Goal: Task Accomplishment & Management: Manage account settings

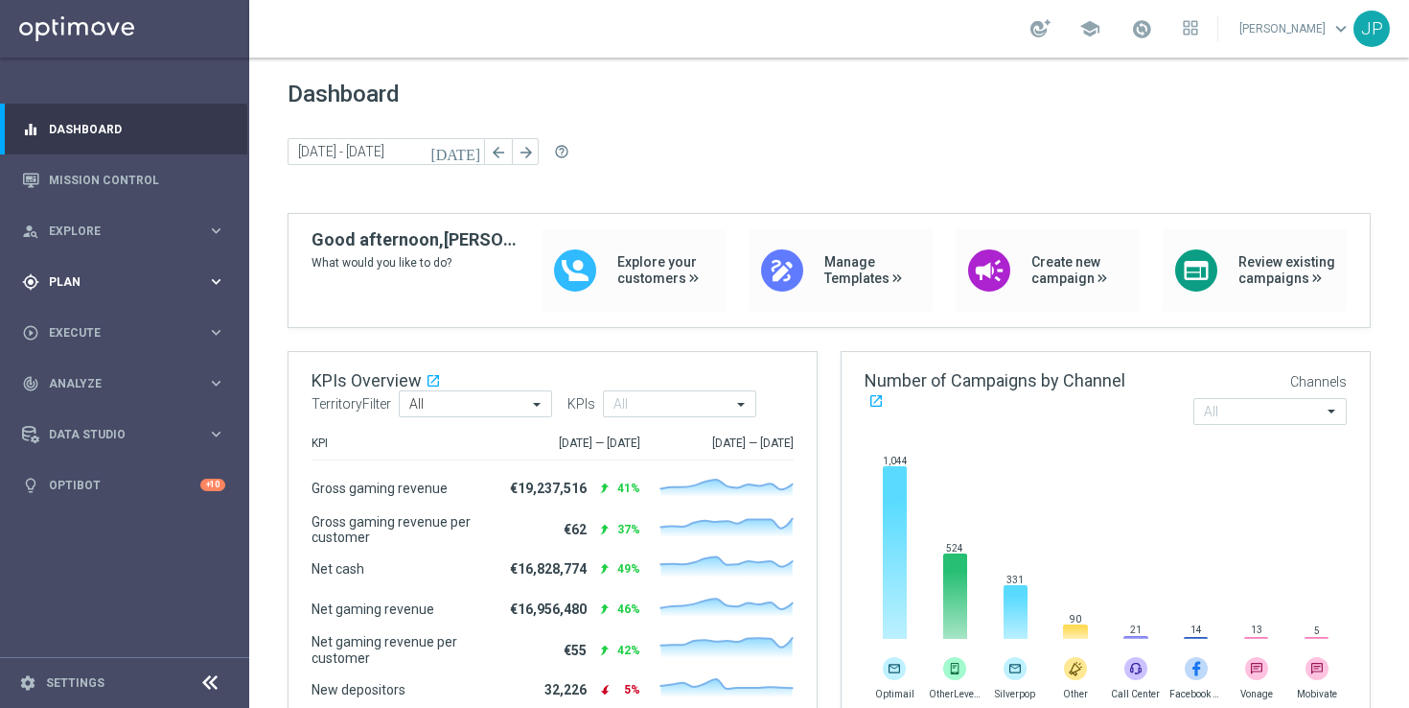
click at [140, 294] on div "gps_fixed Plan keyboard_arrow_right" at bounding box center [123, 281] width 247 height 51
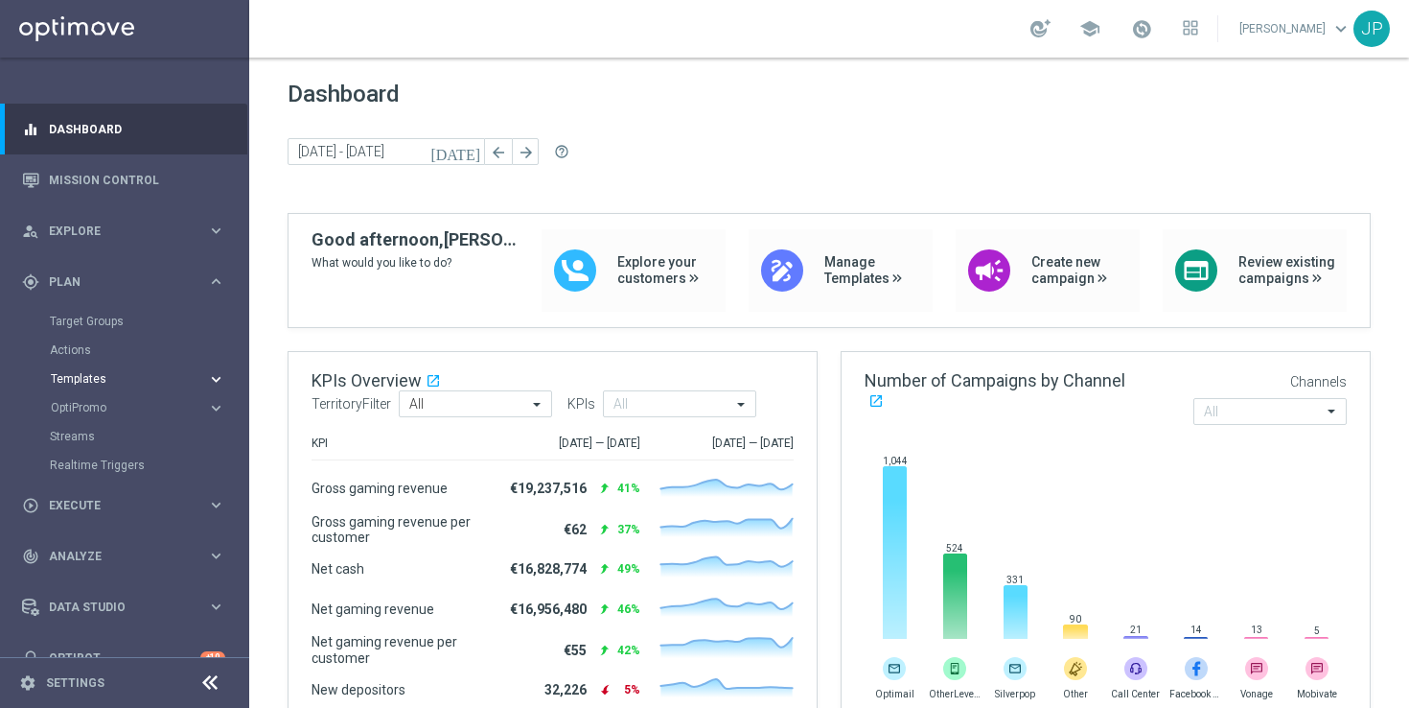
click at [116, 379] on span "Templates" at bounding box center [119, 379] width 137 height 12
click at [115, 401] on link "Optimail" at bounding box center [129, 407] width 140 height 15
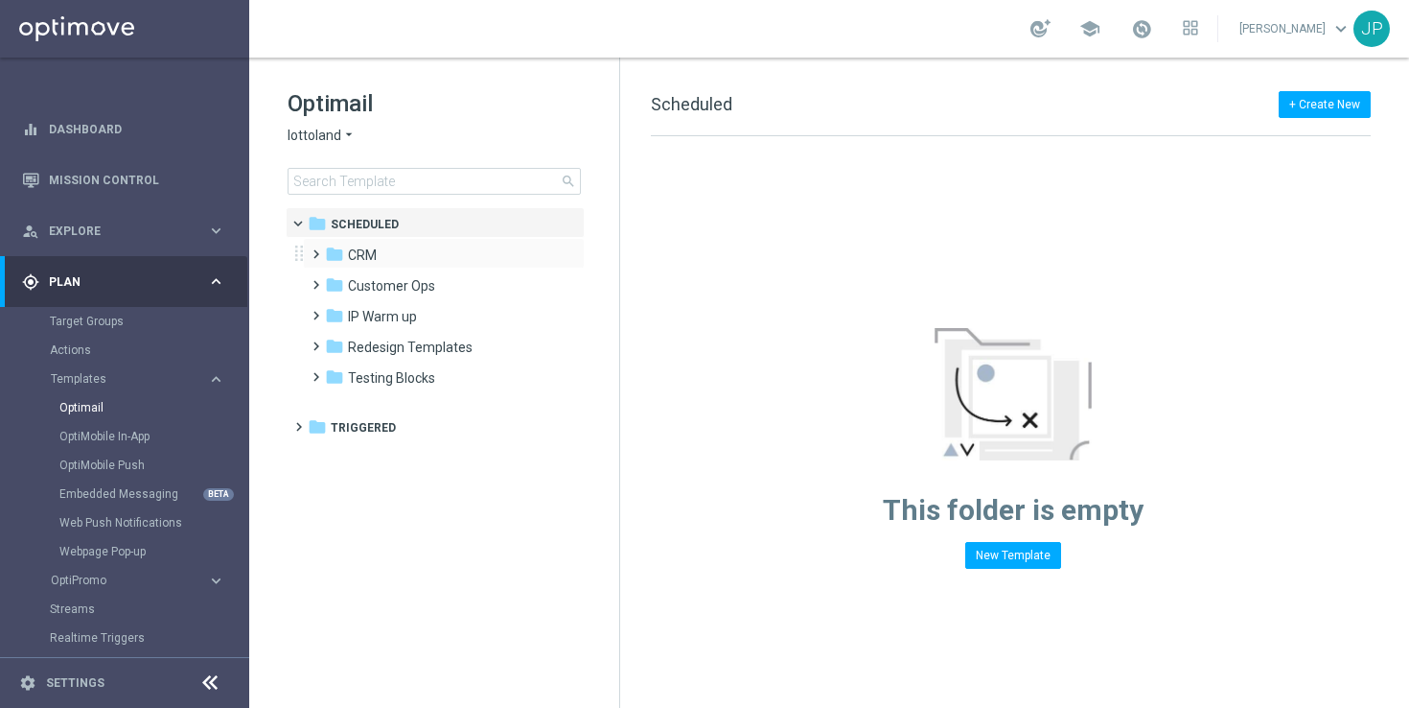
click at [316, 249] on span at bounding box center [312, 246] width 9 height 8
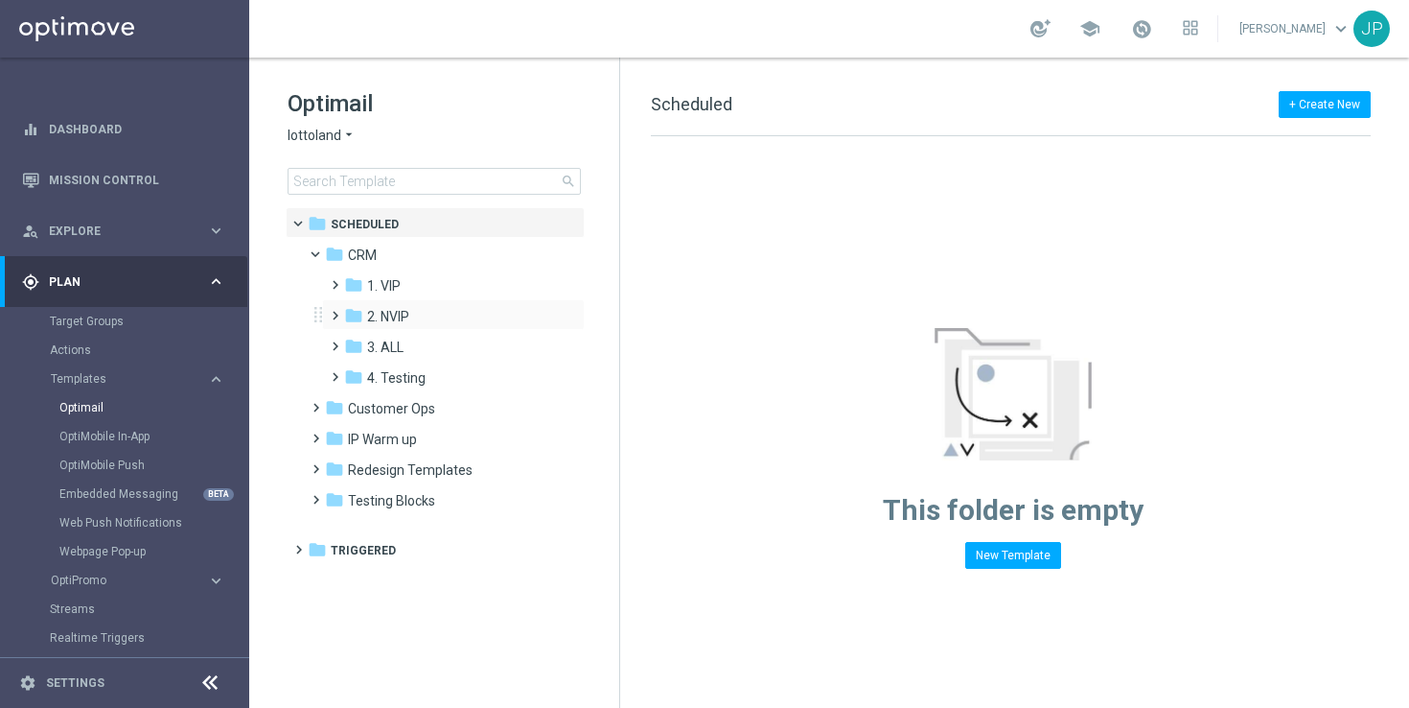
click at [334, 311] on span at bounding box center [331, 307] width 9 height 8
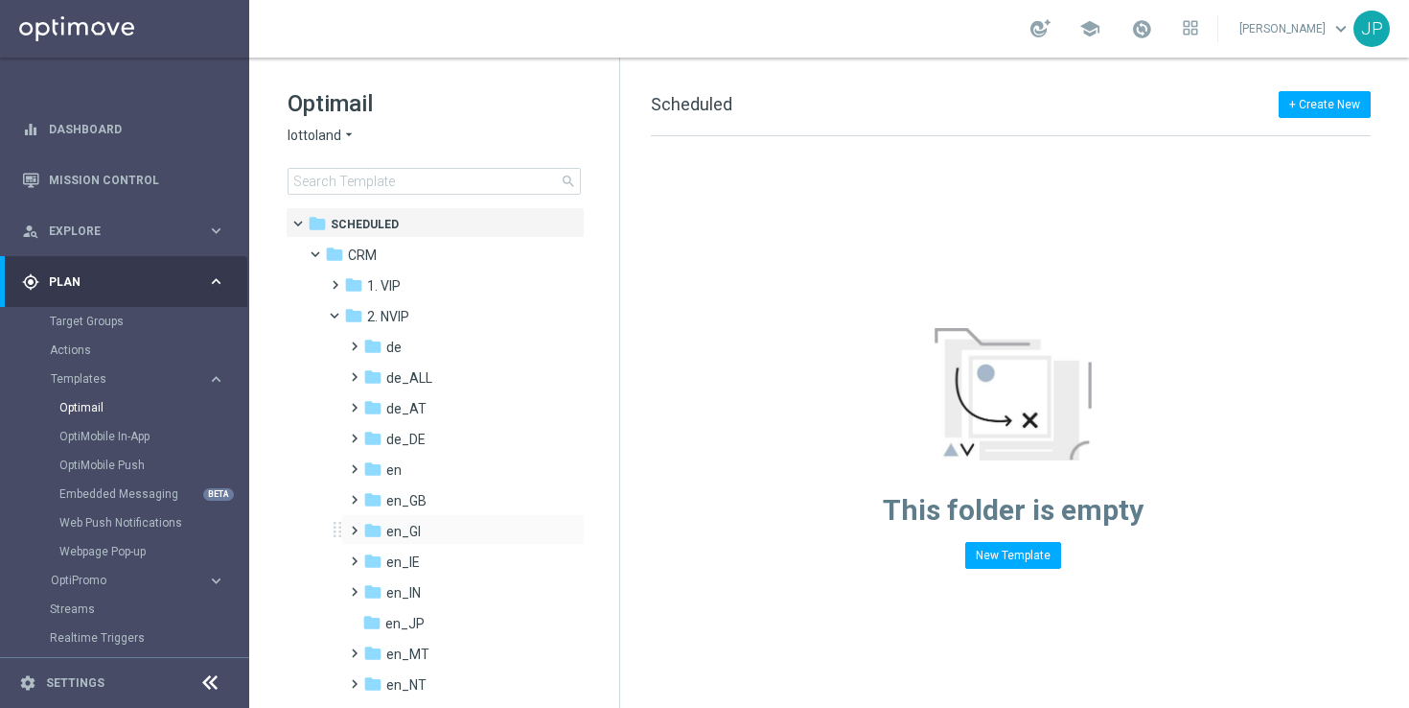
scroll to position [117, 0]
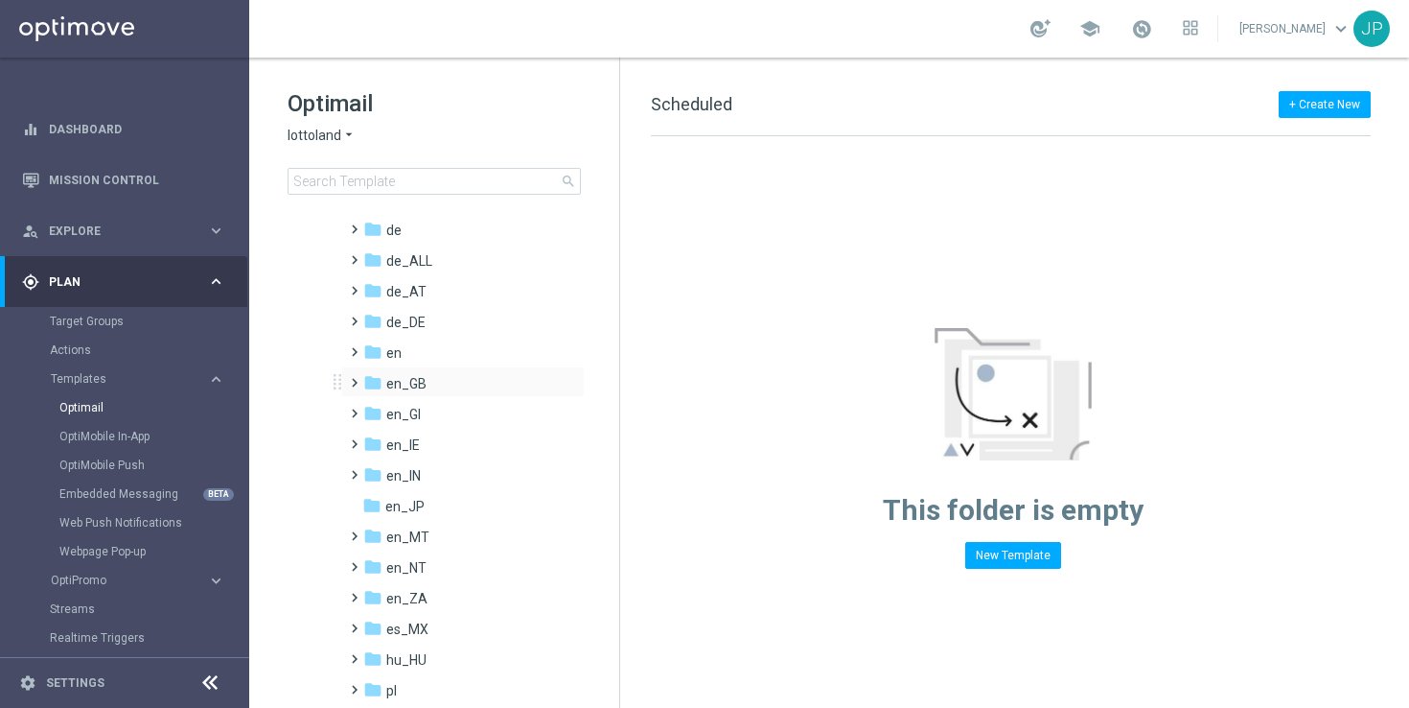
click at [350, 378] on span at bounding box center [350, 374] width 9 height 8
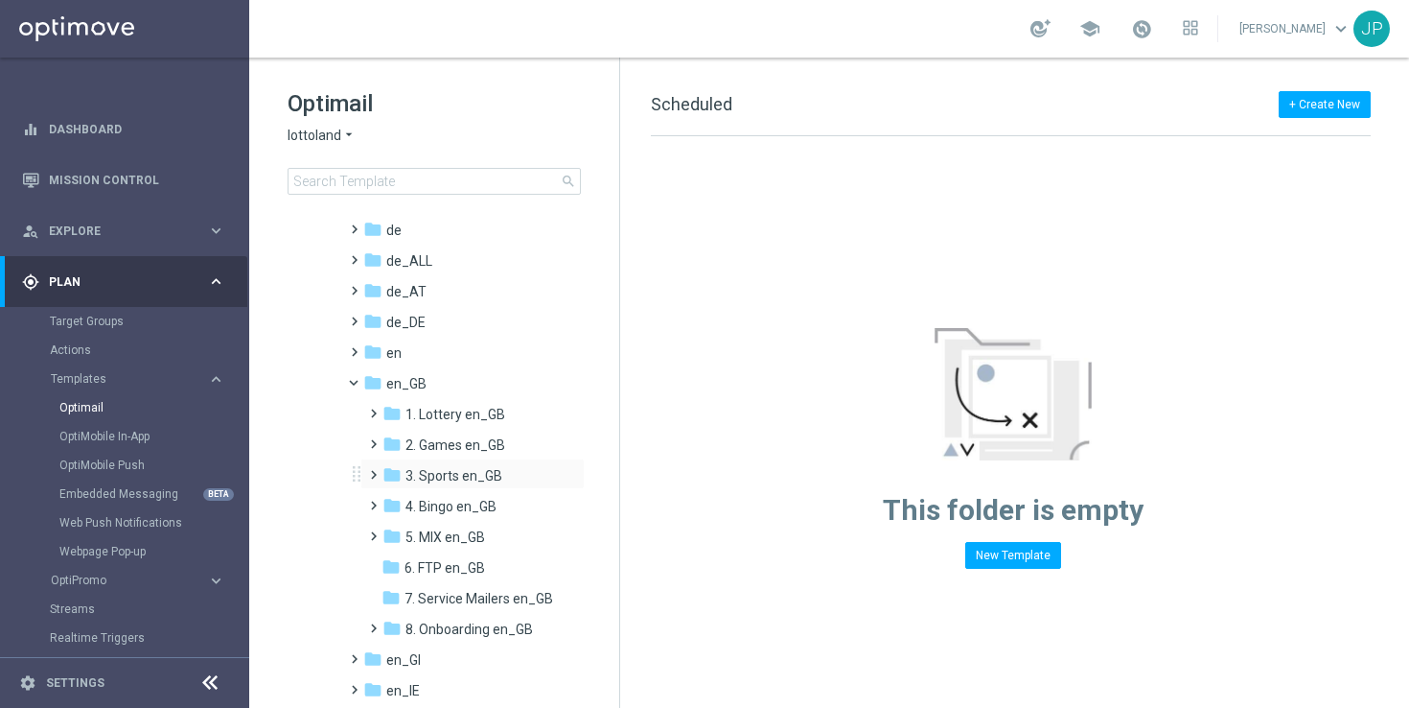
click at [369, 470] on span at bounding box center [369, 466] width 9 height 8
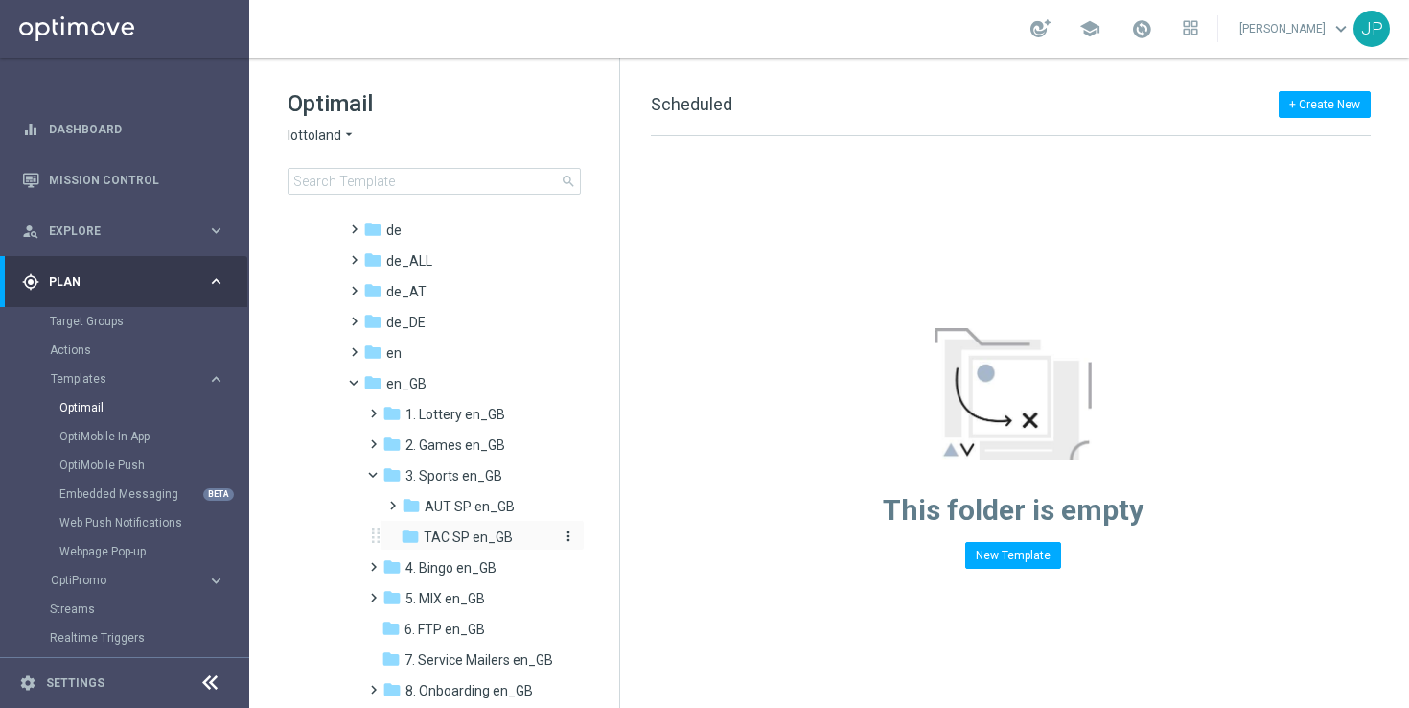
click at [476, 543] on span "TAC SP en_GB" at bounding box center [468, 536] width 89 height 17
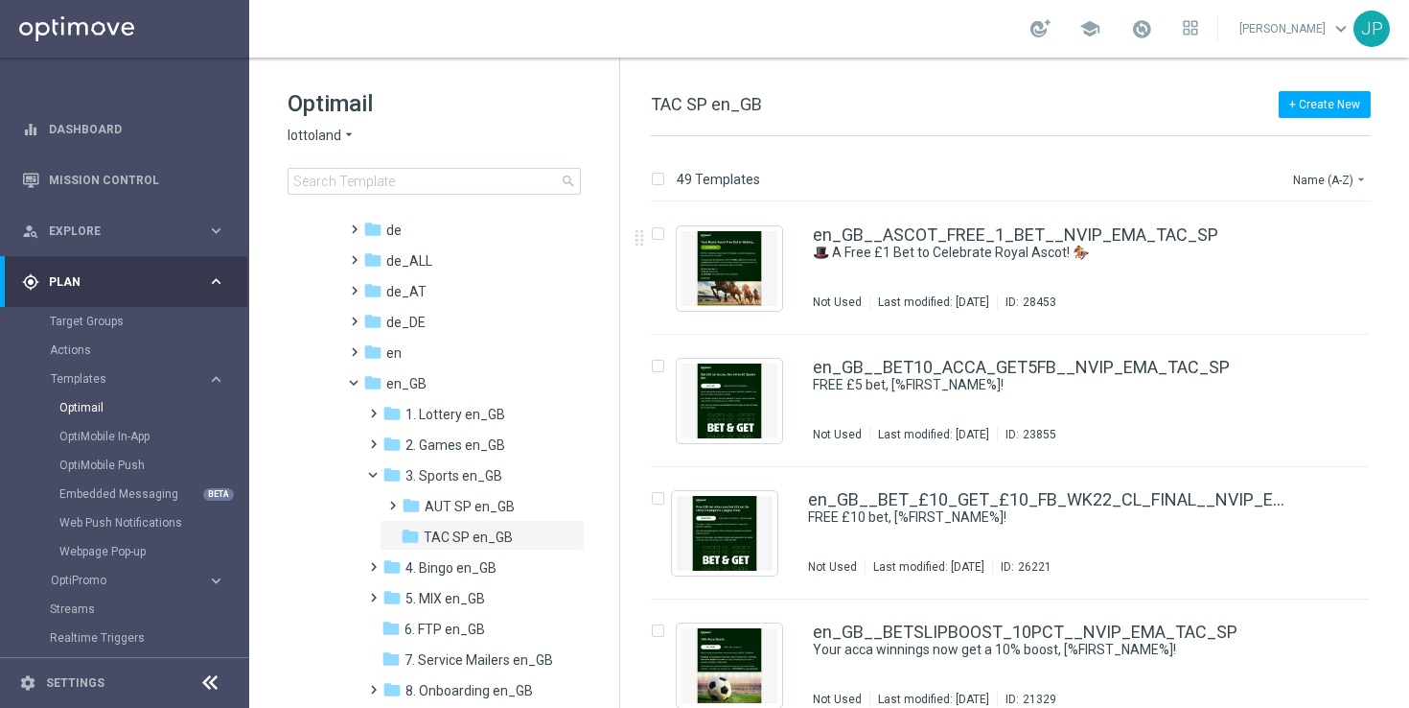
click at [1341, 196] on div "49 Templates Name (A-Z) arrow_drop_down" at bounding box center [1011, 184] width 720 height 35
click at [1345, 187] on button "Name (A-Z) arrow_drop_down" at bounding box center [1331, 179] width 80 height 23
click at [1303, 267] on span "Date Modified (Newest)" at bounding box center [1297, 264] width 128 height 13
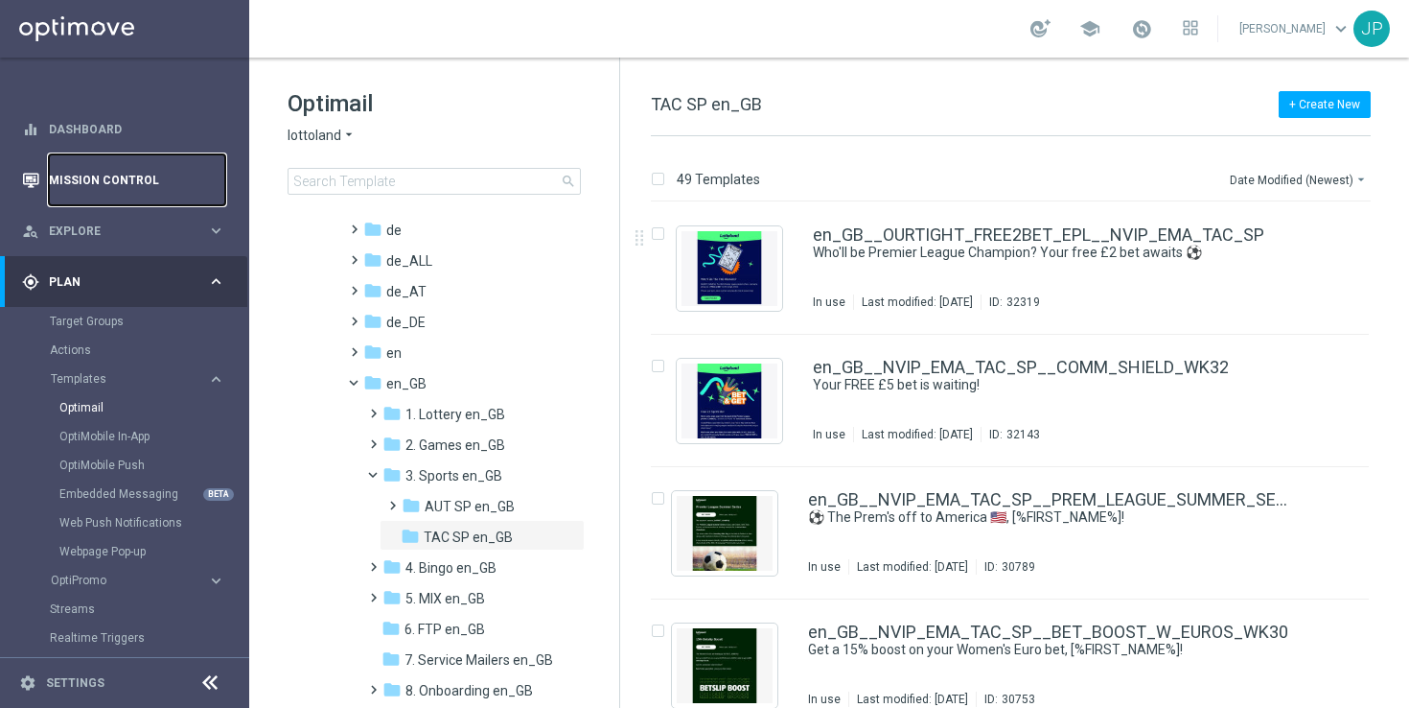
click at [81, 188] on link "Mission Control" at bounding box center [137, 179] width 176 height 51
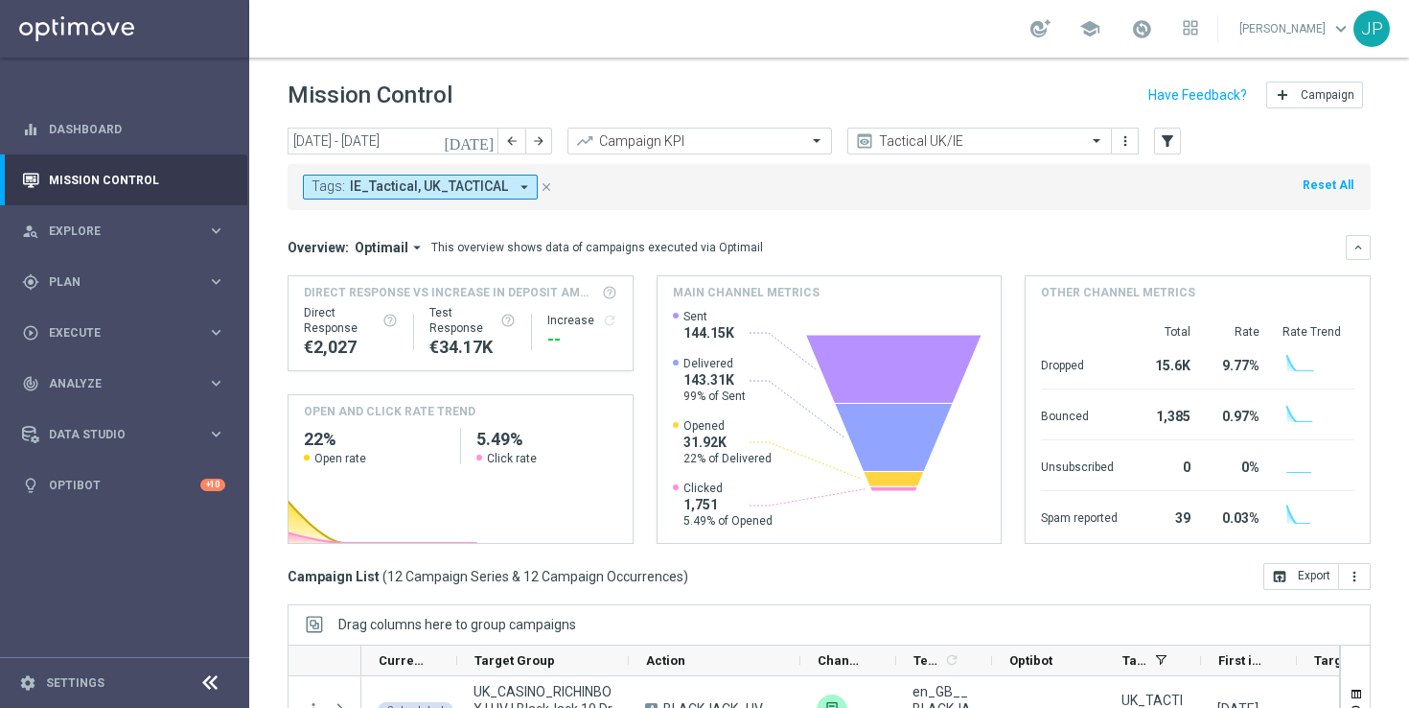
click at [486, 145] on icon "[DATE]" at bounding box center [470, 140] width 52 height 17
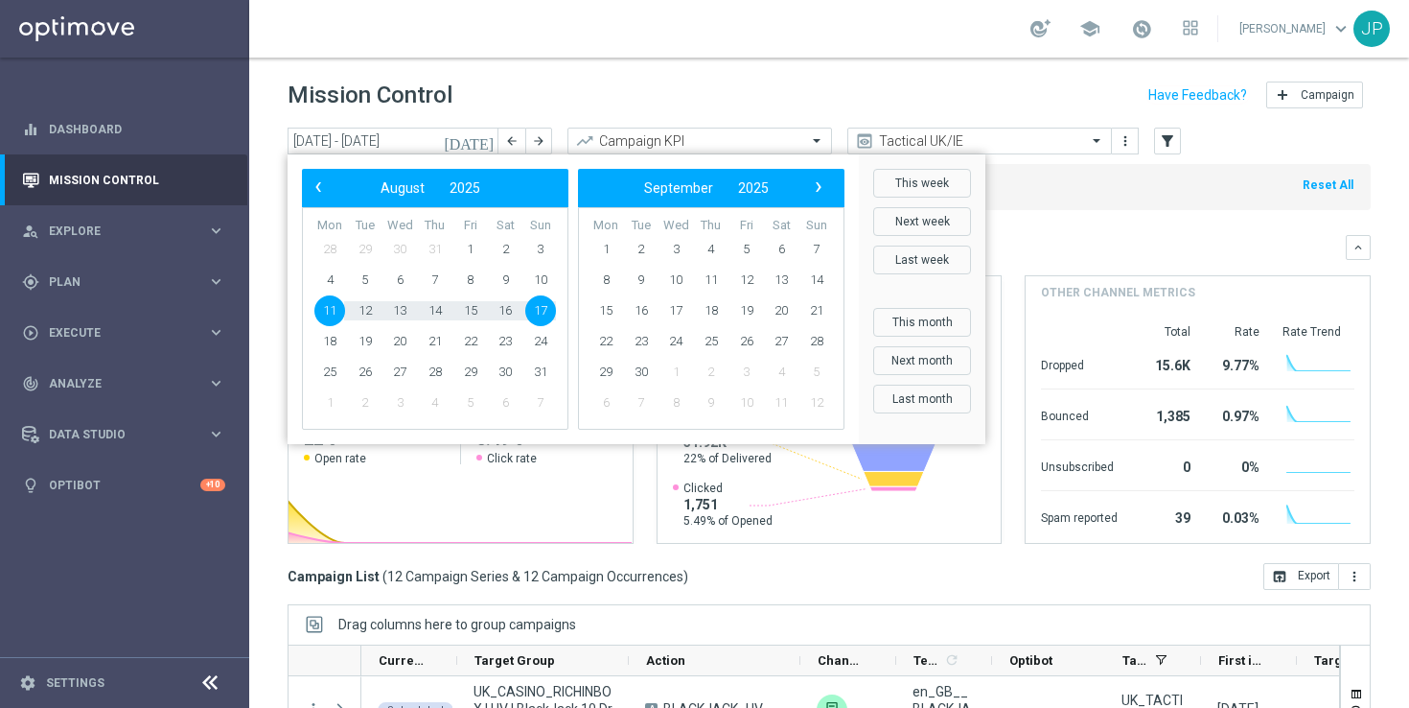
click at [326, 309] on span "11" at bounding box center [329, 310] width 31 height 31
click at [335, 309] on span "11" at bounding box center [329, 310] width 31 height 31
type input "11 Aug 2025 - 11 Aug 2025"
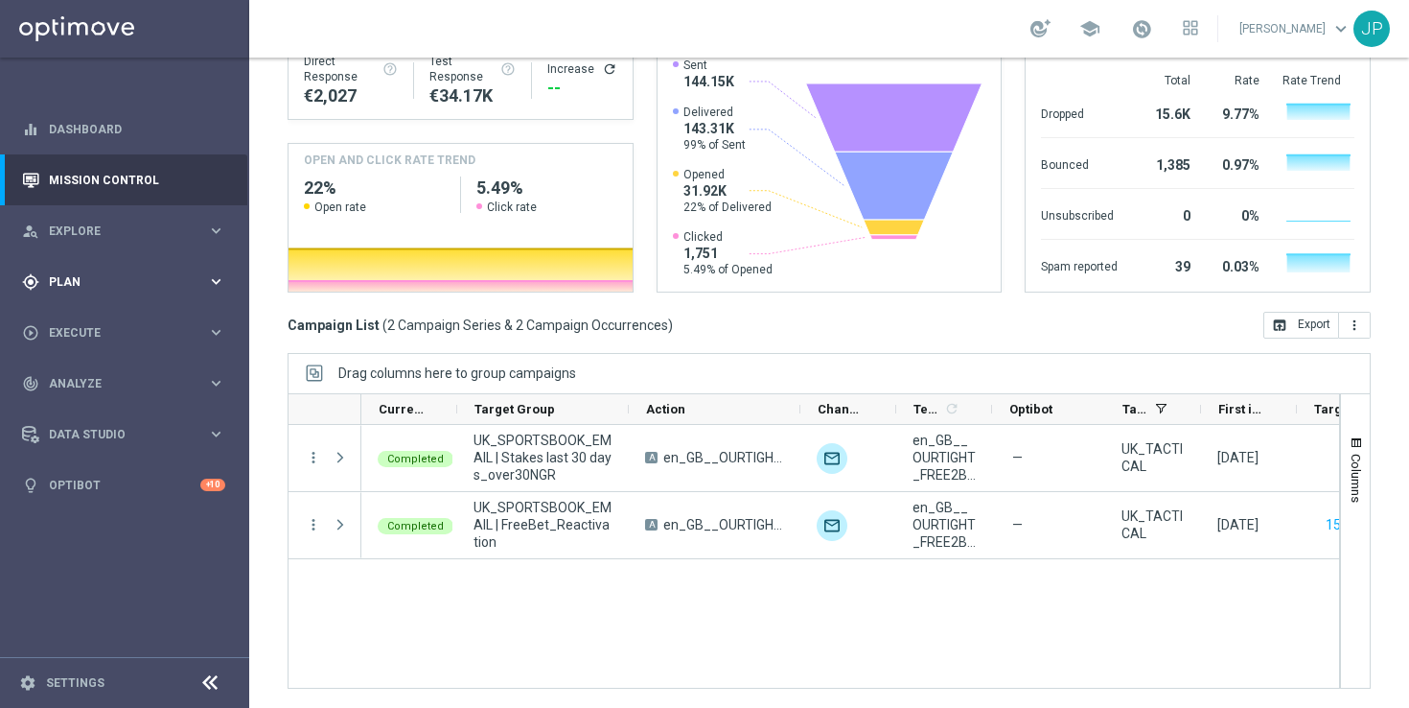
click at [145, 282] on span "Plan" at bounding box center [128, 282] width 158 height 12
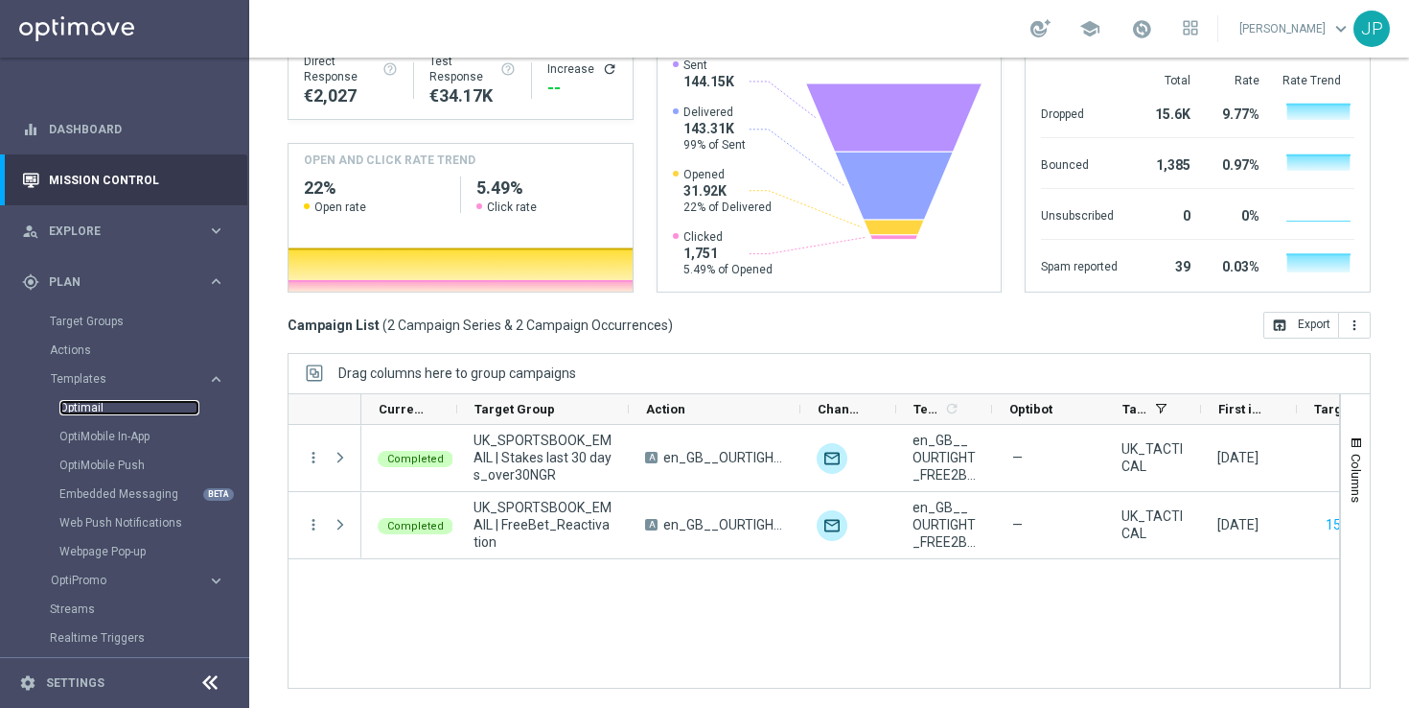
click at [117, 402] on link "Optimail" at bounding box center [129, 407] width 140 height 15
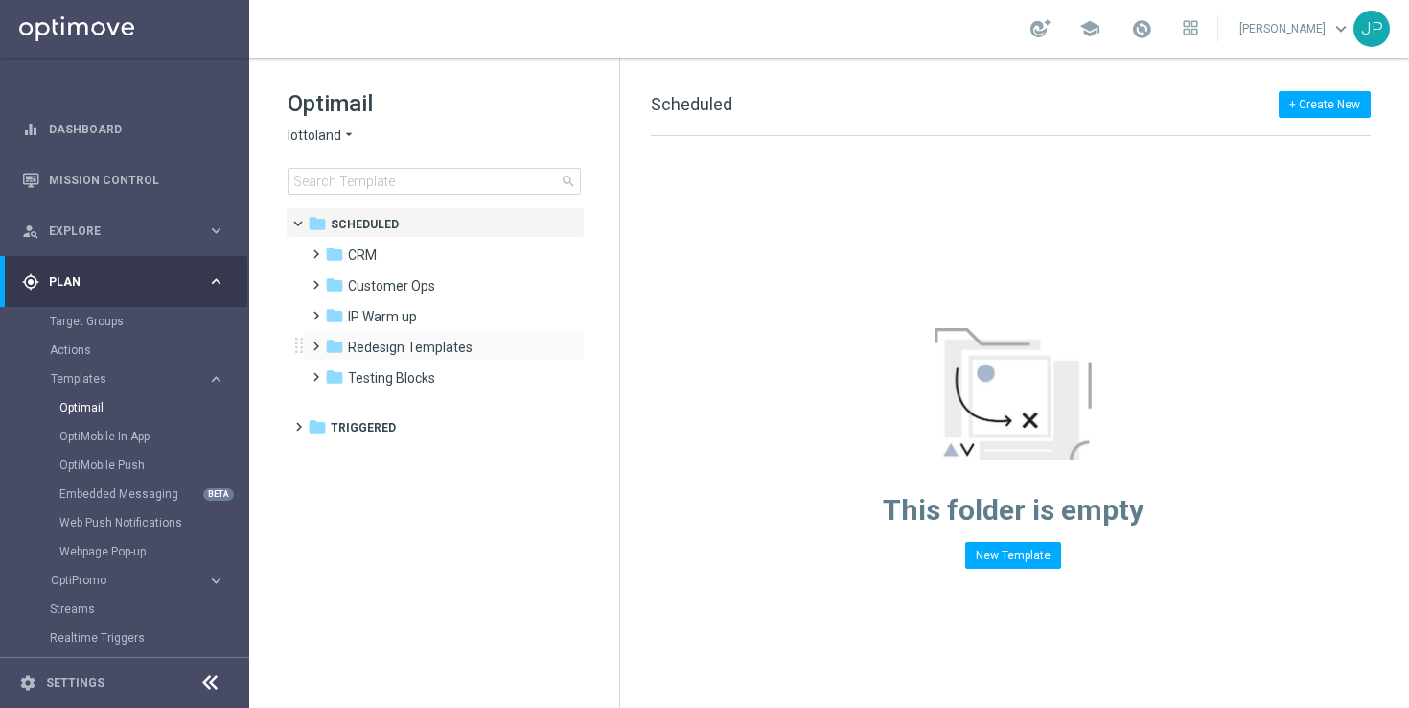
click at [314, 338] on span at bounding box center [312, 338] width 9 height 8
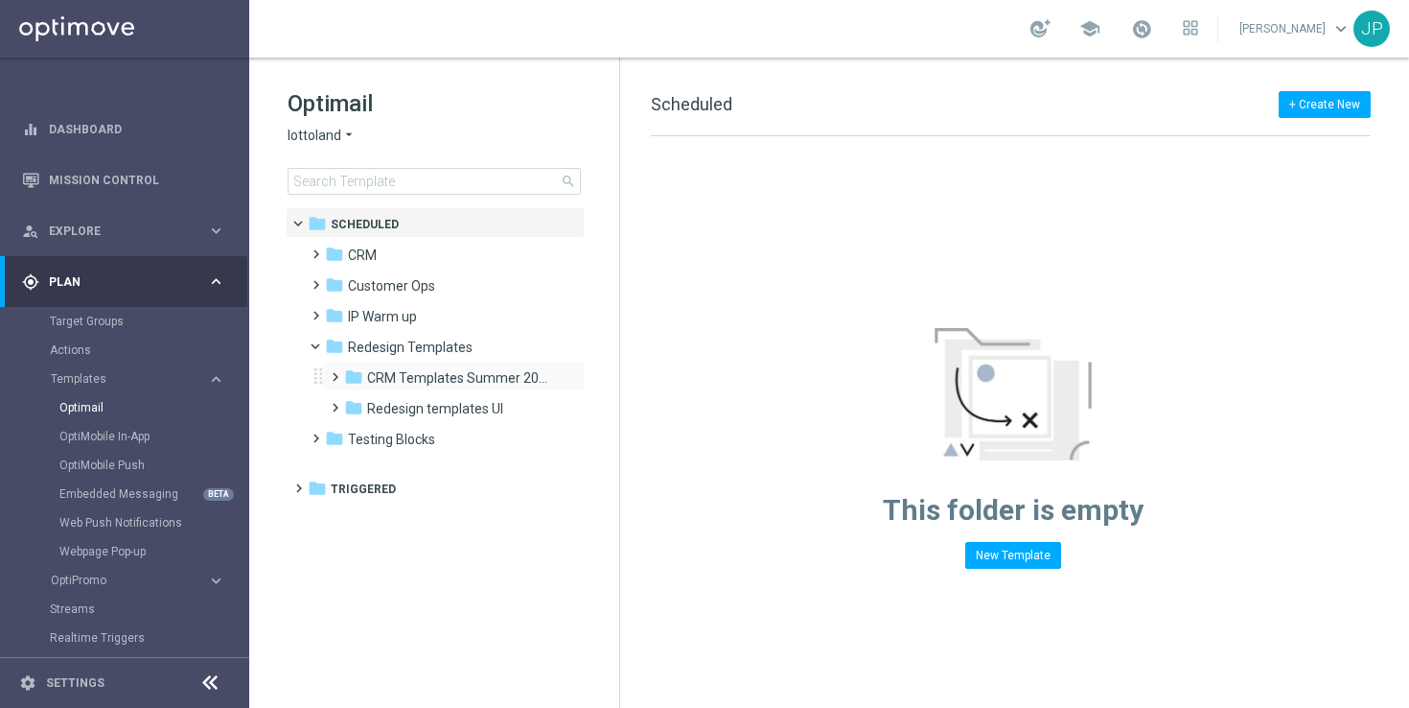
click at [328, 372] on span at bounding box center [331, 368] width 9 height 8
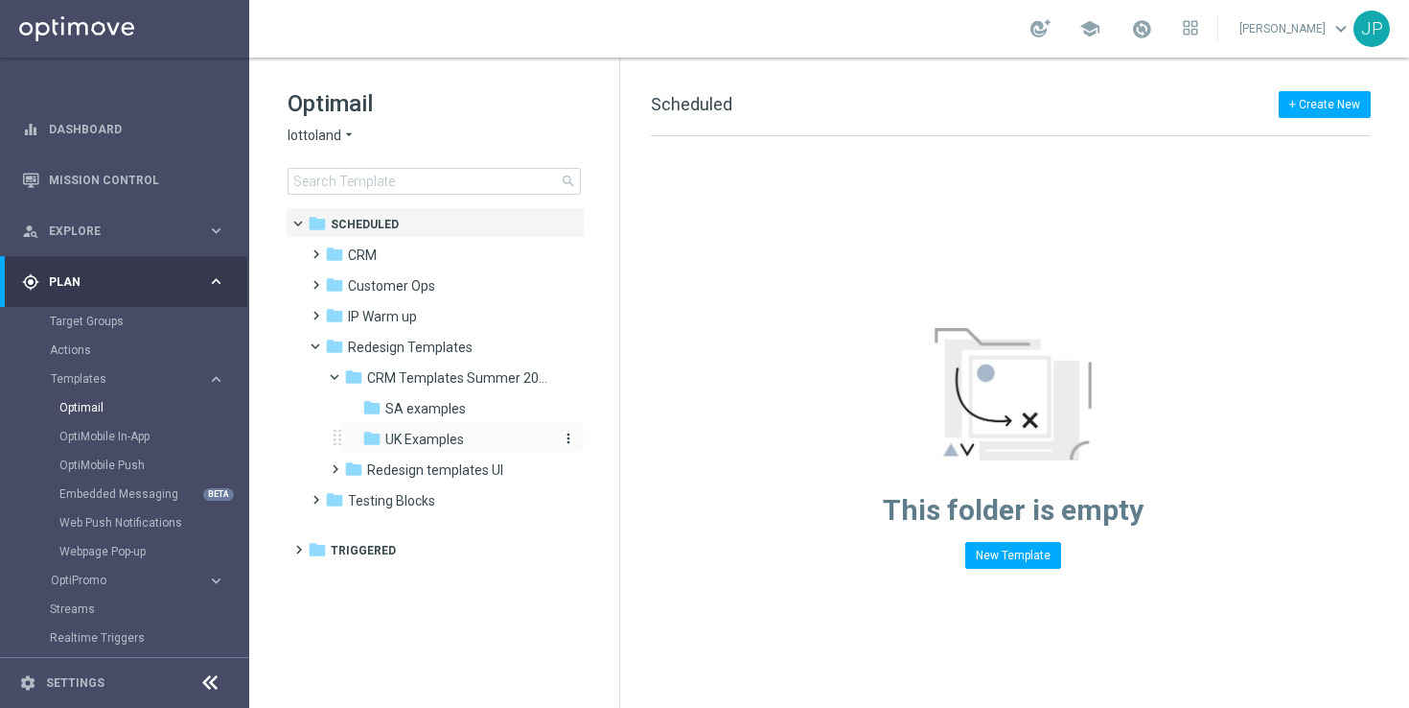
click at [446, 444] on span "UK Examples" at bounding box center [424, 438] width 79 height 17
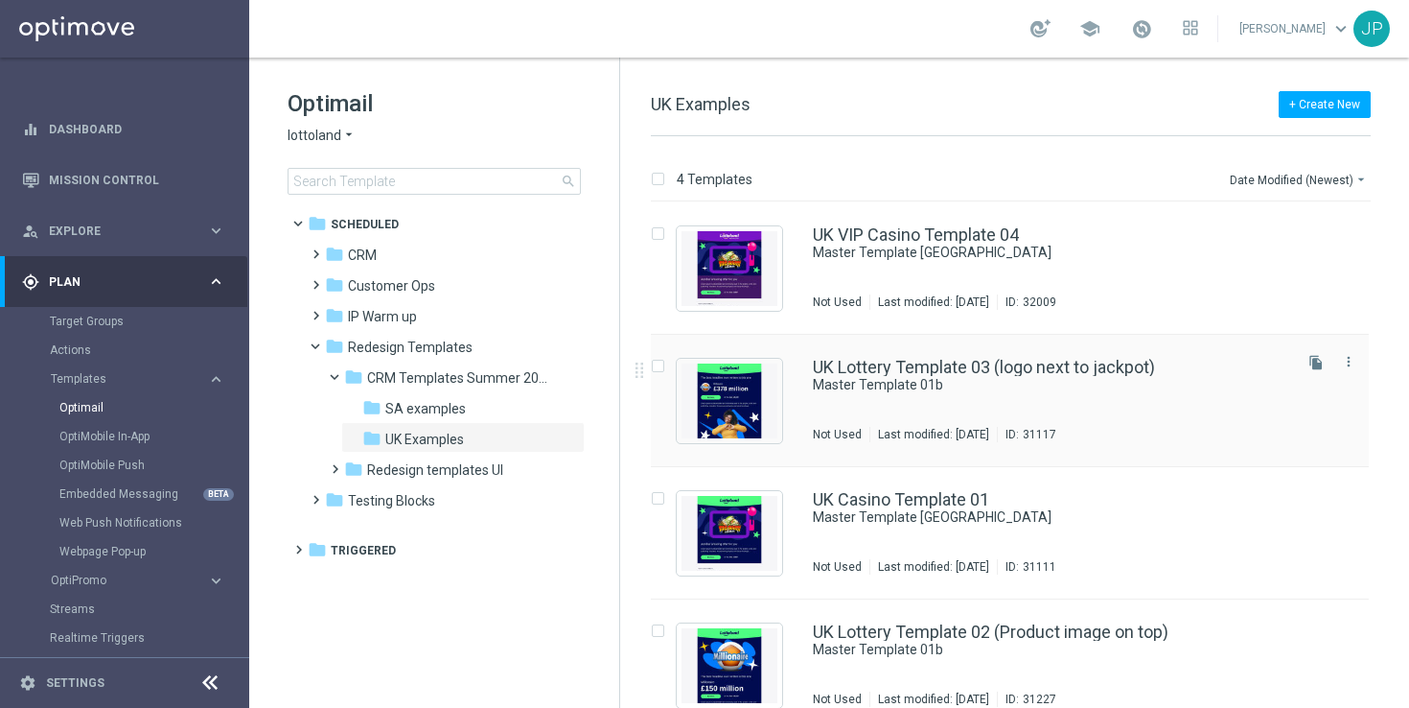
scroll to position [24, 0]
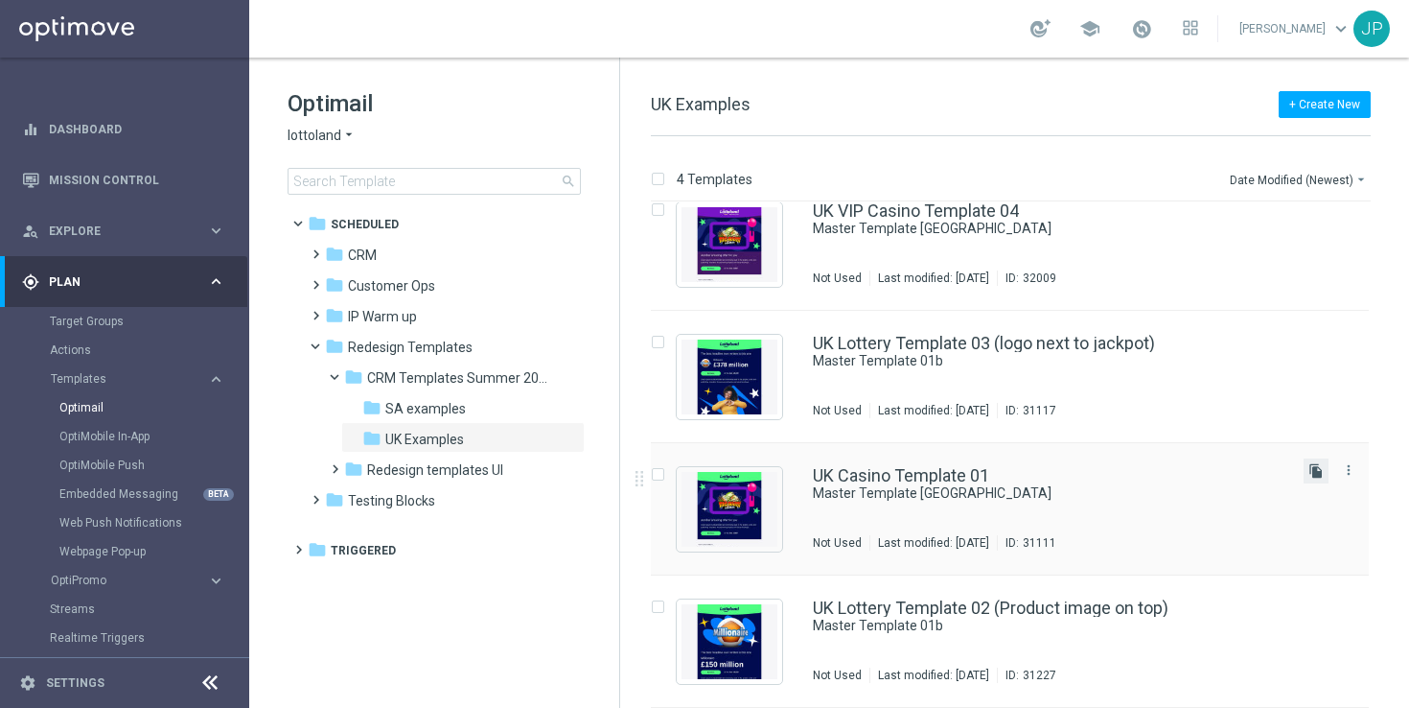
click at [1316, 471] on icon "file_copy" at bounding box center [1316, 470] width 15 height 15
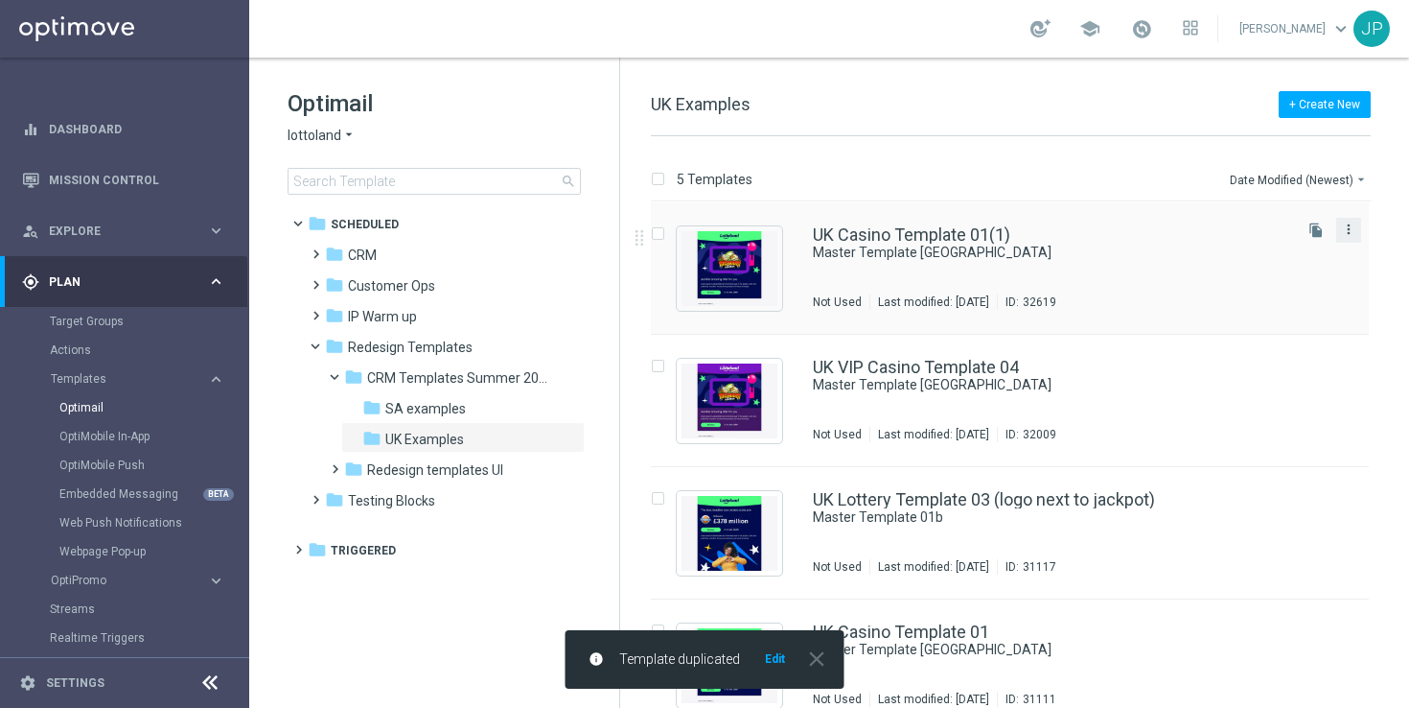
click at [1344, 234] on icon "more_vert" at bounding box center [1348, 228] width 15 height 15
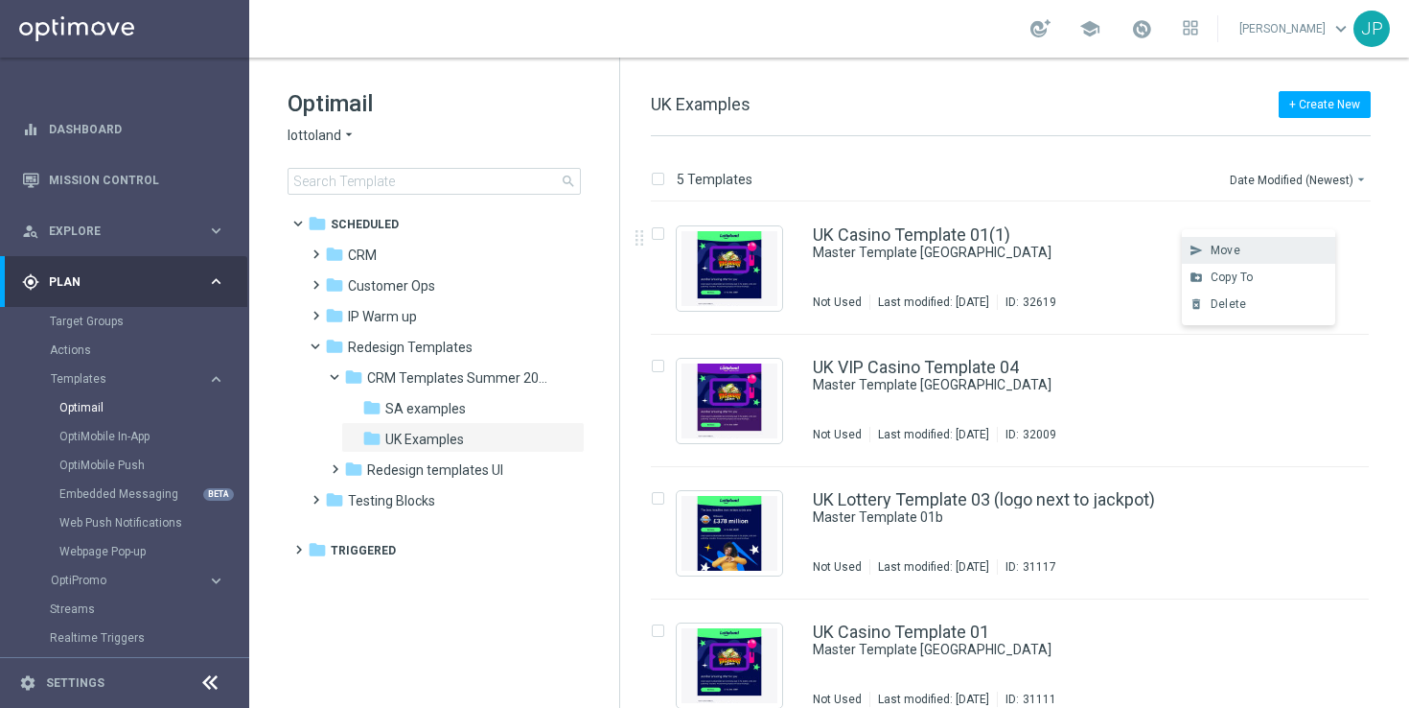
click at [1276, 248] on div "Move" at bounding box center [1269, 250] width 116 height 13
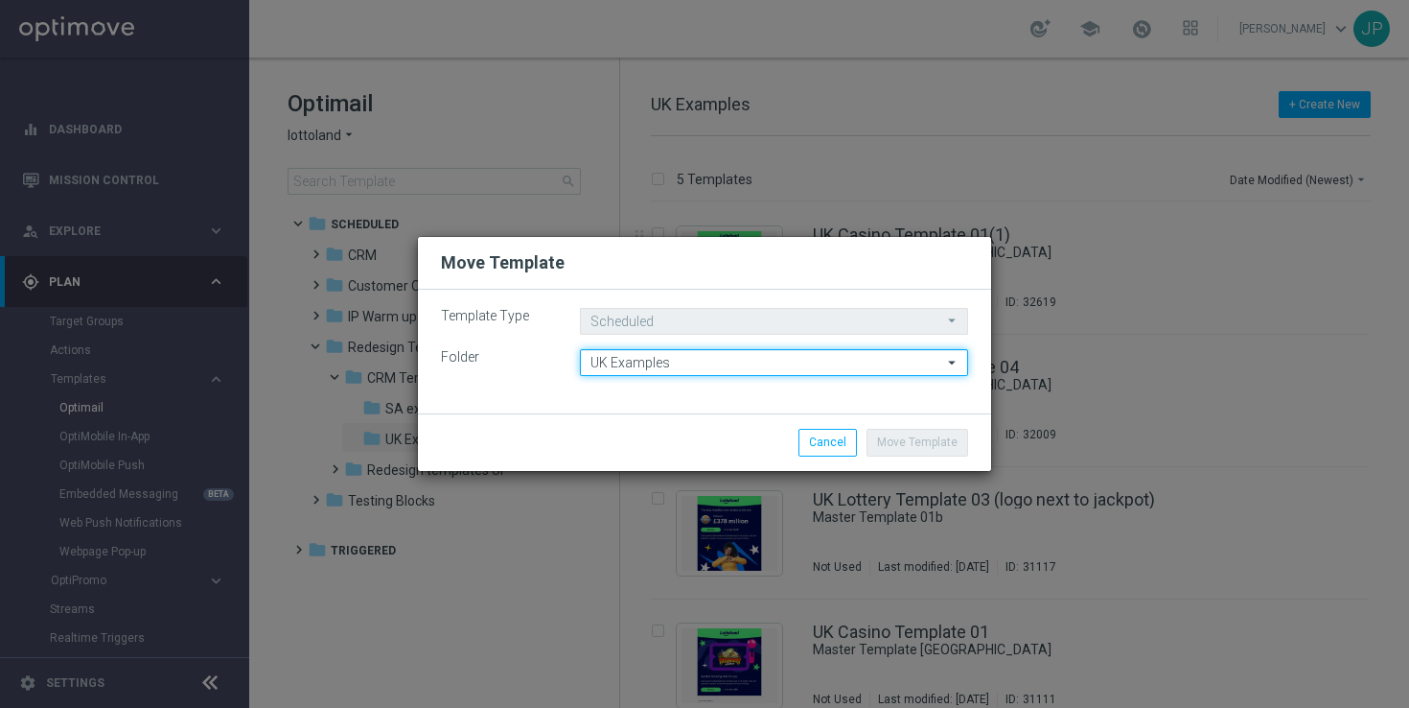
click at [679, 360] on input "UK Examples" at bounding box center [774, 362] width 388 height 27
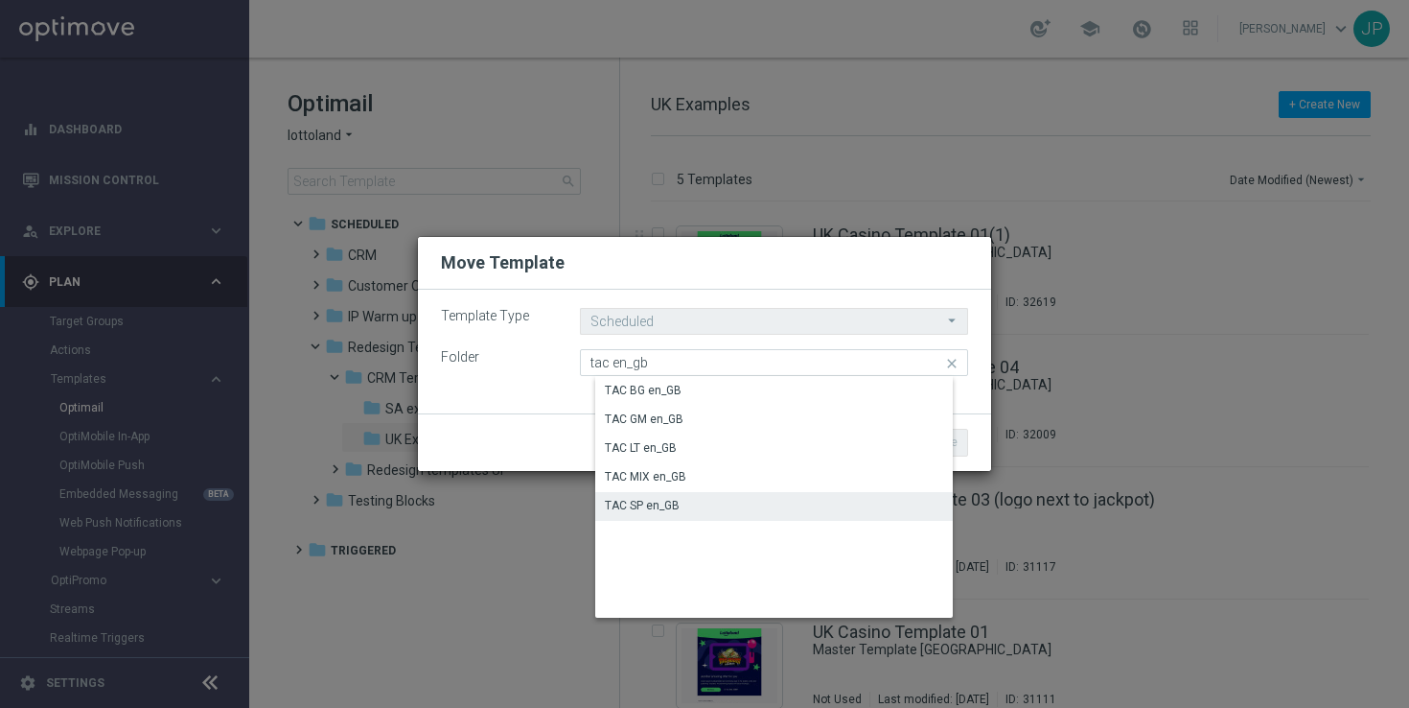
click at [717, 506] on div "TAC SP en_GB" at bounding box center [789, 505] width 388 height 27
type input "TAC SP en_GB"
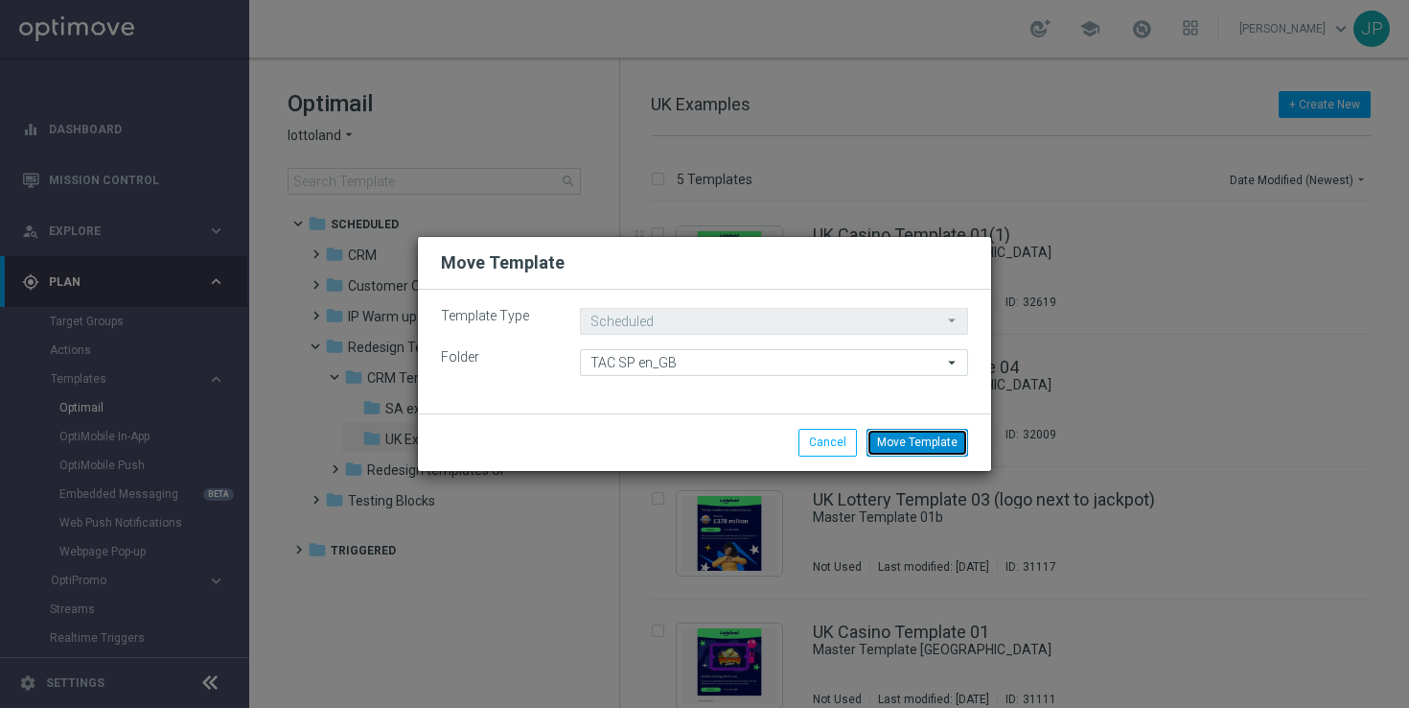
click at [918, 436] on button "Move Template" at bounding box center [918, 442] width 102 height 27
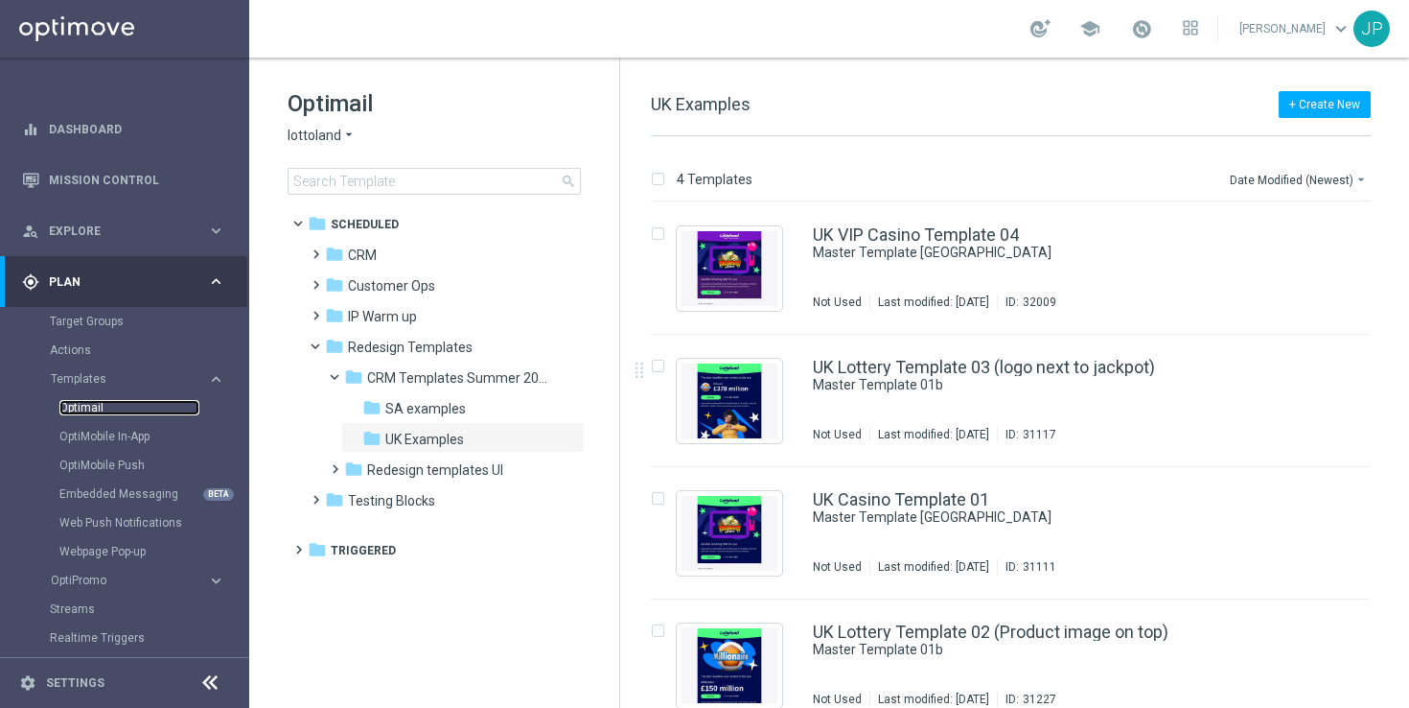
click at [83, 404] on link "Optimail" at bounding box center [129, 407] width 140 height 15
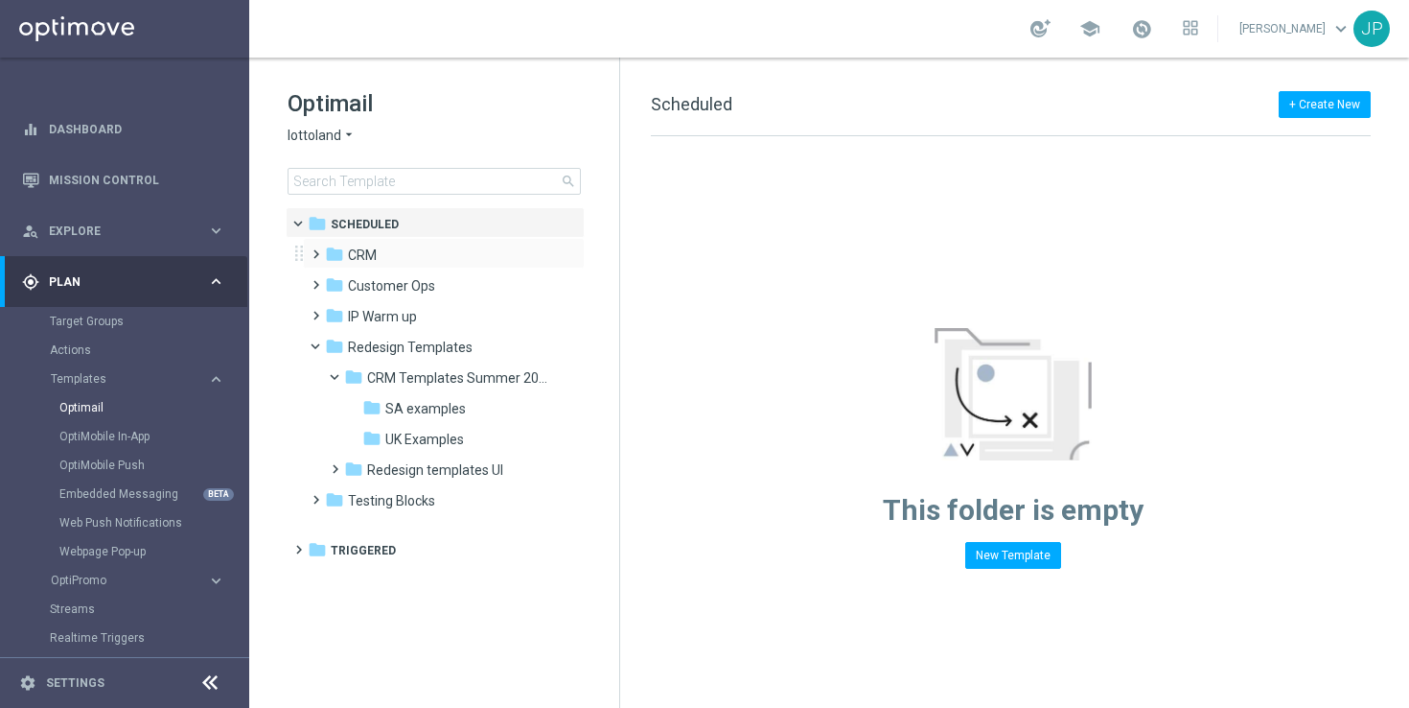
click at [313, 249] on span at bounding box center [312, 246] width 9 height 8
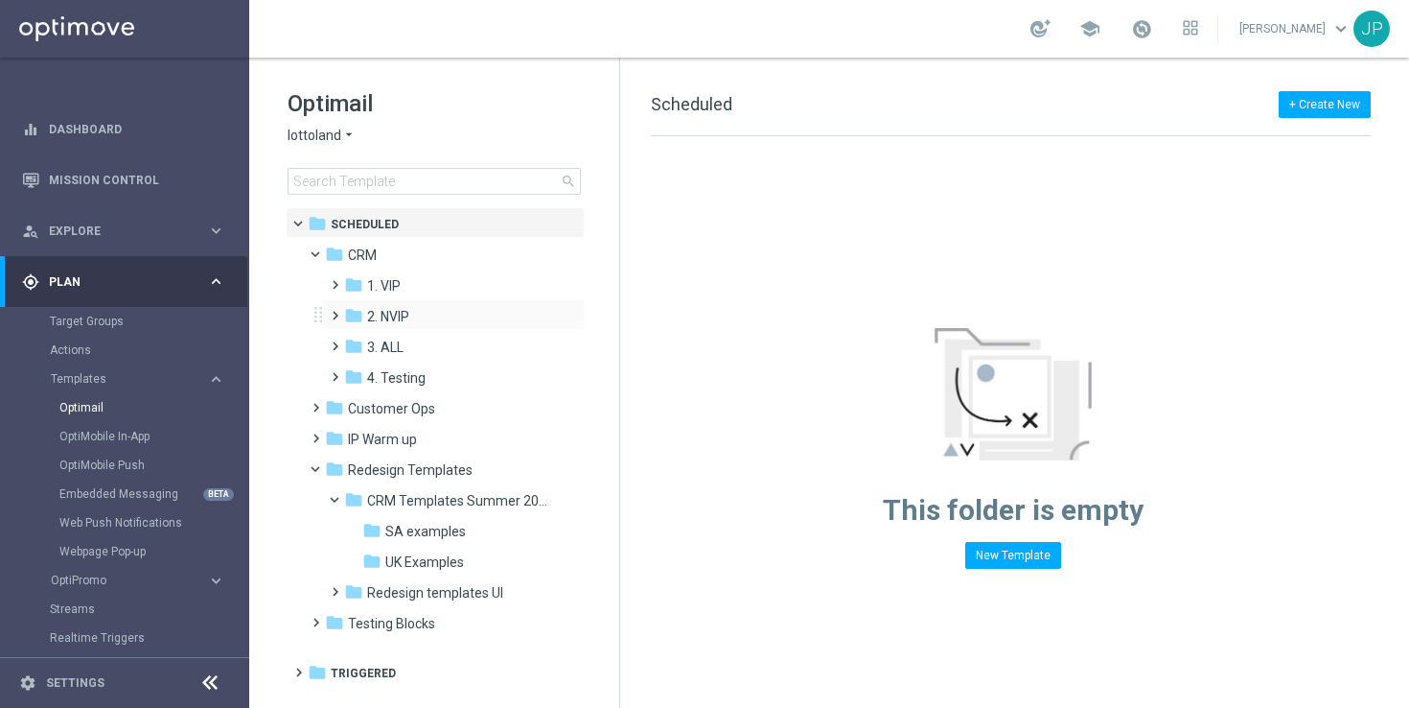
click at [336, 309] on span at bounding box center [331, 307] width 9 height 8
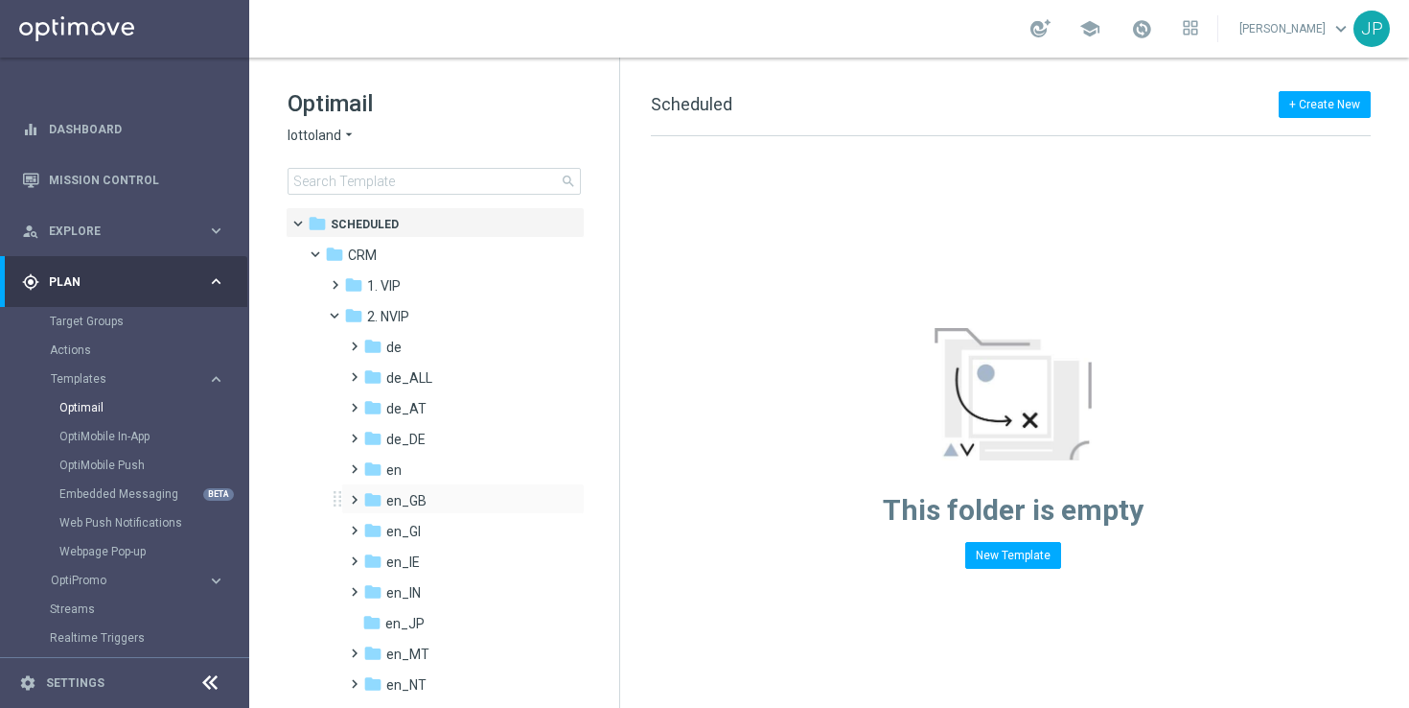
click at [353, 495] on span at bounding box center [350, 491] width 9 height 8
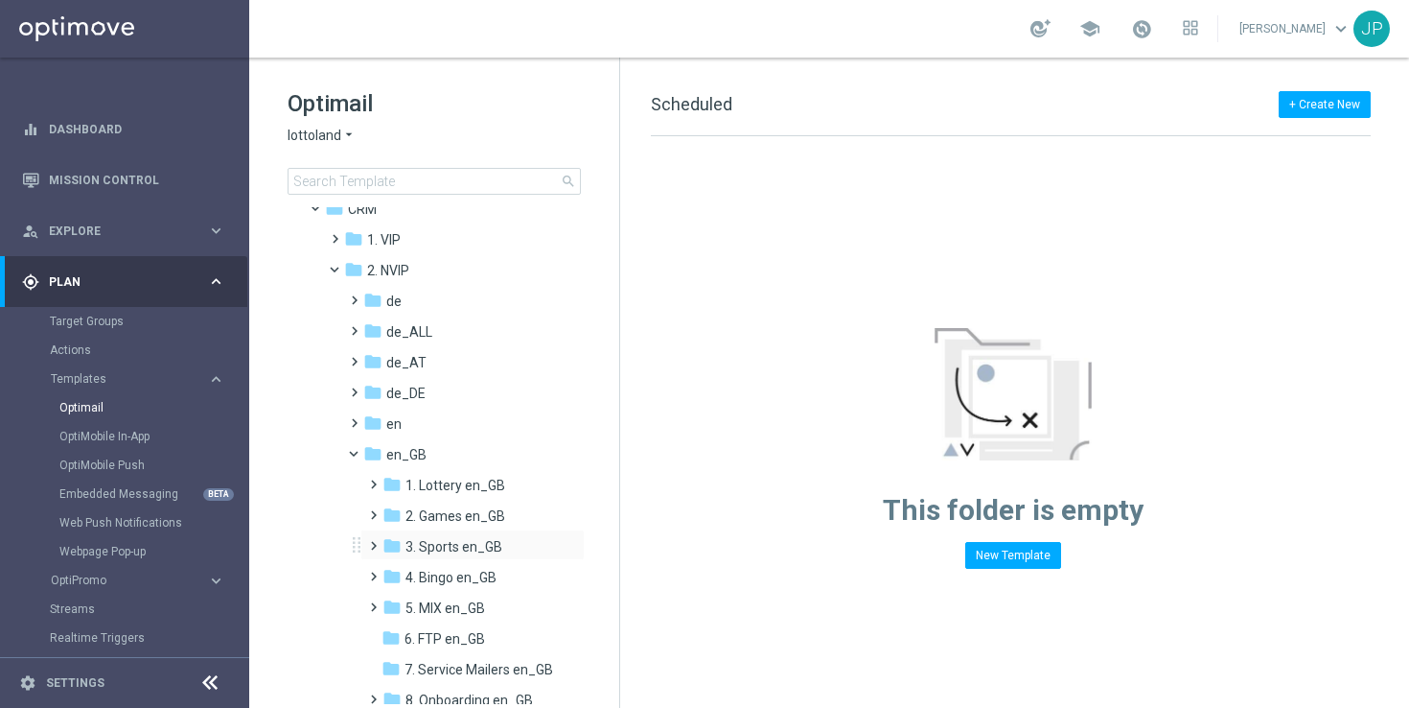
scroll to position [102, 0]
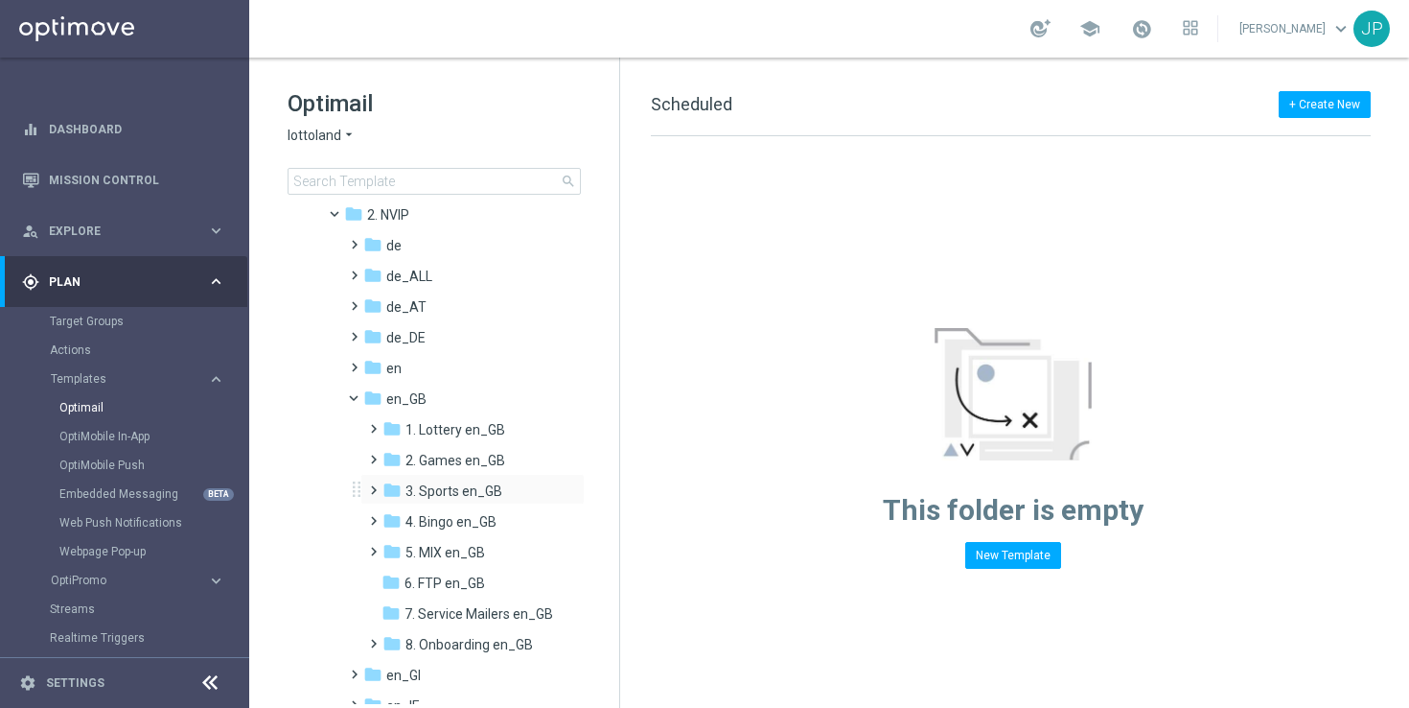
click at [374, 485] on span at bounding box center [369, 481] width 9 height 8
click at [442, 549] on span "TAC SP en_GB" at bounding box center [468, 552] width 89 height 17
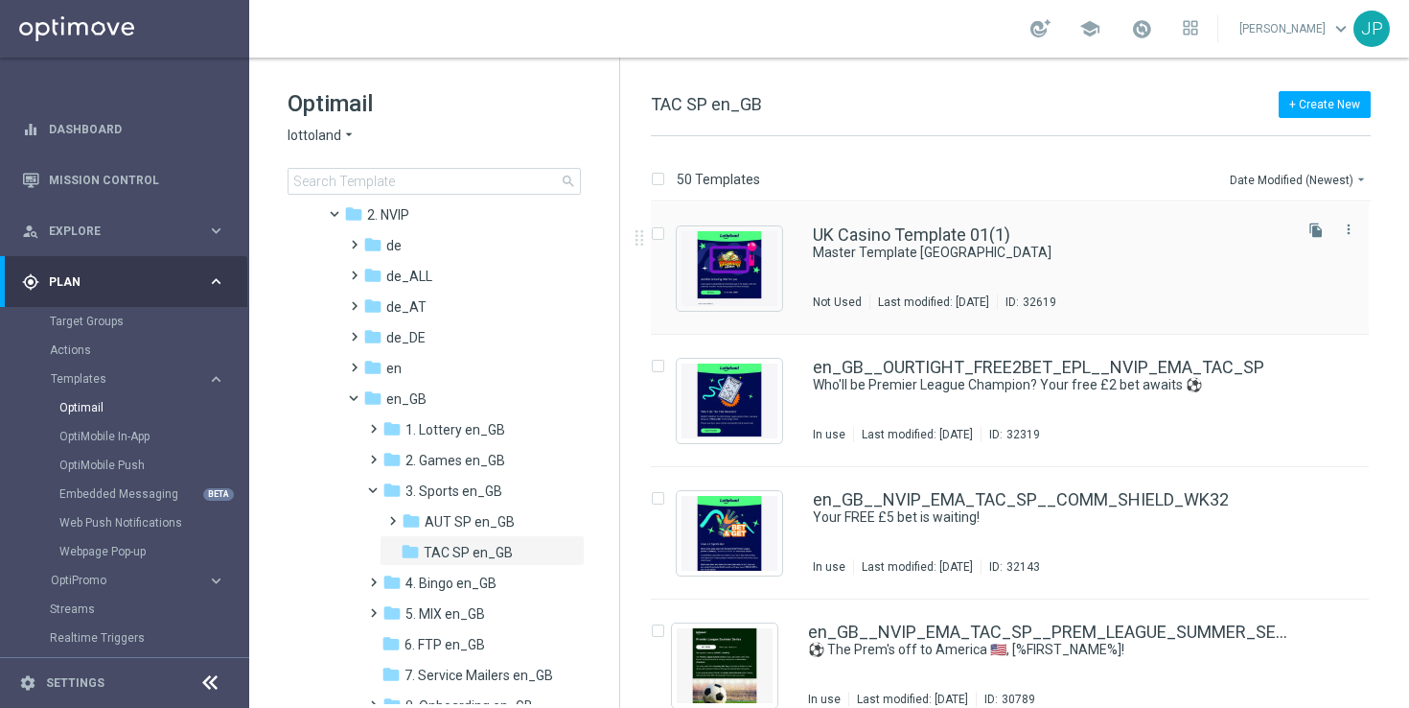
click at [1104, 267] on div "UK Casino Template 01(1) Master Template UK Not Used Last modified: Wednesday, …" at bounding box center [1051, 267] width 476 height 83
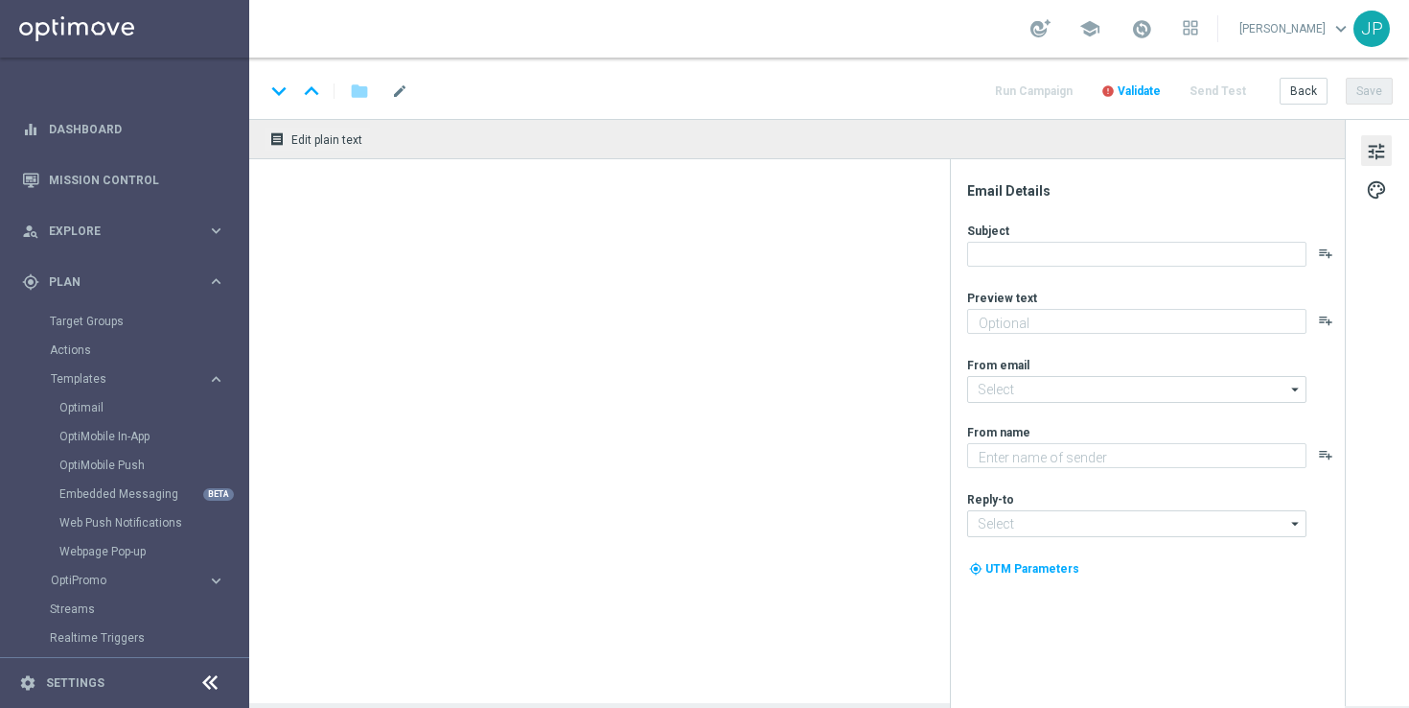
type textarea "preview text"
type input "[EMAIL_ADDRESS][DOMAIN_NAME]"
type textarea "Lottoland"
type input "[EMAIL_ADDRESS][DOMAIN_NAME]"
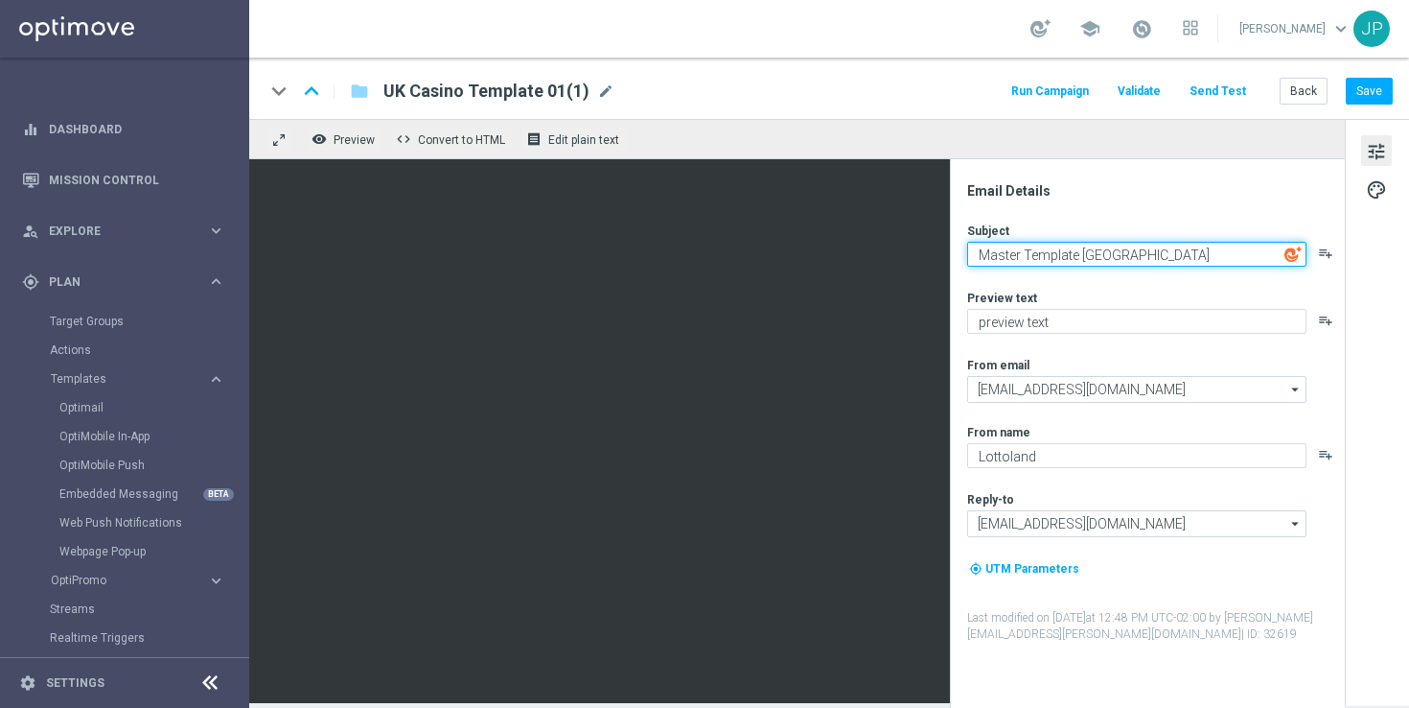
click at [1152, 255] on textarea "Master Template [GEOGRAPHIC_DATA]" at bounding box center [1136, 254] width 339 height 25
paste textarea "Boost your winnings by 10%, %%FIRSTNAME%%!"
type textarea "Boost your winnings by 10%, [%FIRST_NAME%]!"
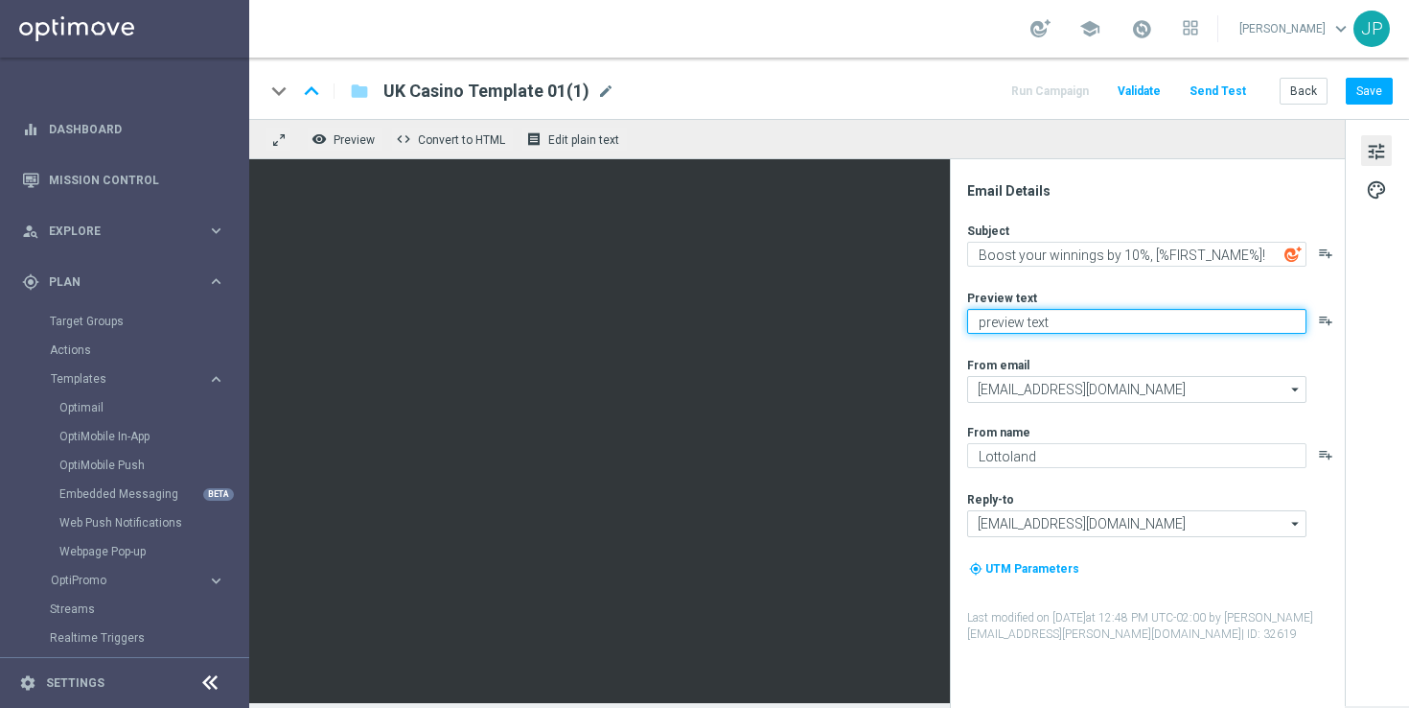
click at [1112, 314] on textarea "preview text" at bounding box center [1136, 321] width 339 height 25
paste textarea "Win EVEN MORE when you bet on the UEFA Super Cup with a BETSLIP BOOST."
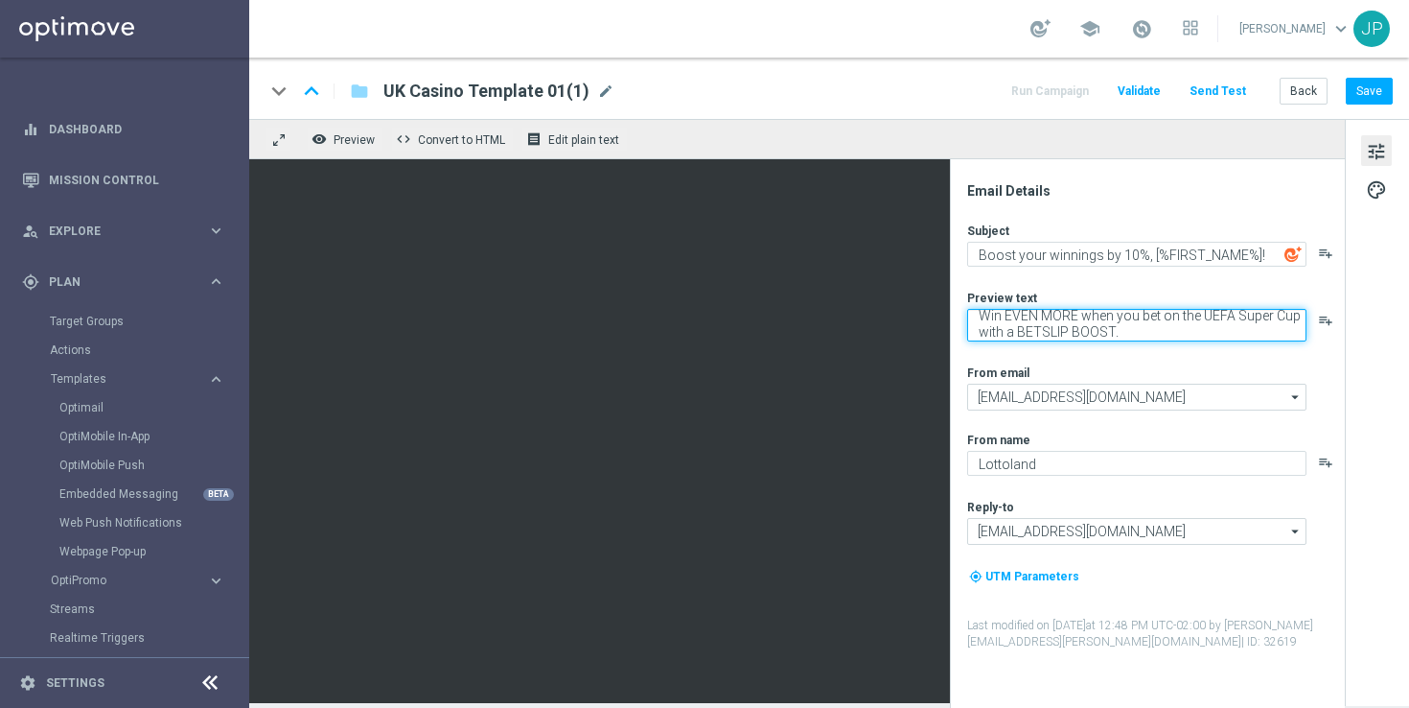
scroll to position [6, 0]
type textarea "Win EVEN MORE when you bet on the UEFA Super Cup with a BETSLIP BOOST."
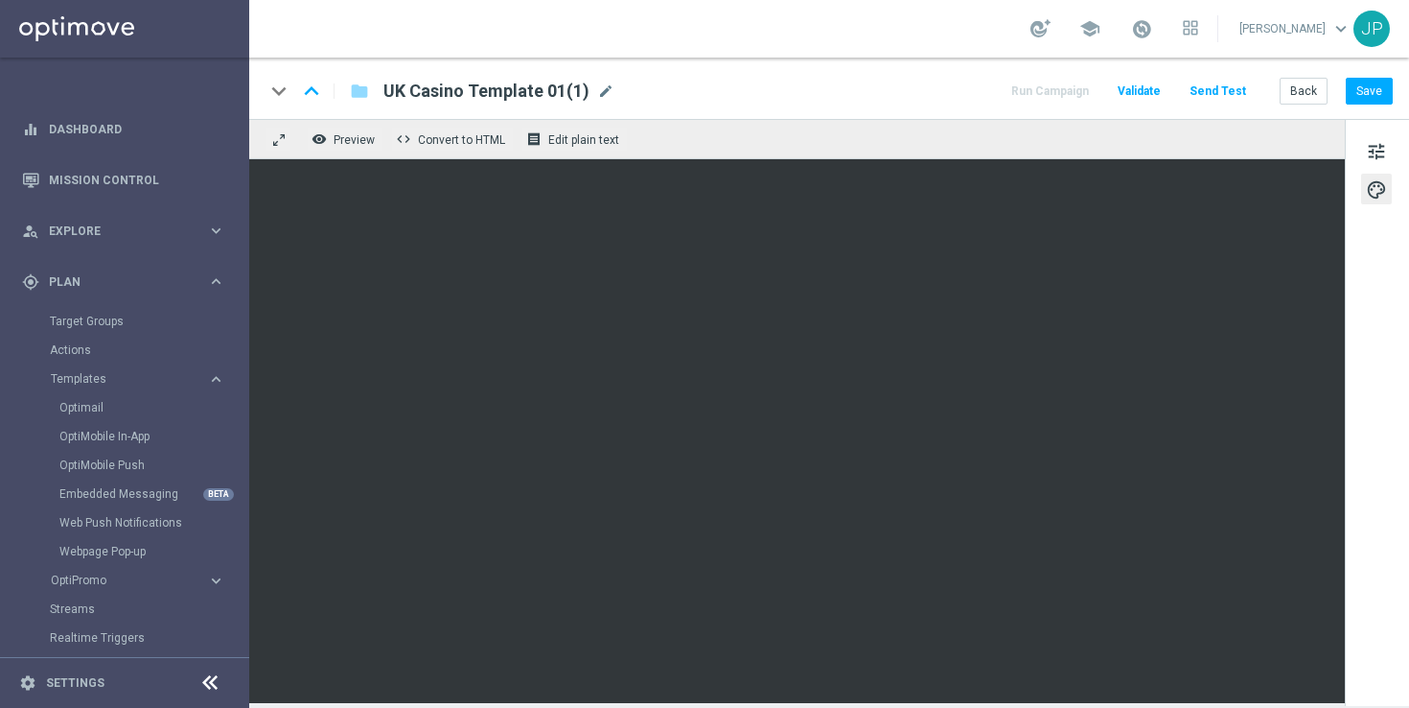
click at [535, 81] on span "UK Casino Template 01(1)" at bounding box center [487, 91] width 206 height 23
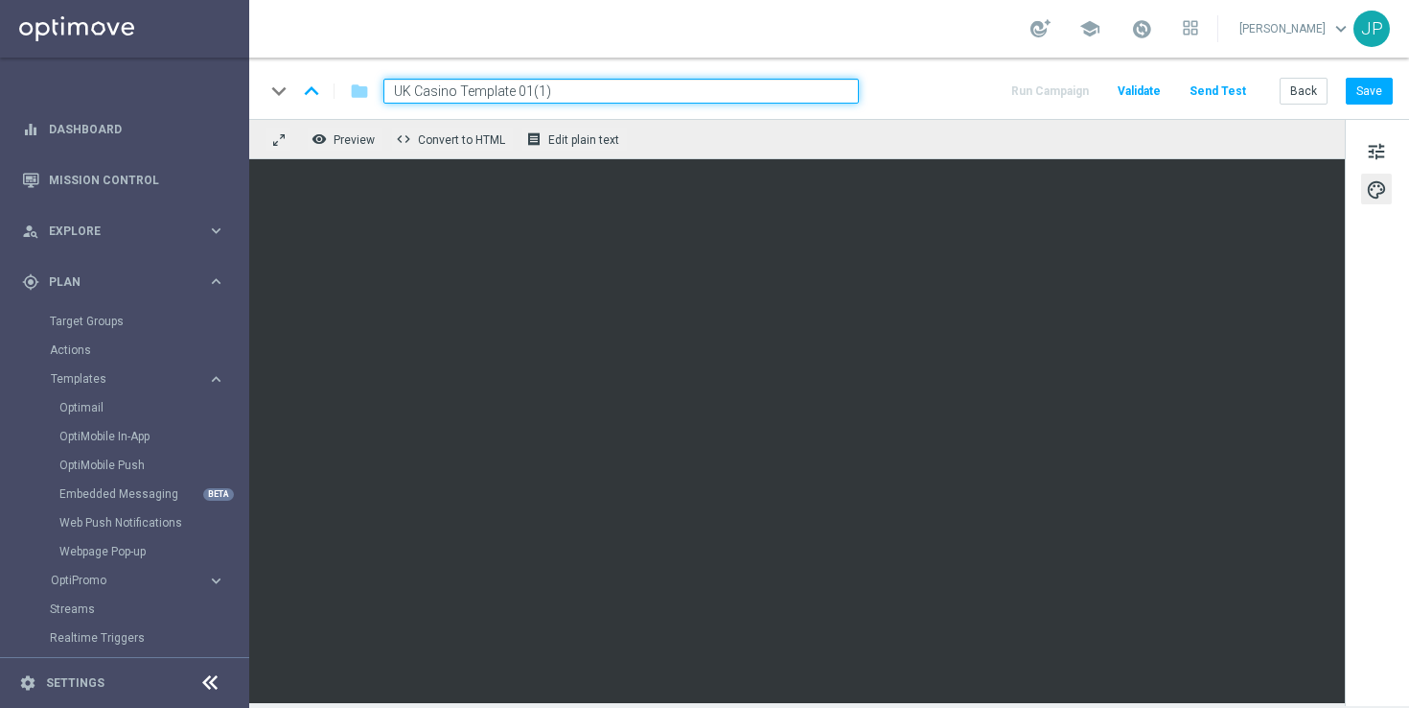
click at [572, 87] on input "UK Casino Template 01(1)" at bounding box center [622, 91] width 476 height 25
paste input "en_GB__BETSLIP_BOOST_SUPERCUP__NVIP_EMA_TAC_SP"
type input "en_GB__BETSLIP_BOOST_SUPERCUP__NVIP_EMA_TAC_SP"
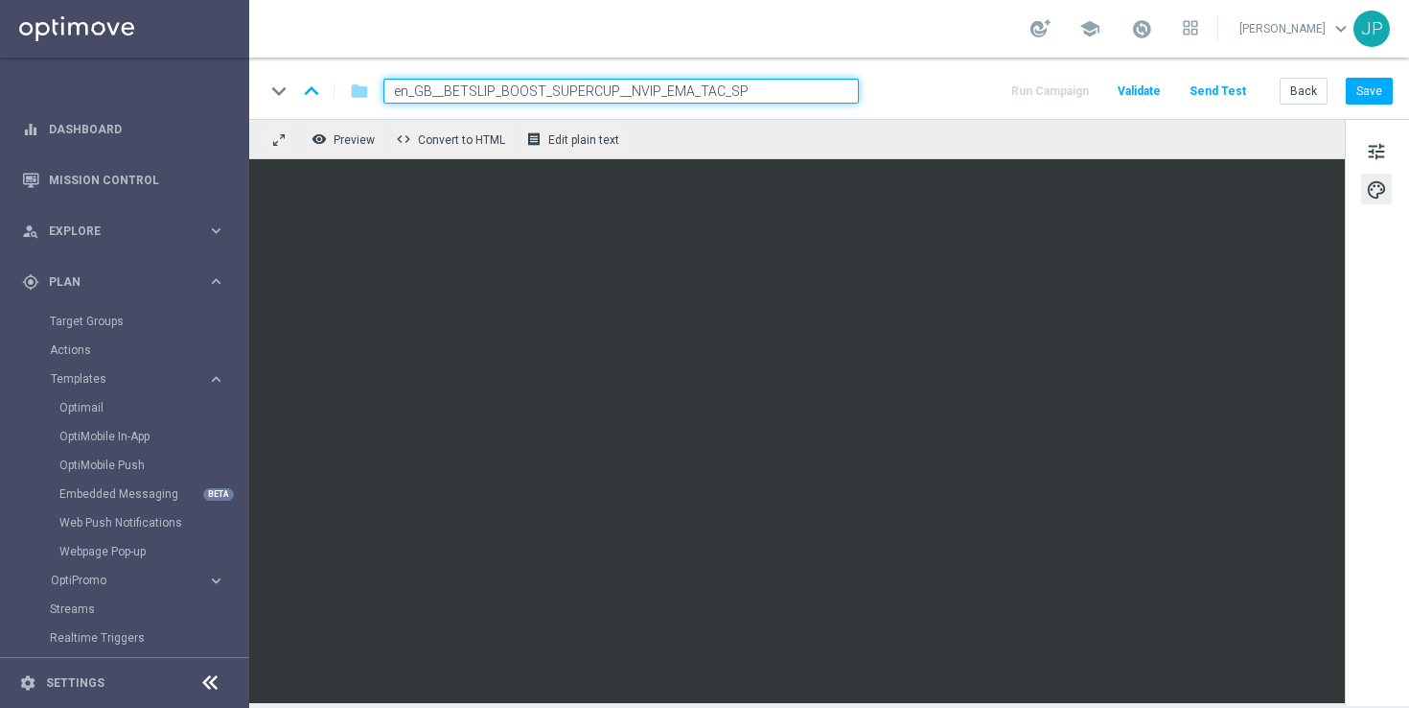
click at [897, 84] on div "keyboard_arrow_down keyboard_arrow_up folder en_GB__BETSLIP_BOOST_SUPERCUP__NVI…" at bounding box center [829, 91] width 1128 height 25
click at [906, 85] on div "keyboard_arrow_down keyboard_arrow_up folder en_GB__BETSLIP_BOOST_SUPERCUP__NVI…" at bounding box center [829, 91] width 1128 height 25
click at [1380, 155] on span "tune" at bounding box center [1376, 151] width 21 height 25
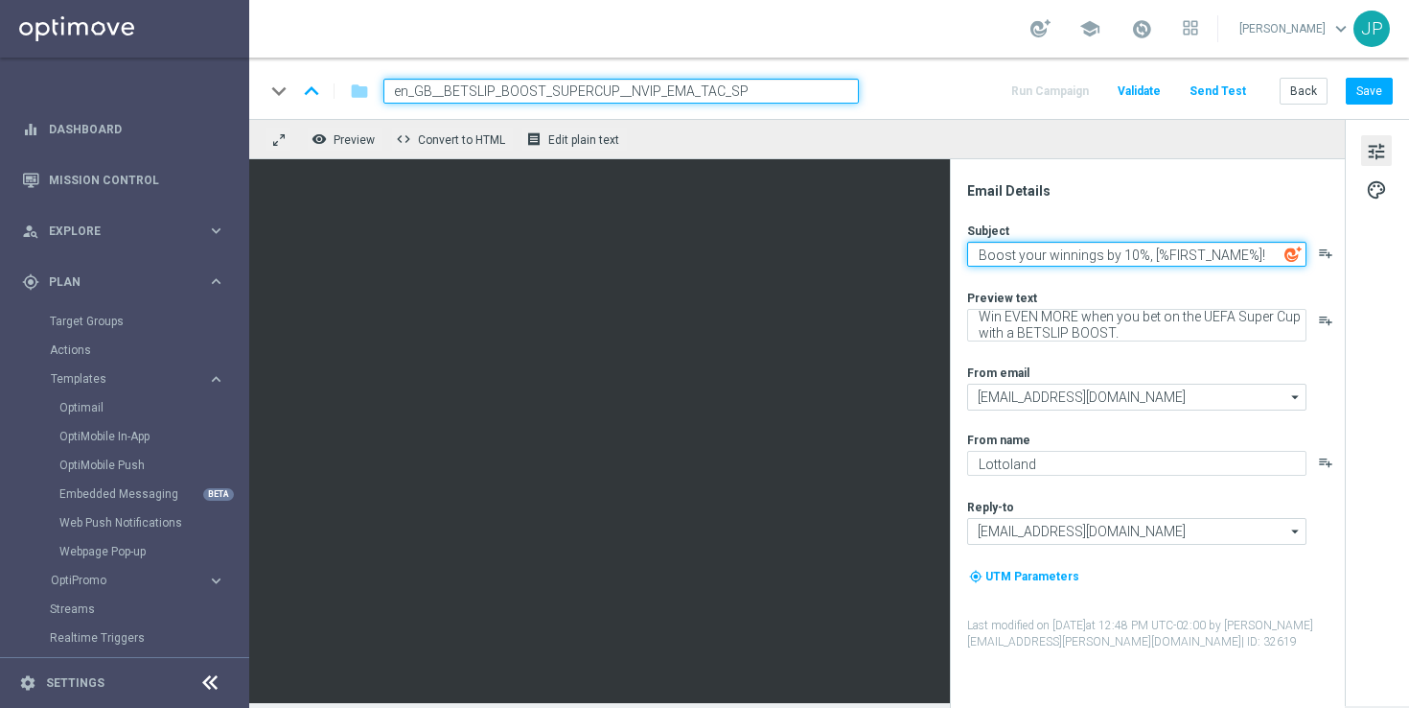
click at [1152, 254] on textarea "Boost your winnings by 10%, [%FIRST_NAME%]!" at bounding box center [1136, 254] width 339 height 25
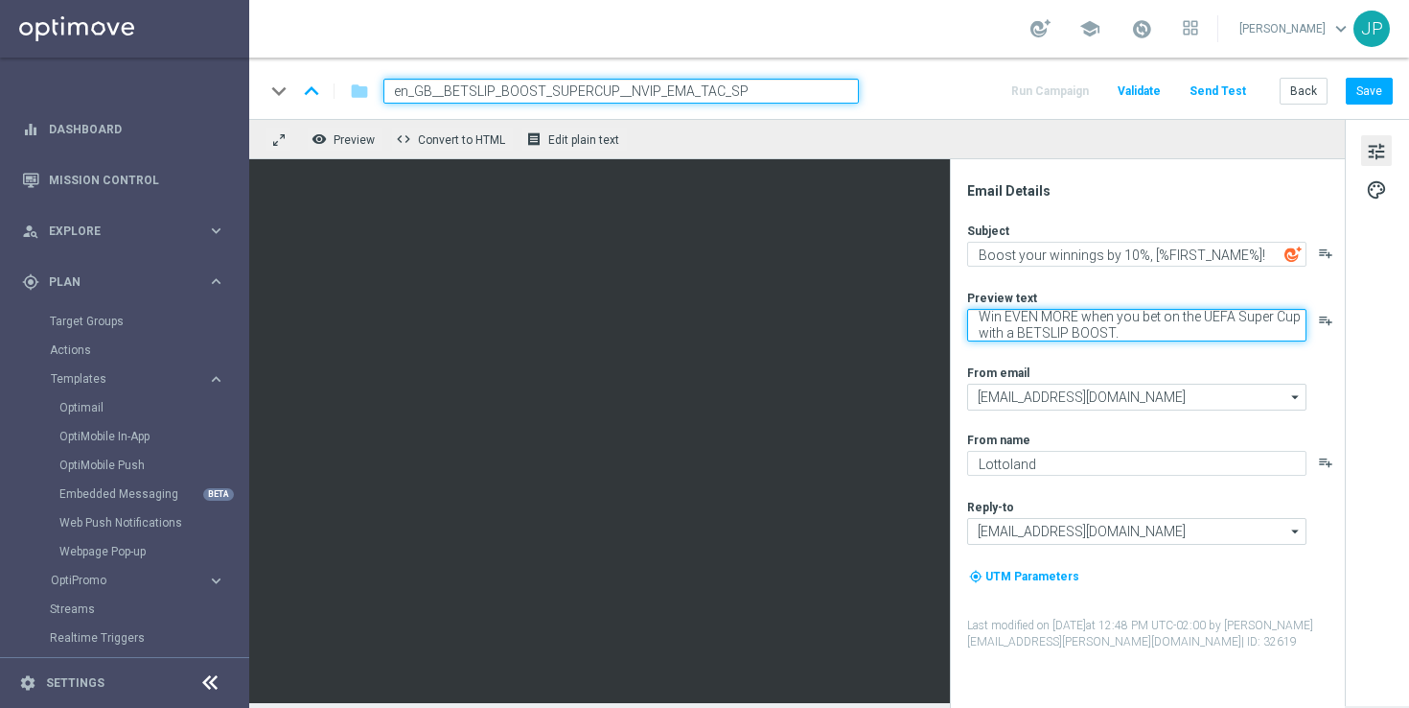
click at [1112, 327] on textarea "Win EVEN MORE when you bet on the UEFA Super Cup with a BETSLIP BOOST." at bounding box center [1136, 325] width 339 height 33
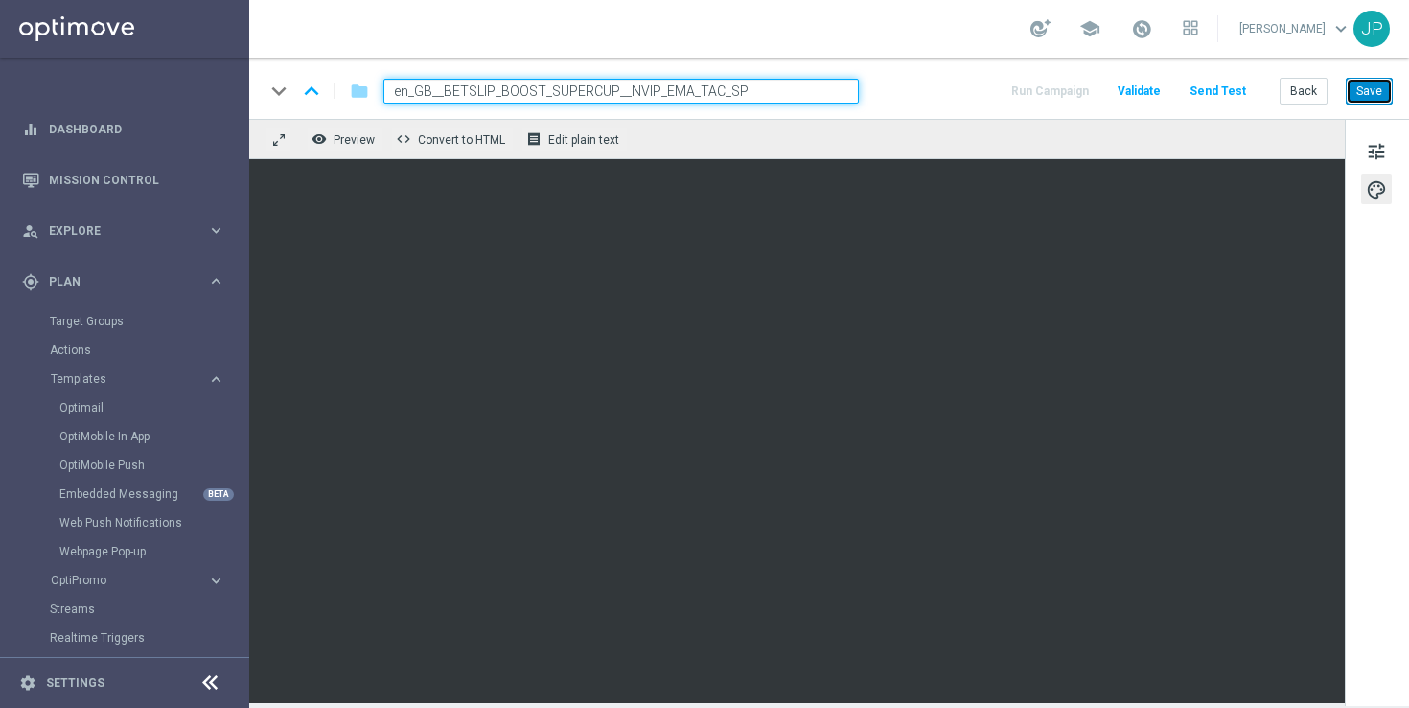
click at [1381, 87] on button "Save" at bounding box center [1369, 91] width 47 height 27
click at [1309, 89] on button "Back" at bounding box center [1304, 91] width 48 height 27
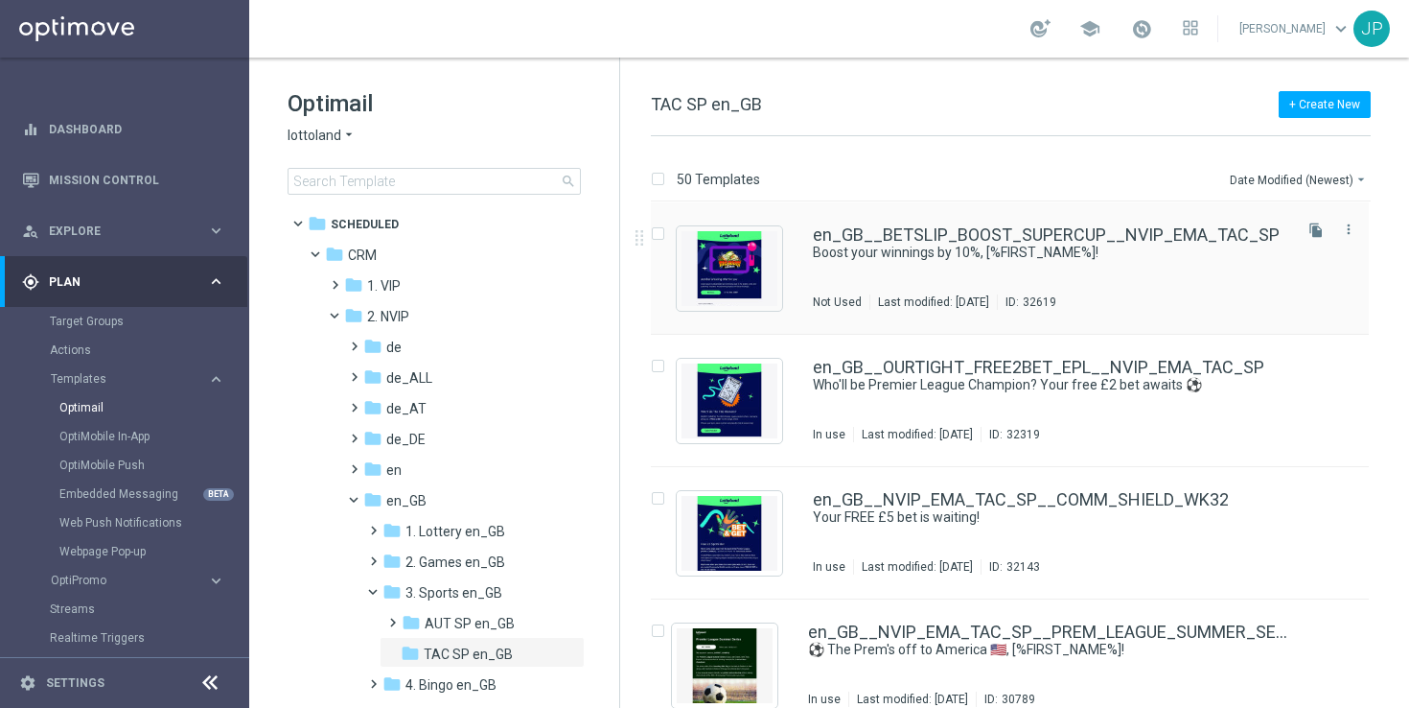
click at [998, 270] on div "en_GB__BETSLIP_BOOST_SUPERCUP__NVIP_EMA_TAC_SP Boost your winnings by 10%, [%FI…" at bounding box center [1051, 267] width 476 height 83
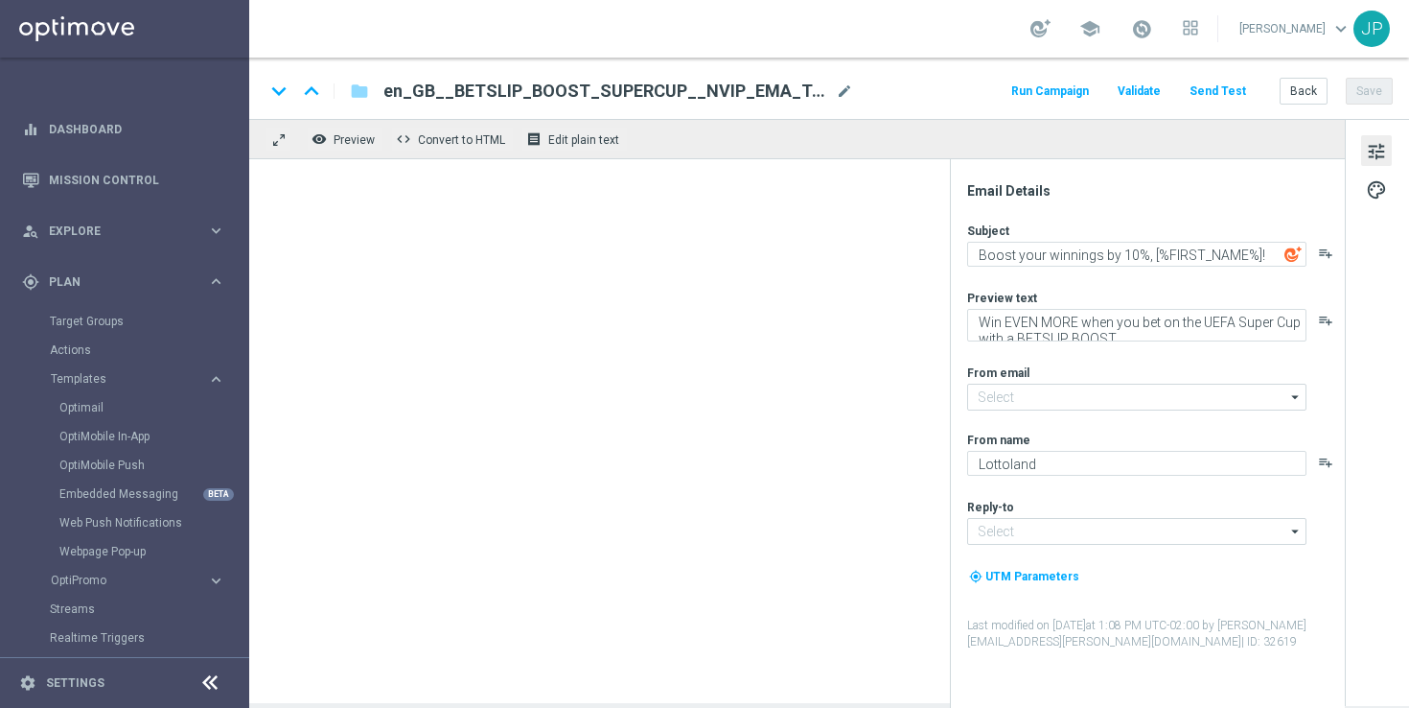
type input "[EMAIL_ADDRESS][DOMAIN_NAME]"
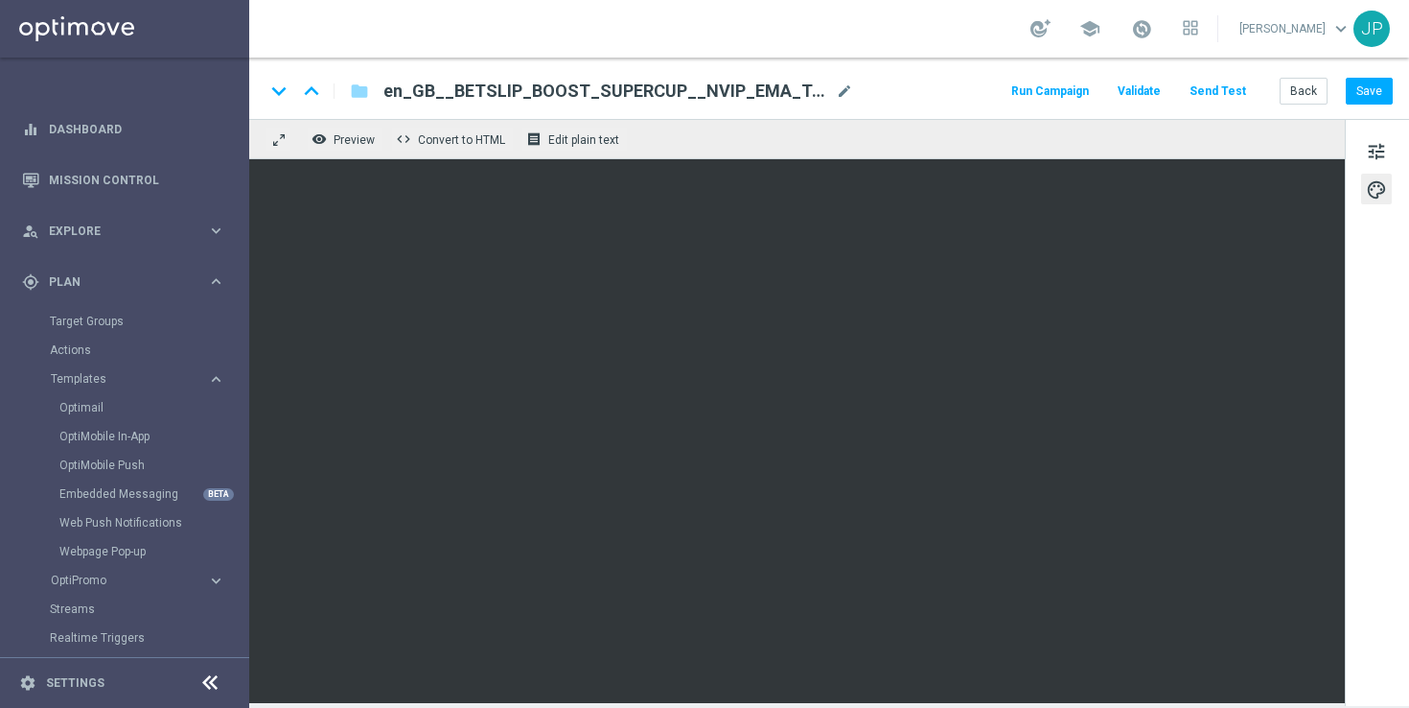
click at [1367, 417] on div "tune palette" at bounding box center [1377, 412] width 64 height 587
click at [1373, 97] on button "Save" at bounding box center [1369, 91] width 47 height 27
click at [1371, 80] on button "Save" at bounding box center [1369, 91] width 47 height 27
click at [1299, 95] on button "Back" at bounding box center [1304, 91] width 48 height 27
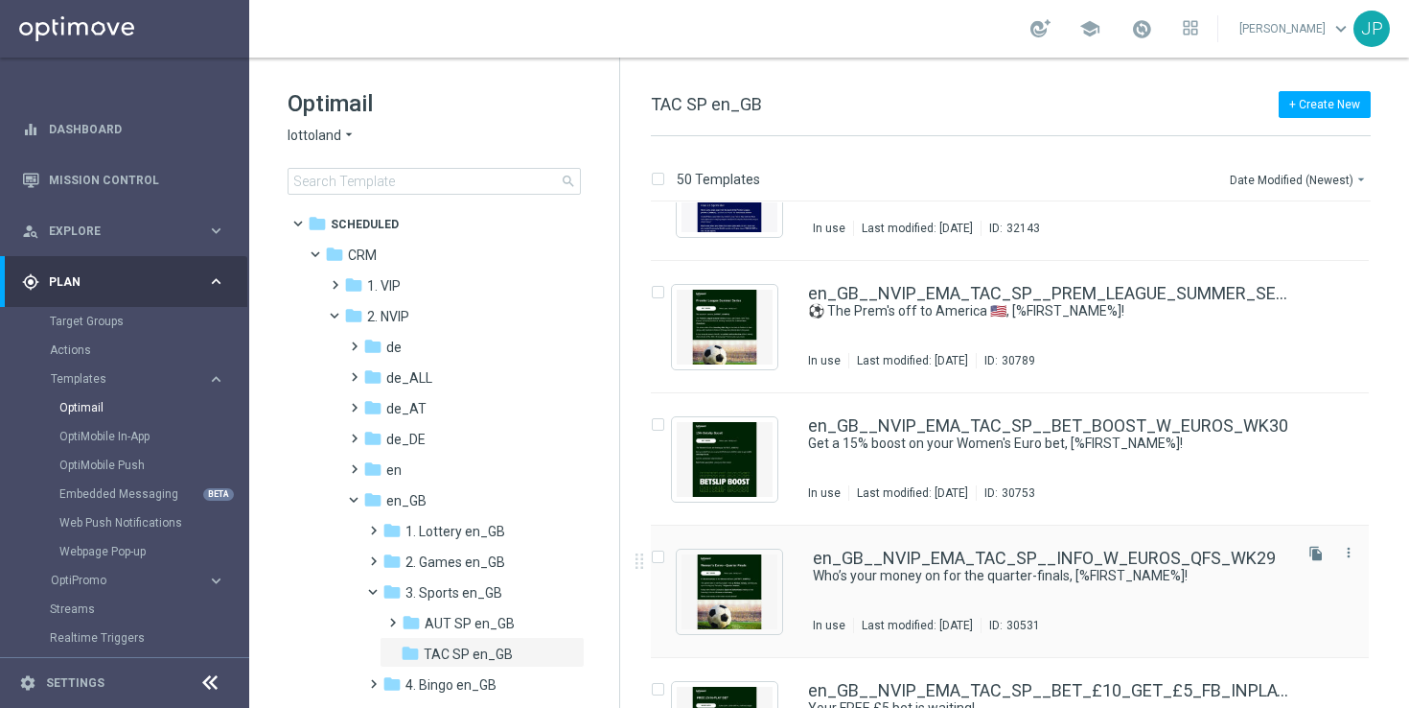
scroll to position [359, 0]
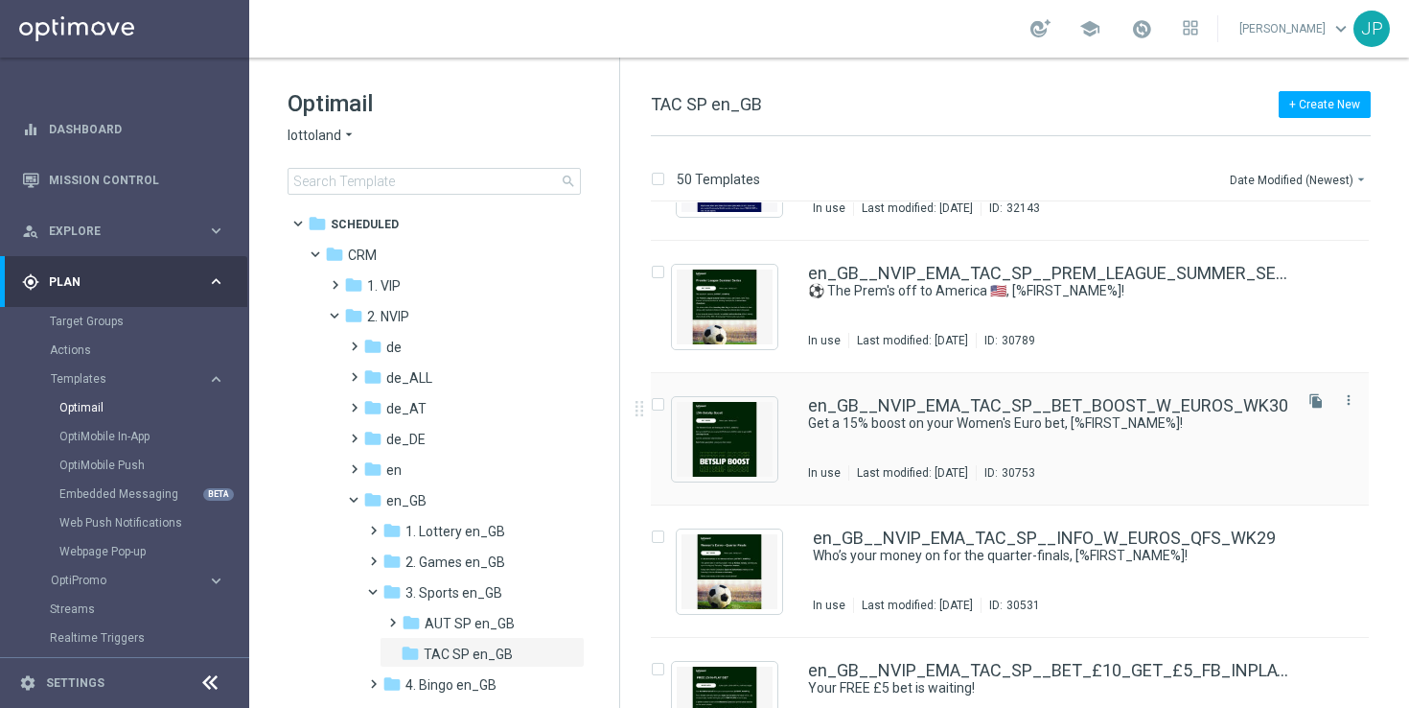
click at [1197, 469] on div "In use Last modified: Monday, July 21, 2025 ID: 30753" at bounding box center [1048, 472] width 480 height 15
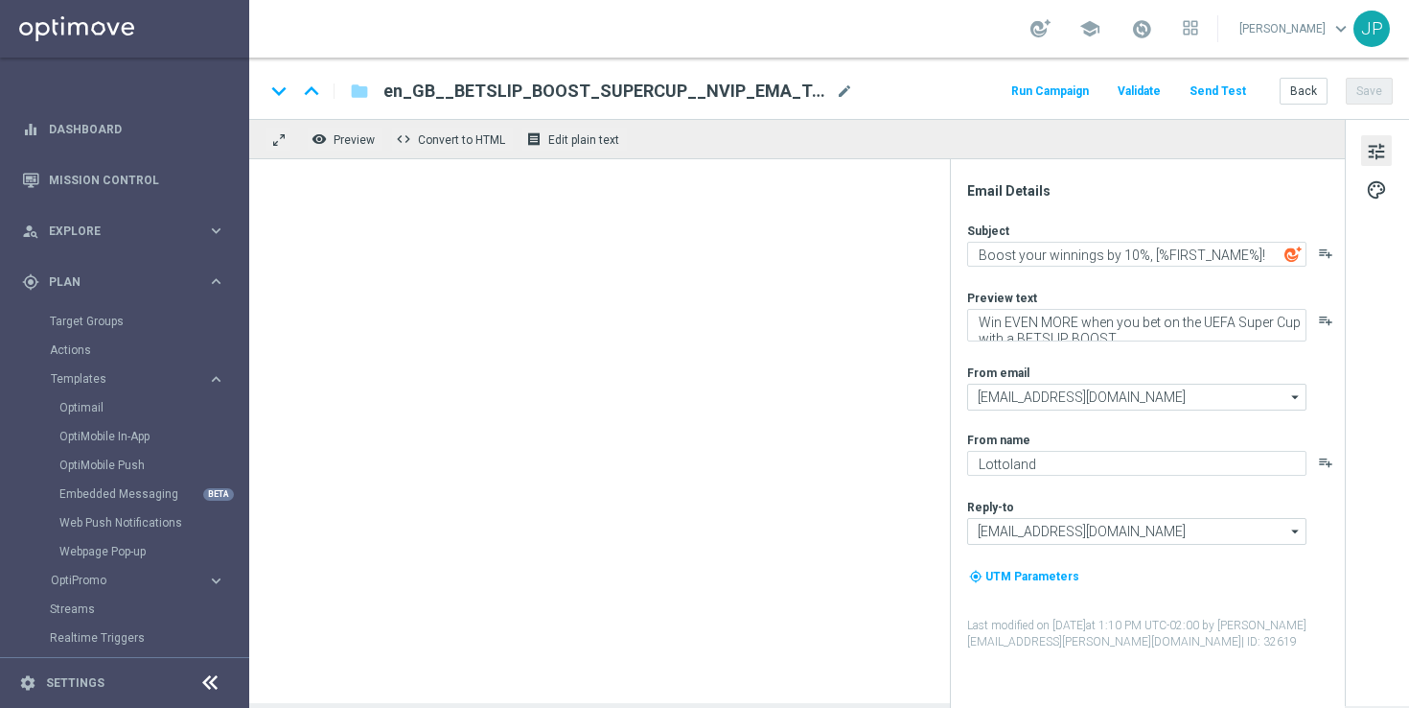
type textarea "Get a 15% boost on your Women's Euro bet, [%FIRST_NAME%]!"
type textarea "Your bets can now win EVEN MORE this July!"
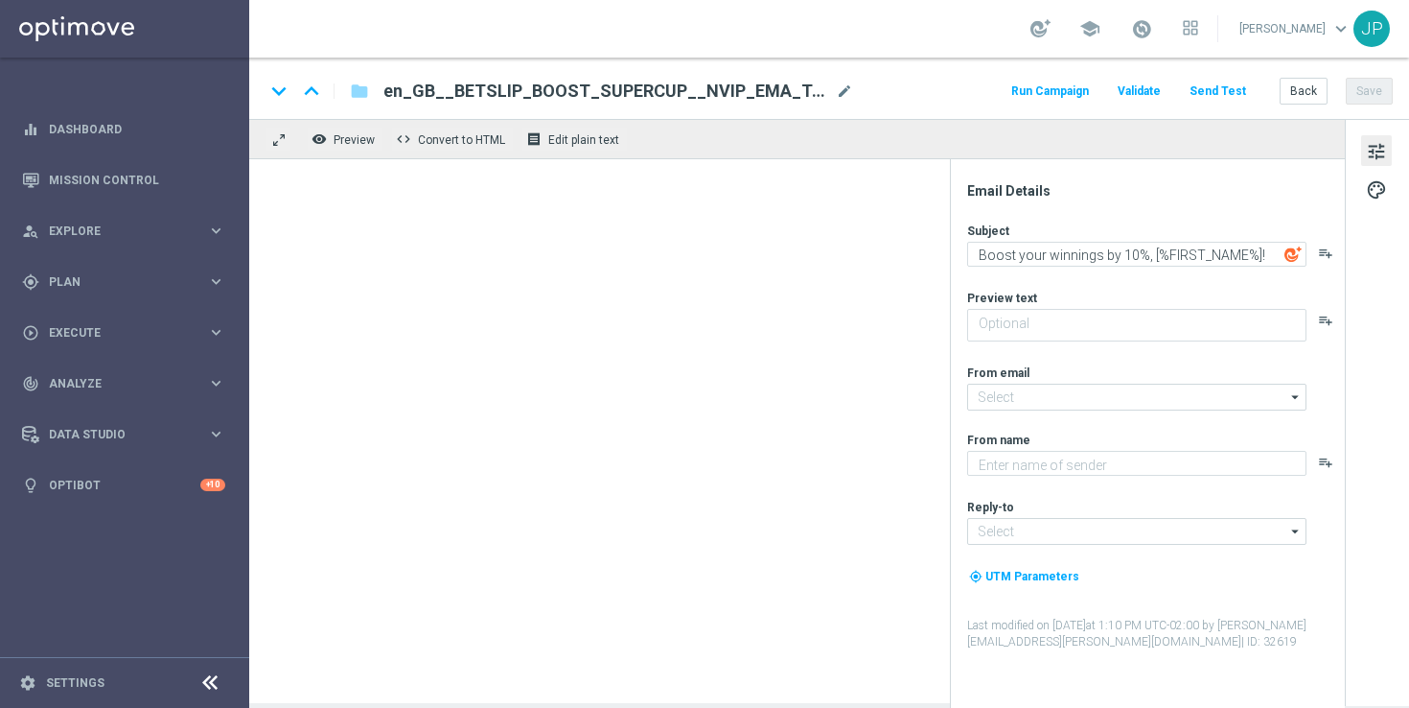
type textarea "Win EVEN MORE when you bet on the UEFA Super Cup with a BETSLIP BOOST."
type textarea "Lottoland"
type input "[EMAIL_ADDRESS][DOMAIN_NAME]"
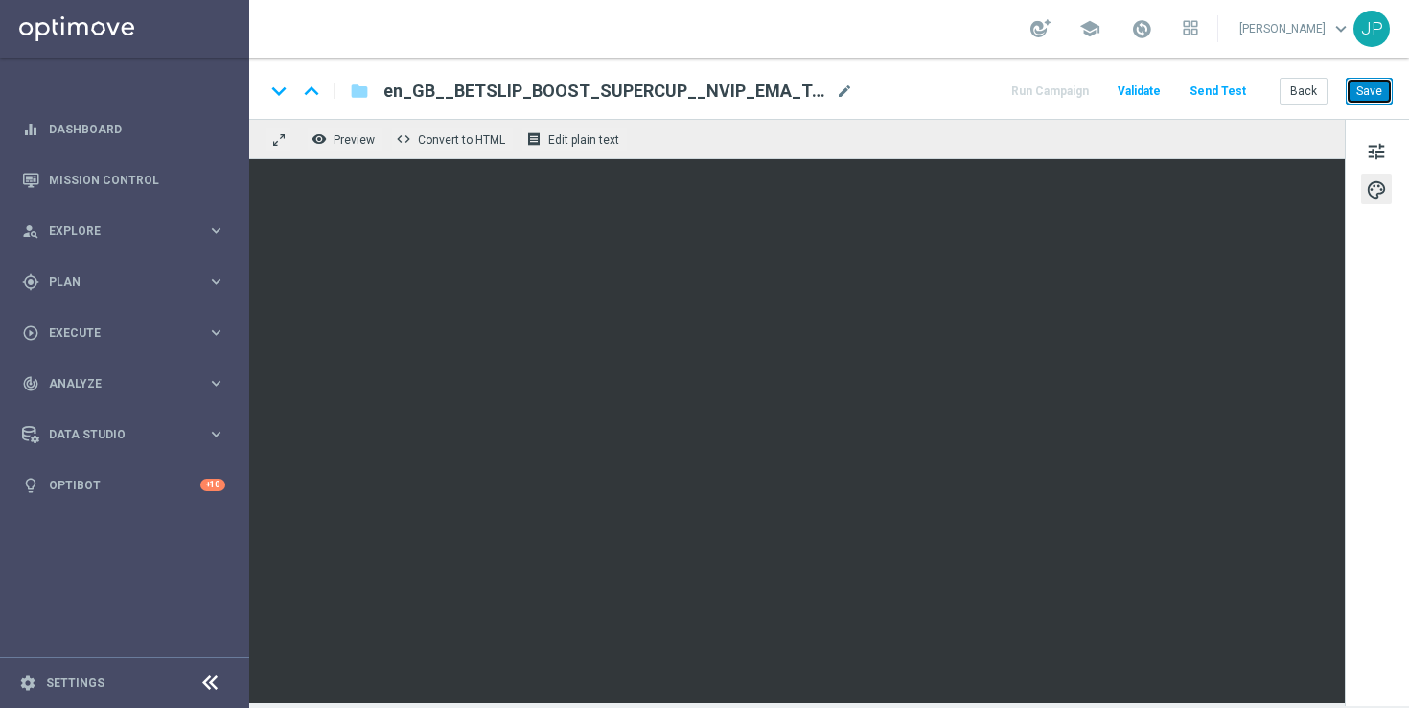
click at [1368, 87] on button "Save" at bounding box center [1369, 91] width 47 height 27
click at [564, 145] on span "Edit plain text" at bounding box center [583, 139] width 71 height 13
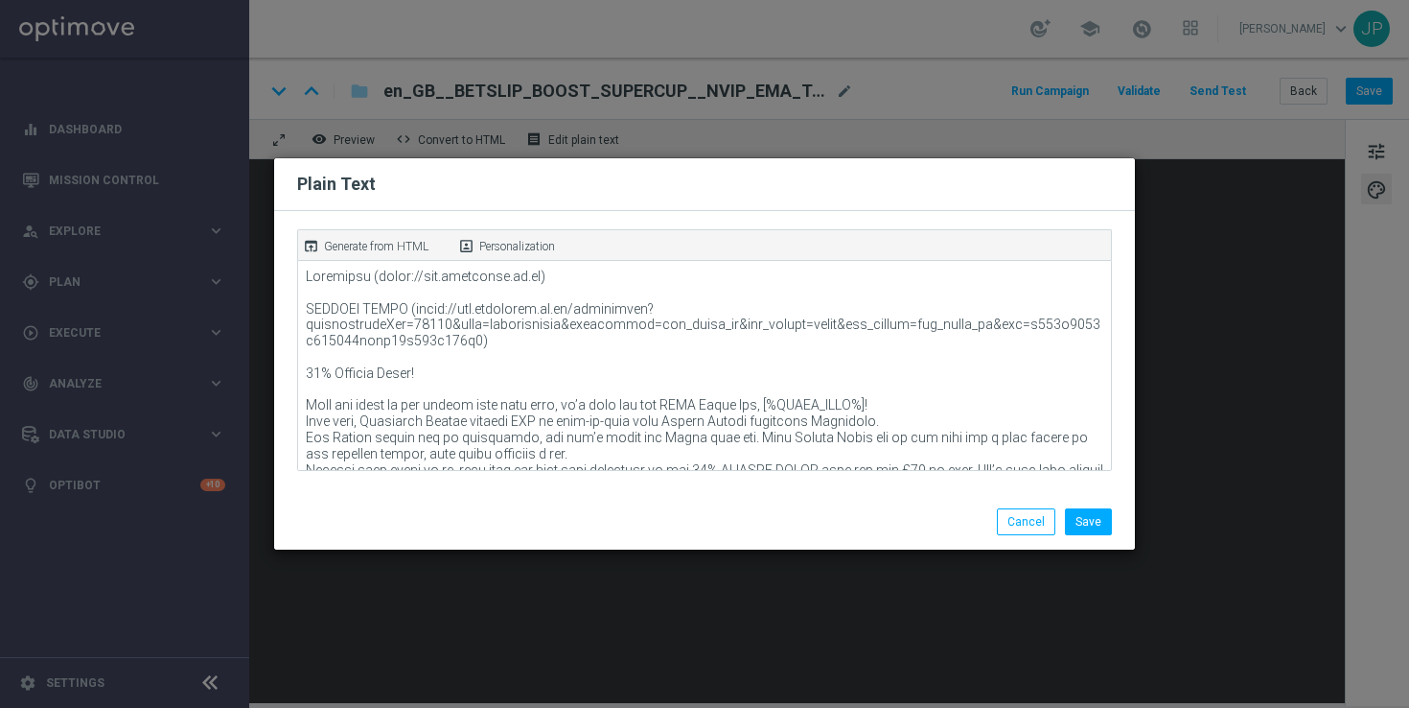
click at [387, 244] on p "Generate from HTML" at bounding box center [376, 246] width 105 height 17
click at [1096, 523] on button "Save" at bounding box center [1088, 521] width 47 height 27
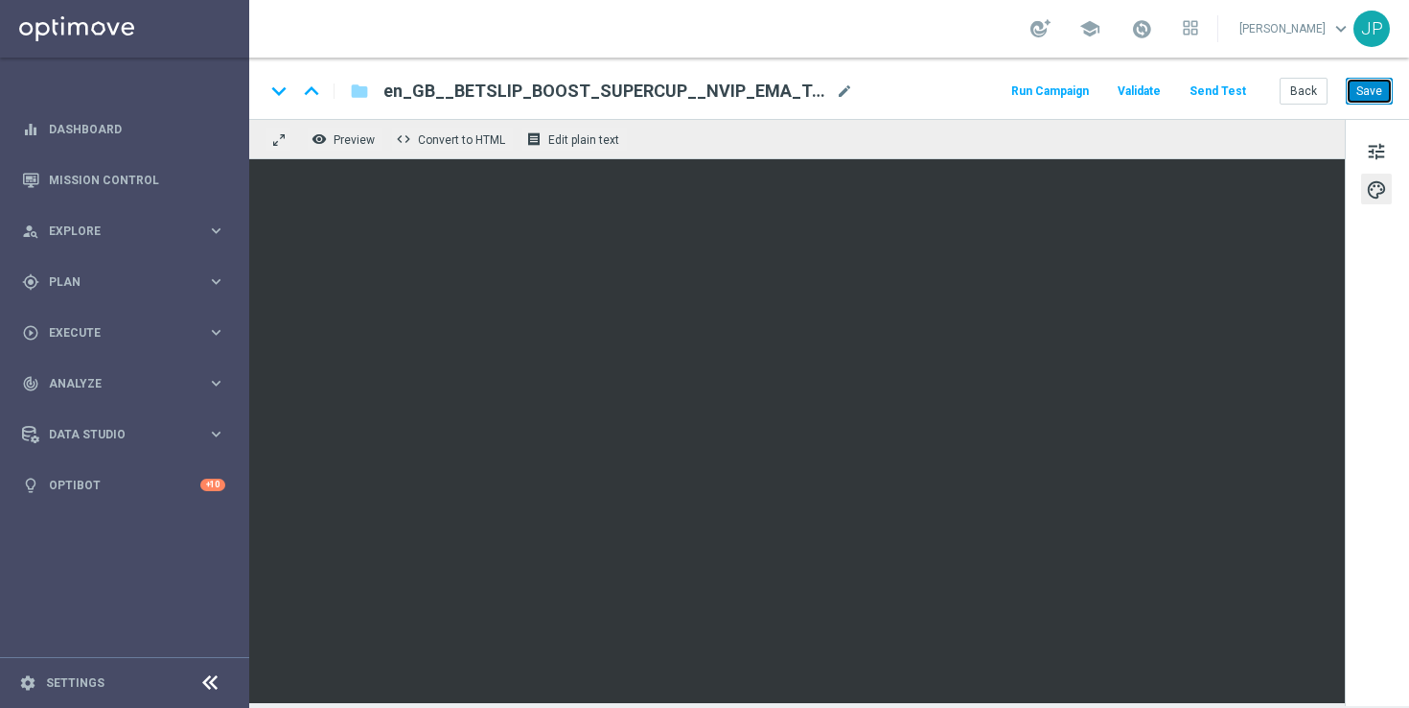
click at [1374, 99] on button "Save" at bounding box center [1369, 91] width 47 height 27
click at [1237, 88] on button "Send Test" at bounding box center [1218, 92] width 62 height 26
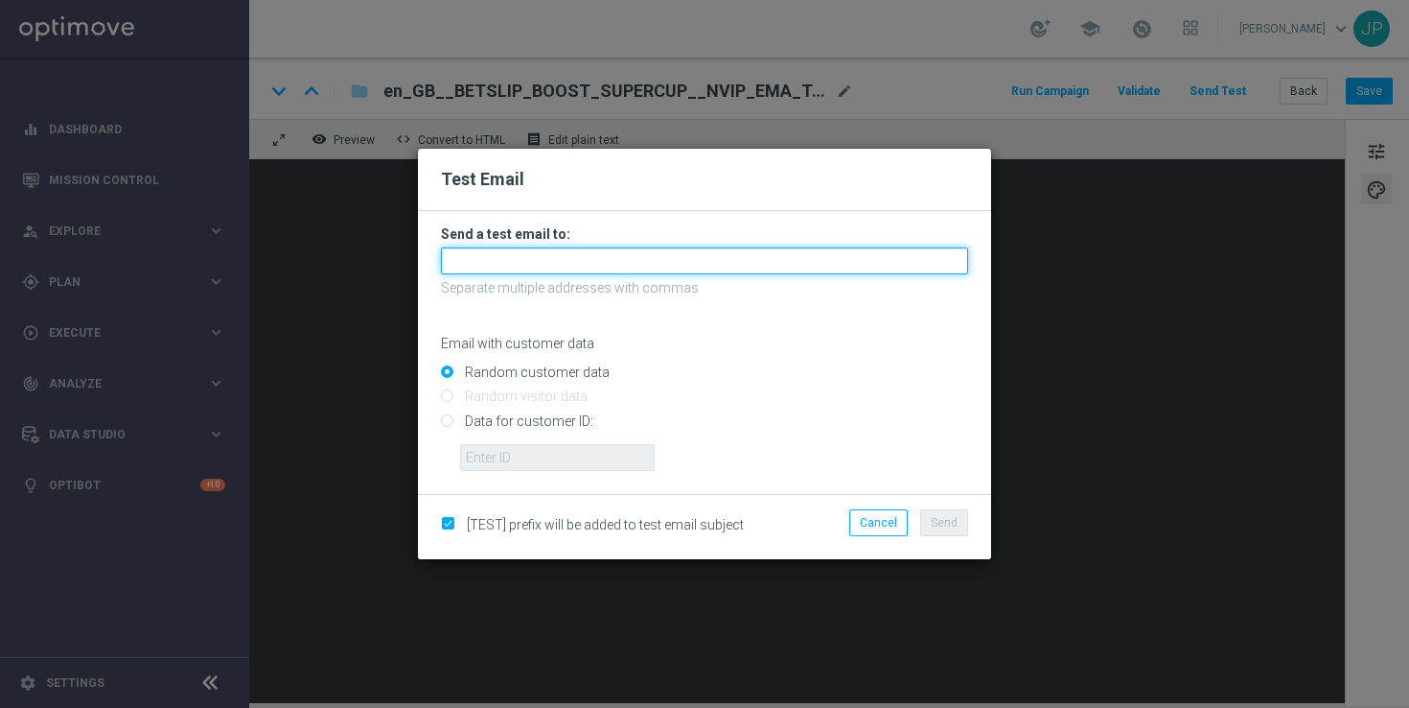
click at [608, 254] on input "text" at bounding box center [704, 260] width 527 height 27
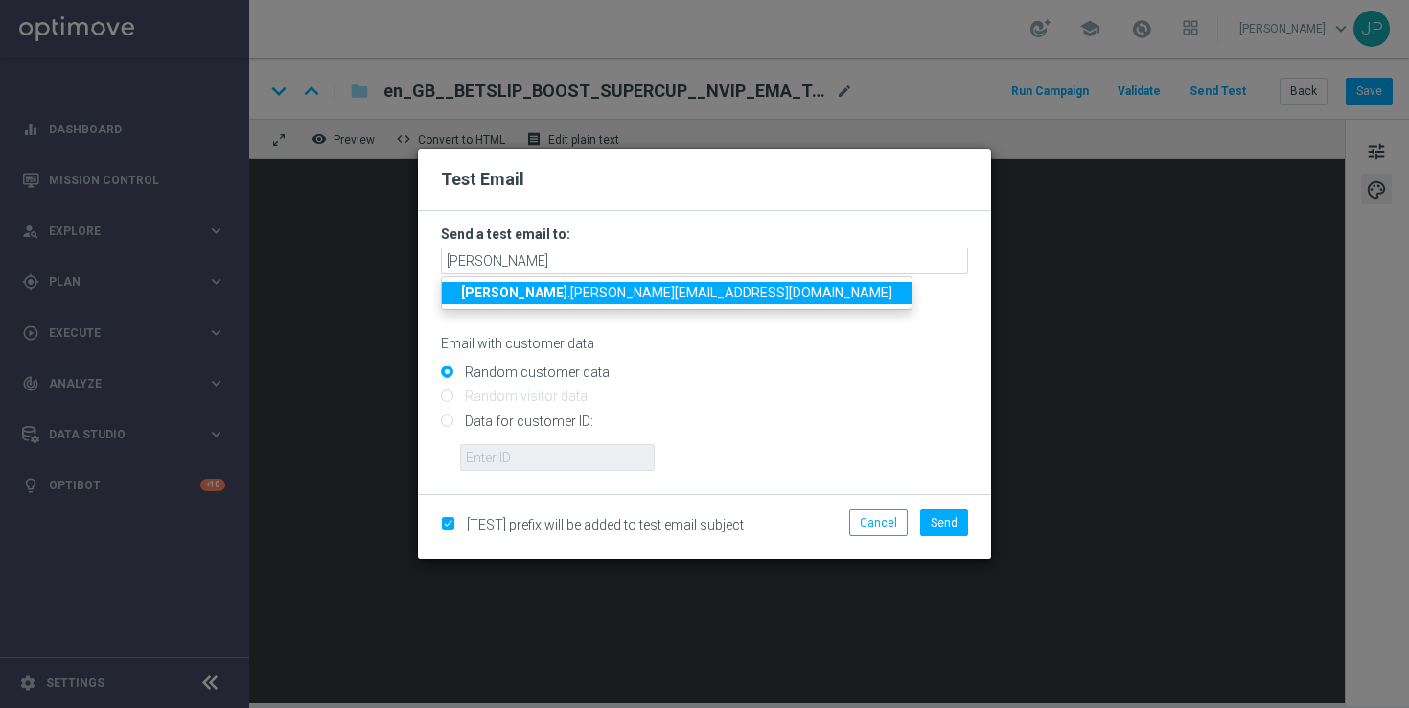
click at [559, 303] on link "ricky .hubbard@lottoland.com" at bounding box center [677, 293] width 470 height 22
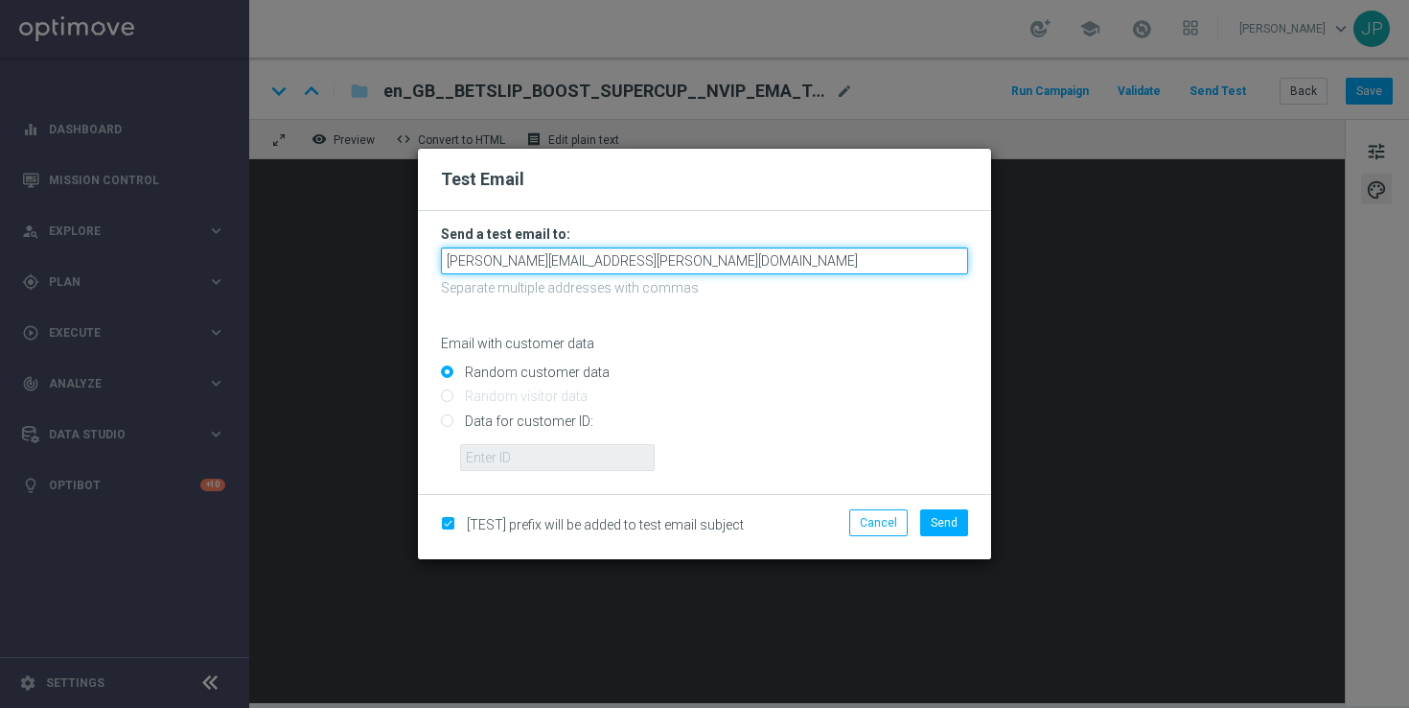
click at [691, 266] on input "[PERSON_NAME][EMAIL_ADDRESS][PERSON_NAME][DOMAIN_NAME]" at bounding box center [704, 260] width 527 height 27
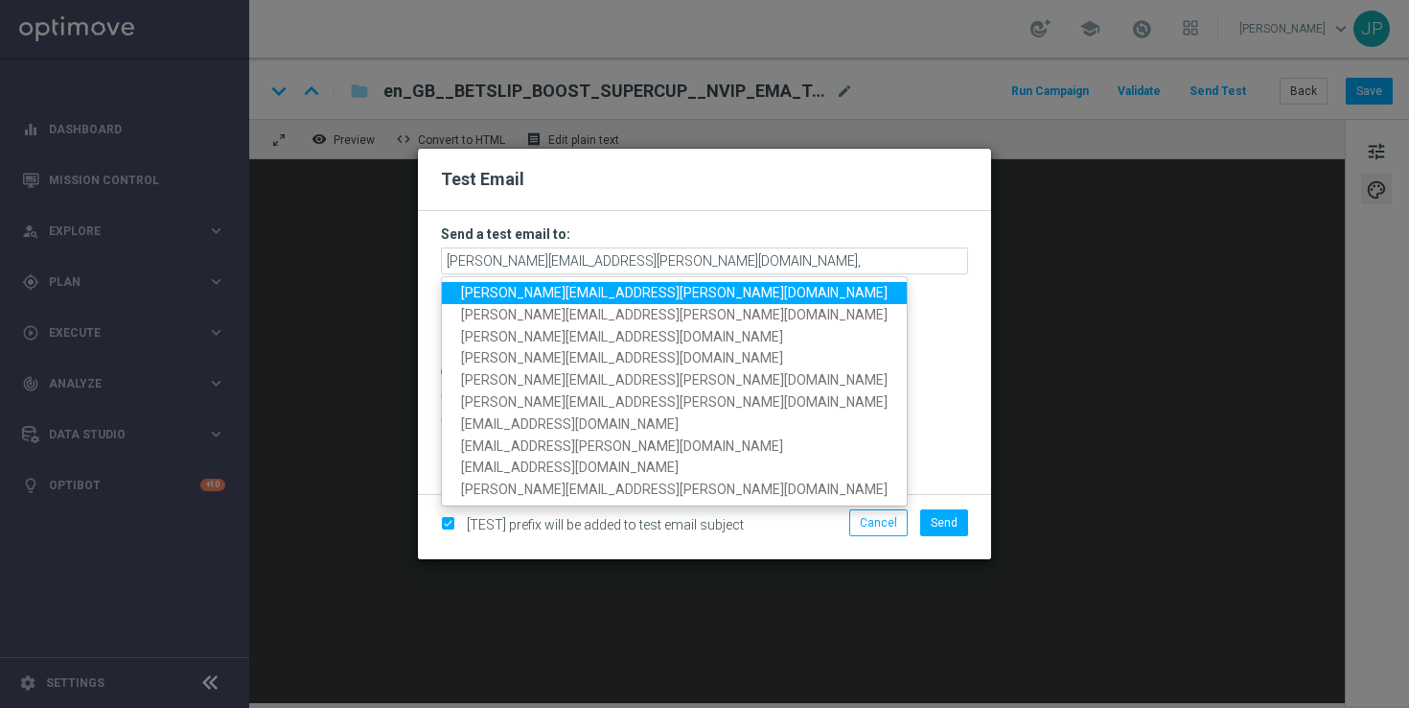
click at [603, 288] on span "[PERSON_NAME][EMAIL_ADDRESS][PERSON_NAME][DOMAIN_NAME]" at bounding box center [674, 292] width 427 height 15
type input "[PERSON_NAME][EMAIL_ADDRESS][PERSON_NAME][DOMAIN_NAME],[PERSON_NAME][DOMAIN_NAM…"
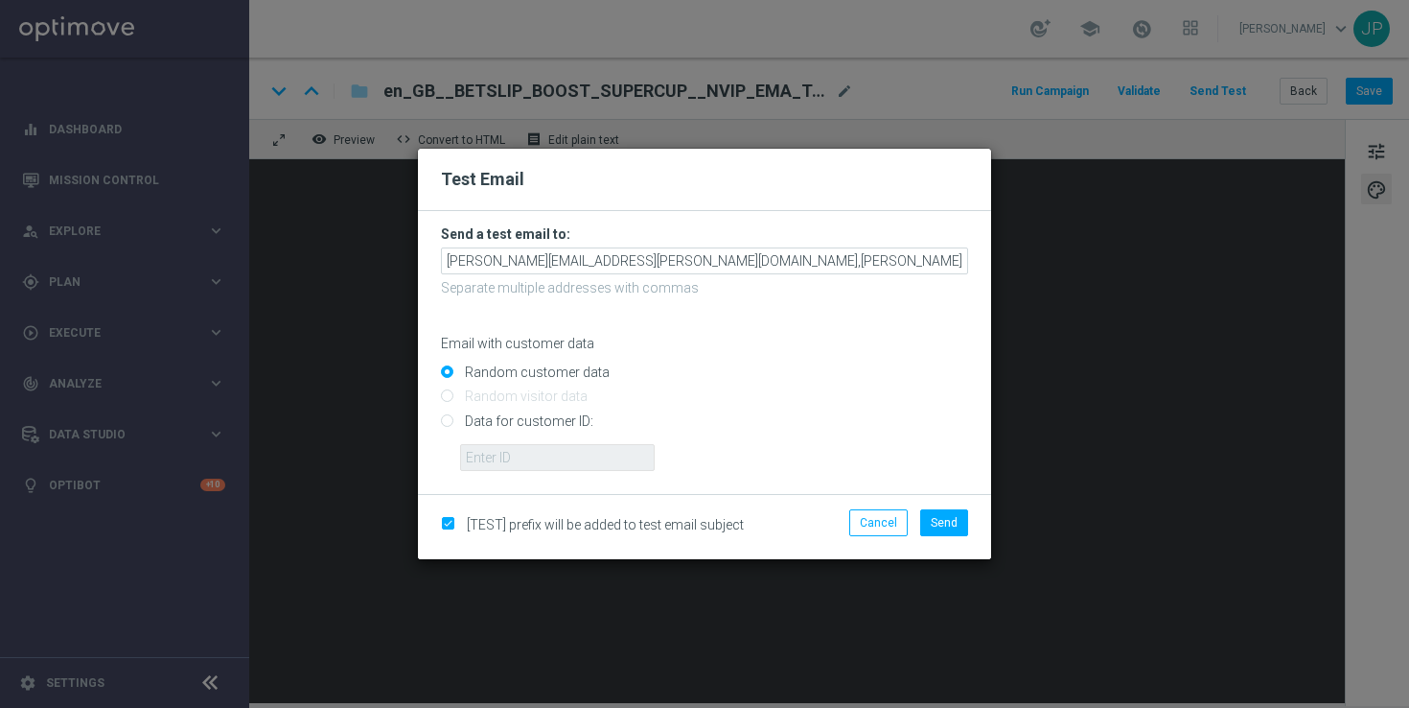
click at [551, 416] on input "Data for customer ID:" at bounding box center [704, 428] width 527 height 27
radio input "true"
click at [551, 463] on input "text" at bounding box center [557, 457] width 195 height 27
paste input "223901476"
type input "223901476"
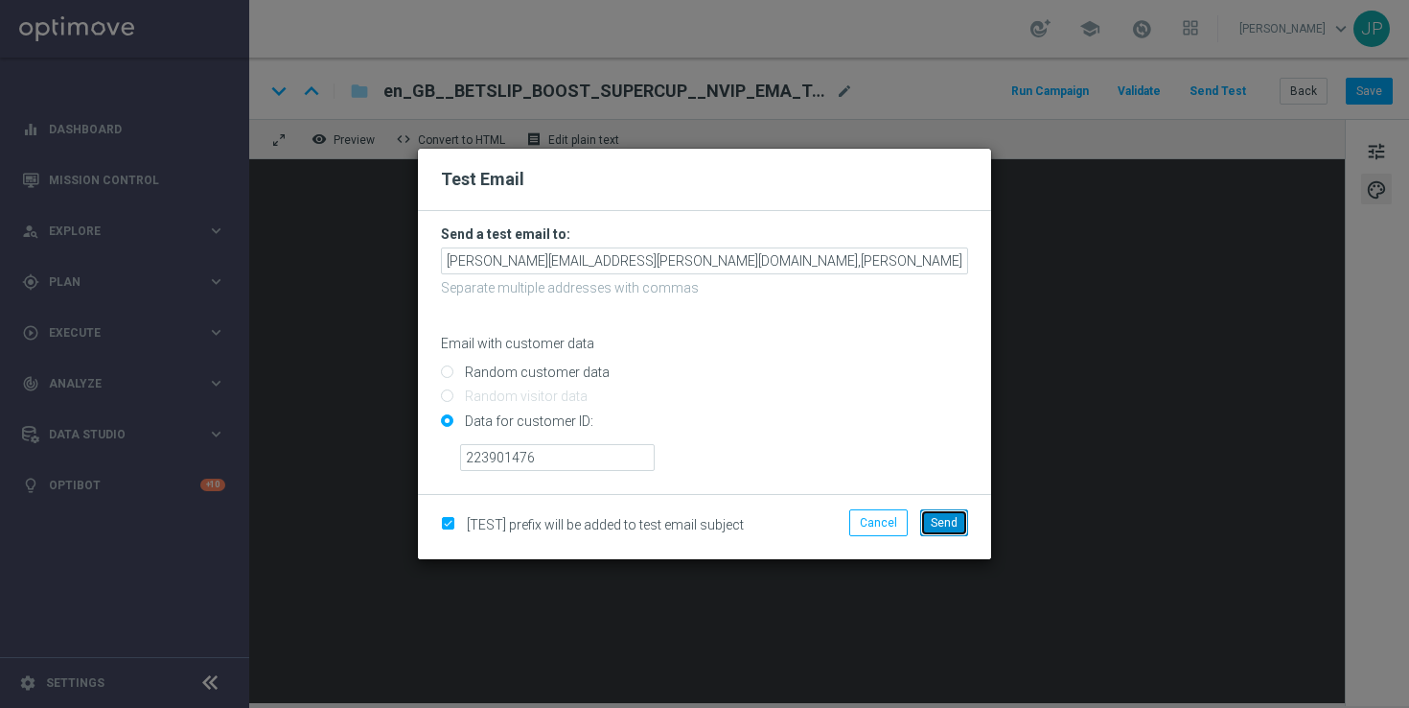
click at [964, 525] on button "Send" at bounding box center [944, 522] width 48 height 27
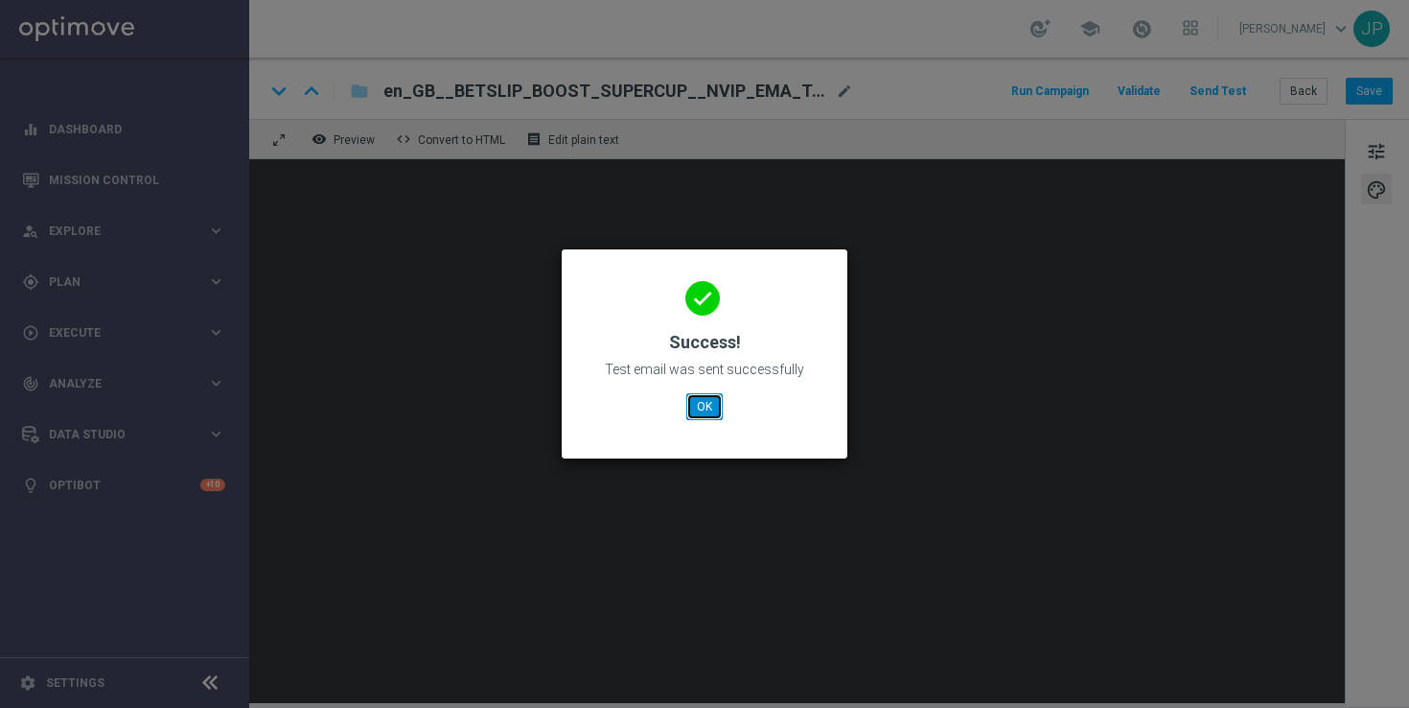
click at [709, 404] on button "OK" at bounding box center [704, 406] width 36 height 27
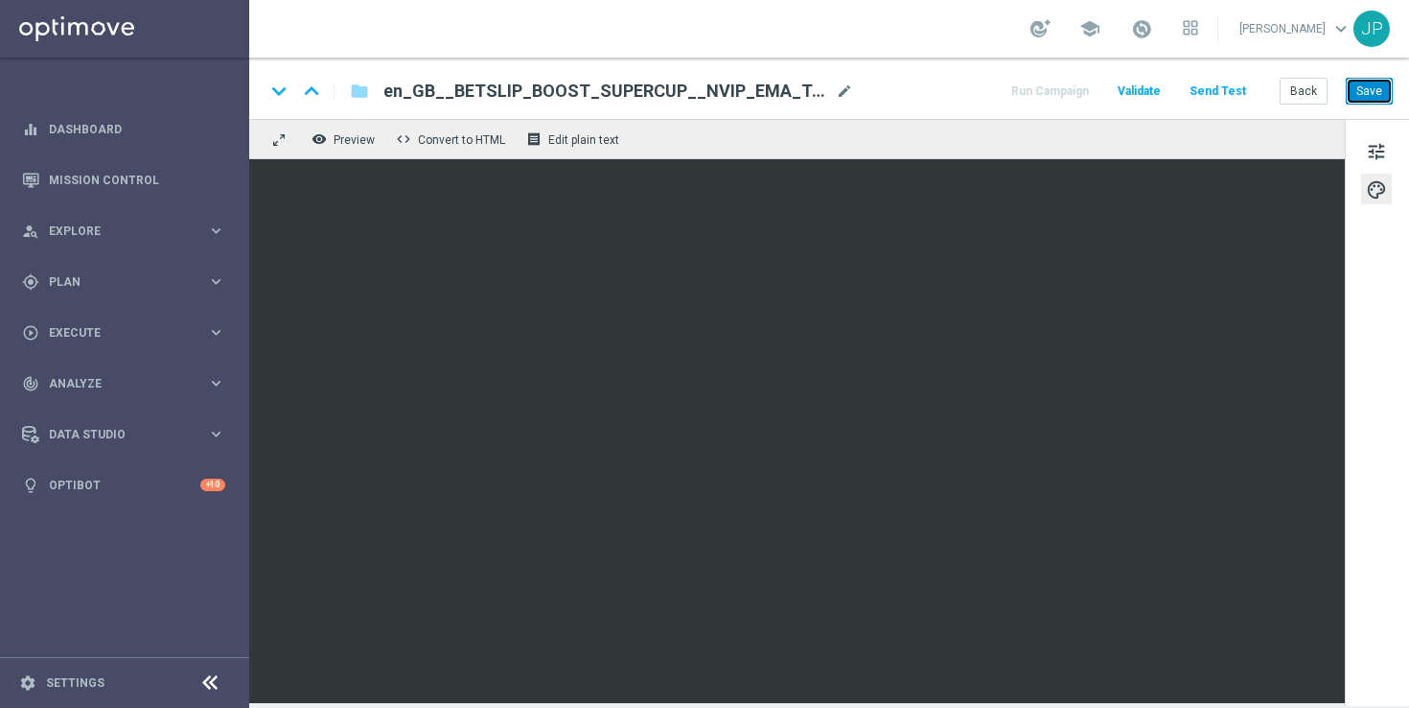
click at [1382, 99] on button "Save" at bounding box center [1369, 91] width 47 height 27
click at [1360, 97] on button "Save" at bounding box center [1369, 91] width 47 height 27
click at [1379, 90] on button "Save" at bounding box center [1369, 91] width 47 height 27
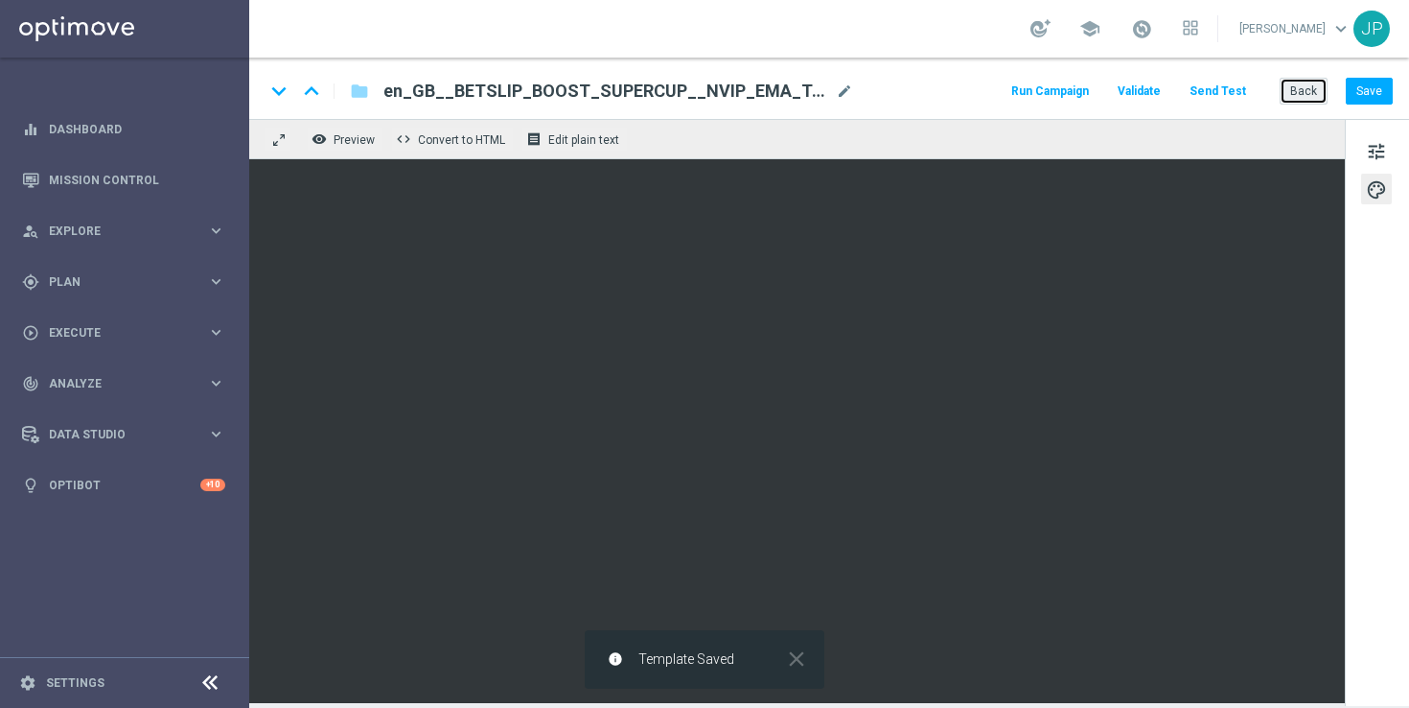
click at [1306, 95] on button "Back" at bounding box center [1304, 91] width 48 height 27
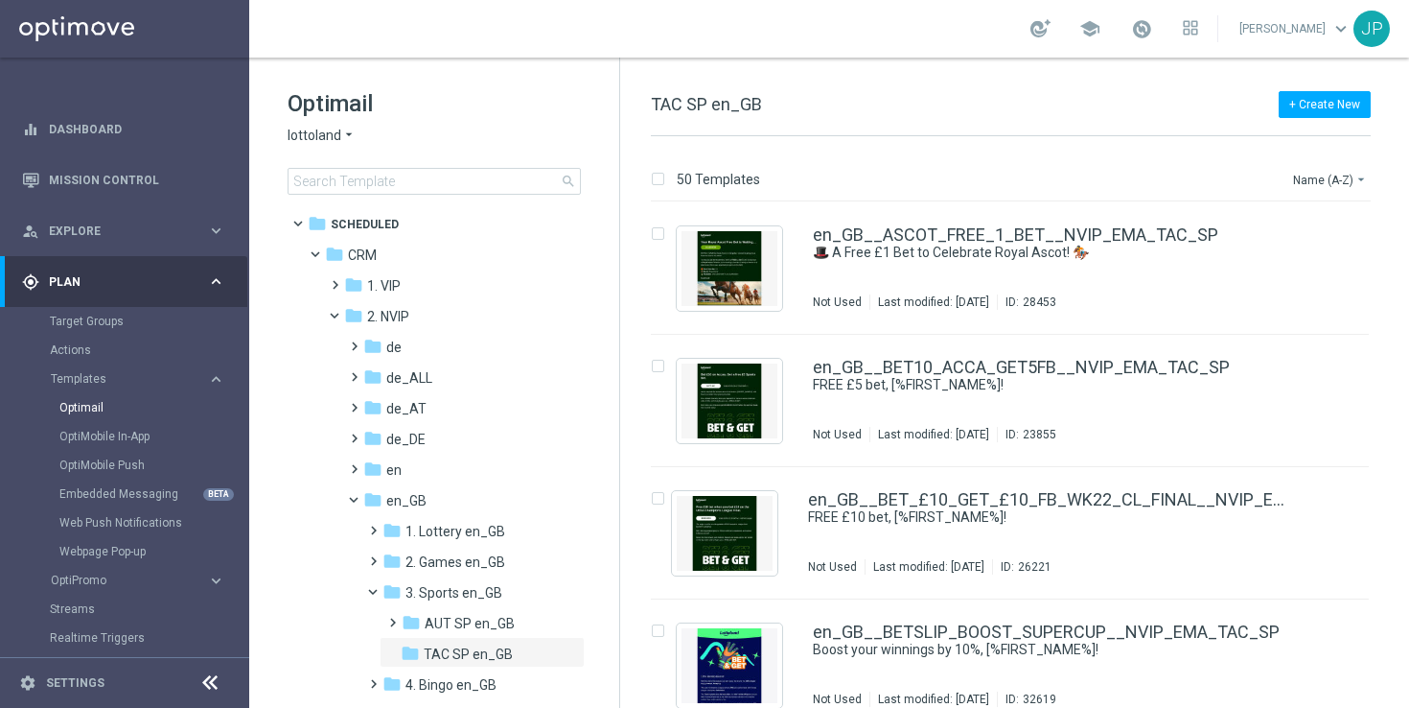
click at [210, 283] on icon "keyboard_arrow_right" at bounding box center [216, 281] width 18 height 18
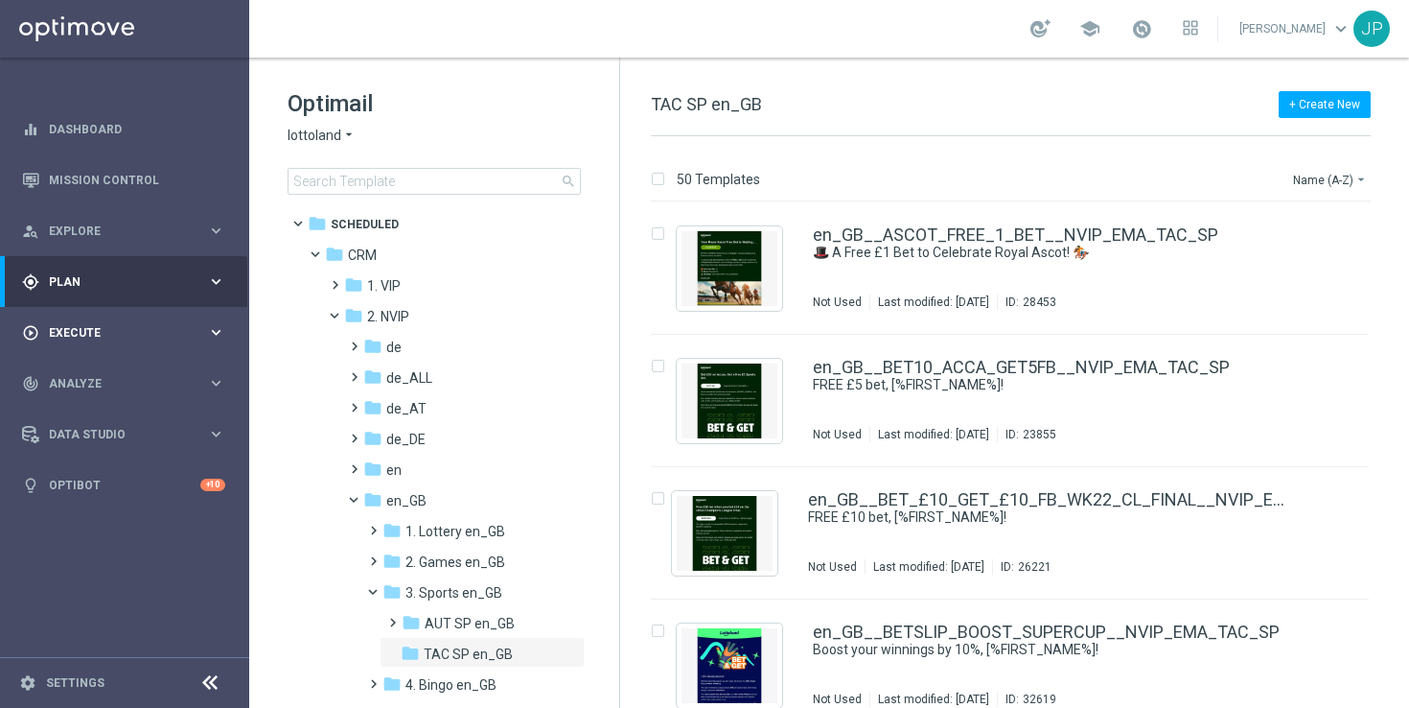
click at [142, 319] on div "play_circle_outline Execute keyboard_arrow_right" at bounding box center [123, 332] width 247 height 51
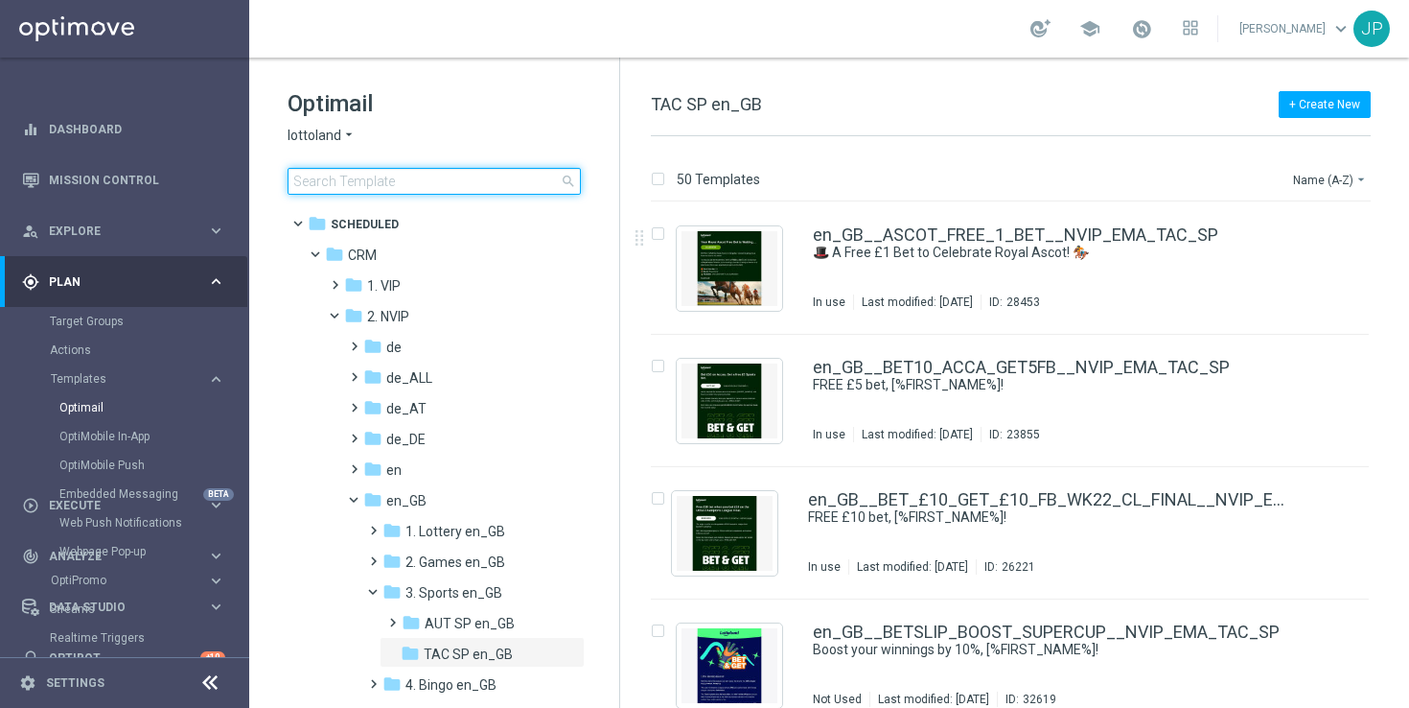
click at [462, 168] on input at bounding box center [434, 181] width 293 height 27
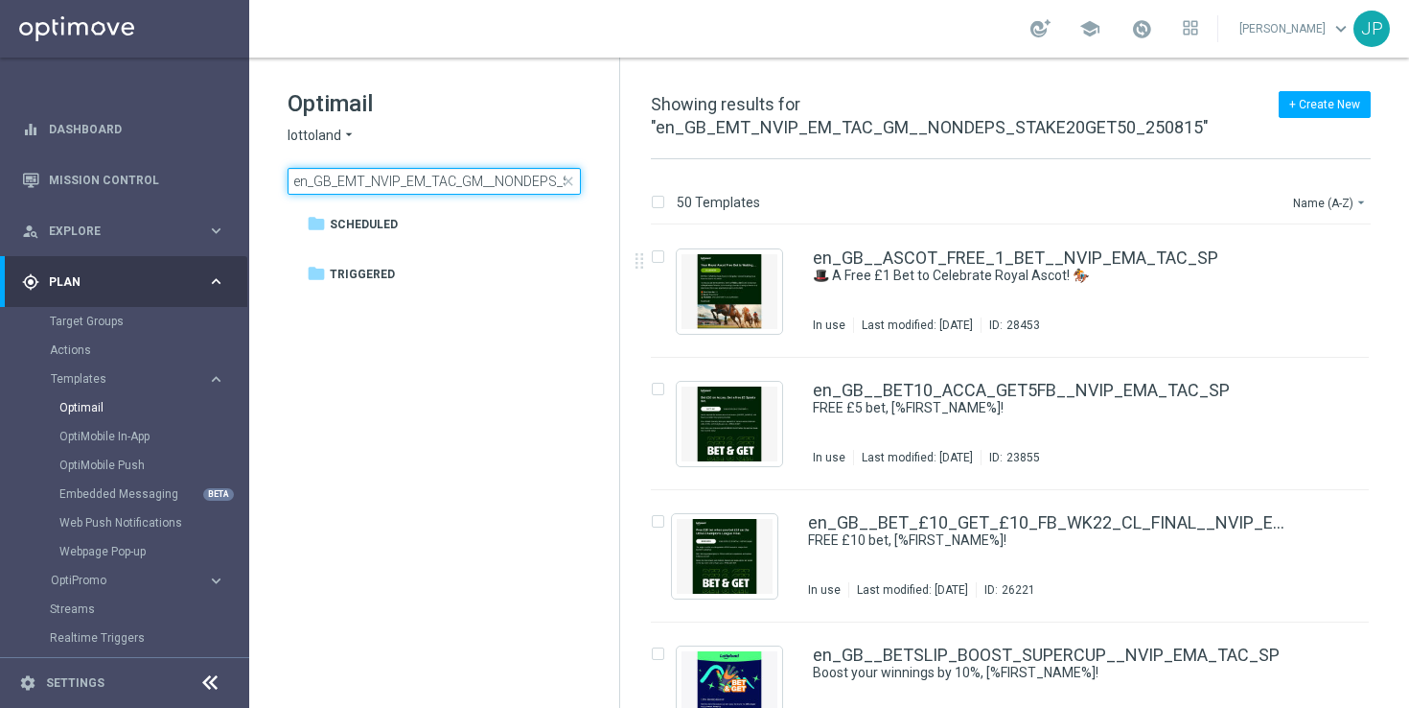
scroll to position [0, 138]
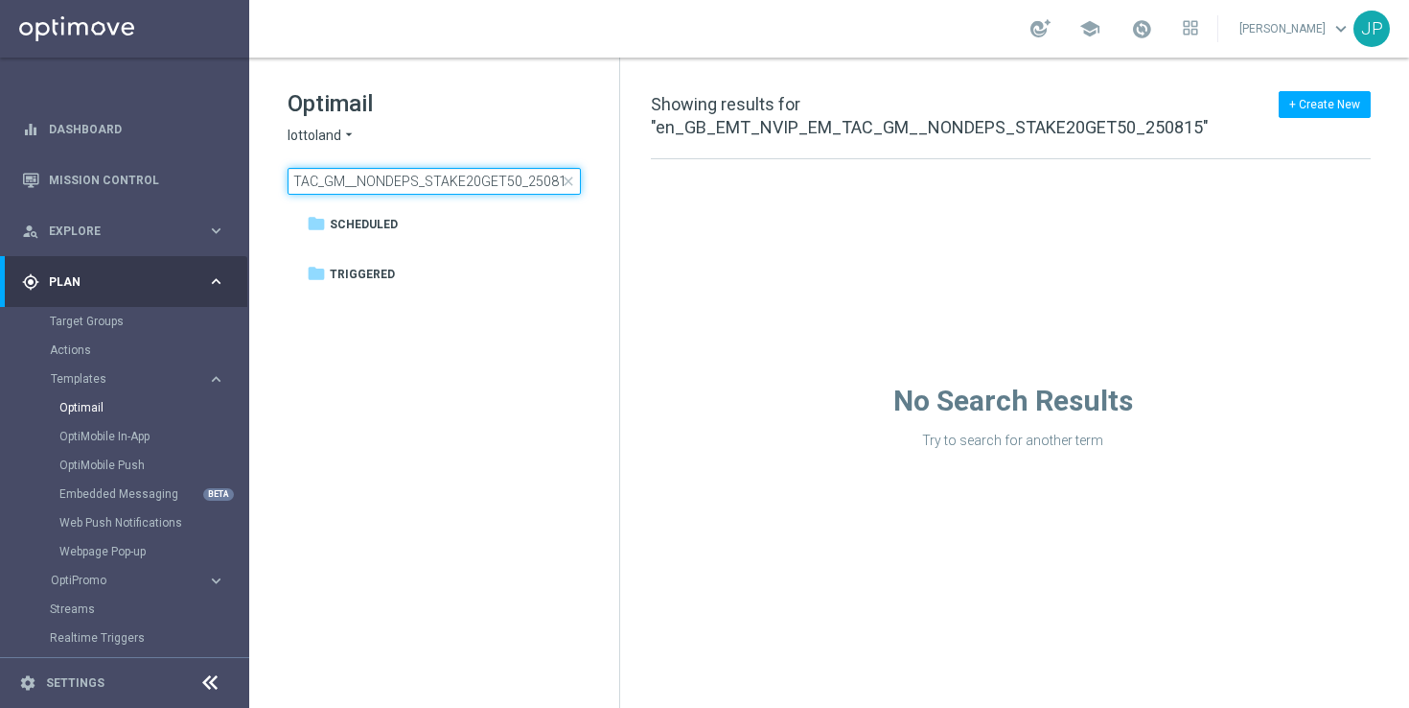
type input "en_GB_EMT_NVIP_EM_TAC_GM__NONDEPS_STAKE20GET50_250815"
click at [568, 175] on span "close" at bounding box center [568, 181] width 15 height 15
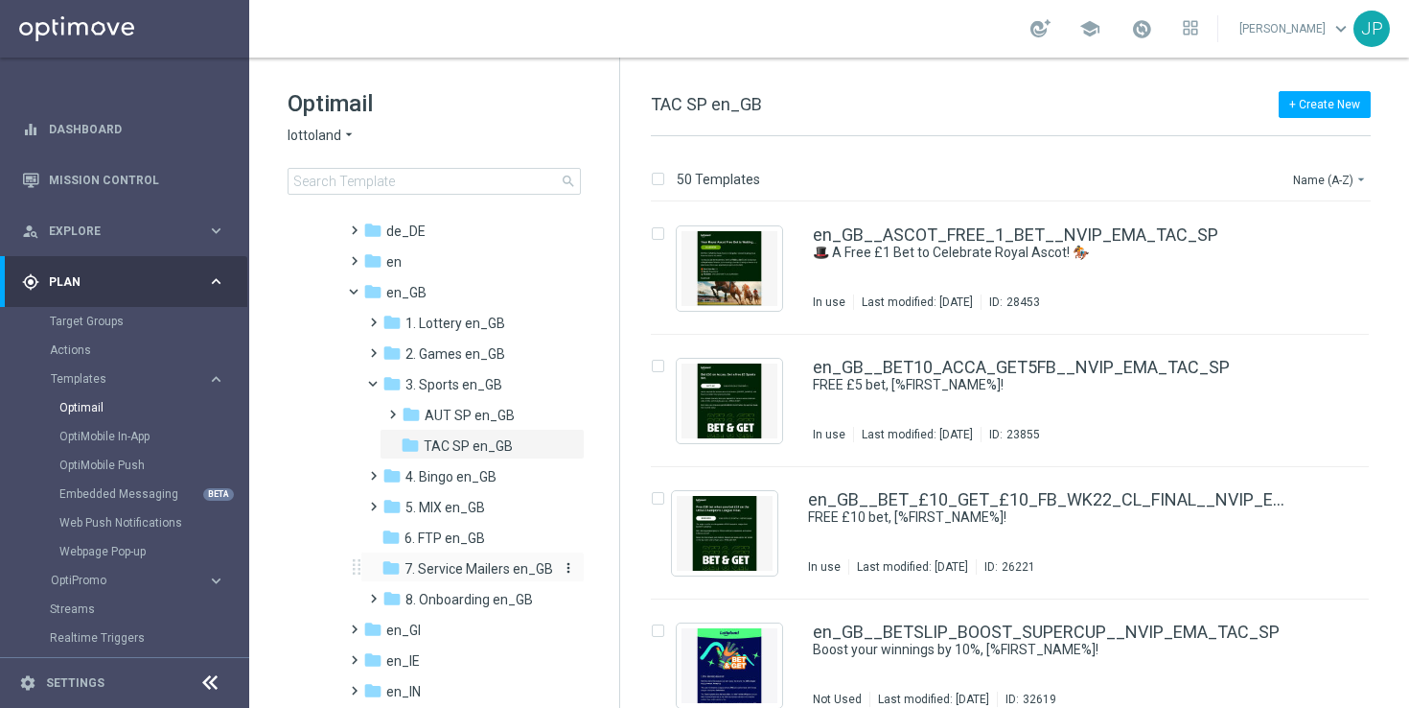
scroll to position [171, 0]
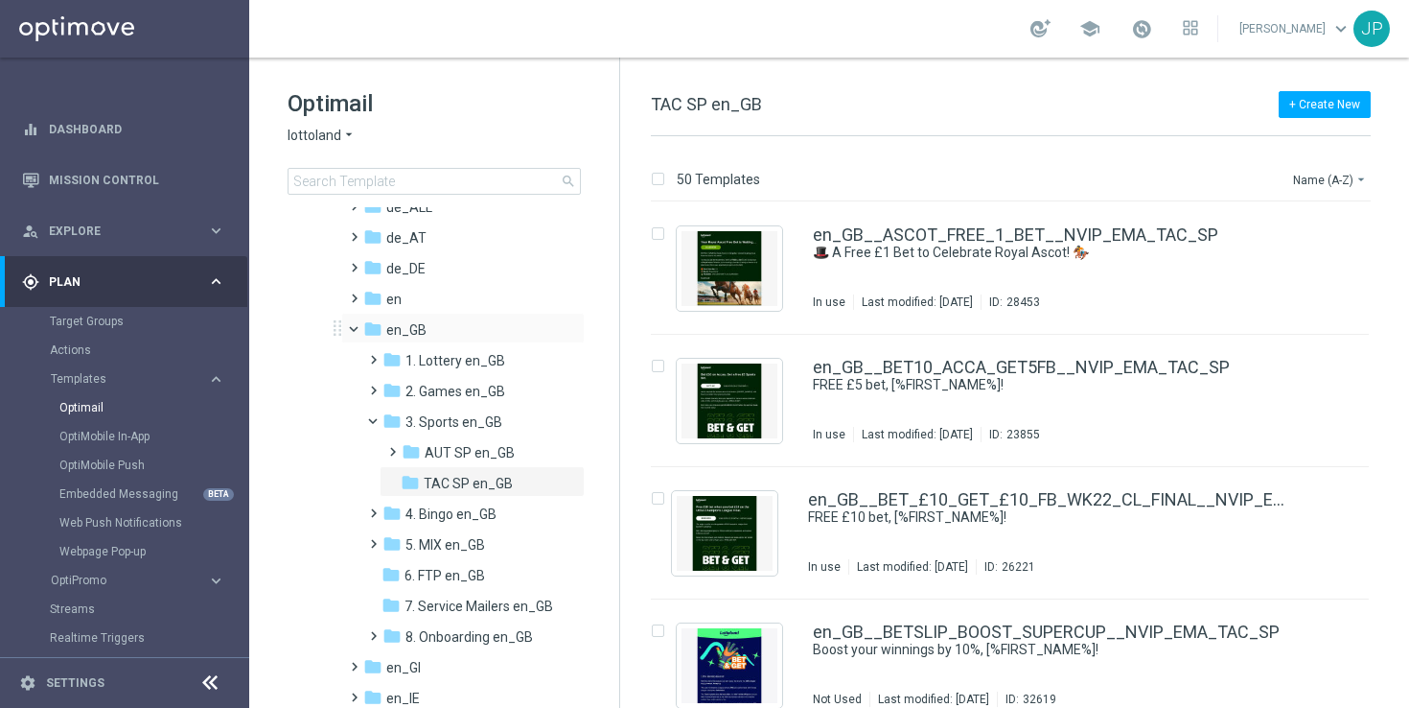
click at [359, 324] on span at bounding box center [363, 324] width 8 height 9
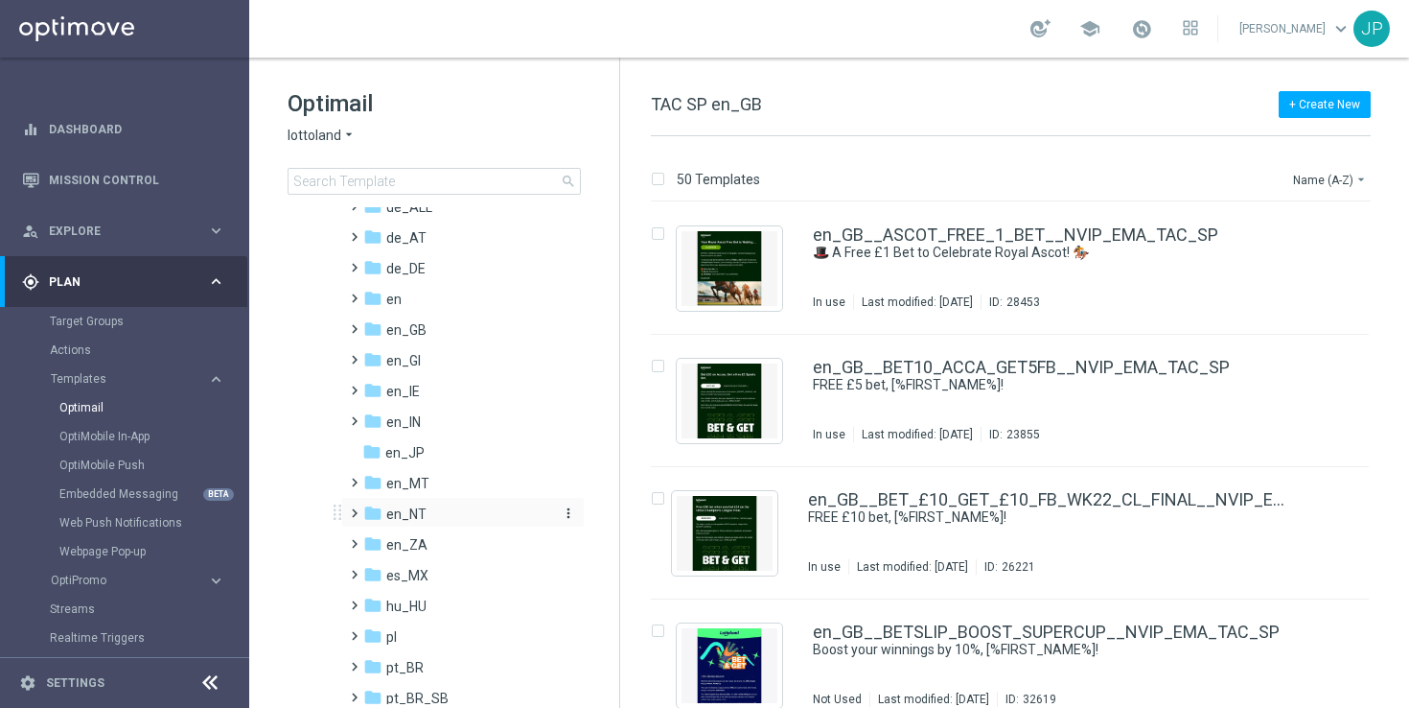
scroll to position [474, 0]
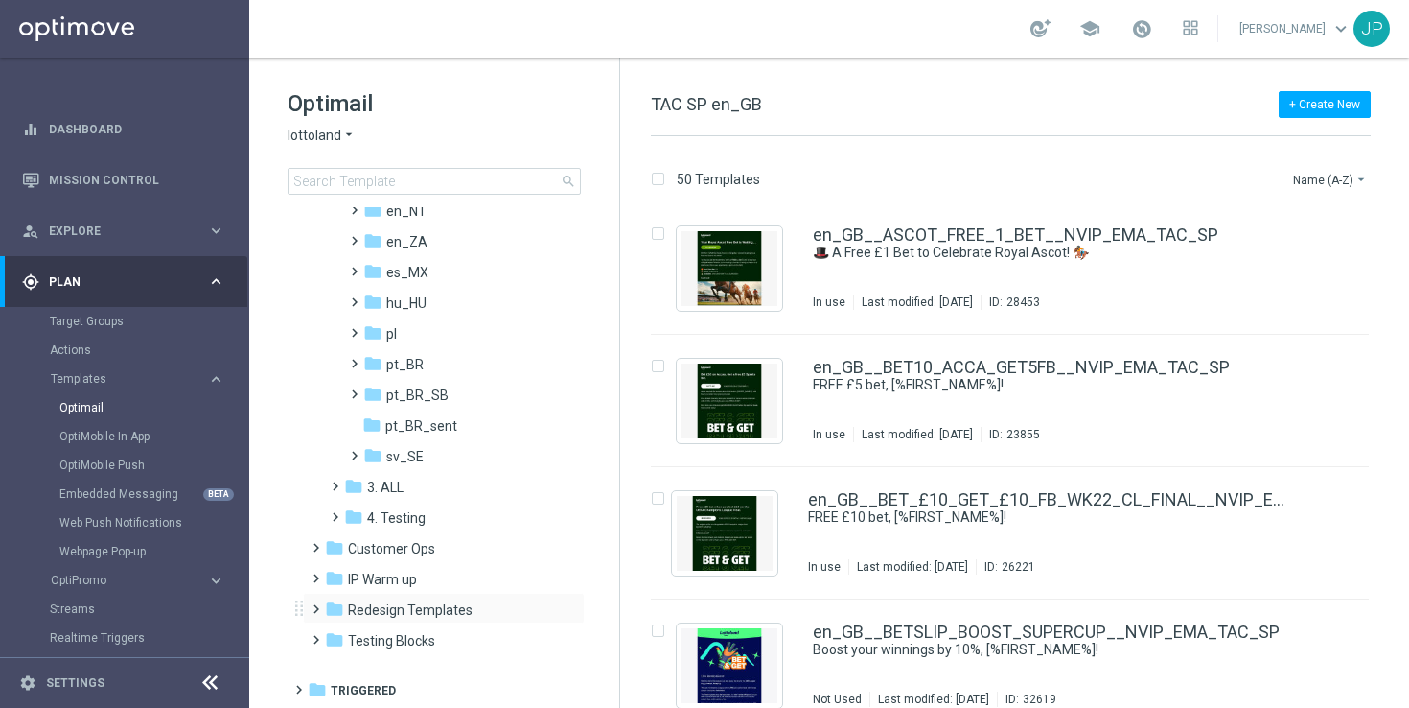
click at [315, 604] on span at bounding box center [312, 600] width 9 height 8
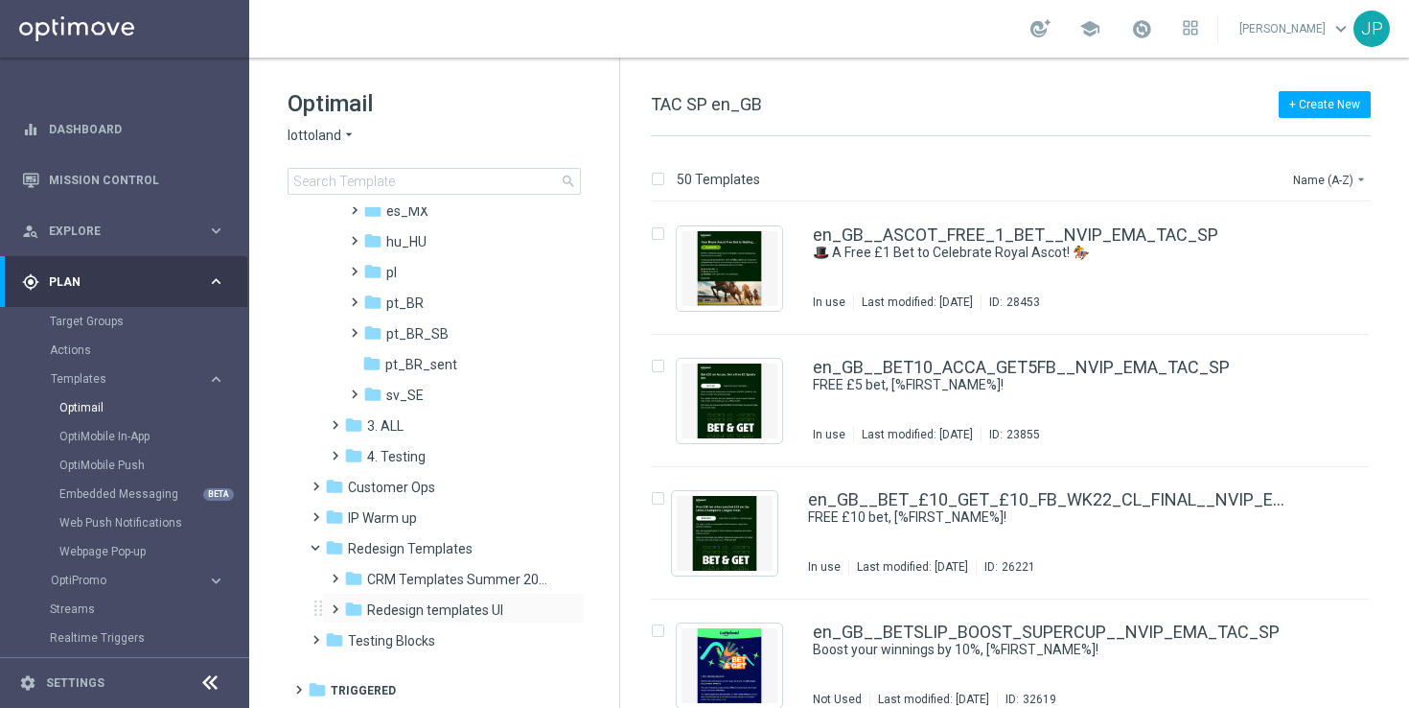
click at [333, 604] on span at bounding box center [331, 600] width 9 height 8
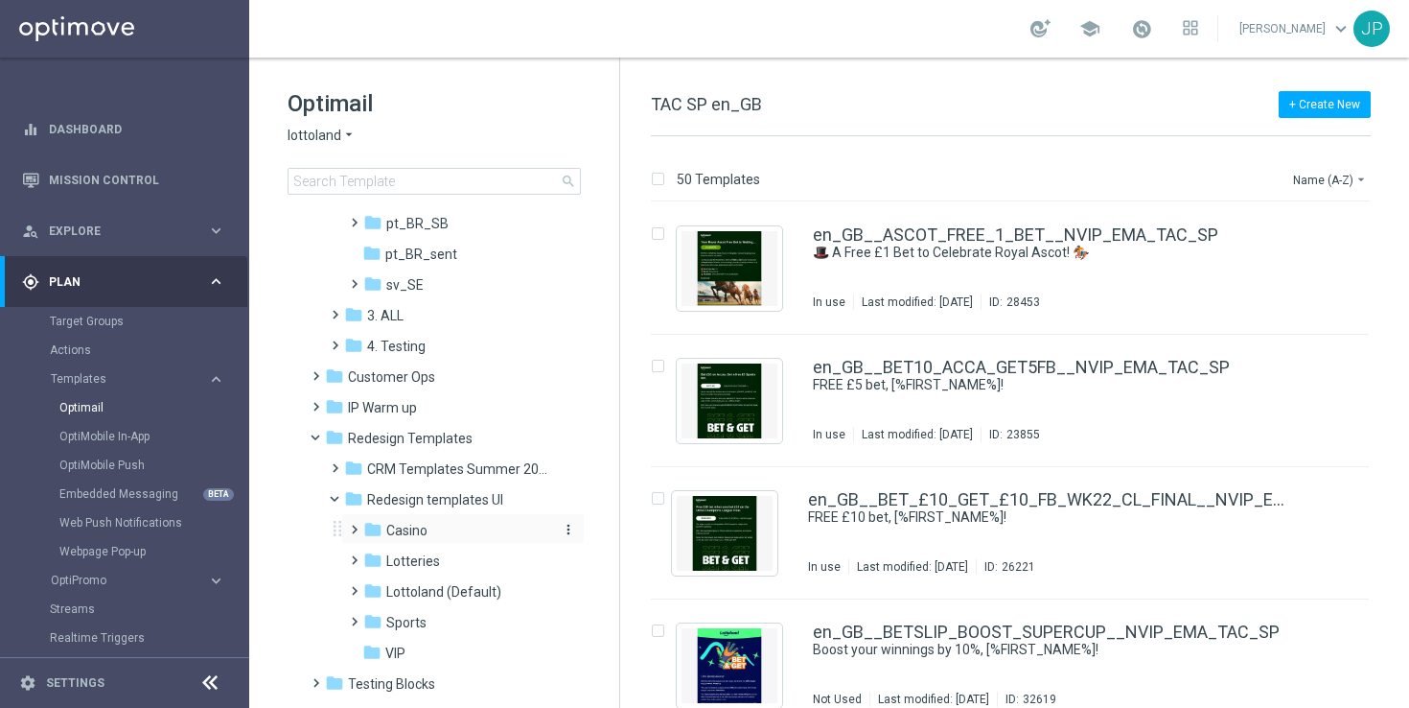
scroll to position [677, 0]
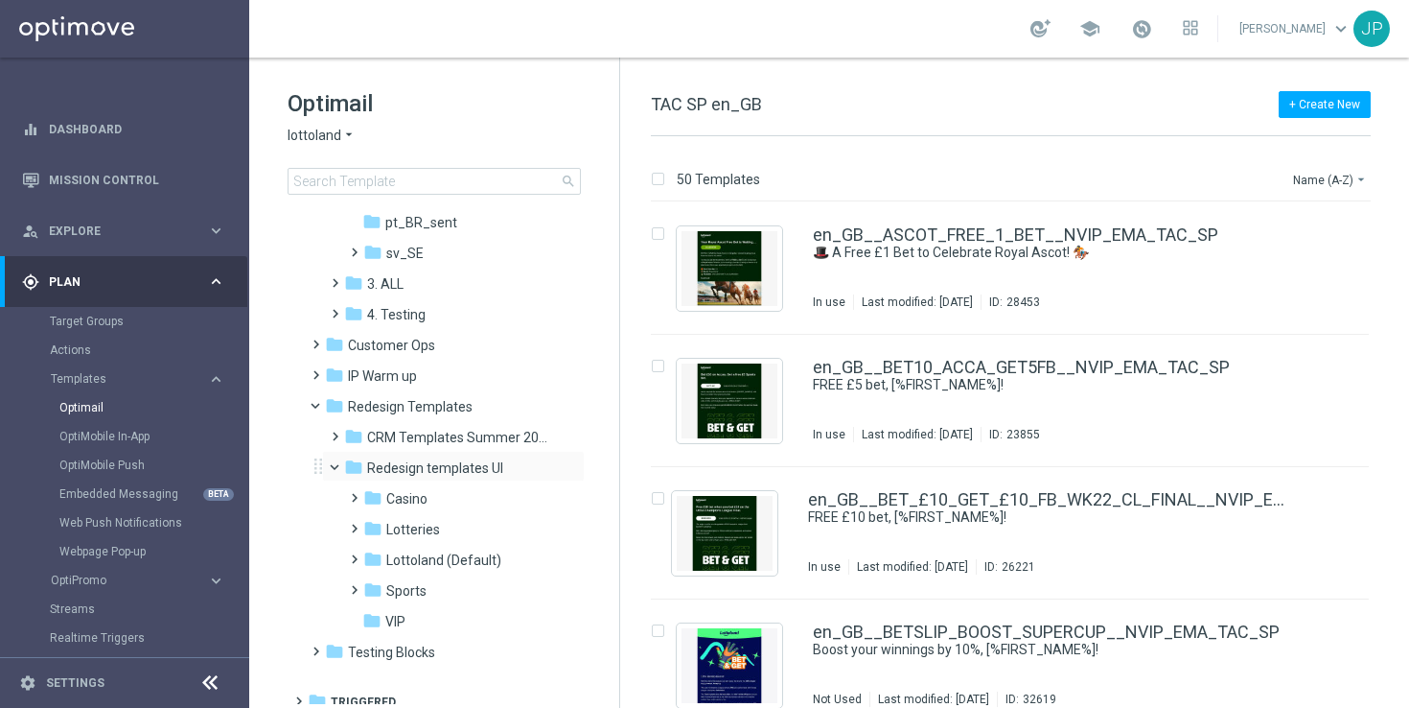
click at [339, 461] on span at bounding box center [343, 462] width 8 height 9
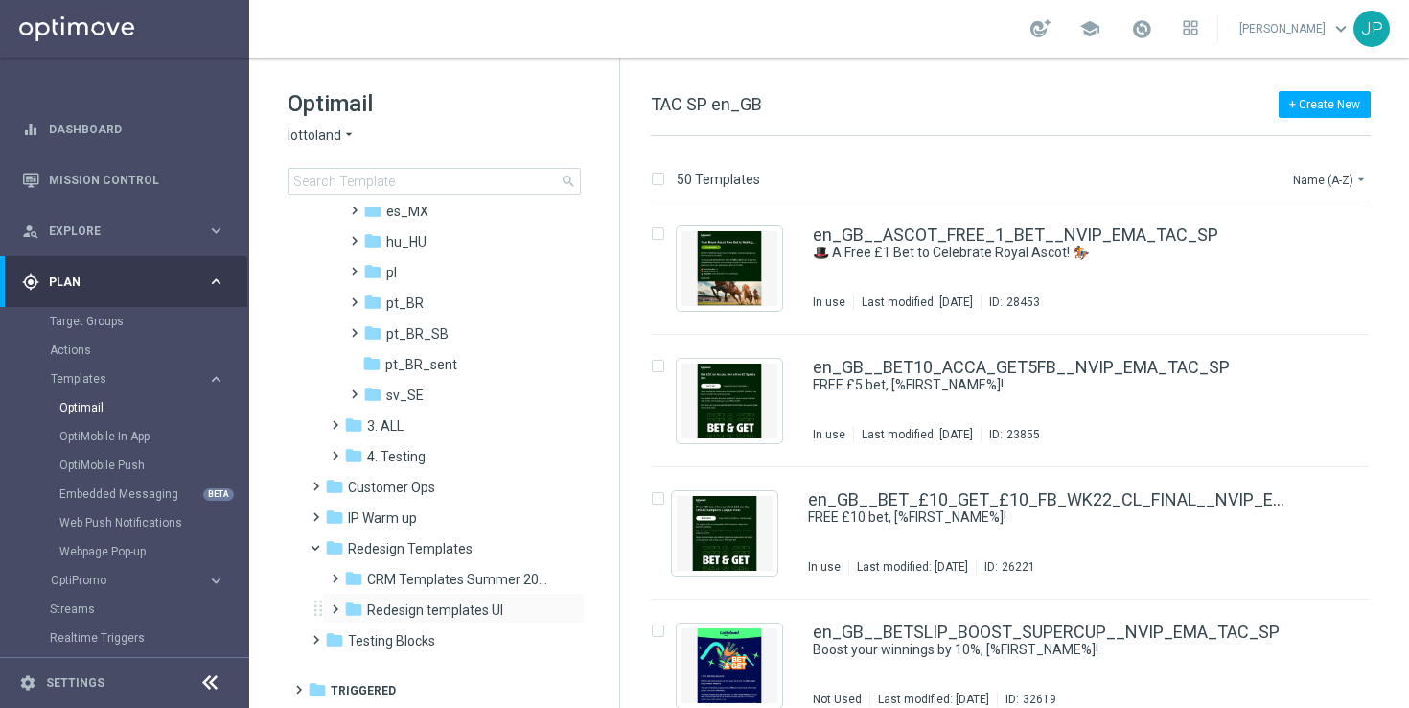
scroll to position [535, 0]
click at [331, 573] on span at bounding box center [331, 570] width 9 height 8
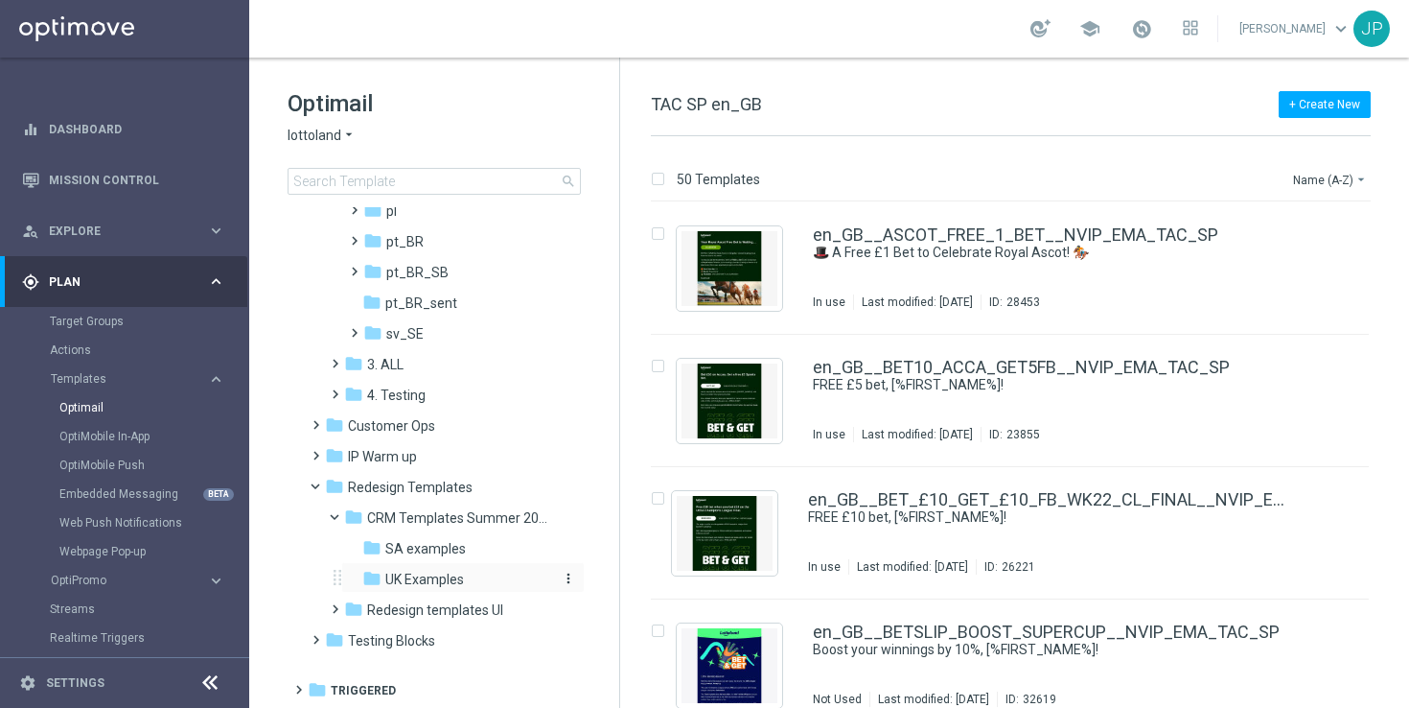
click at [434, 571] on span "UK Examples" at bounding box center [424, 578] width 79 height 17
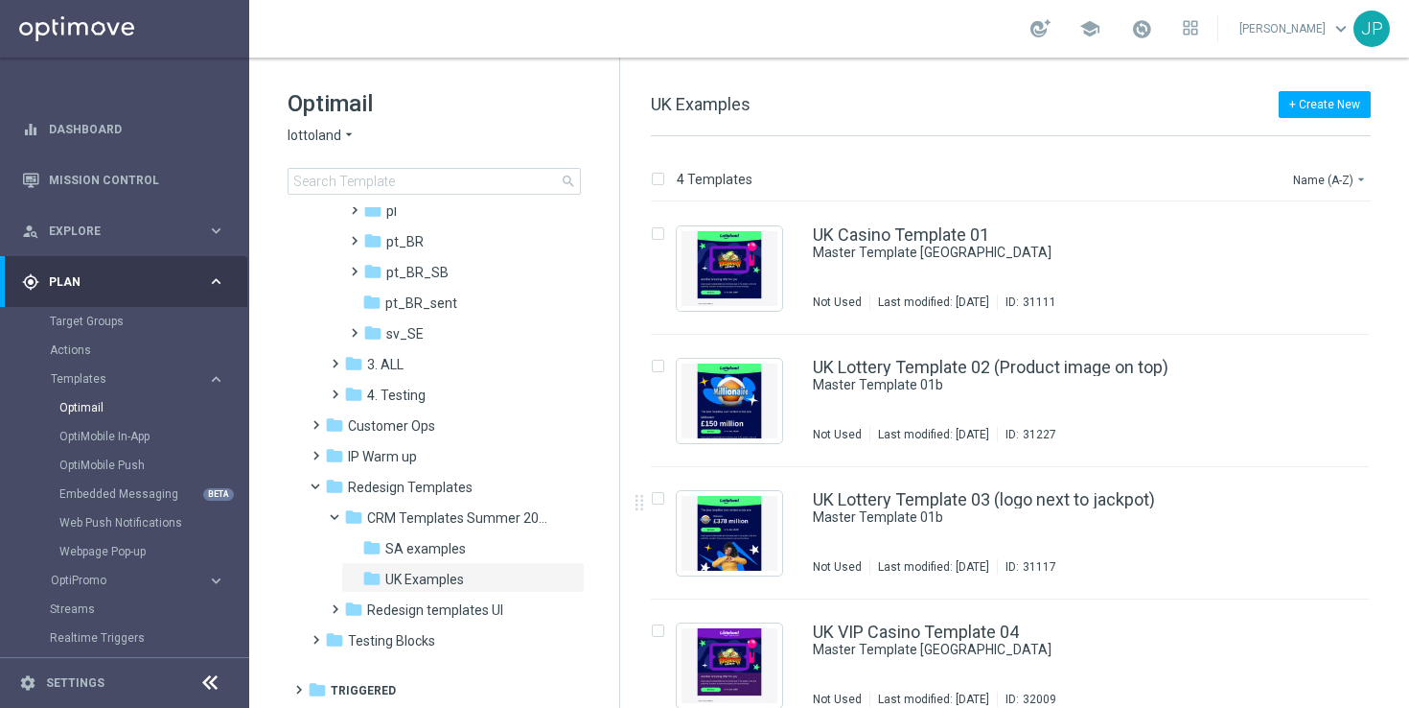
click at [161, 280] on span "Plan" at bounding box center [128, 282] width 158 height 12
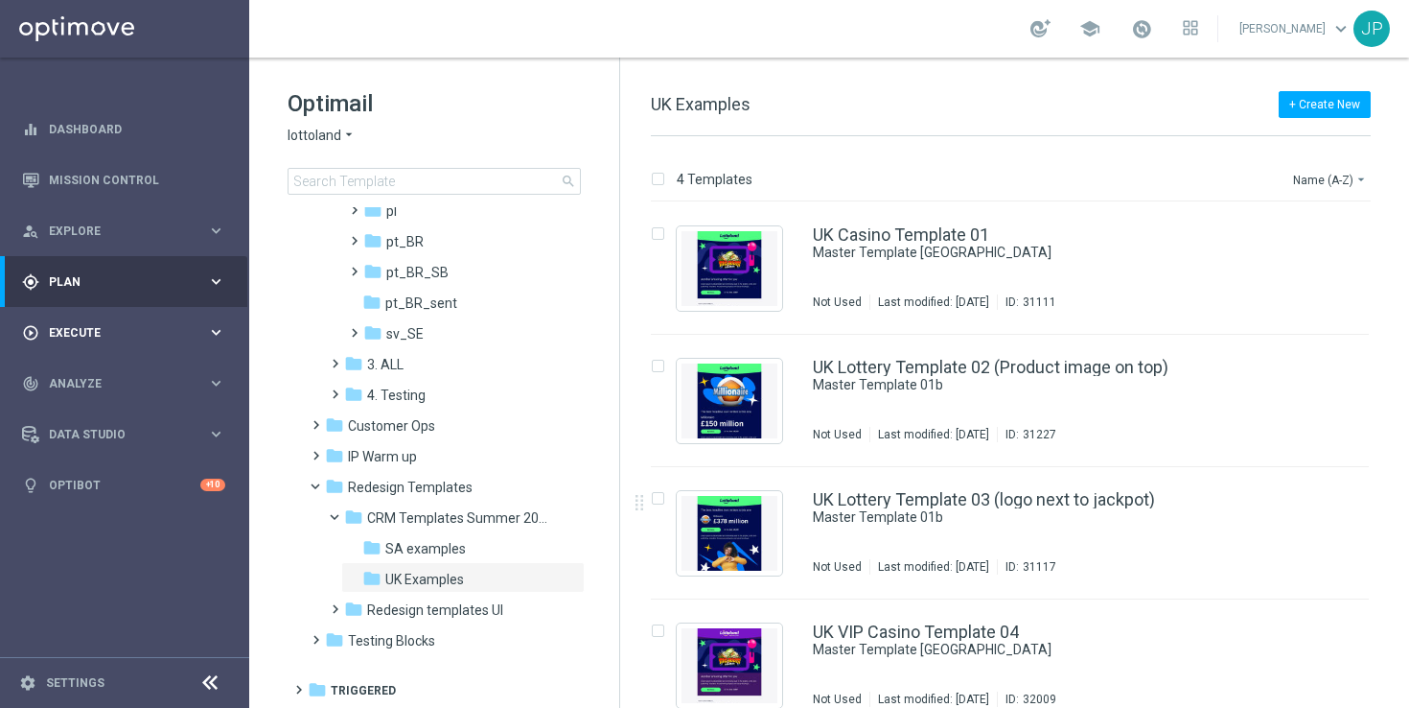
click at [138, 325] on div "play_circle_outline Execute" at bounding box center [114, 332] width 185 height 17
click at [146, 368] on link "Campaign Builder" at bounding box center [125, 371] width 150 height 15
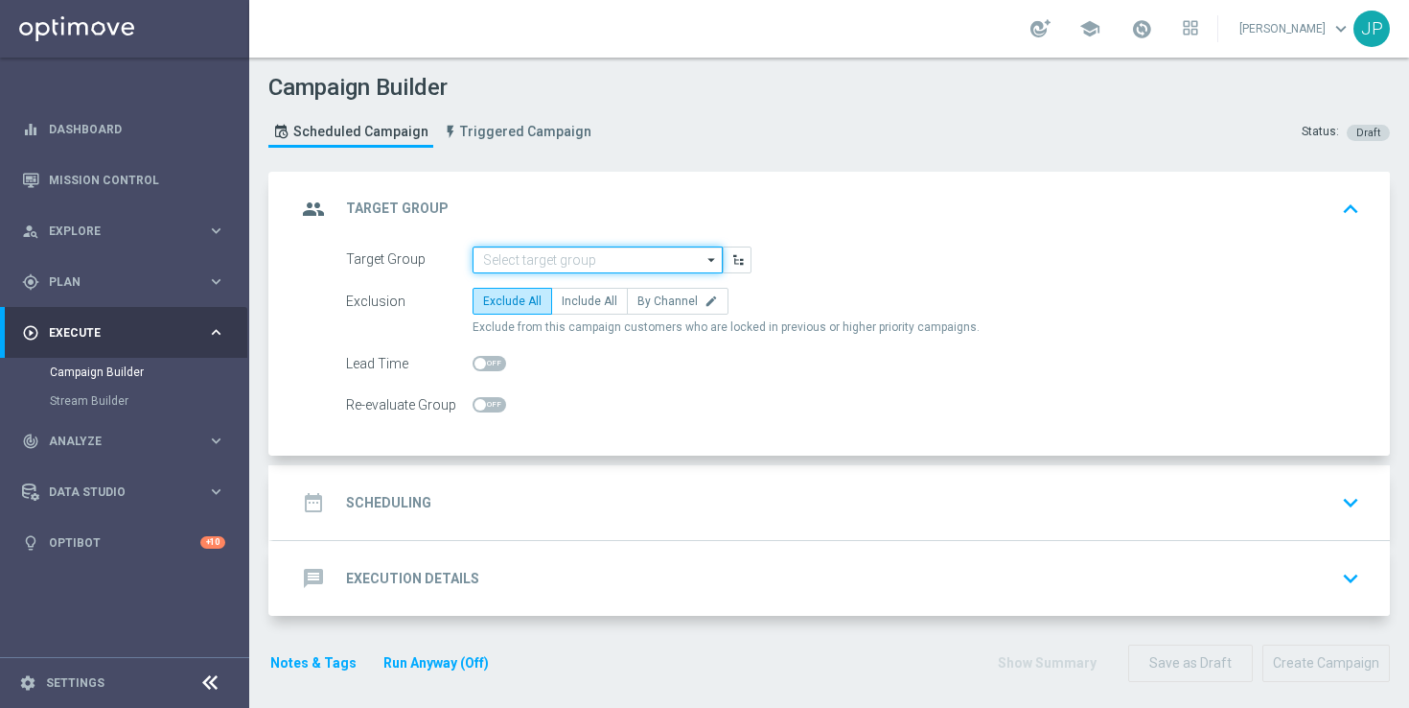
click at [575, 257] on input at bounding box center [598, 259] width 250 height 27
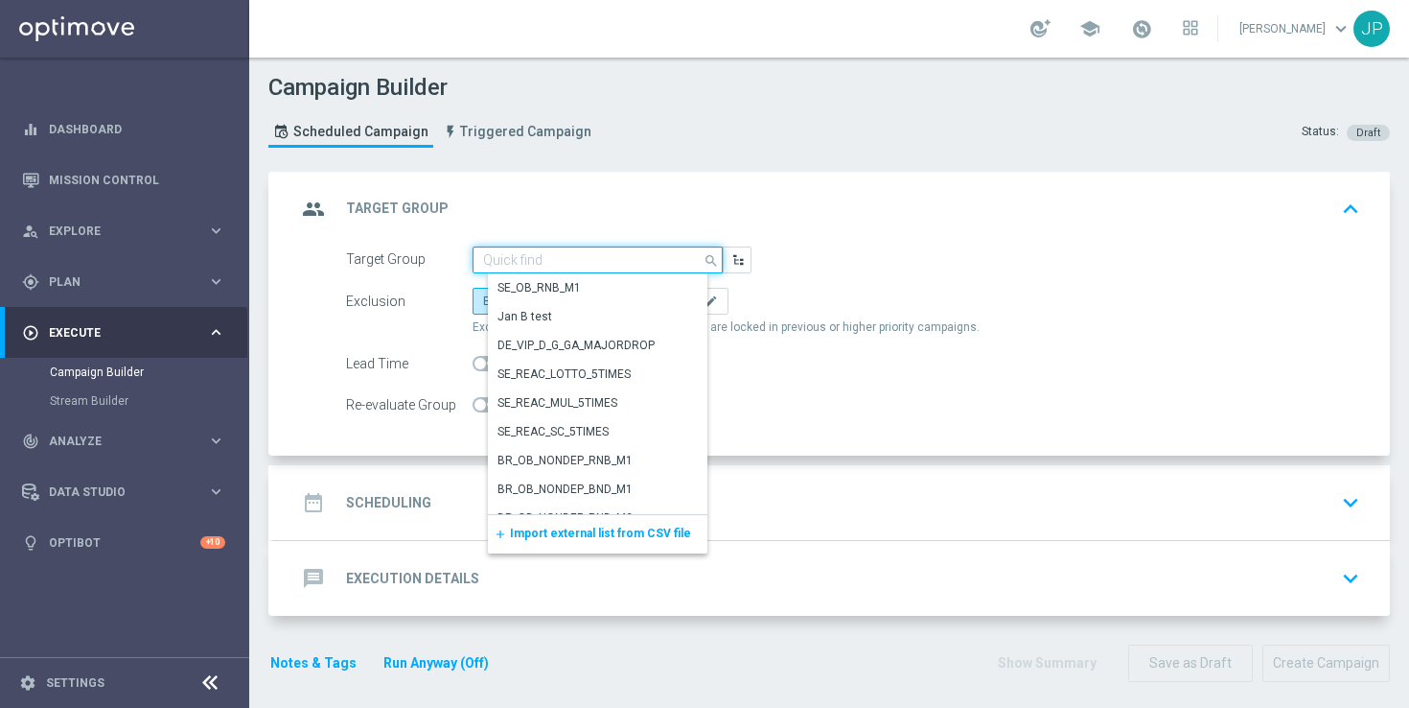
paste input "UK_SPORTSBOOK_EMAIL | Outright bet claimers"
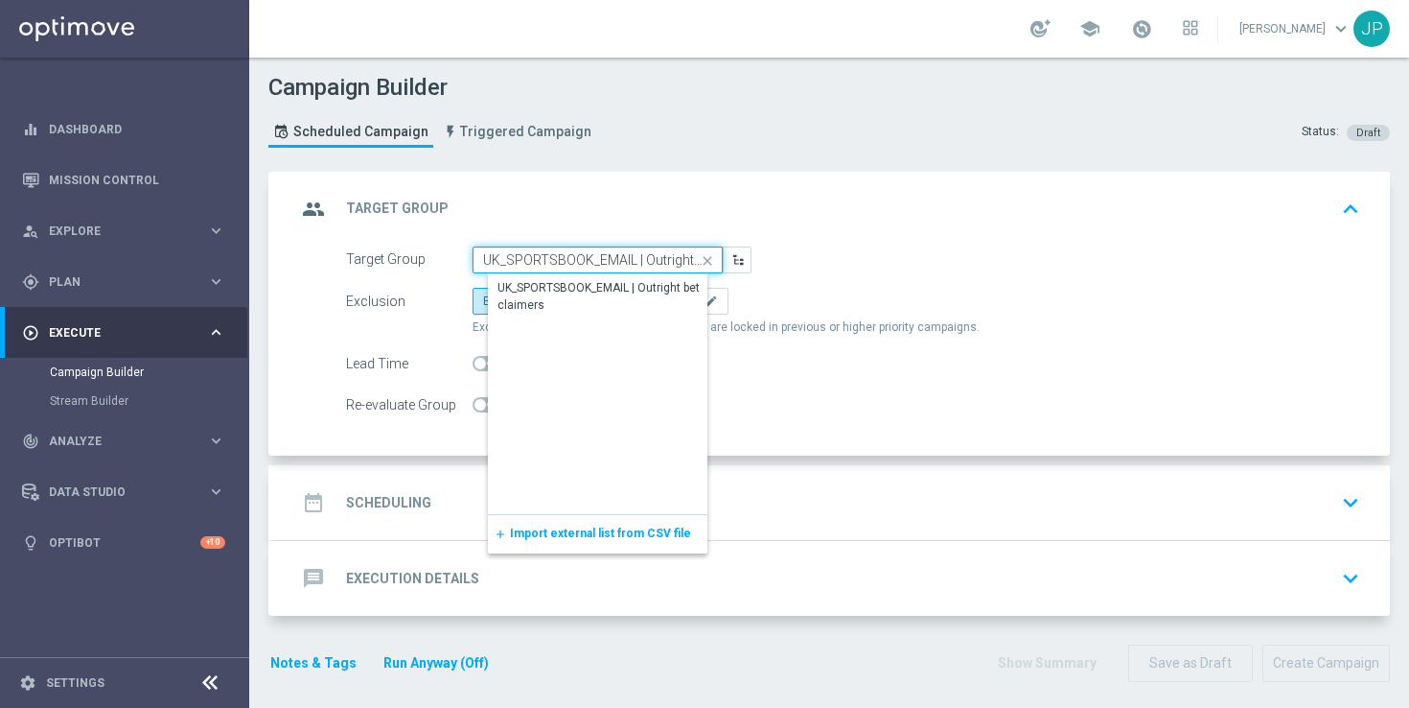
scroll to position [0, 63]
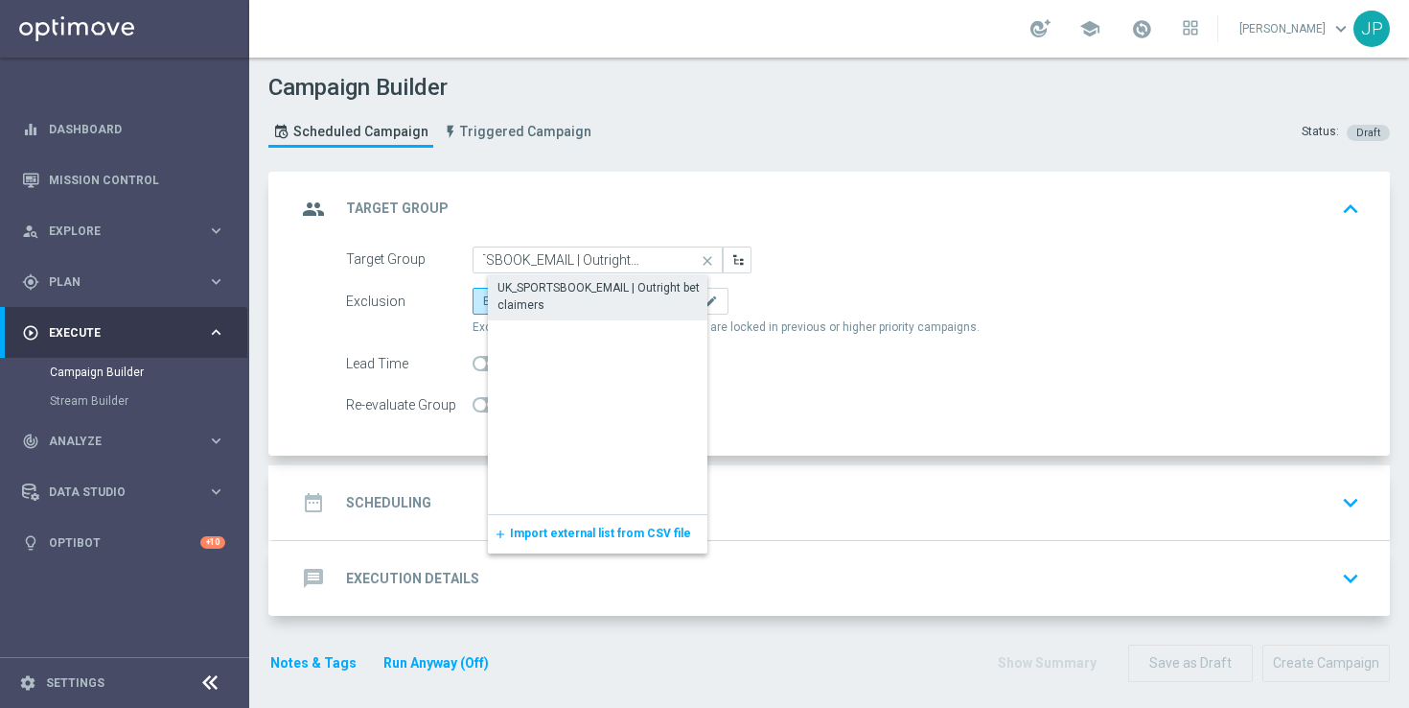
click at [600, 303] on div "UK_SPORTSBOOK_EMAIL | Outright bet claimers" at bounding box center [613, 296] width 231 height 35
type input "UK_SPORTSBOOK_EMAIL | Outright bet claimers"
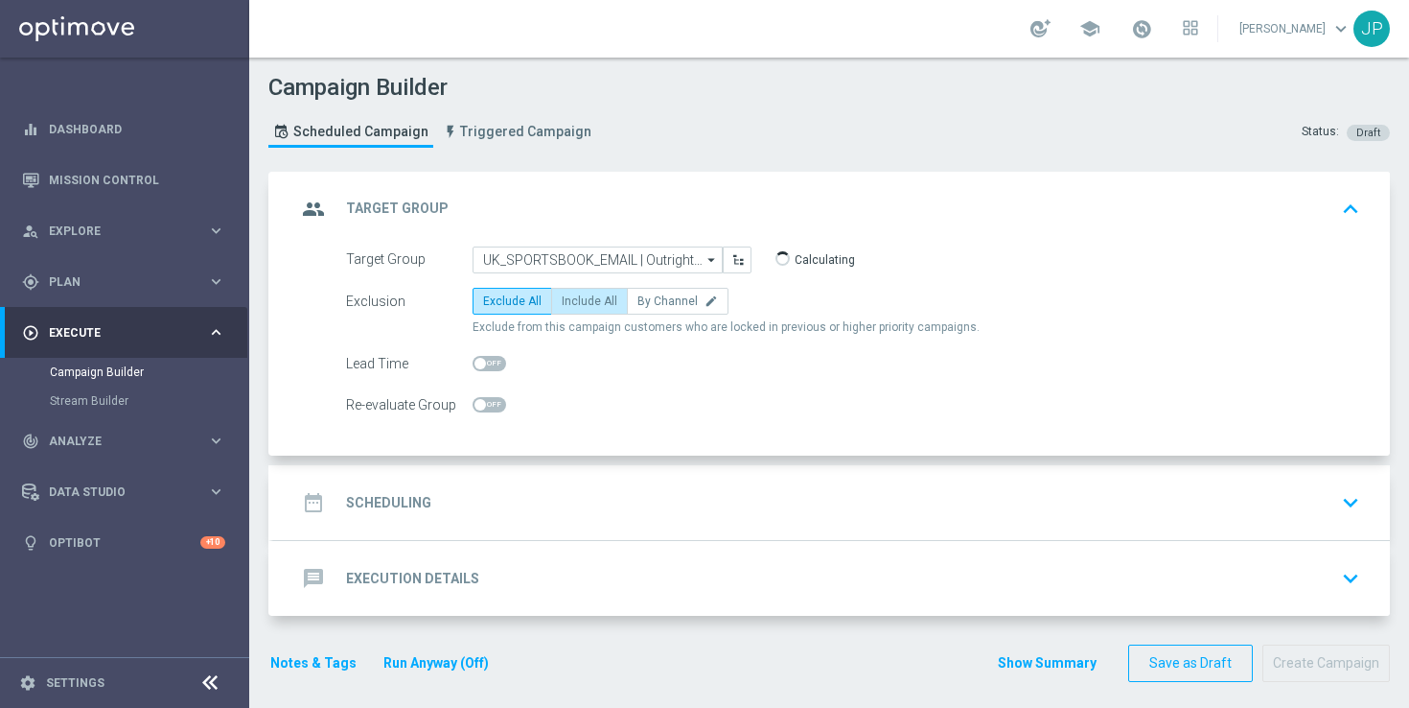
click at [603, 297] on span "Include All" at bounding box center [590, 300] width 56 height 13
click at [574, 298] on input "Include All" at bounding box center [568, 304] width 12 height 12
radio input "true"
click at [860, 493] on div "date_range Scheduling keyboard_arrow_down" at bounding box center [831, 502] width 1071 height 36
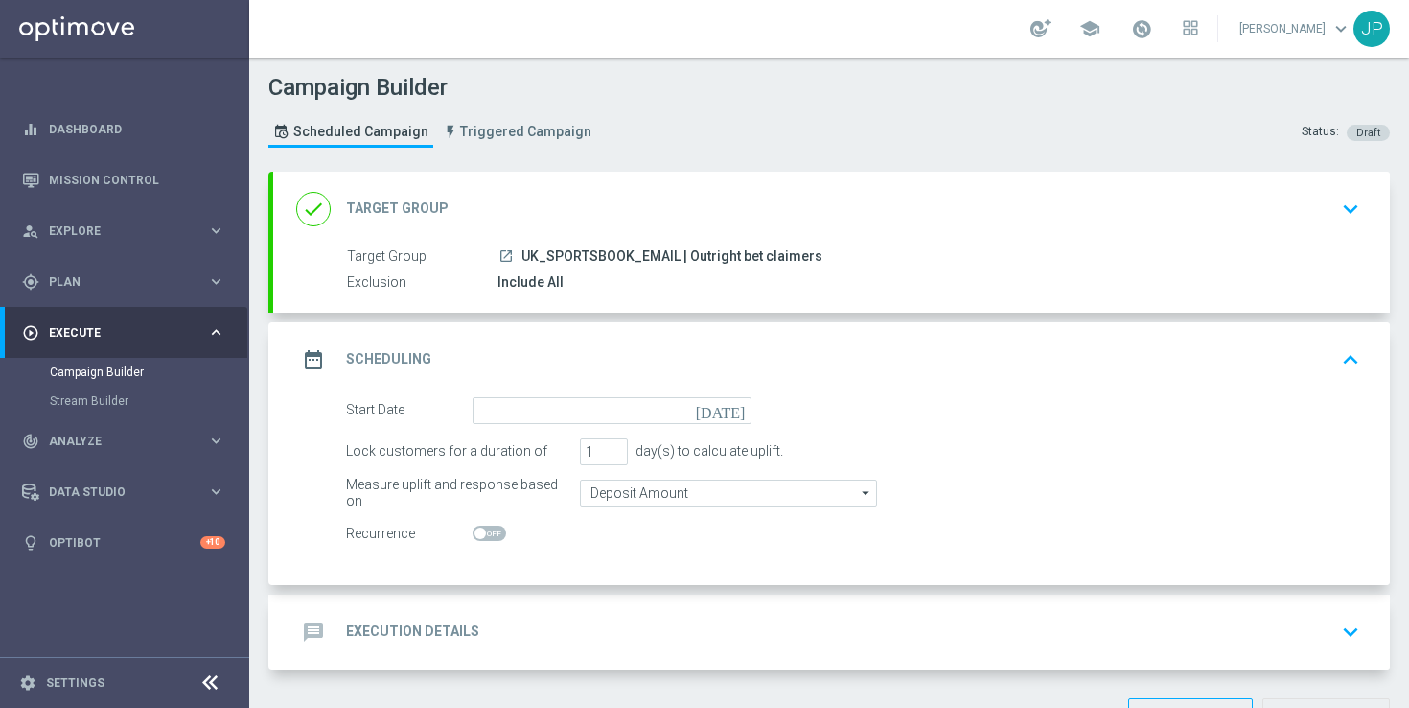
scroll to position [65, 0]
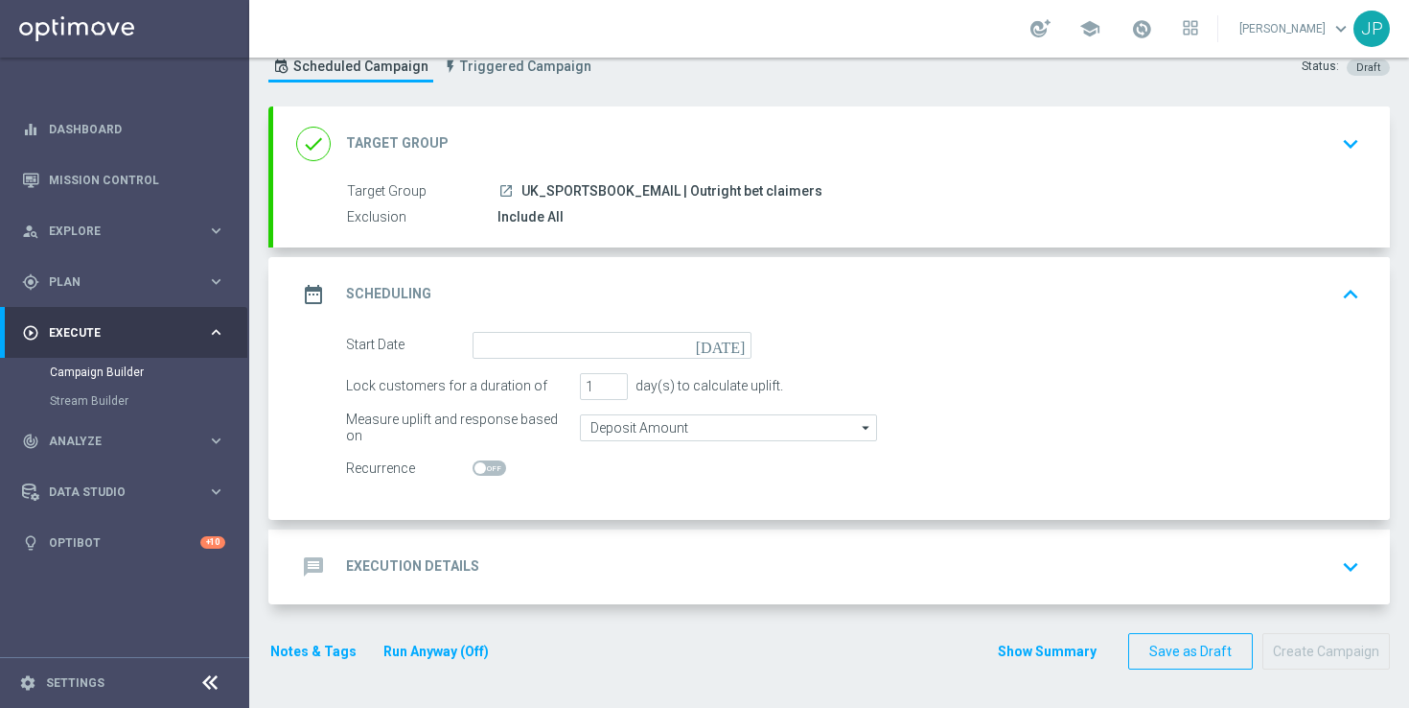
click at [734, 341] on icon "[DATE]" at bounding box center [724, 342] width 57 height 21
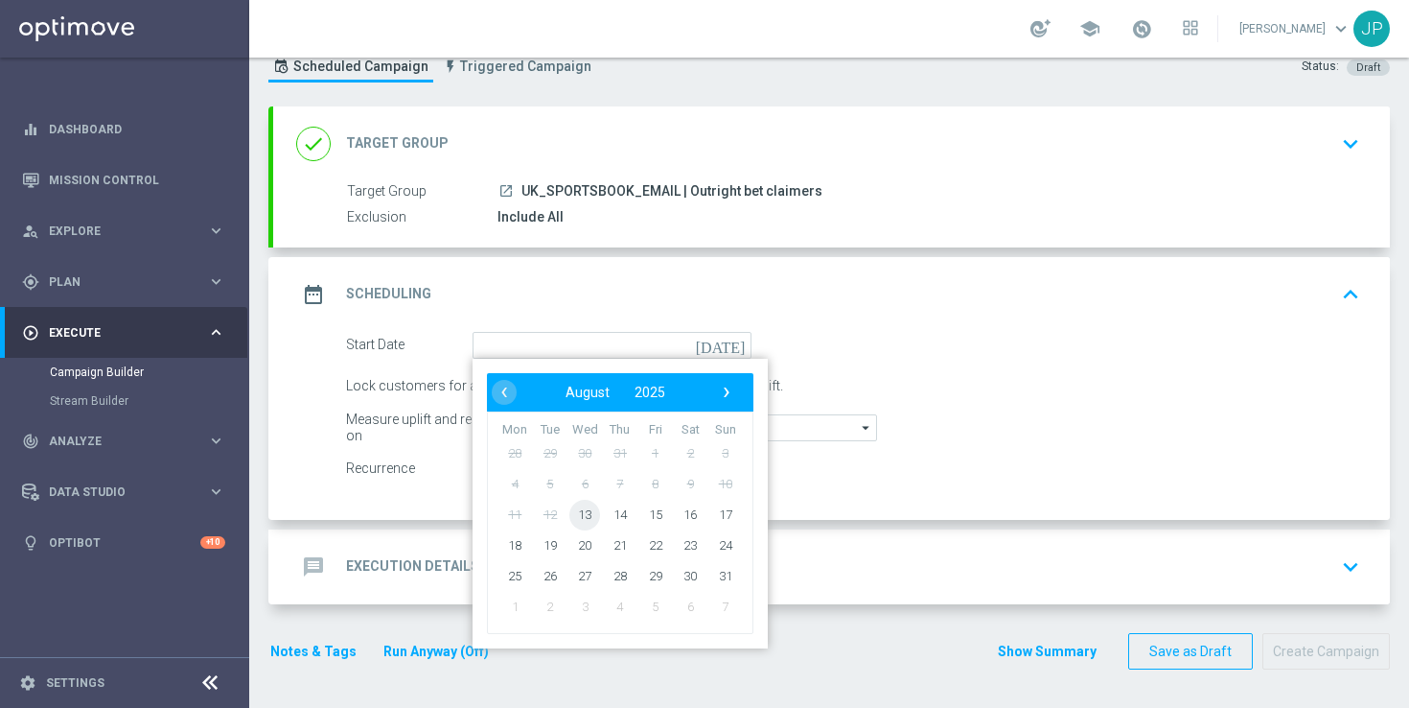
click at [593, 513] on span "13" at bounding box center [584, 514] width 31 height 31
type input "[DATE]"
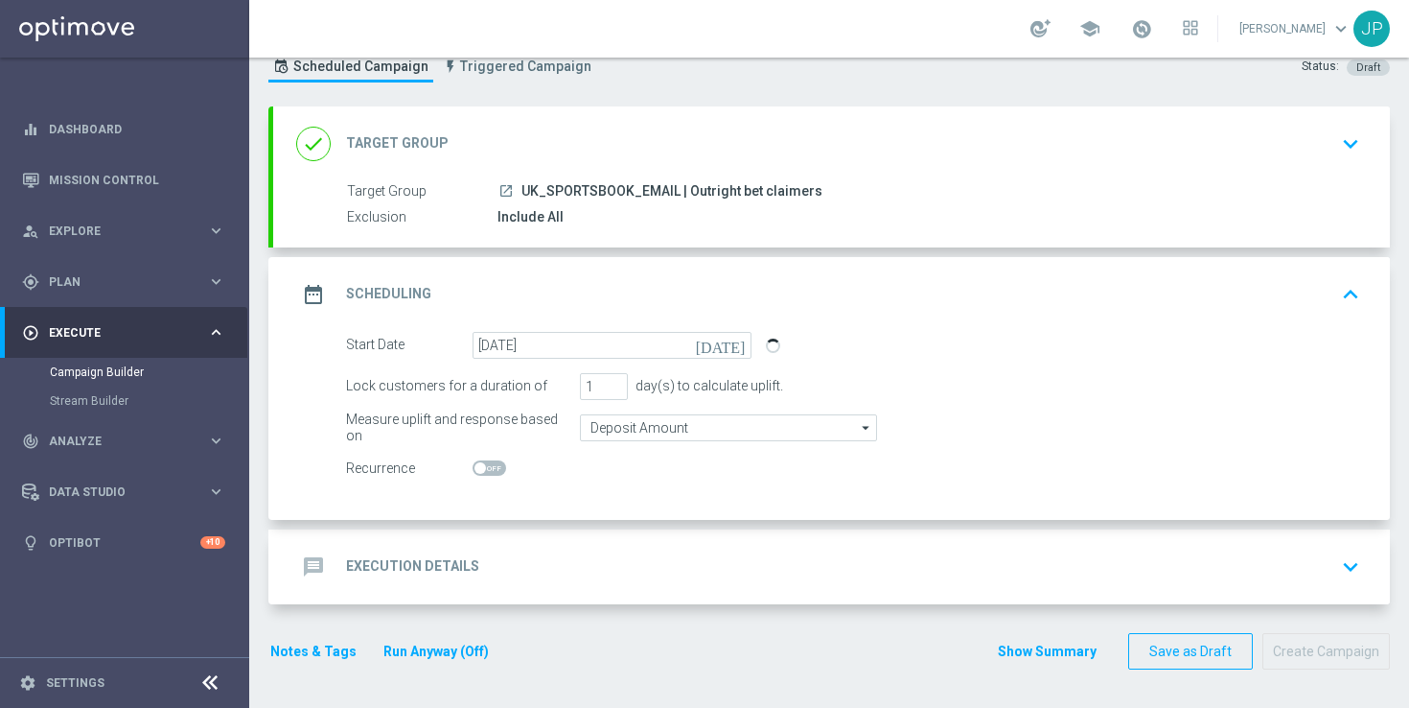
click at [919, 568] on div "message Execution Details keyboard_arrow_down" at bounding box center [831, 566] width 1071 height 36
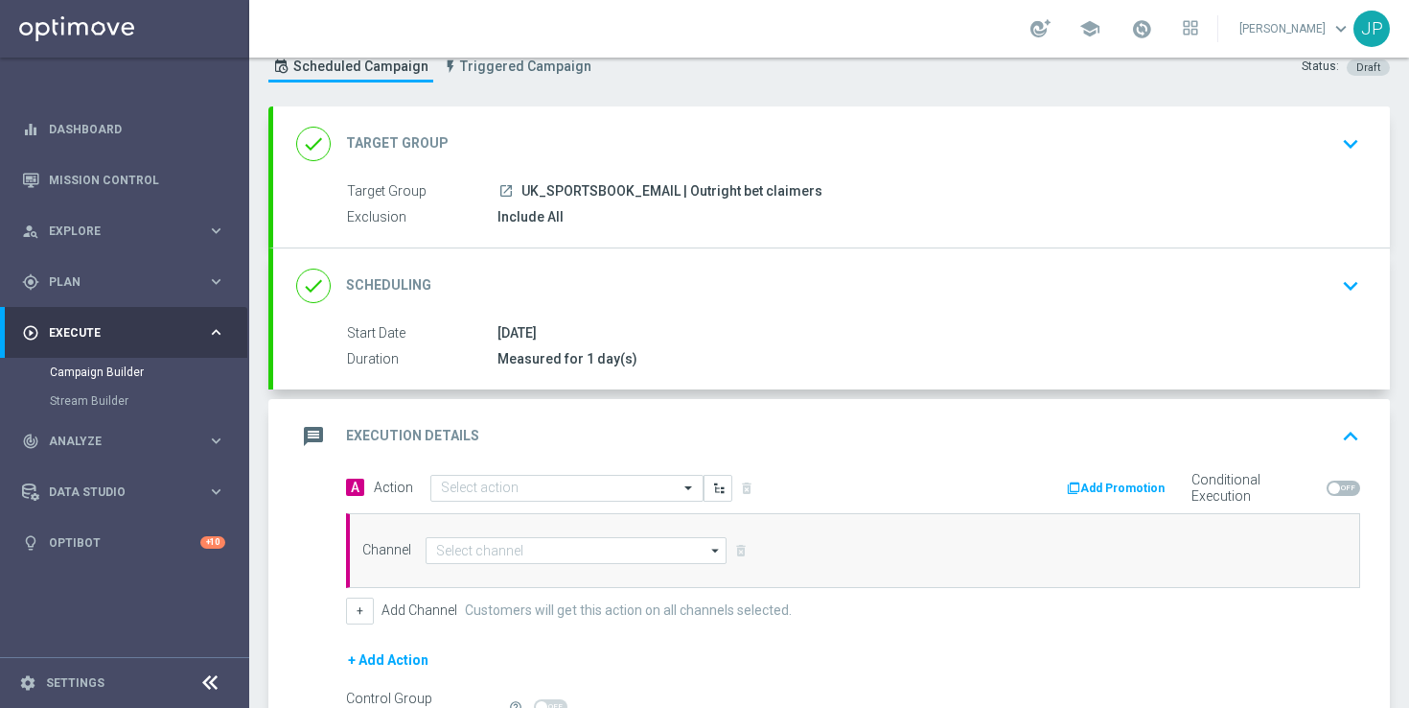
scroll to position [285, 0]
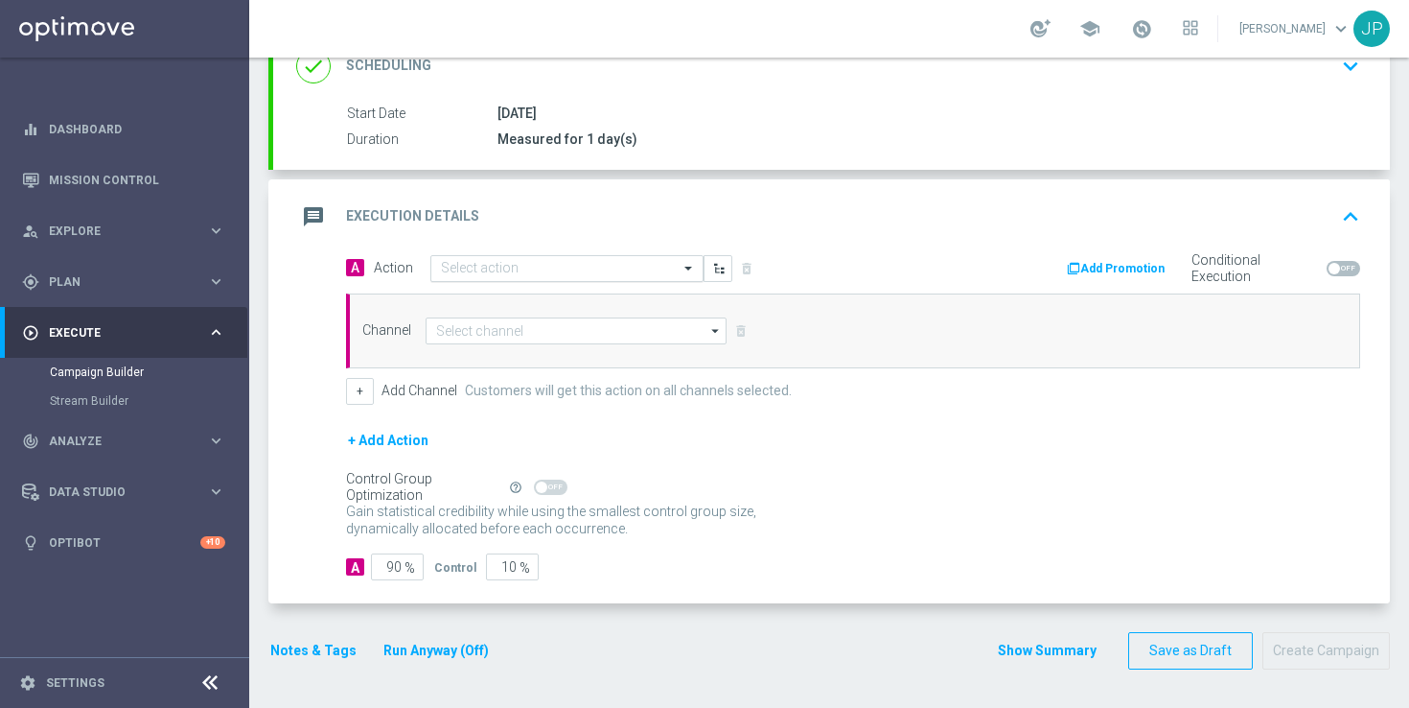
click at [556, 265] on input "text" at bounding box center [548, 269] width 214 height 16
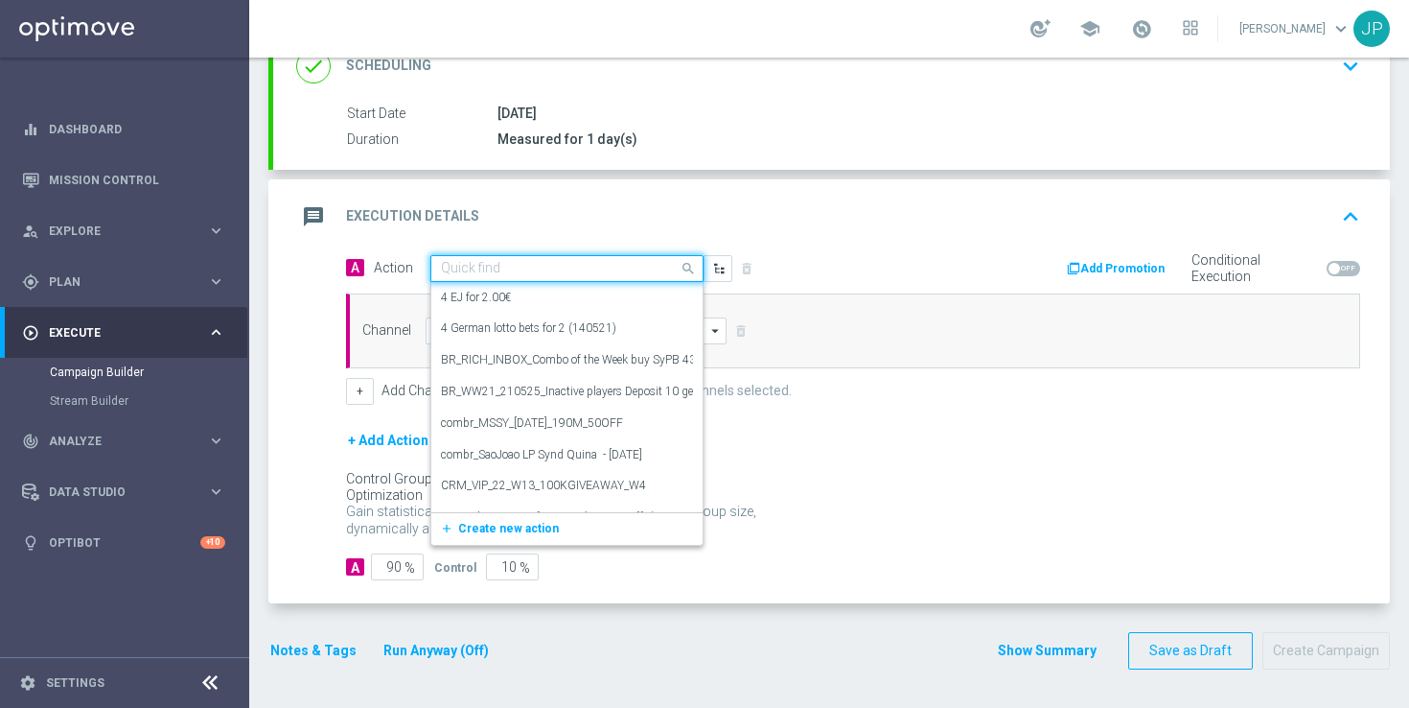
paste input "en_GB__BETSLIP_BOOST_SUPERCUP__NVIP_EMA_TAC_SP"
type input "en_GB__BETSLIP_BOOST_SUPERCUP__NVIP_EMA_TAC_SP"
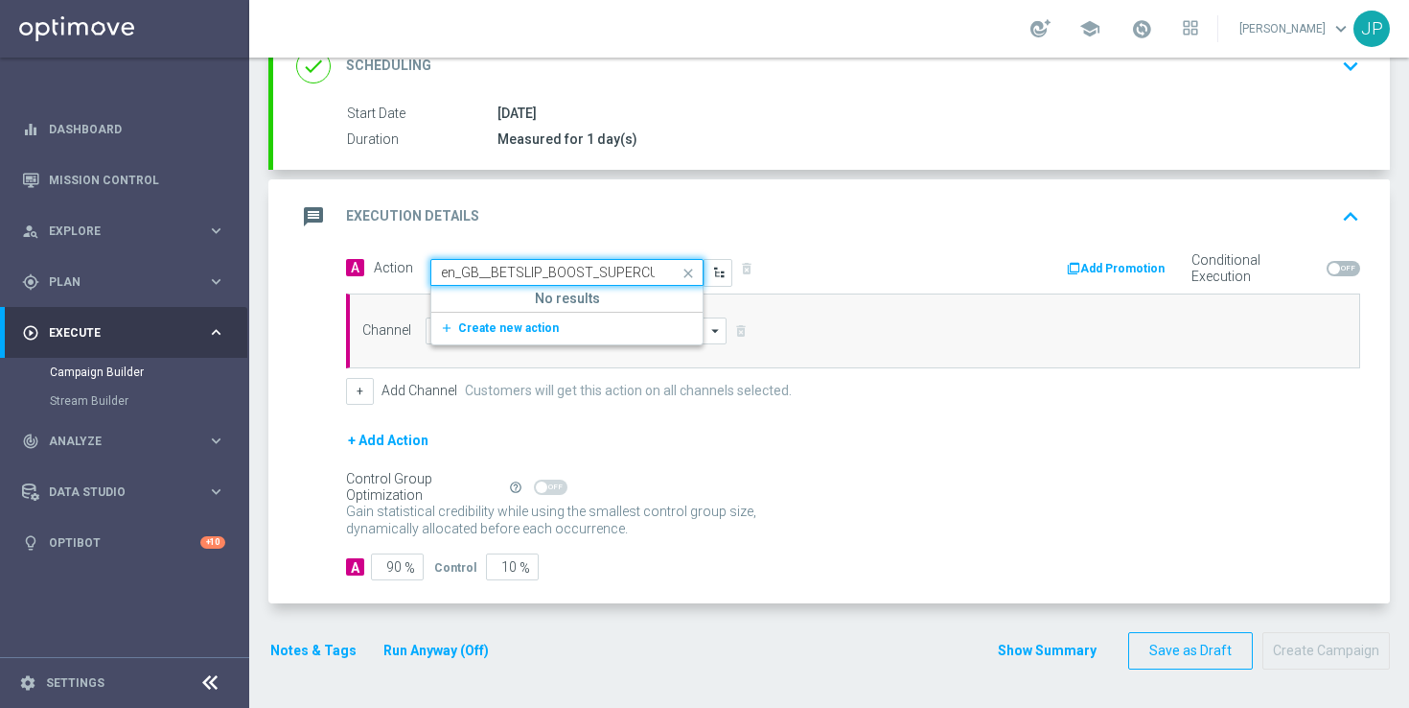
scroll to position [0, 133]
click at [550, 327] on button "add_new Create new action" at bounding box center [563, 328] width 265 height 22
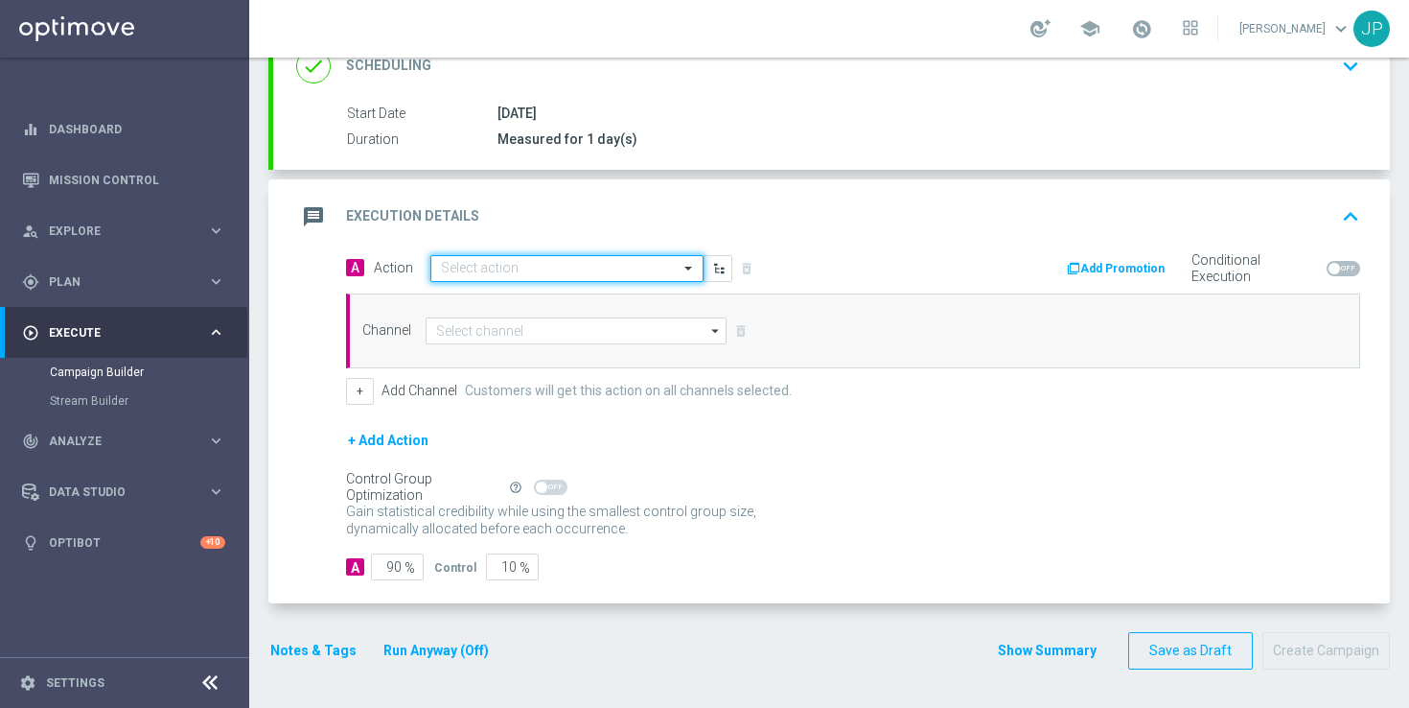
scroll to position [0, 0]
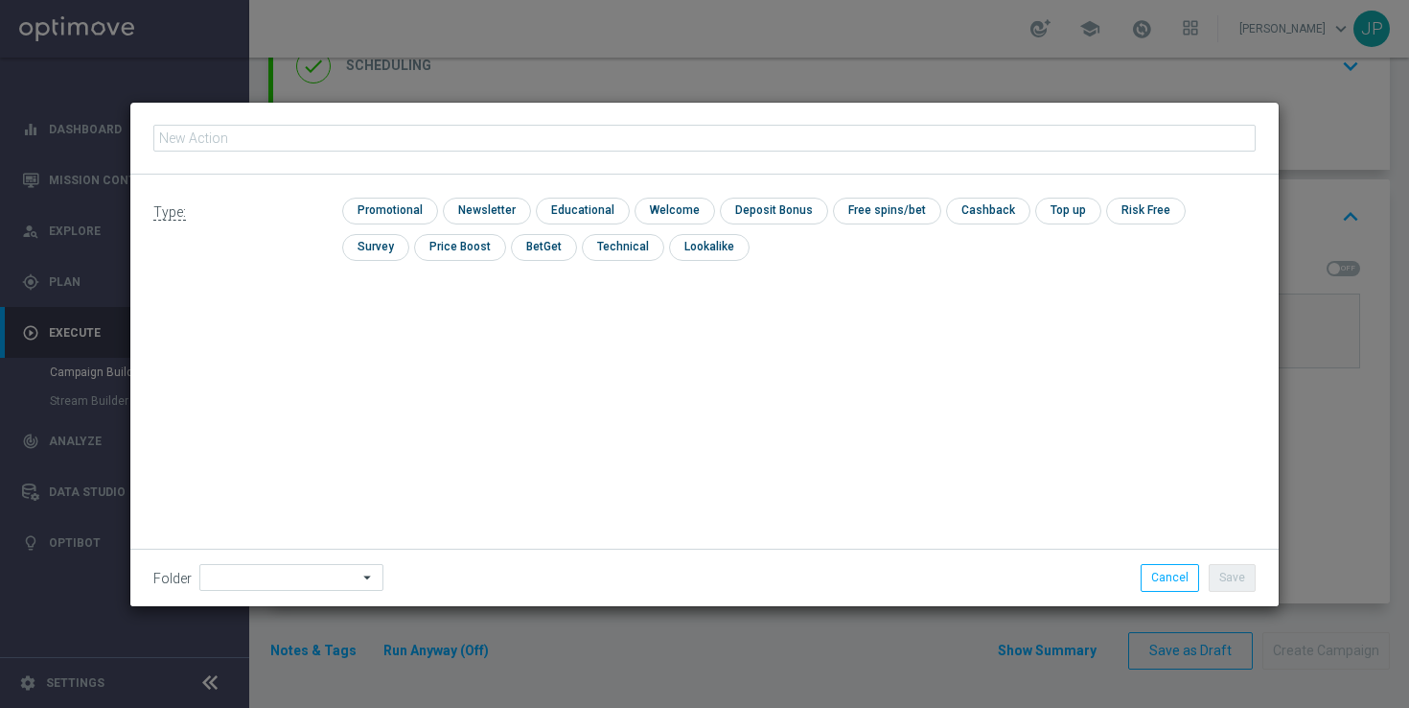
type input "en_GB__BETSLIP_BOOST_SUPERCUP__NVIP_EMA_TAC_SP"
click at [407, 207] on input "checkbox" at bounding box center [387, 211] width 91 height 26
checkbox input "true"
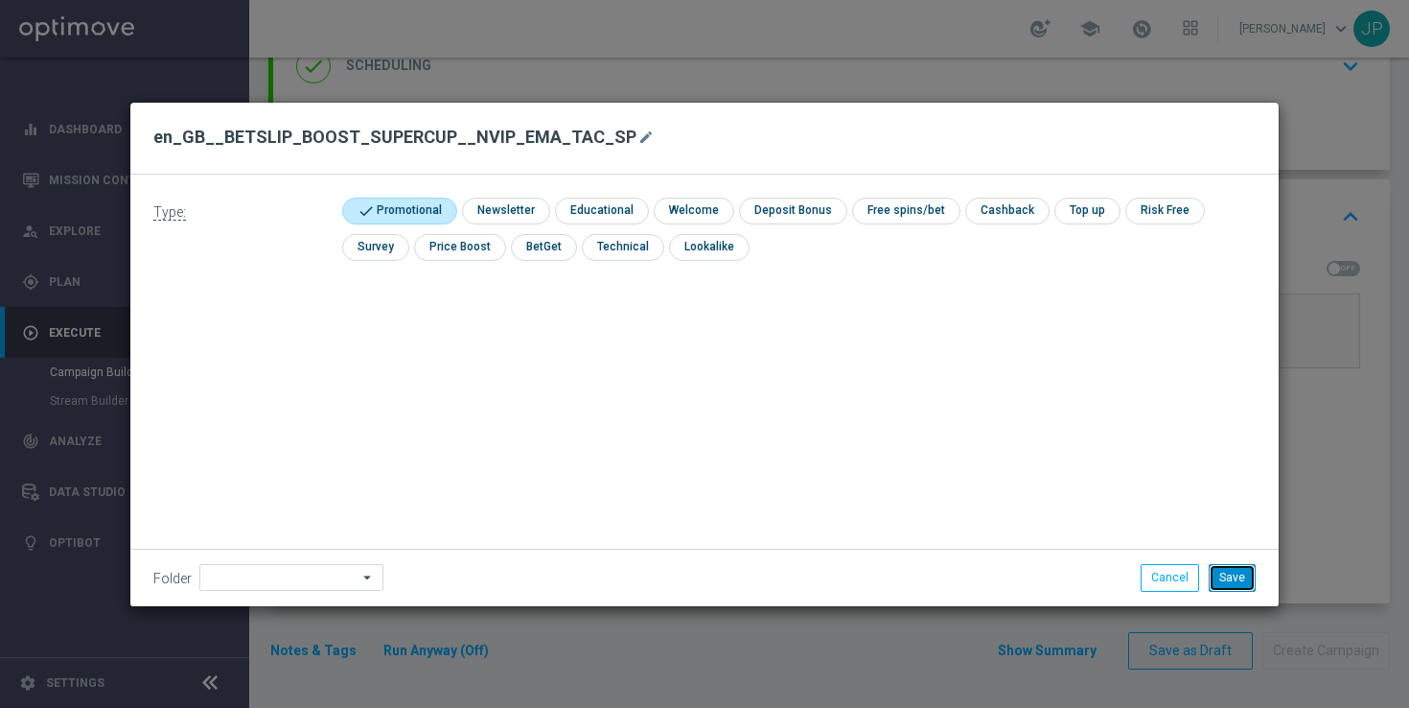
click at [1233, 580] on button "Save" at bounding box center [1232, 577] width 47 height 27
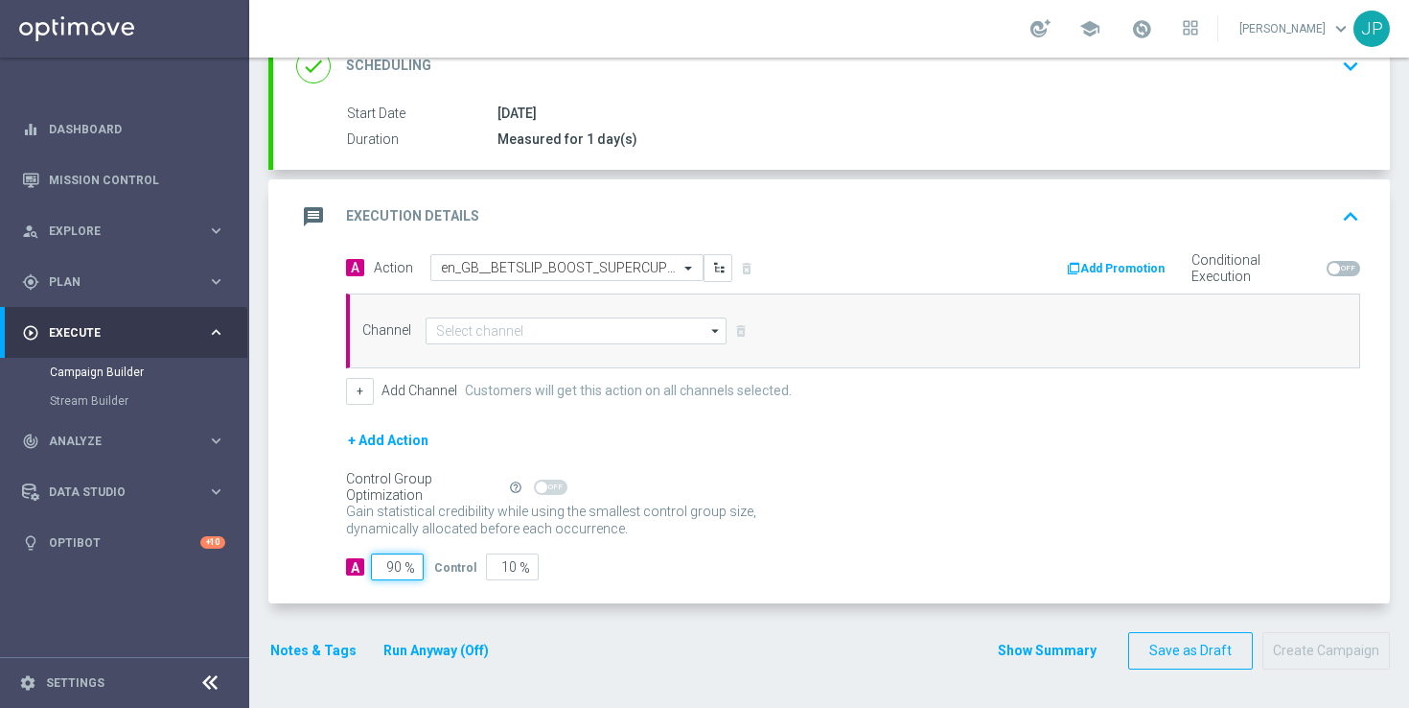
click at [393, 569] on input "90" at bounding box center [397, 566] width 53 height 27
type input "0"
type input "100"
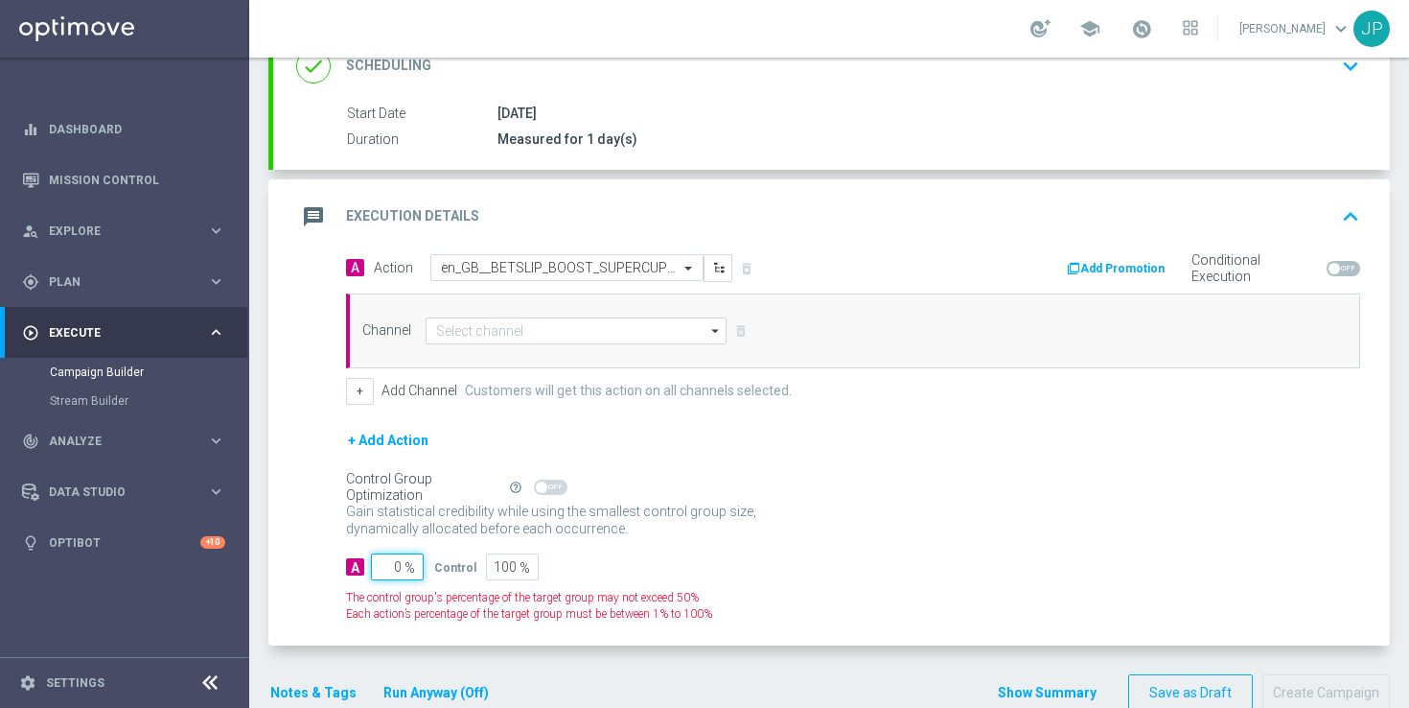
type input "10"
type input "90"
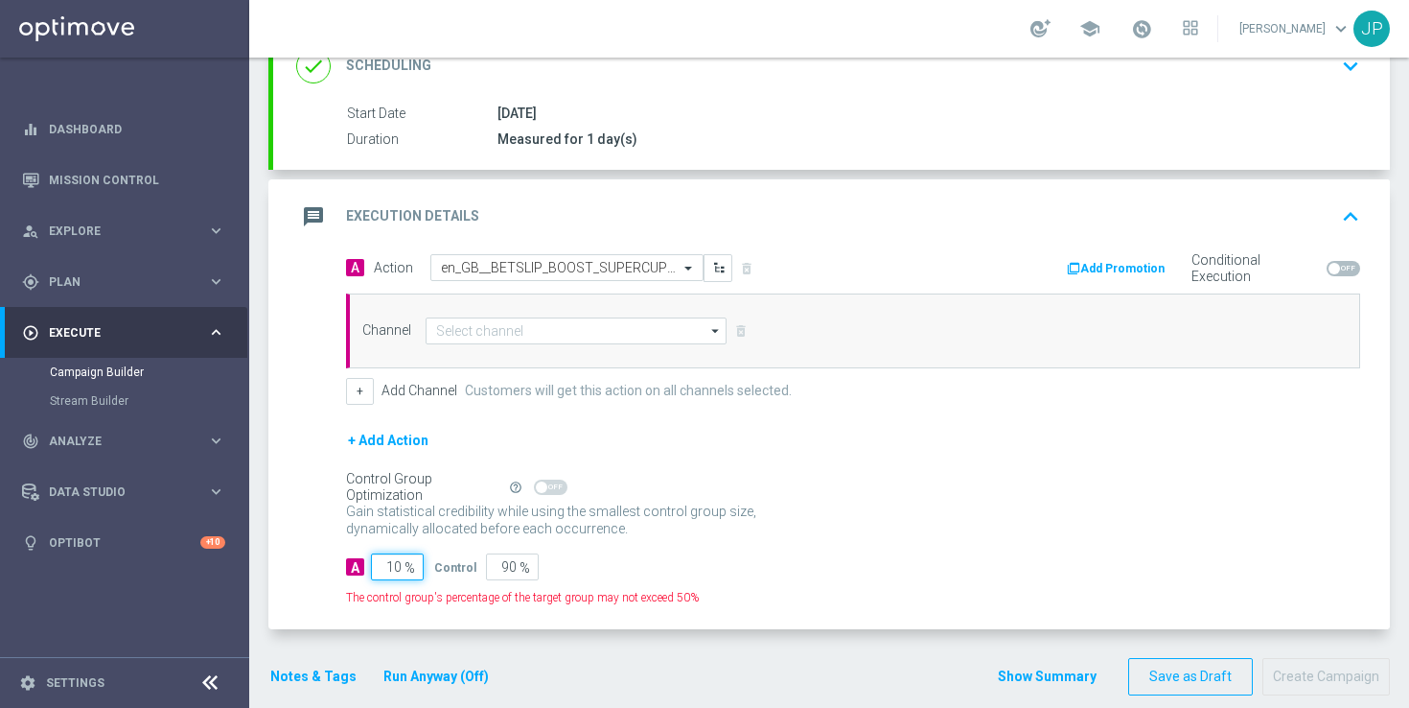
type input "100"
type input "0"
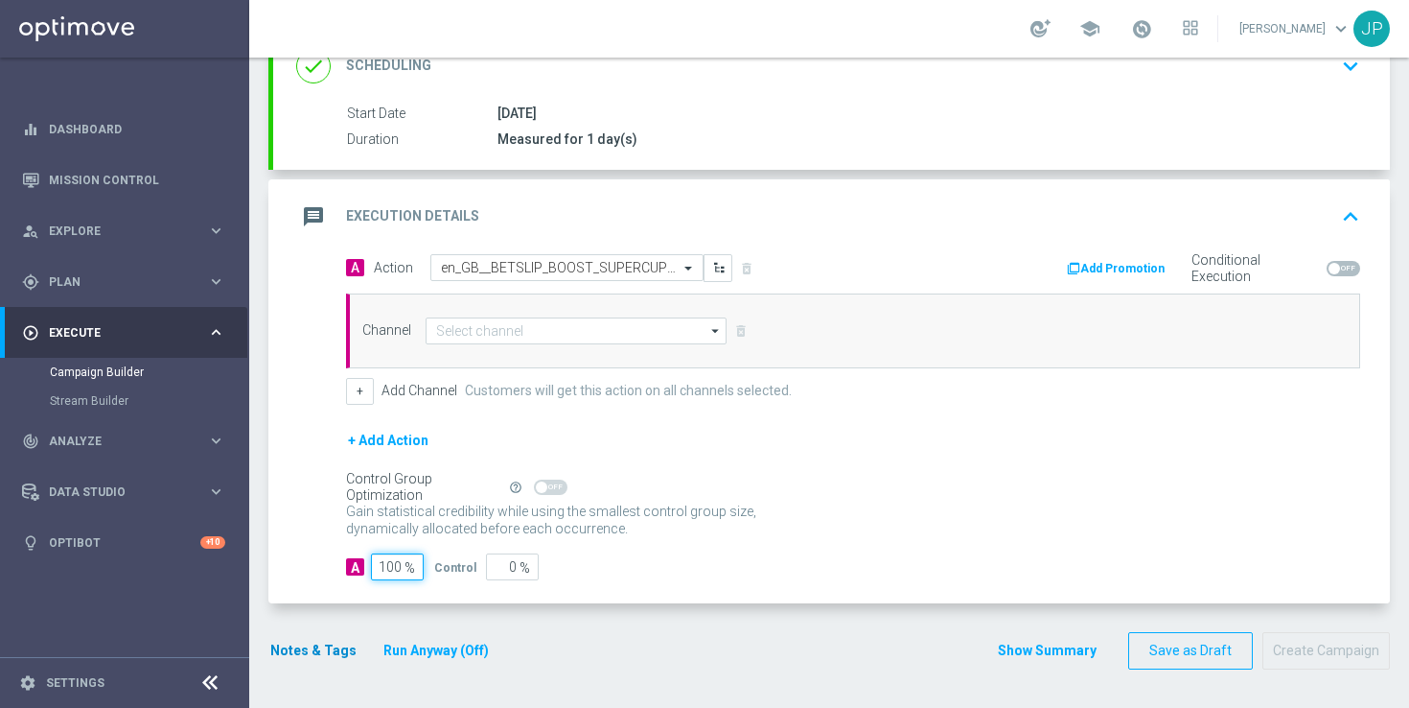
type input "100"
click at [317, 641] on button "Notes & Tags" at bounding box center [313, 651] width 90 height 24
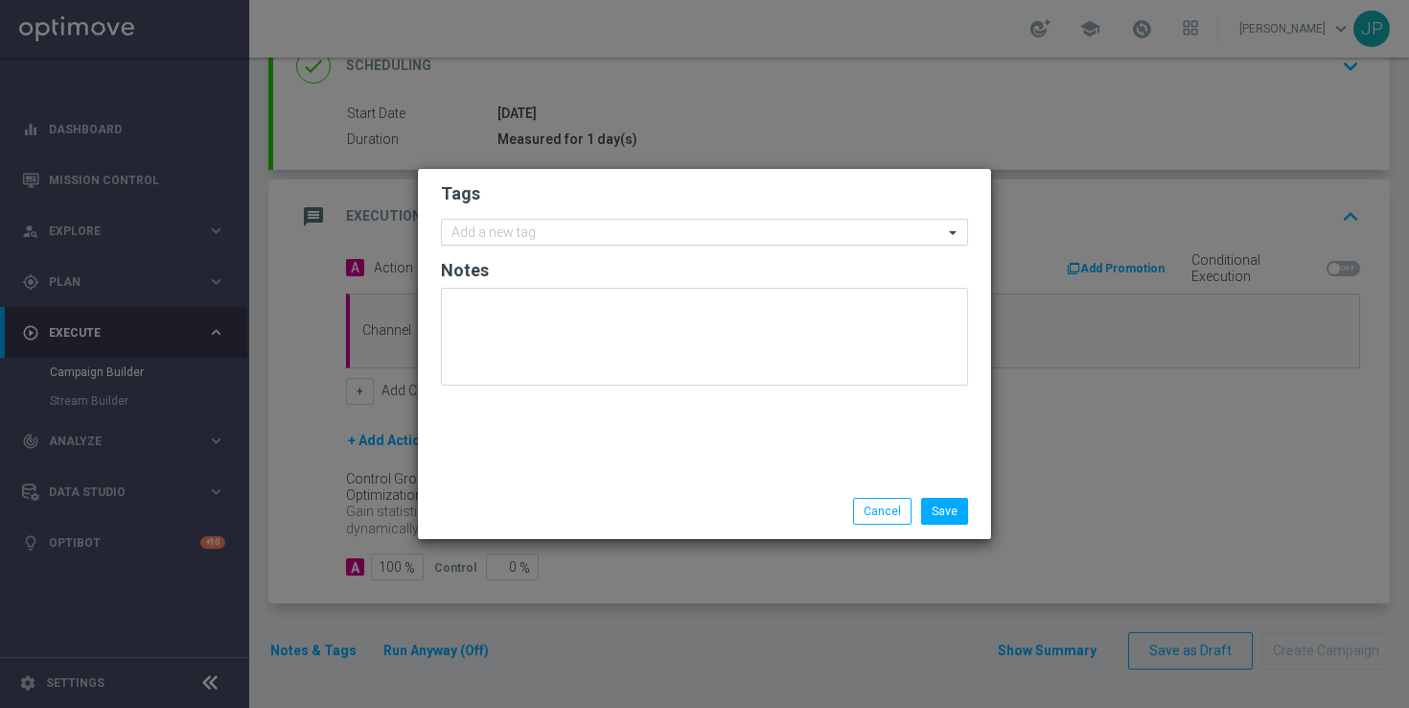
click at [595, 229] on input "text" at bounding box center [698, 233] width 492 height 16
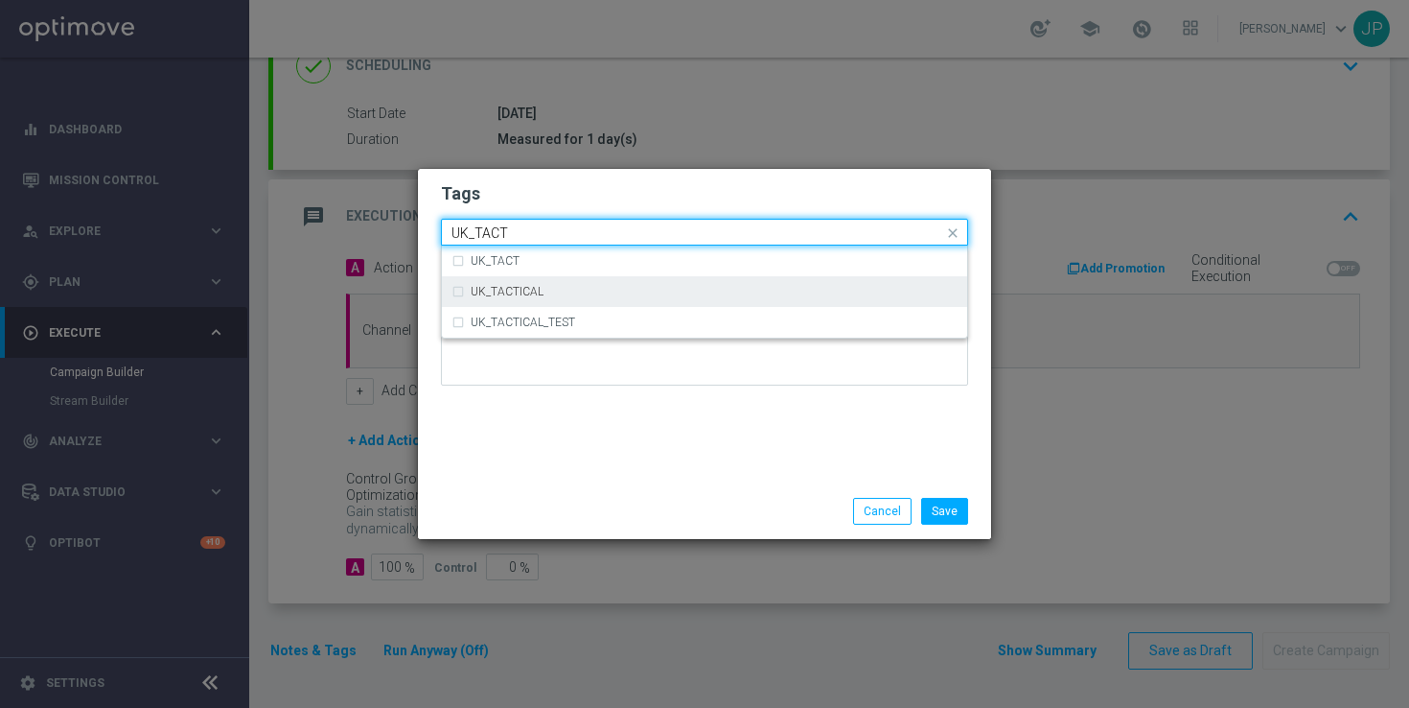
click at [605, 291] on div "UK_TACTICAL" at bounding box center [714, 292] width 487 height 12
type input "UK_TACT"
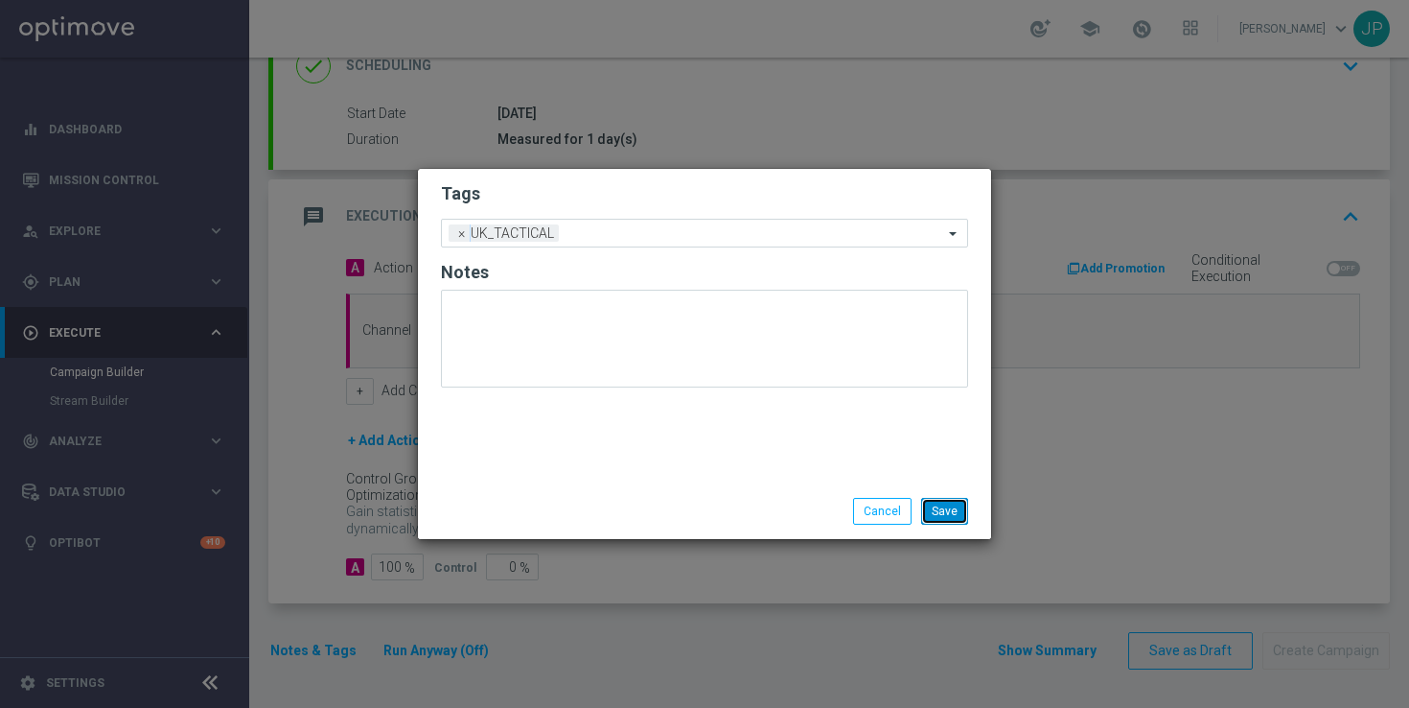
click at [945, 519] on button "Save" at bounding box center [944, 511] width 47 height 27
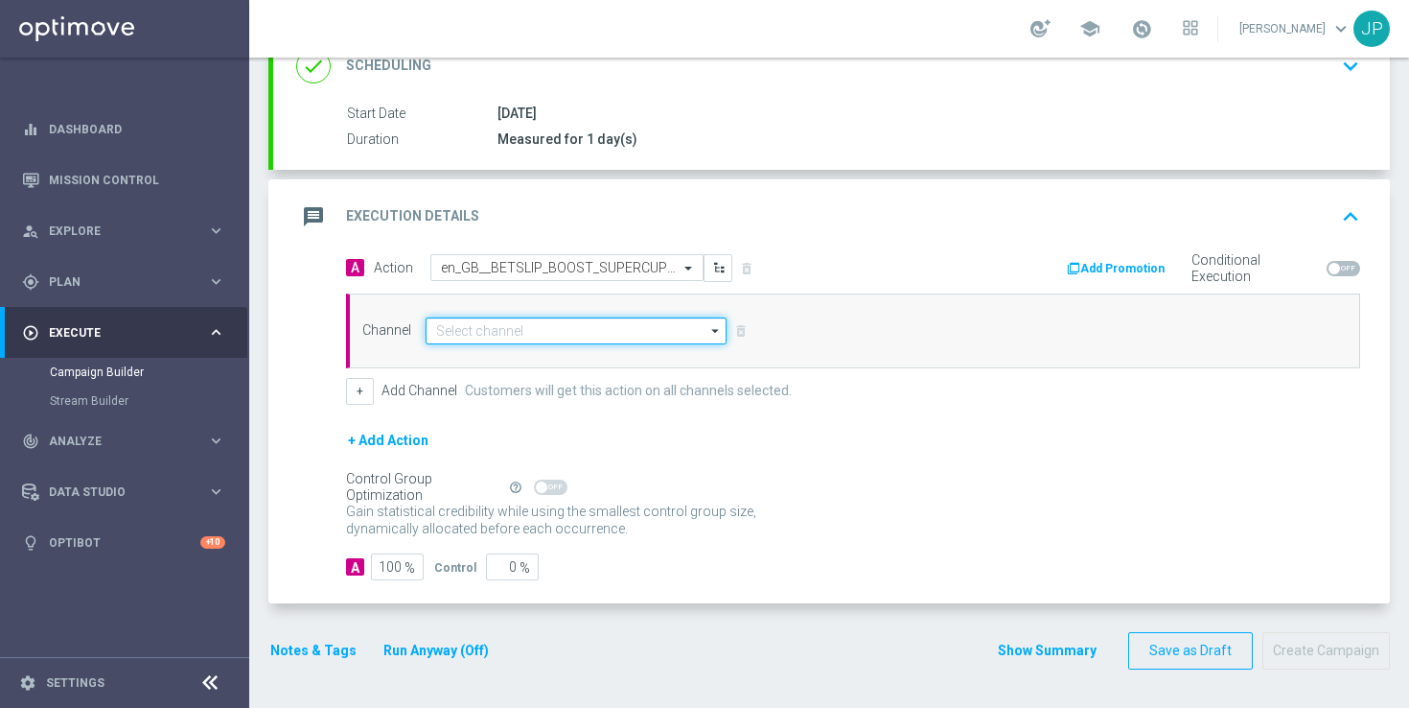
click at [607, 321] on input at bounding box center [576, 330] width 301 height 27
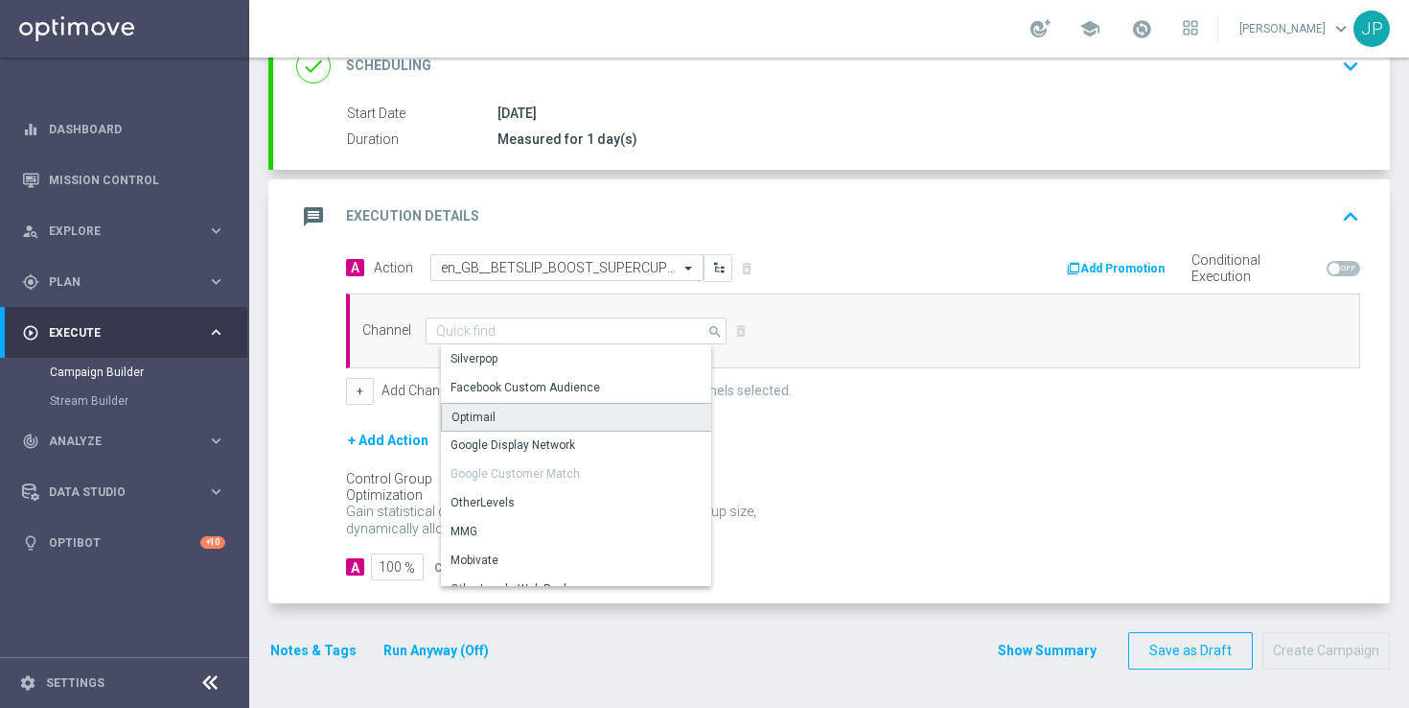
click at [564, 418] on div "Optimail" at bounding box center [584, 417] width 286 height 29
type input "Optimail"
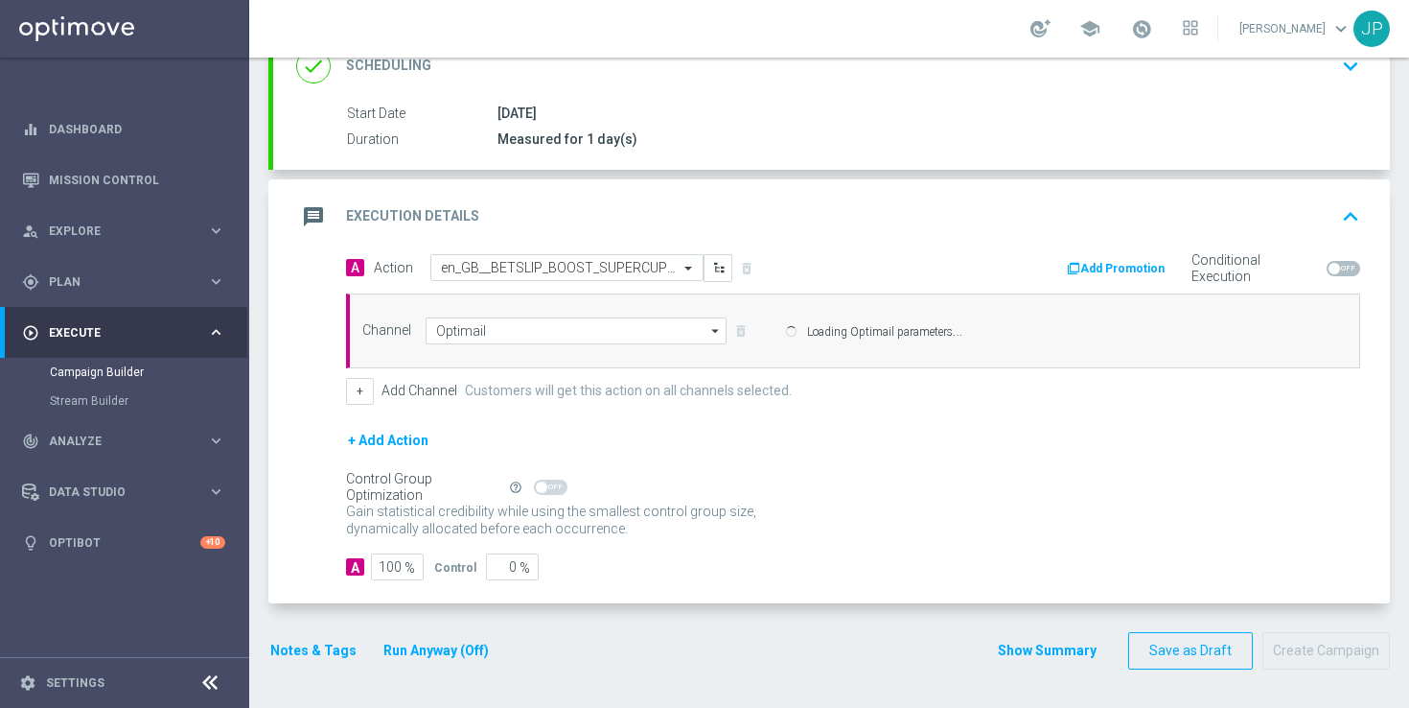
click at [790, 471] on div "+ Add Action" at bounding box center [853, 453] width 1014 height 48
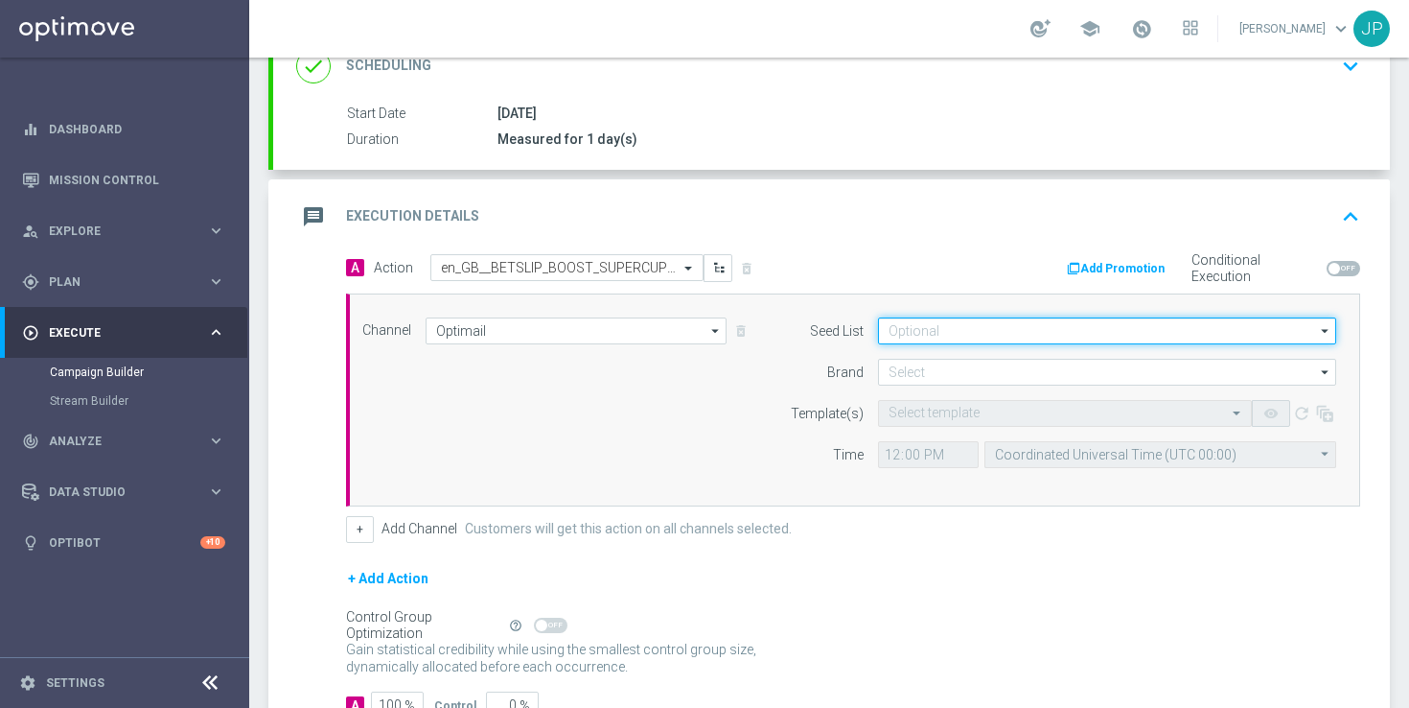
click at [932, 341] on input at bounding box center [1107, 330] width 458 height 27
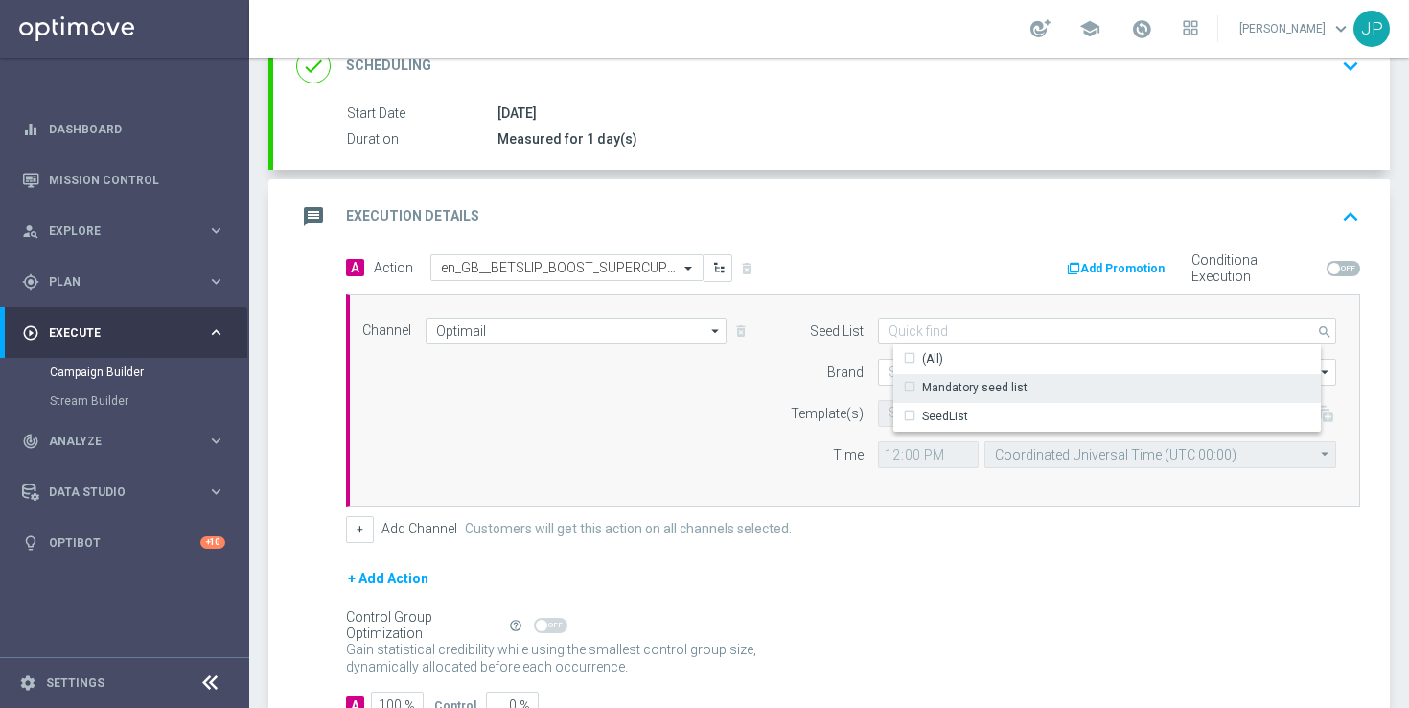
click at [955, 391] on div "Mandatory seed list" at bounding box center [974, 387] width 105 height 17
click at [858, 380] on label "Brand" at bounding box center [845, 372] width 36 height 16
type input "Mandatory seed list"
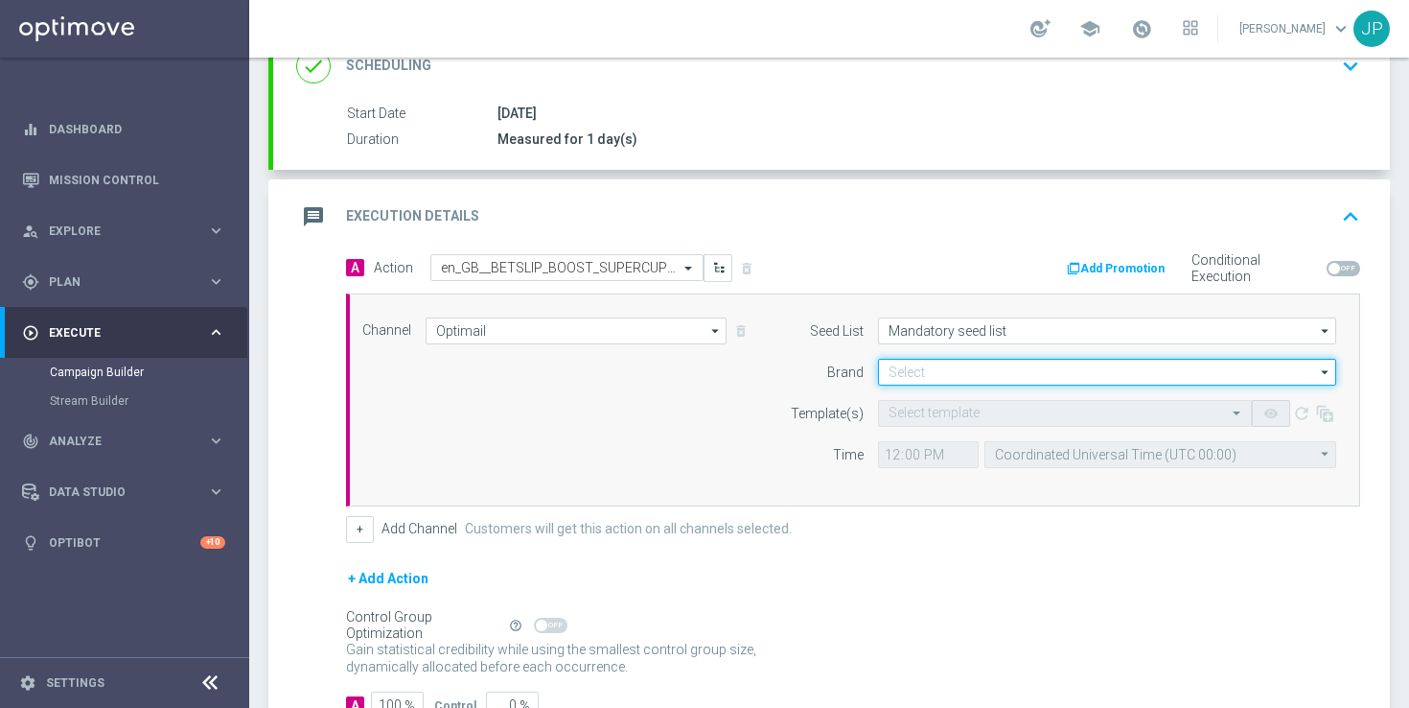
click at [897, 372] on input at bounding box center [1107, 372] width 458 height 27
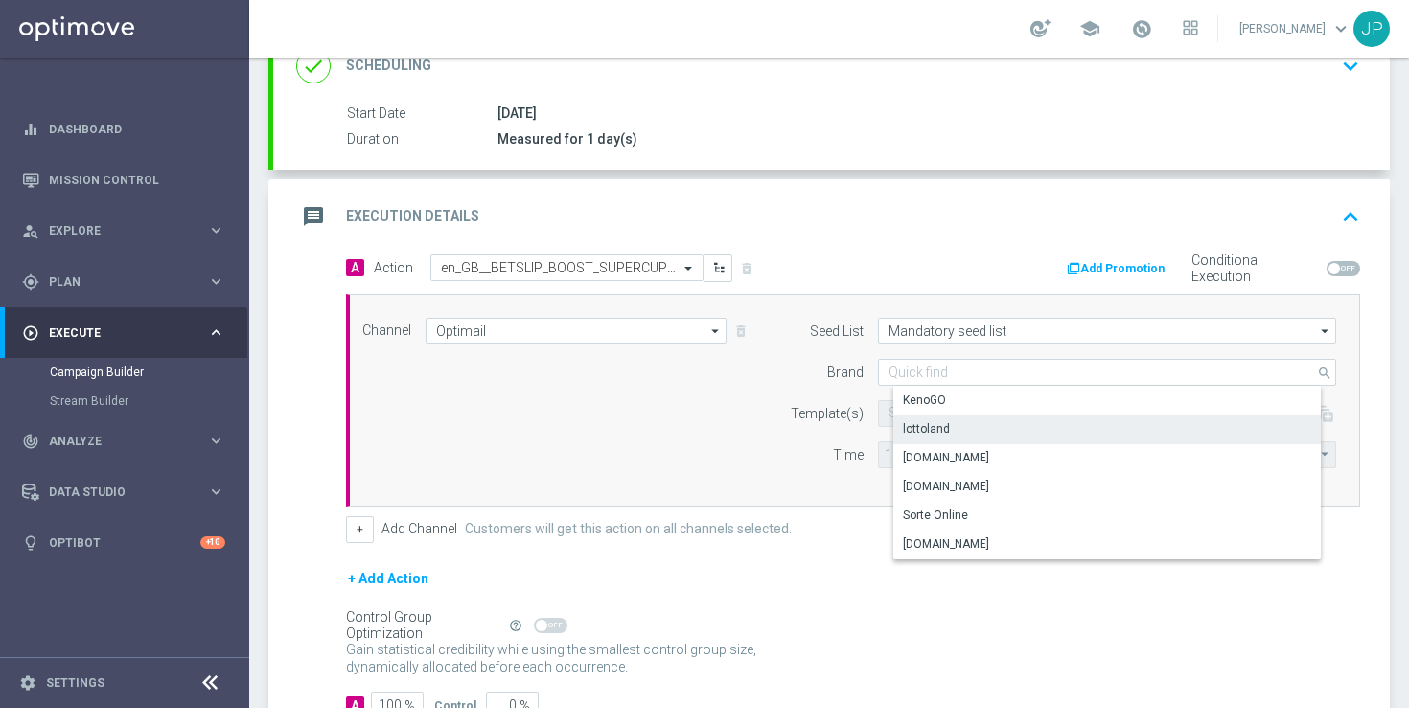
click at [946, 429] on div "lottoland" at bounding box center [926, 428] width 47 height 17
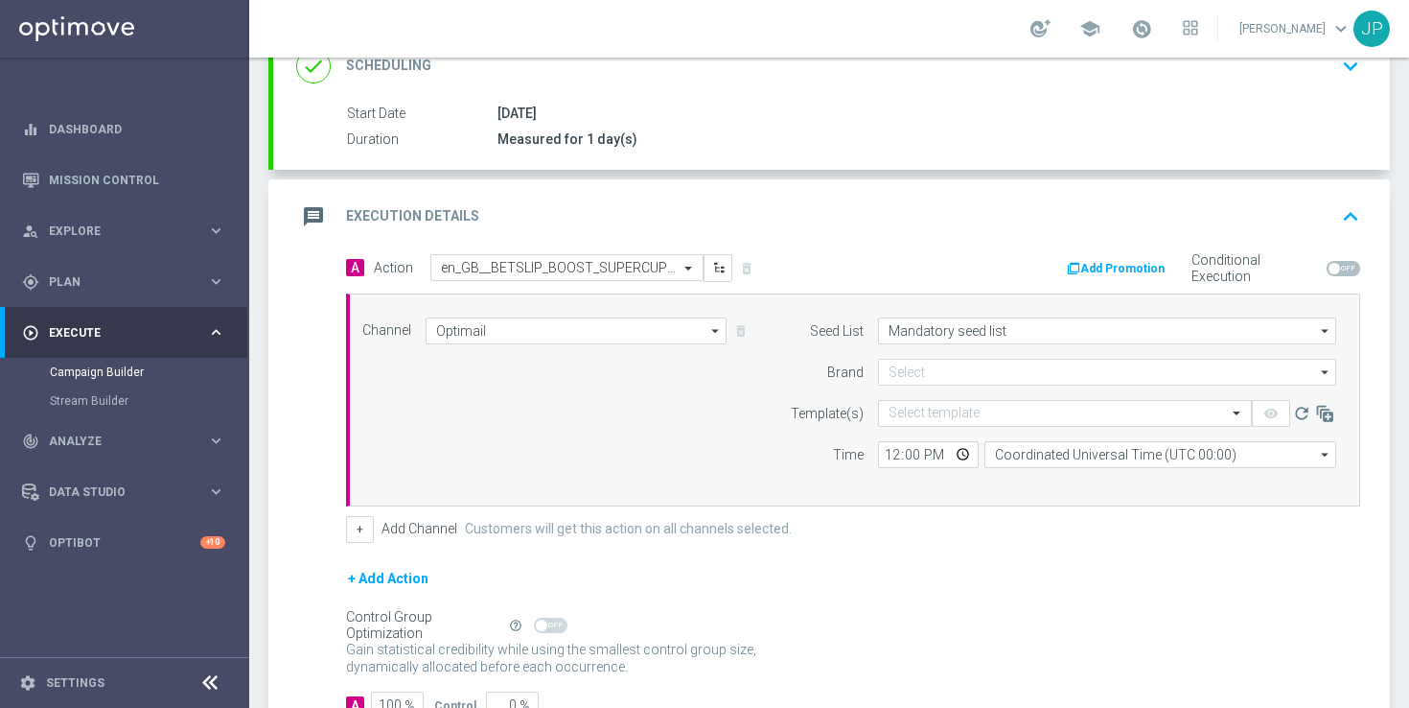
type input "lottoland"
click at [891, 452] on input "12:00" at bounding box center [928, 454] width 101 height 27
type input "14:00"
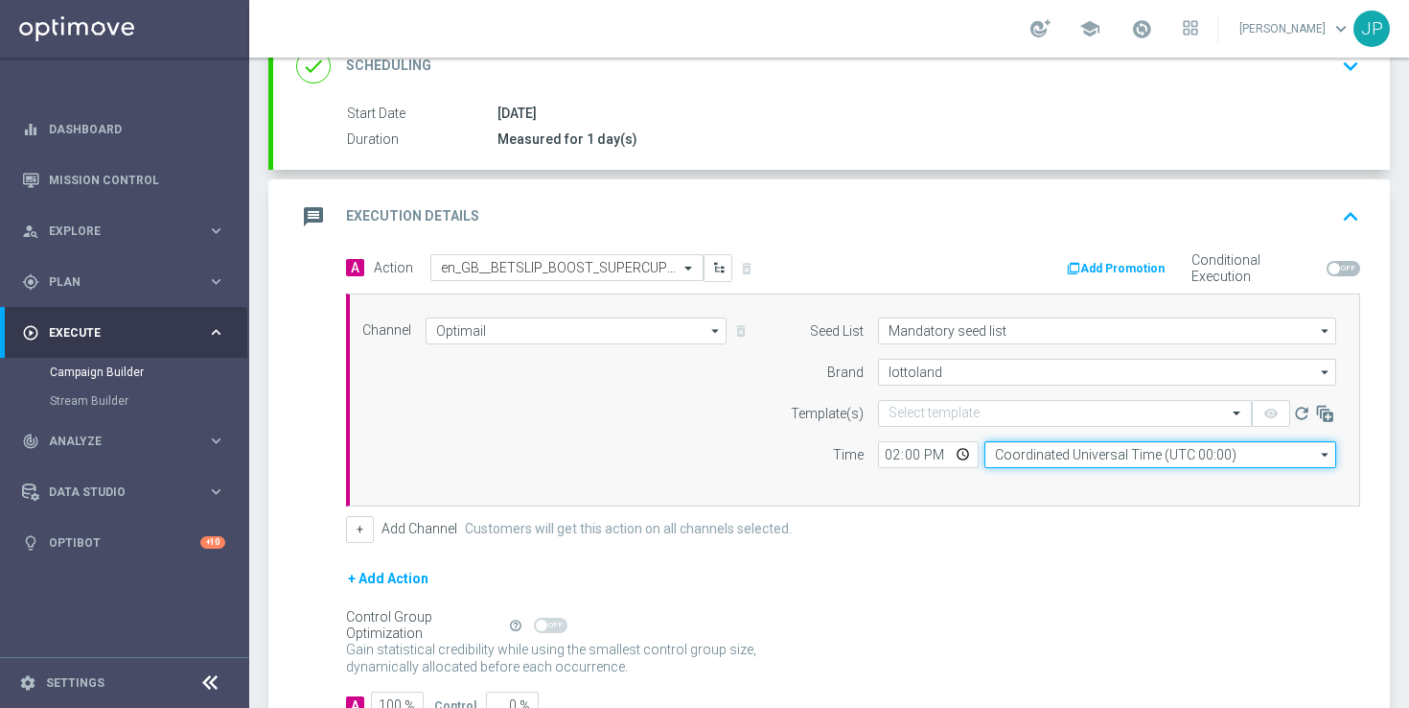
click at [1003, 454] on input "Coordinated Universal Time (UTC 00:00)" at bounding box center [1161, 454] width 352 height 27
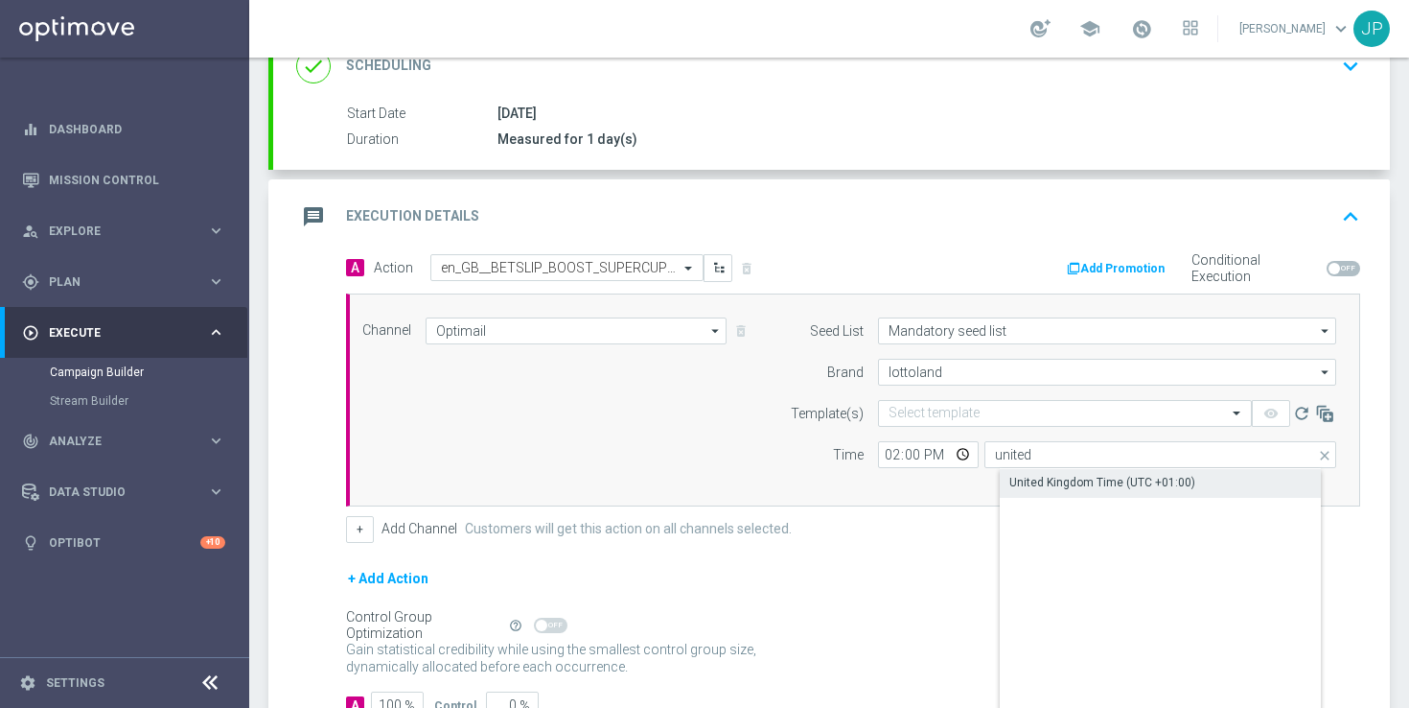
click at [1040, 475] on div "United Kingdom Time (UTC +01:00)" at bounding box center [1103, 482] width 186 height 17
type input "United Kingdom Time (UTC +01:00)"
click at [971, 413] on input "text" at bounding box center [1046, 414] width 314 height 16
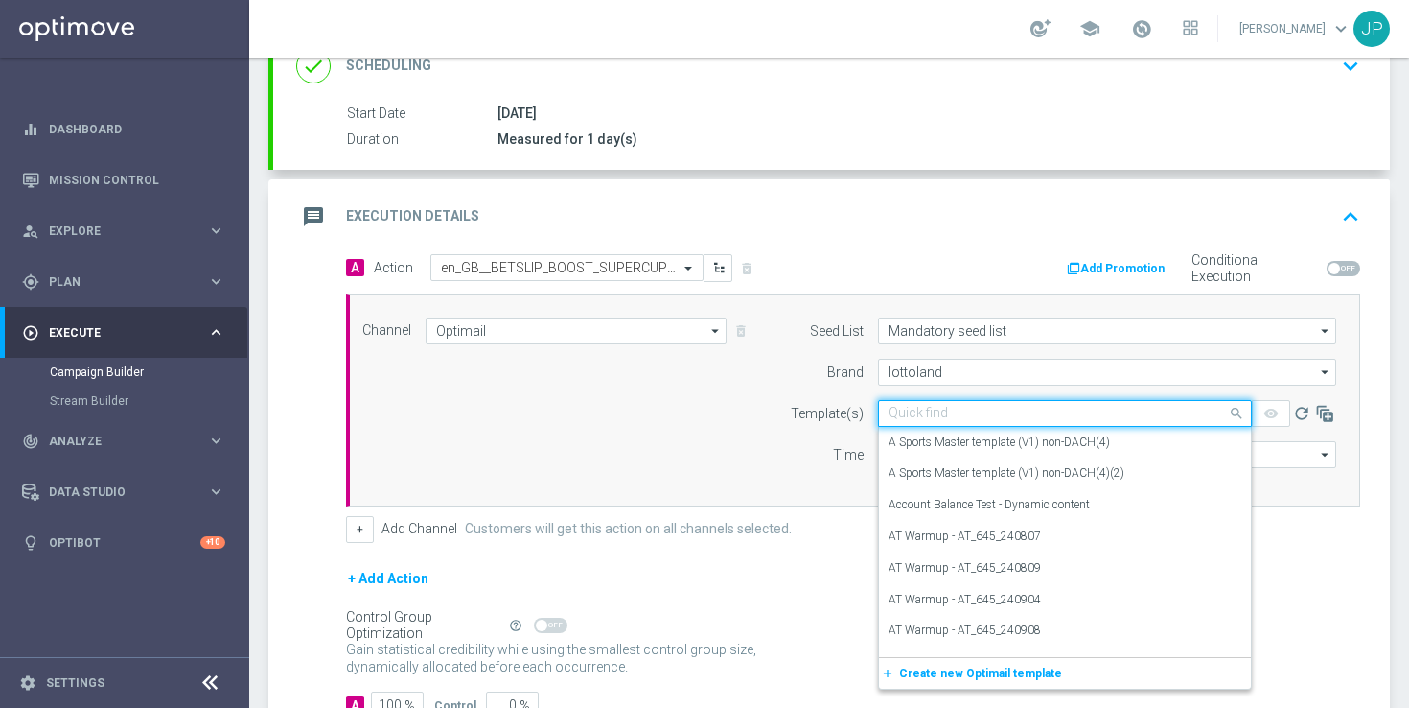
paste input "en_GB__BETSLIP_BOOST_SUPERCUP__NVIP_EMA_TAC_SP"
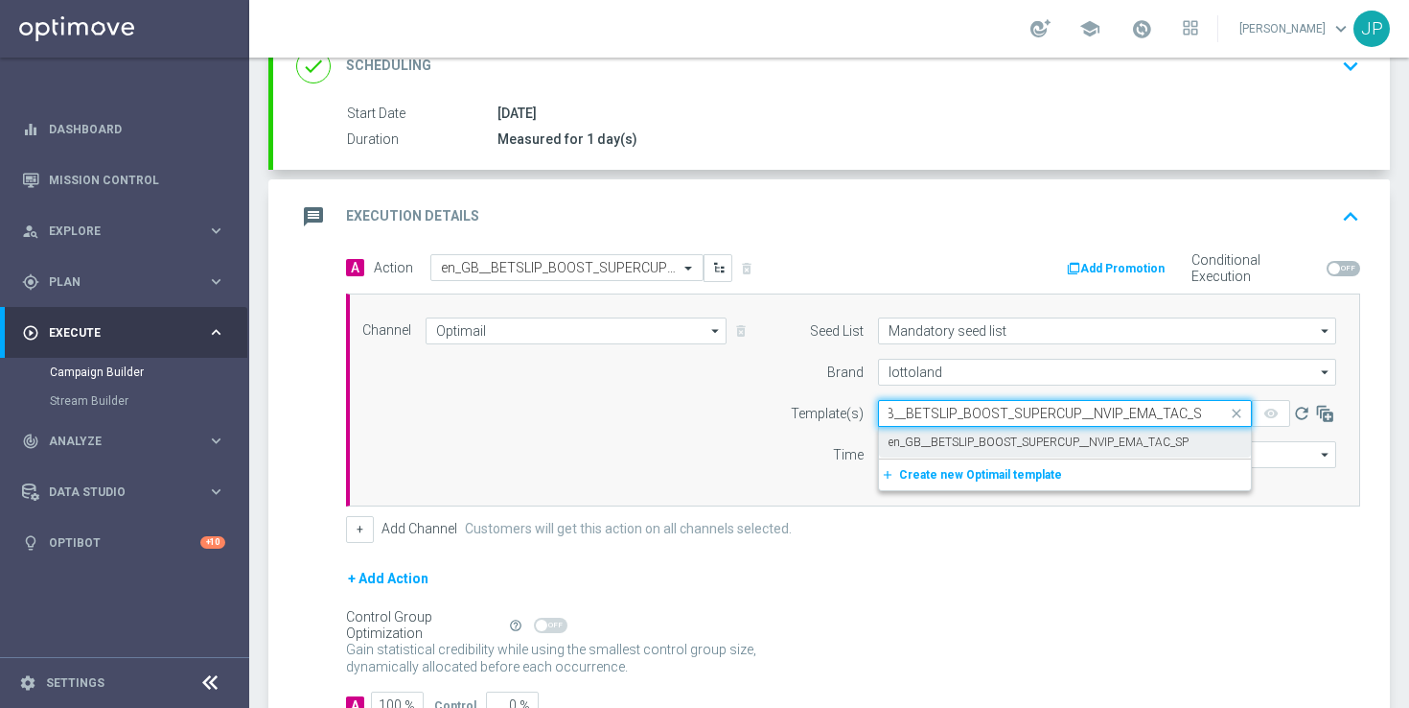
click at [1000, 440] on label "en_GB__BETSLIP_BOOST_SUPERCUP__NVIP_EMA_TAC_SP" at bounding box center [1039, 442] width 300 height 16
type input "en_GB__BETSLIP_BOOST_SUPERCUP__NVIP_EMA_TAC_SP"
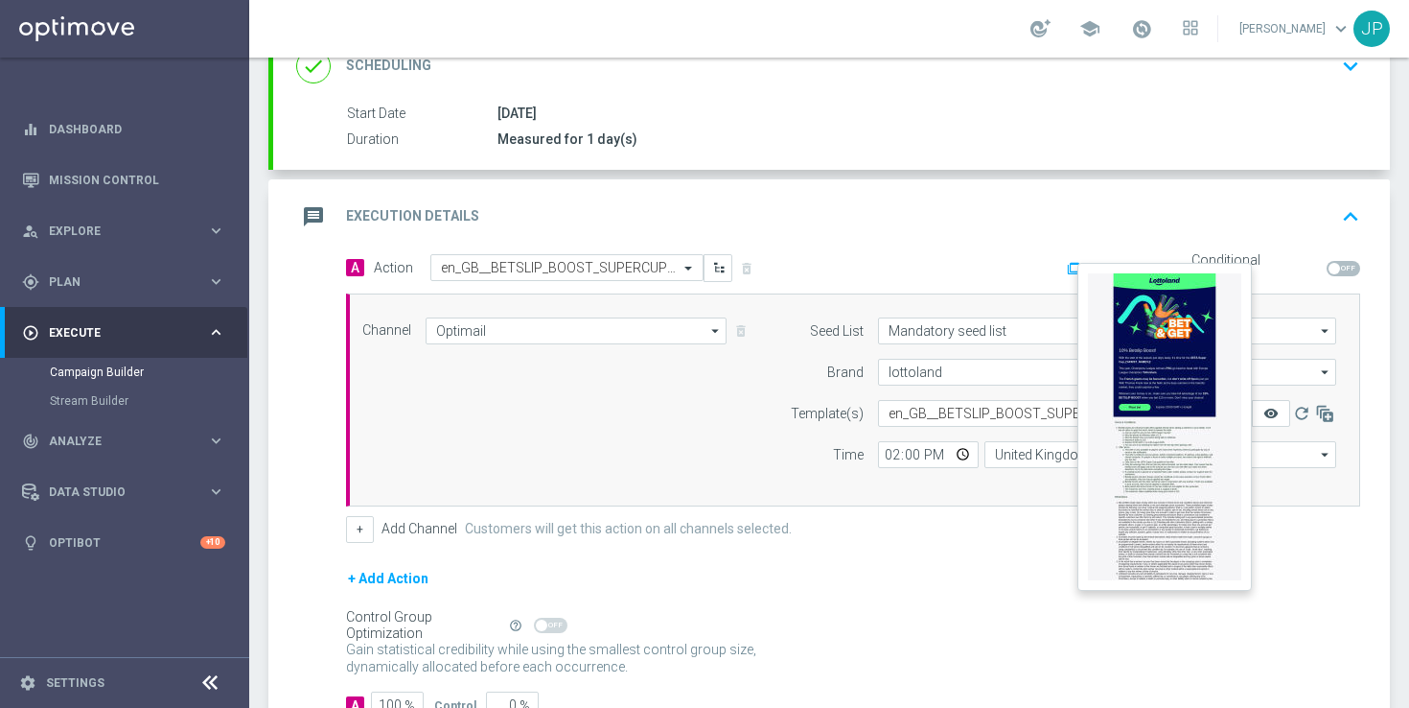
click at [1275, 415] on icon "remove_red_eye" at bounding box center [1271, 413] width 15 height 15
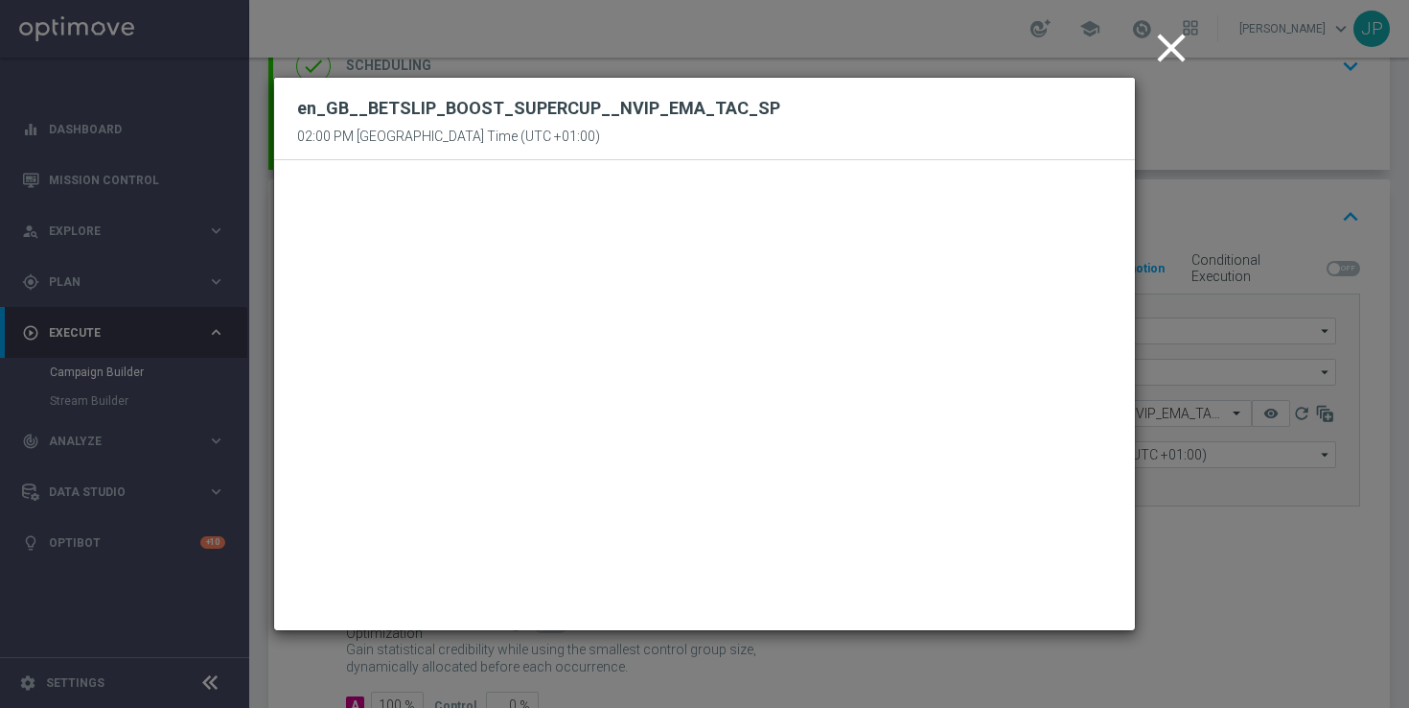
click at [1174, 46] on icon "close" at bounding box center [1172, 48] width 48 height 48
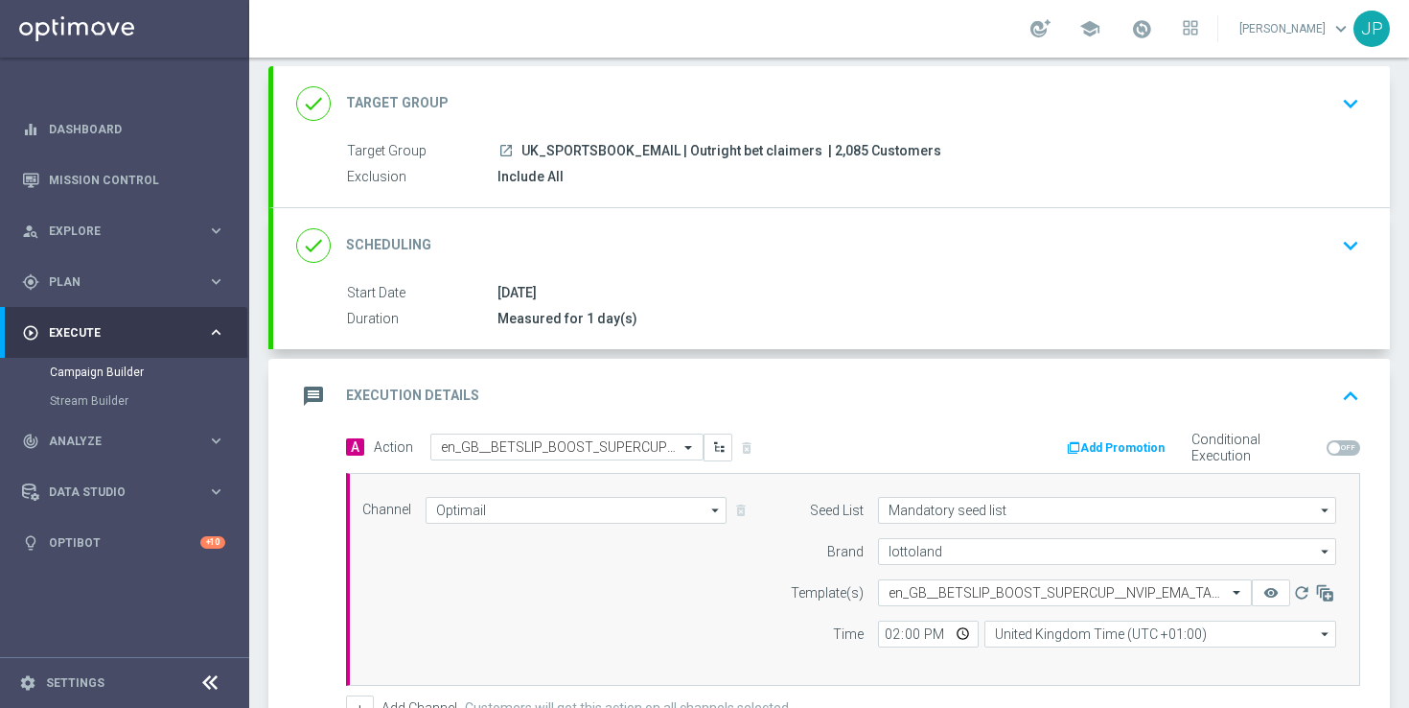
scroll to position [423, 0]
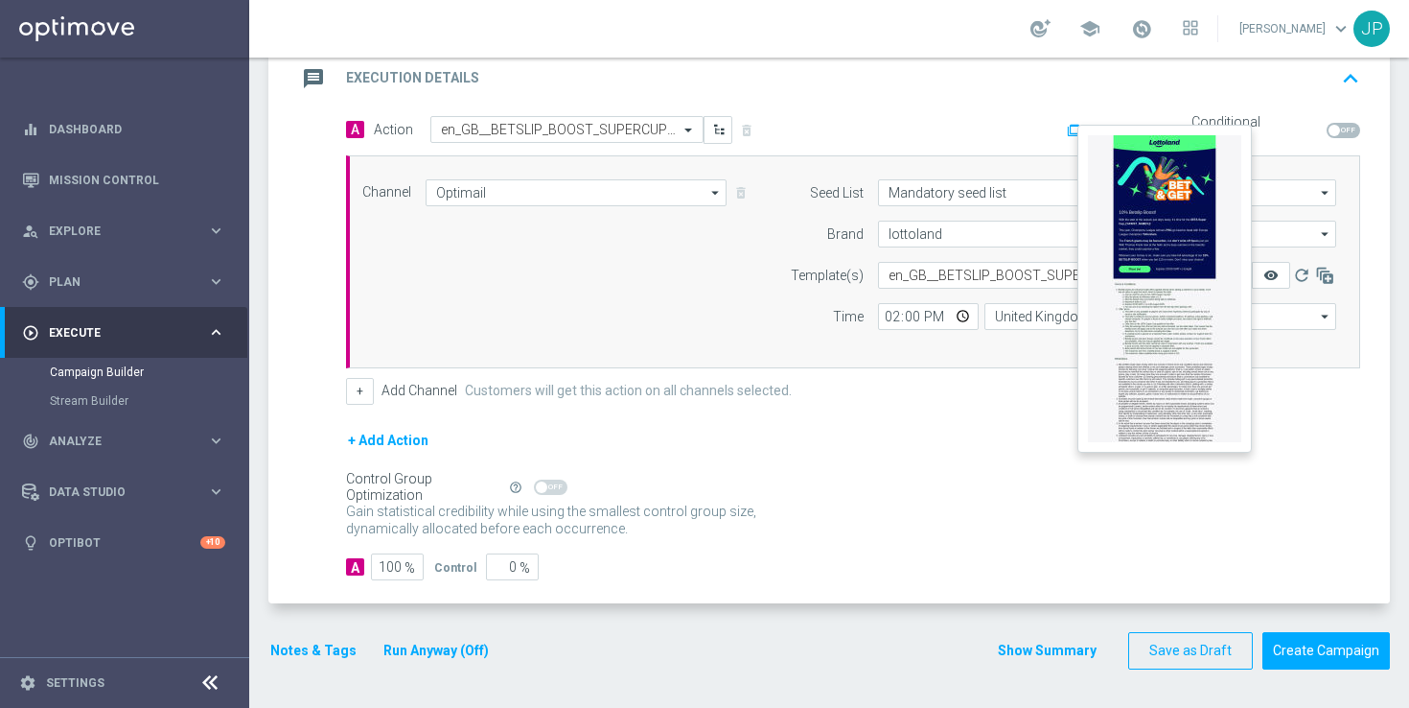
click at [1274, 270] on icon "remove_red_eye" at bounding box center [1271, 274] width 15 height 15
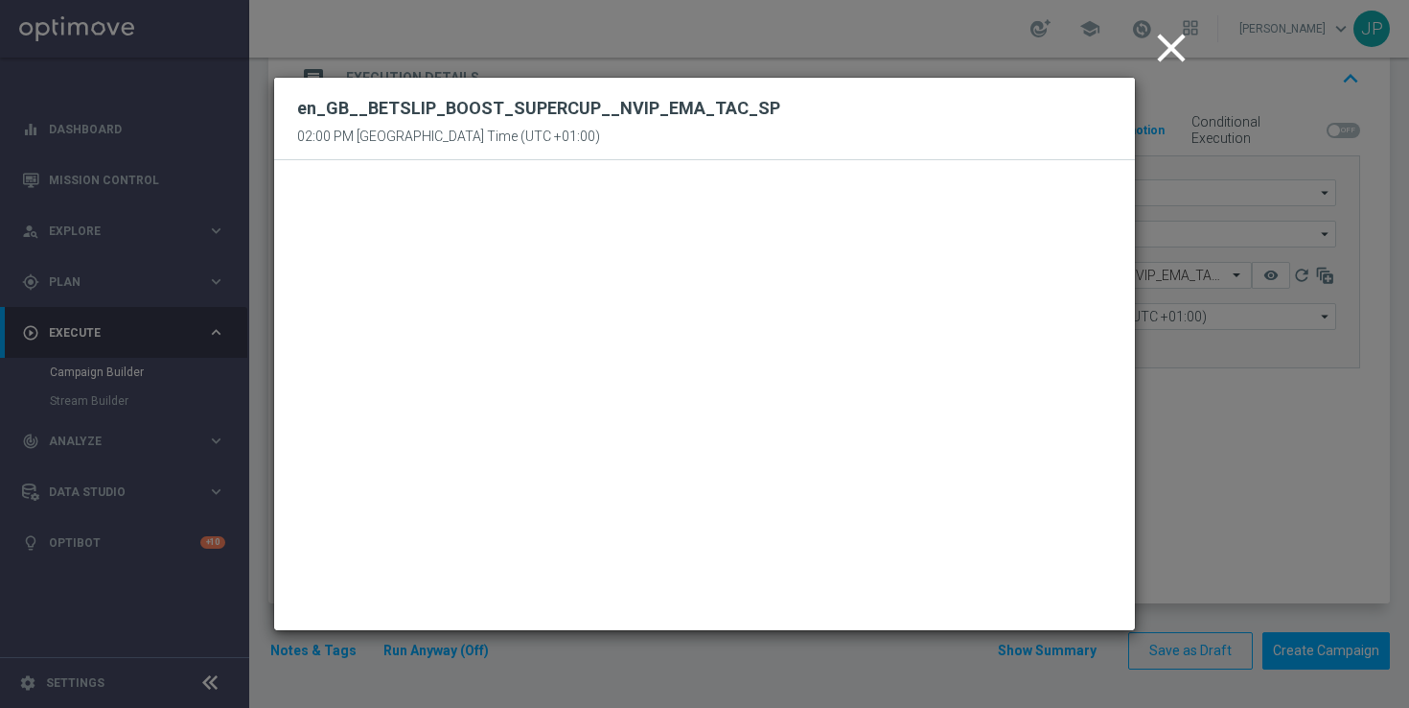
click at [1165, 49] on icon "close" at bounding box center [1172, 48] width 48 height 48
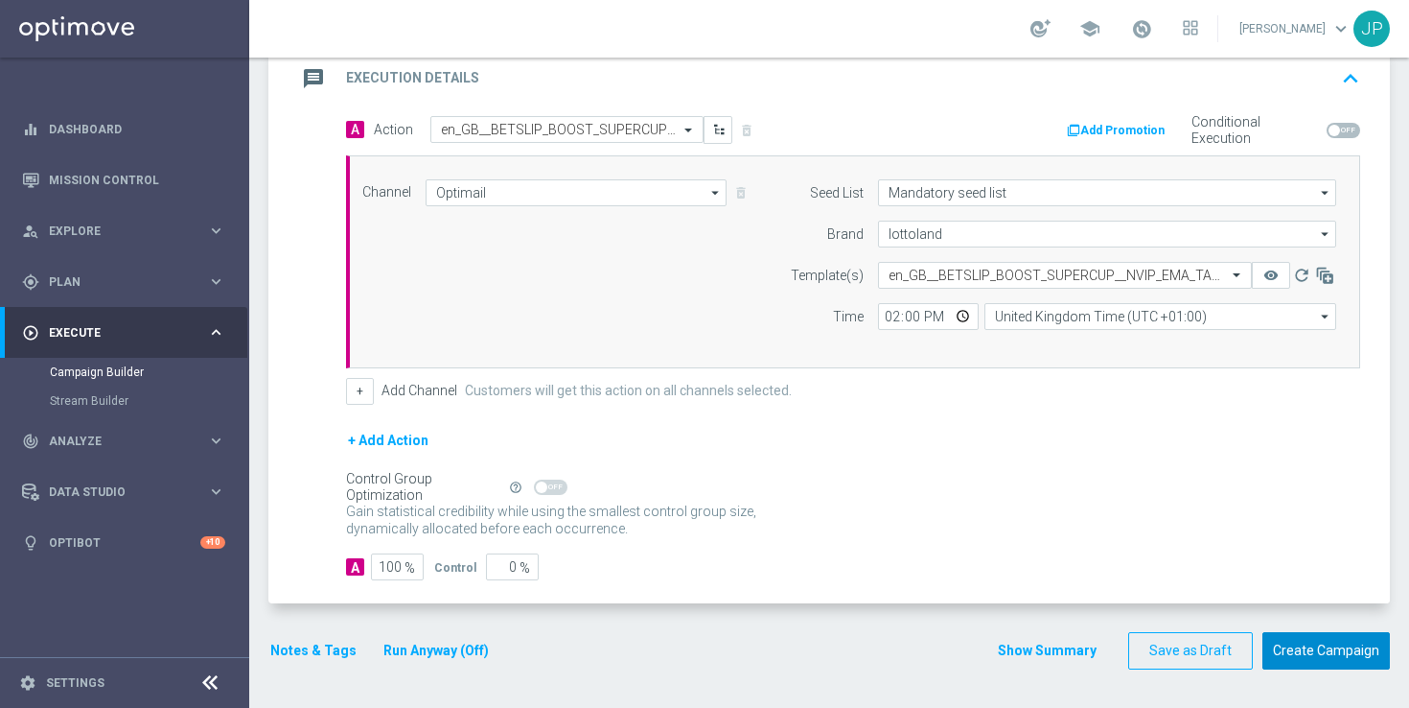
click at [1324, 646] on button "Create Campaign" at bounding box center [1327, 650] width 128 height 37
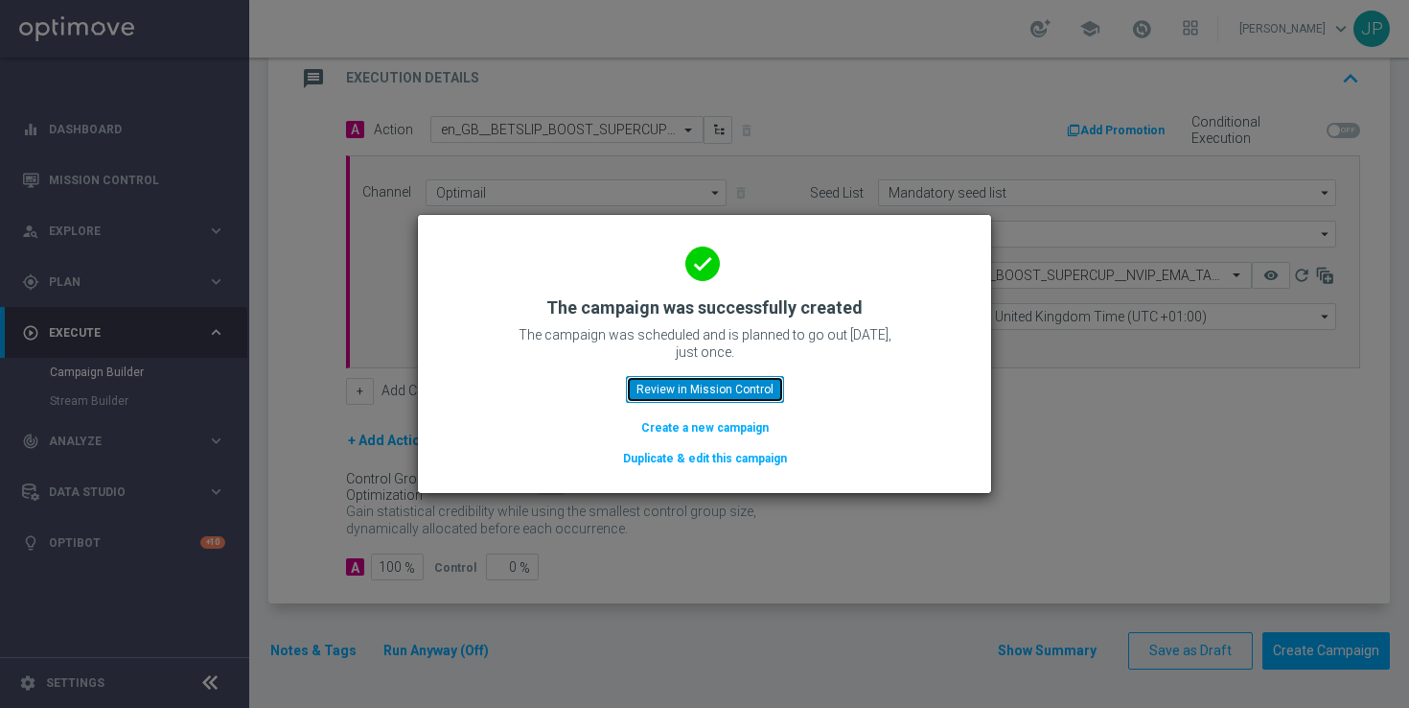
click at [735, 398] on button "Review in Mission Control" at bounding box center [705, 389] width 158 height 27
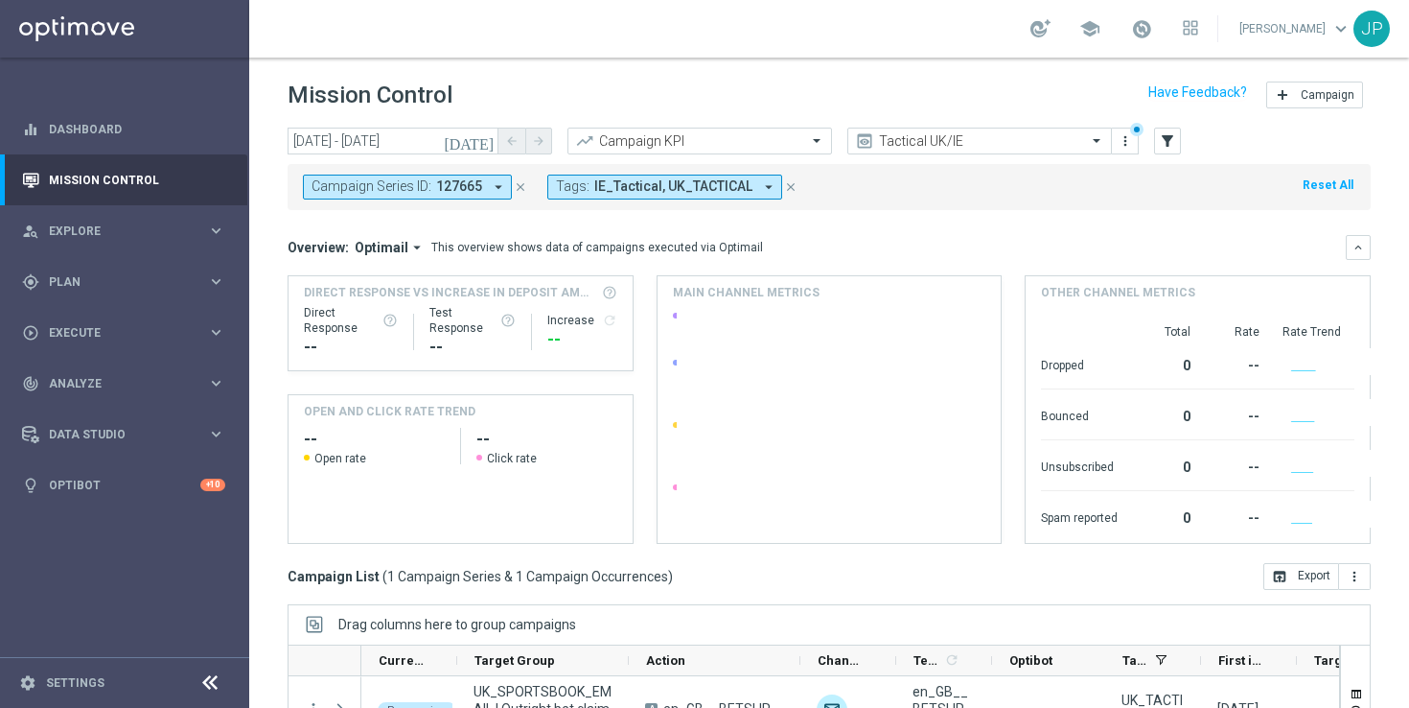
scroll to position [239, 0]
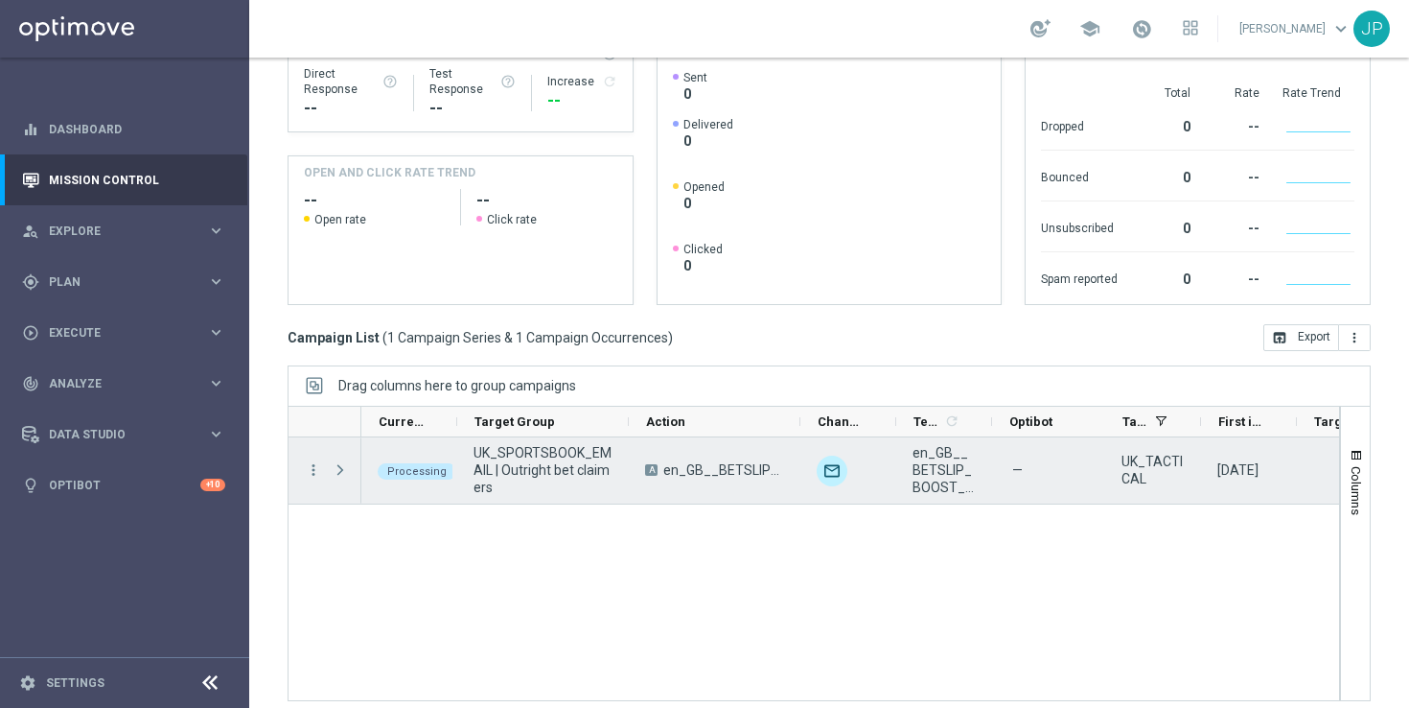
click at [338, 467] on span at bounding box center [340, 469] width 17 height 15
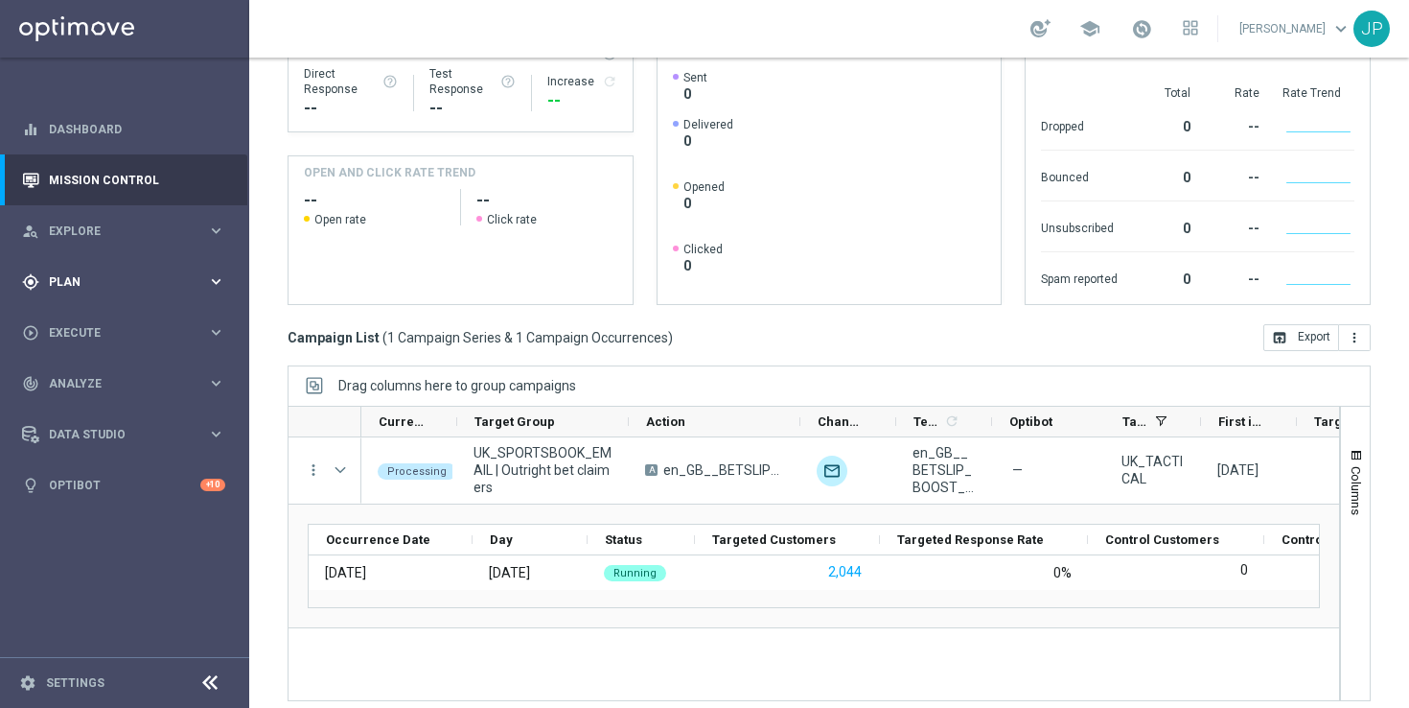
click at [161, 289] on div "gps_fixed Plan" at bounding box center [114, 281] width 185 height 17
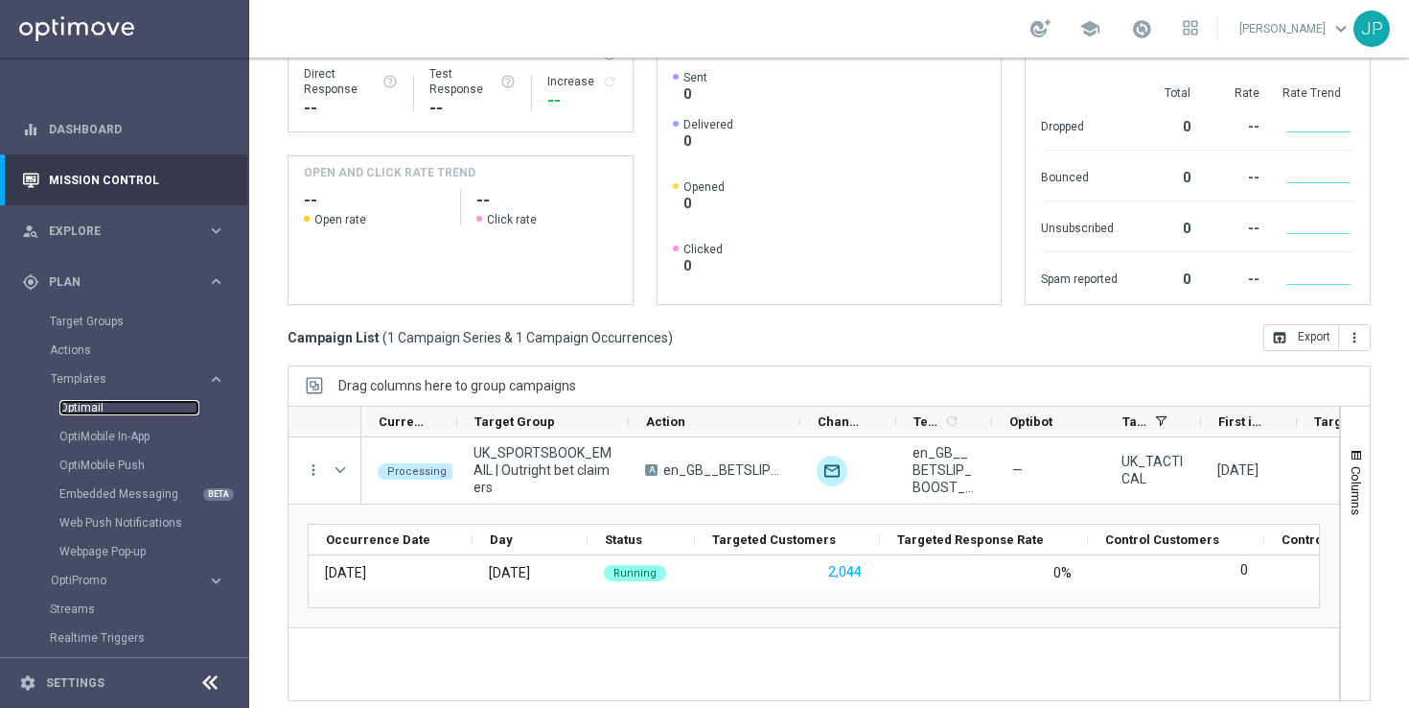
click at [162, 412] on link "Optimail" at bounding box center [129, 407] width 140 height 15
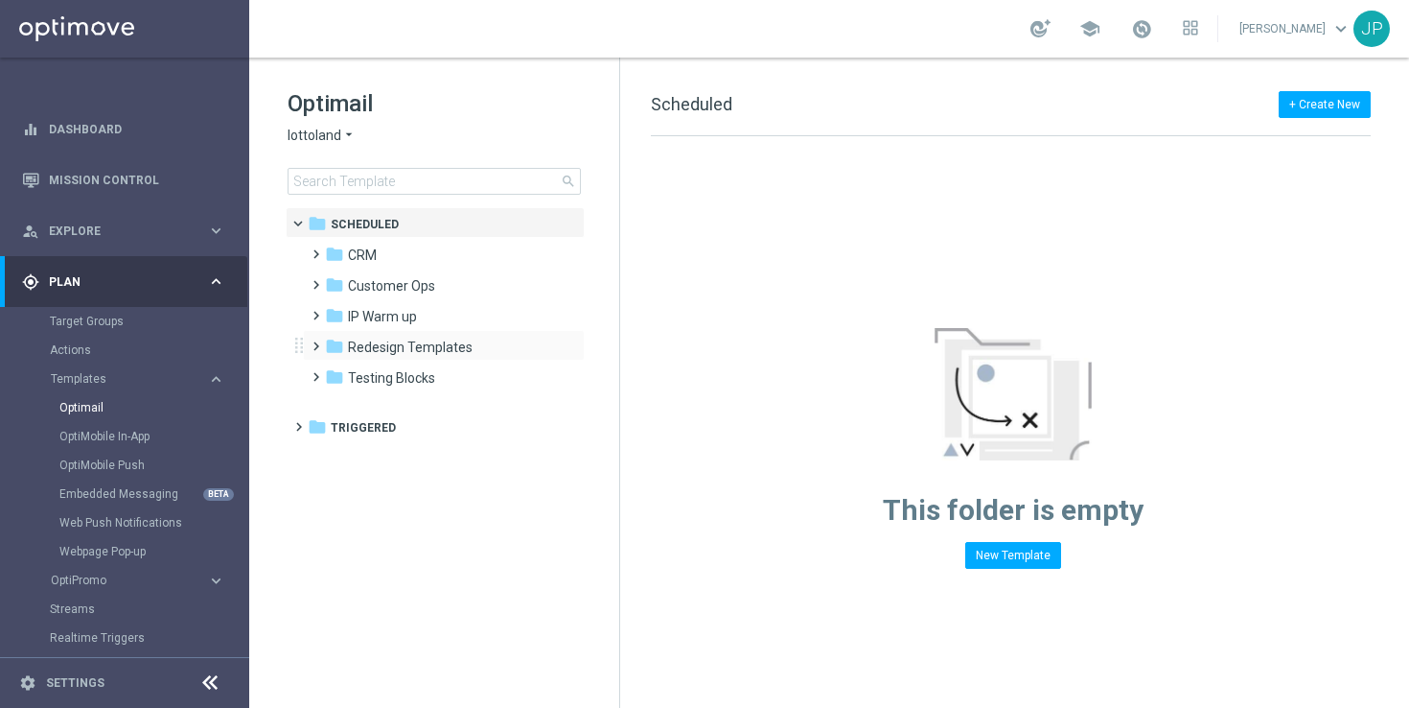
click at [316, 340] on span at bounding box center [312, 338] width 9 height 8
click at [314, 249] on span at bounding box center [312, 246] width 9 height 8
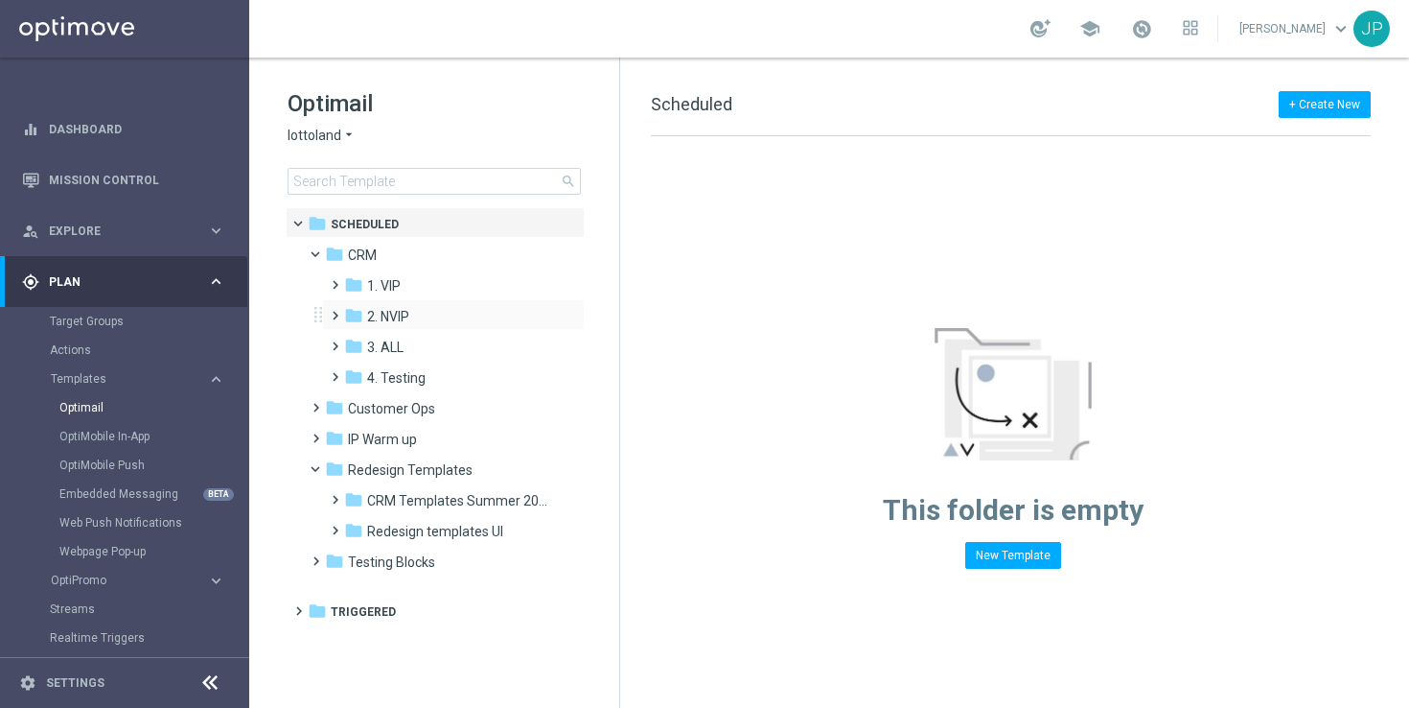
click at [336, 311] on span at bounding box center [331, 307] width 9 height 8
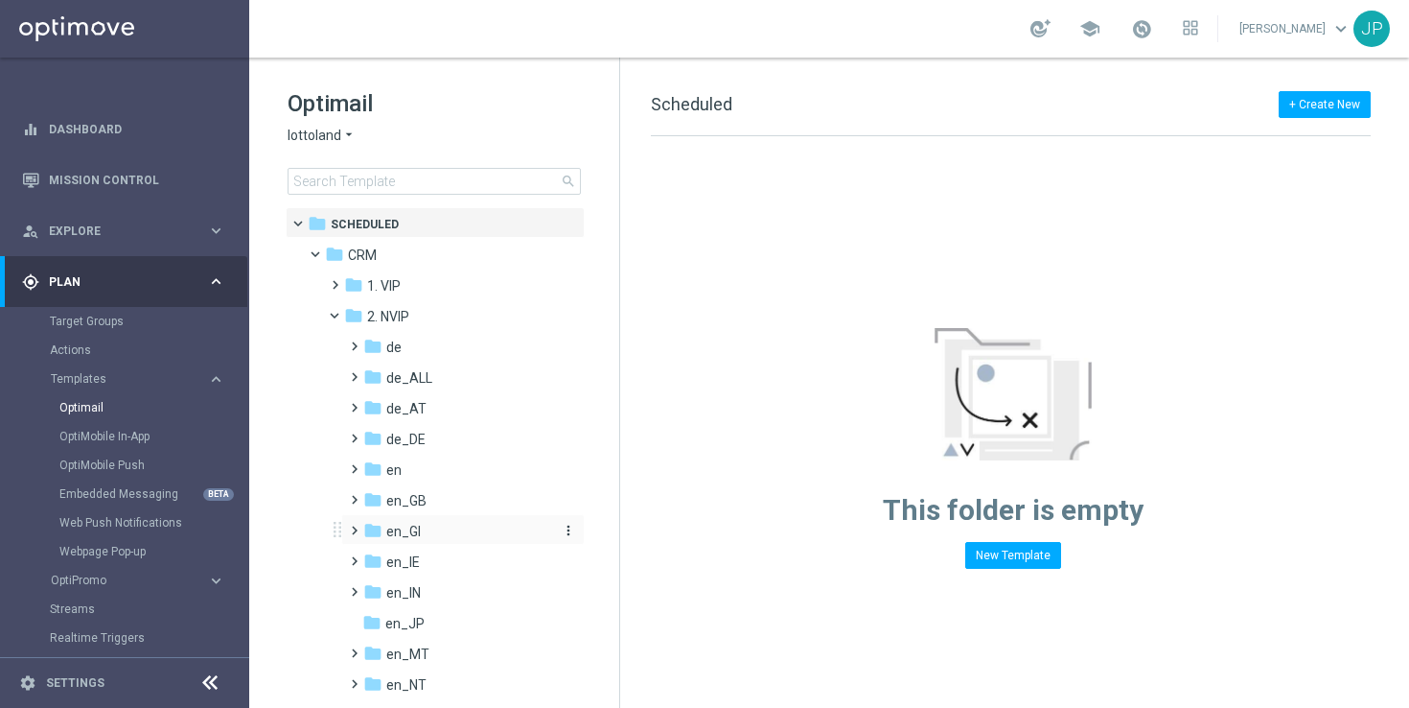
scroll to position [132, 0]
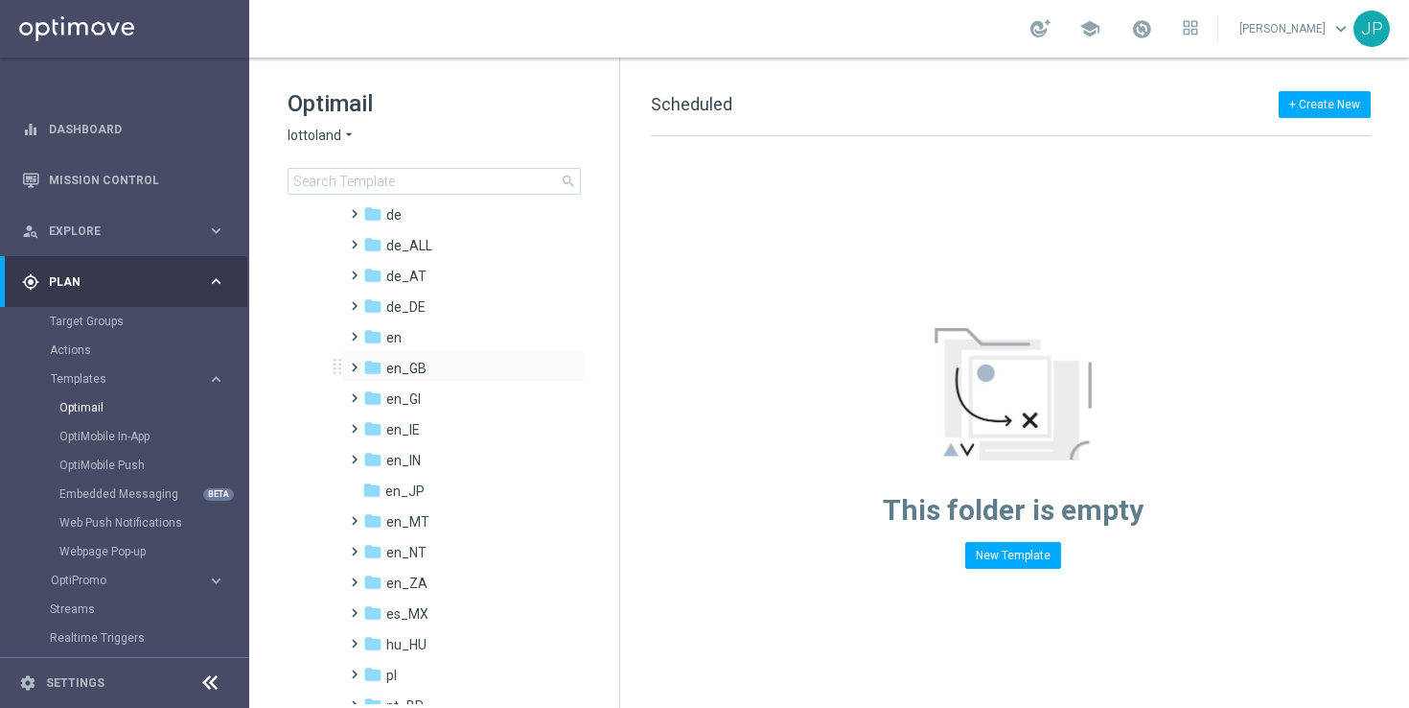
click at [353, 362] on span at bounding box center [350, 359] width 9 height 8
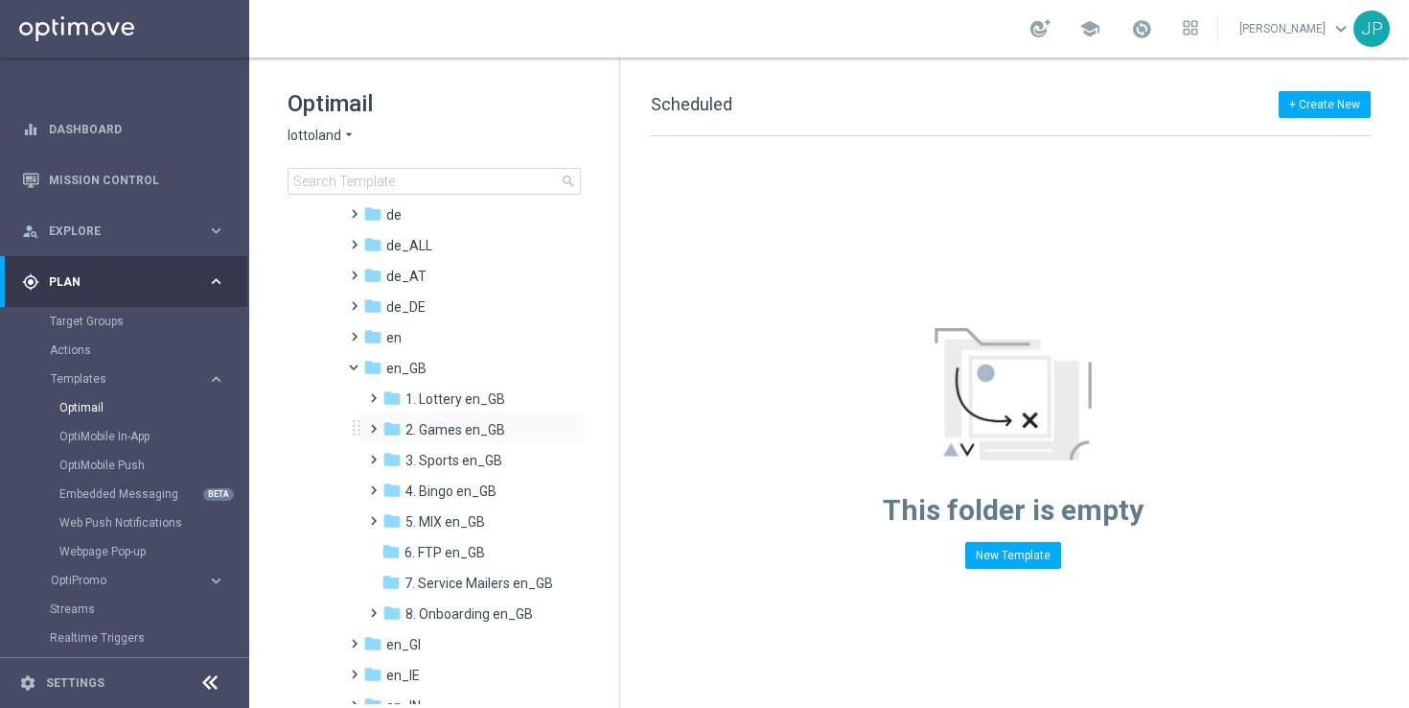
click at [366, 424] on span at bounding box center [369, 420] width 9 height 8
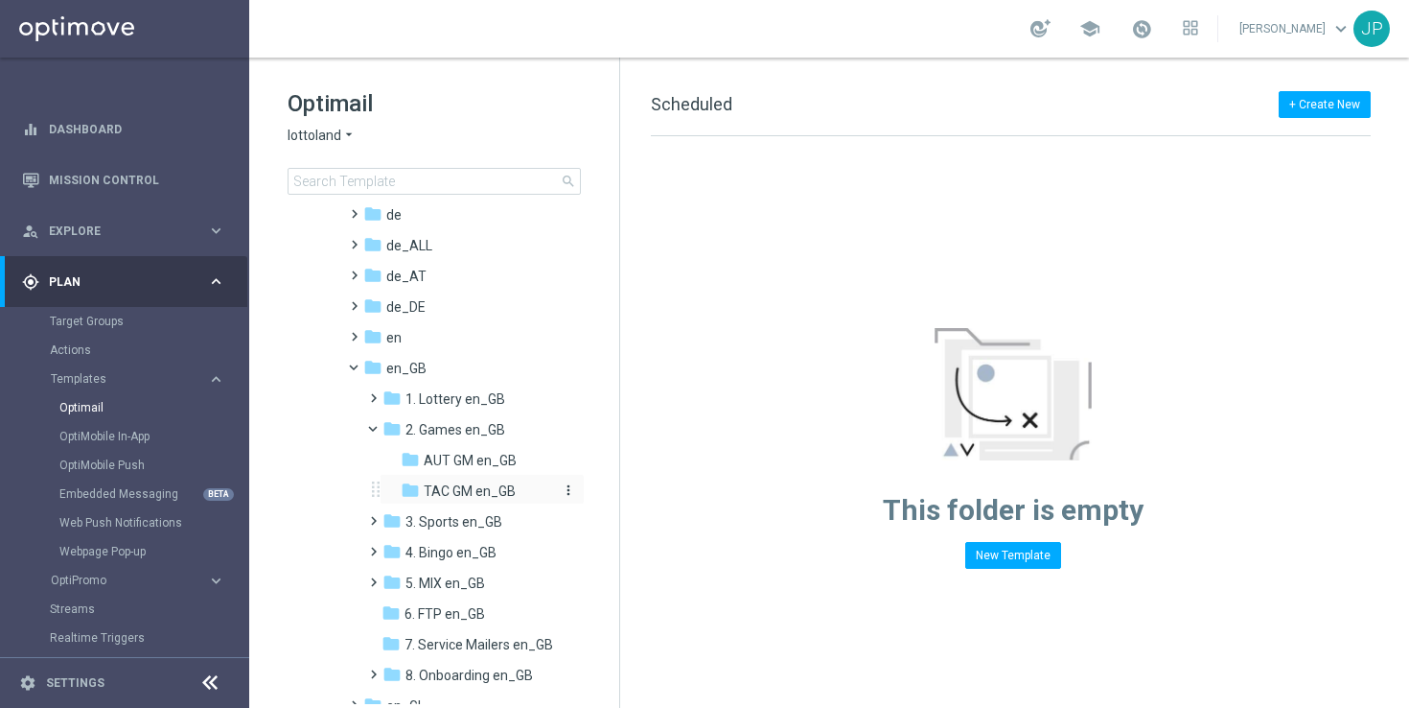
click at [433, 493] on span "TAC GM en_GB" at bounding box center [470, 490] width 92 height 17
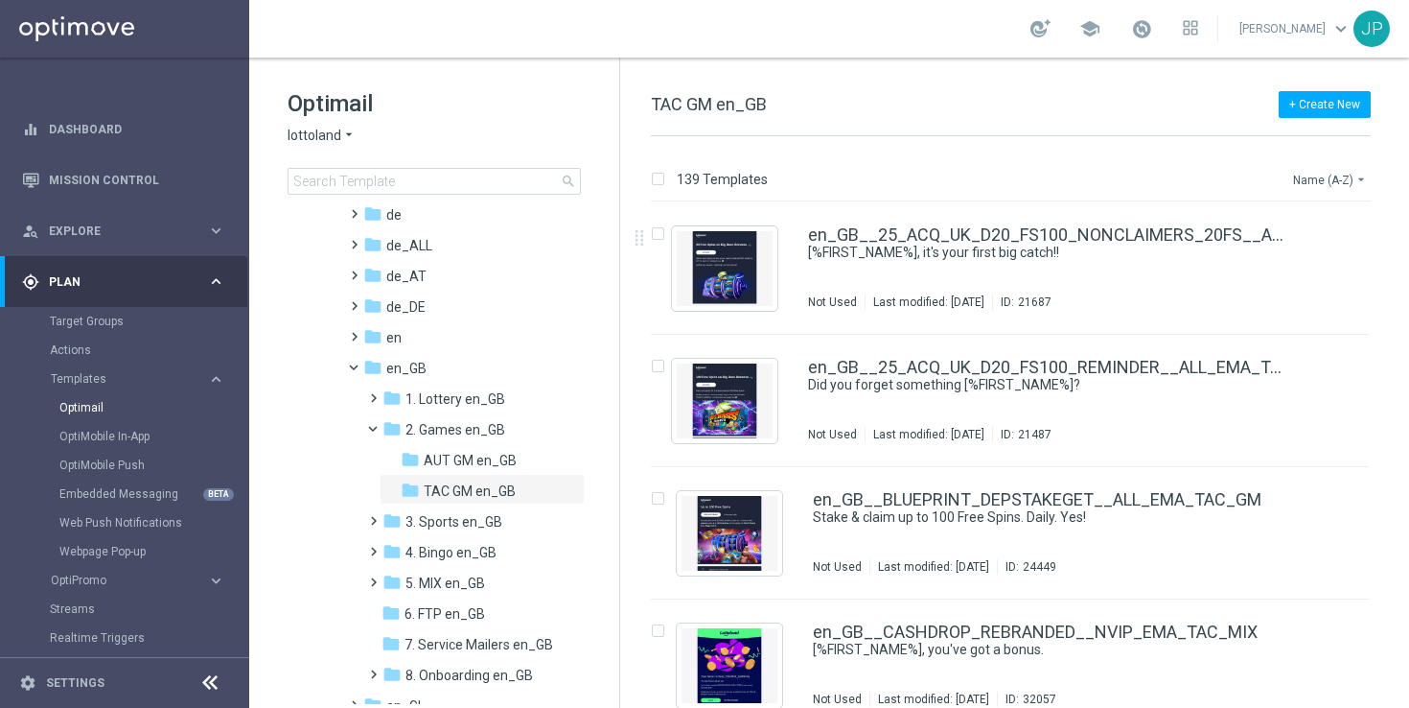
click at [1339, 179] on button "Name (A-Z) arrow_drop_down" at bounding box center [1331, 179] width 80 height 23
click at [1319, 255] on div "Date Modified (Newest)" at bounding box center [1294, 265] width 153 height 27
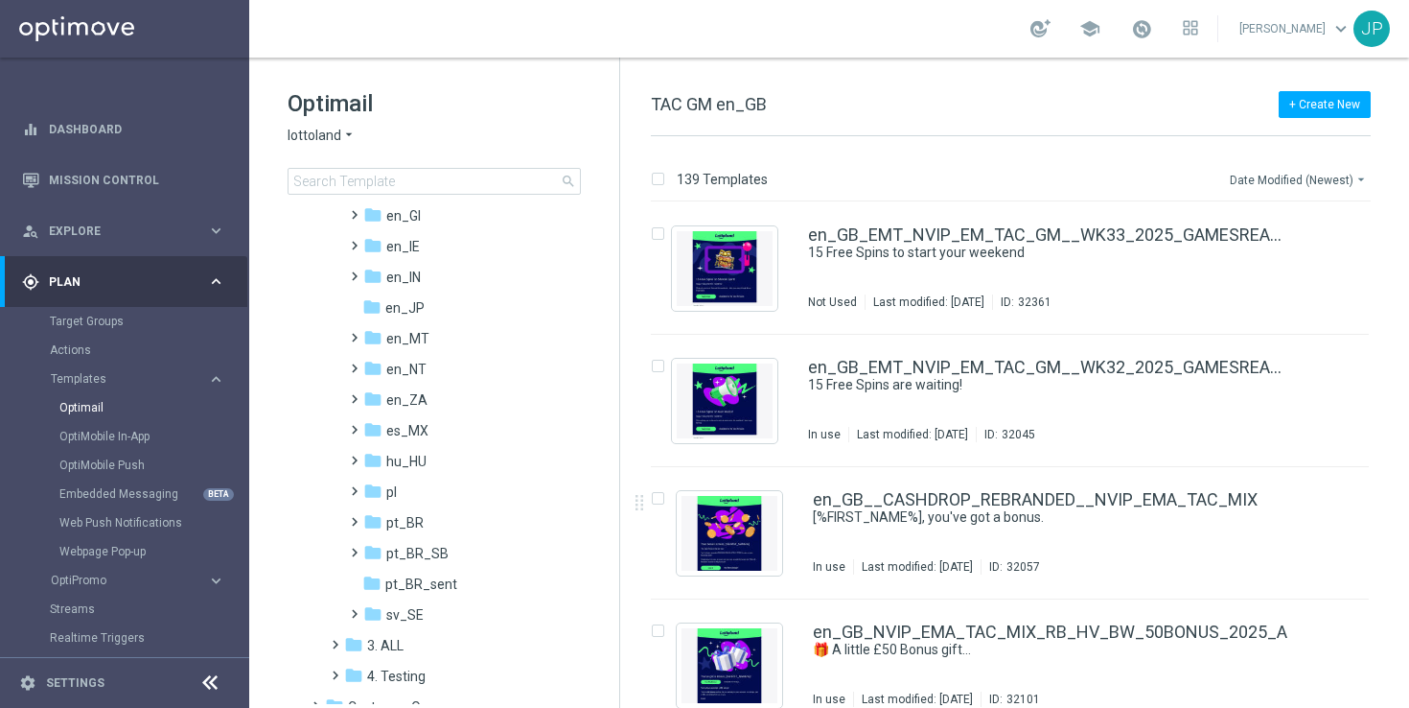
scroll to position [842, 0]
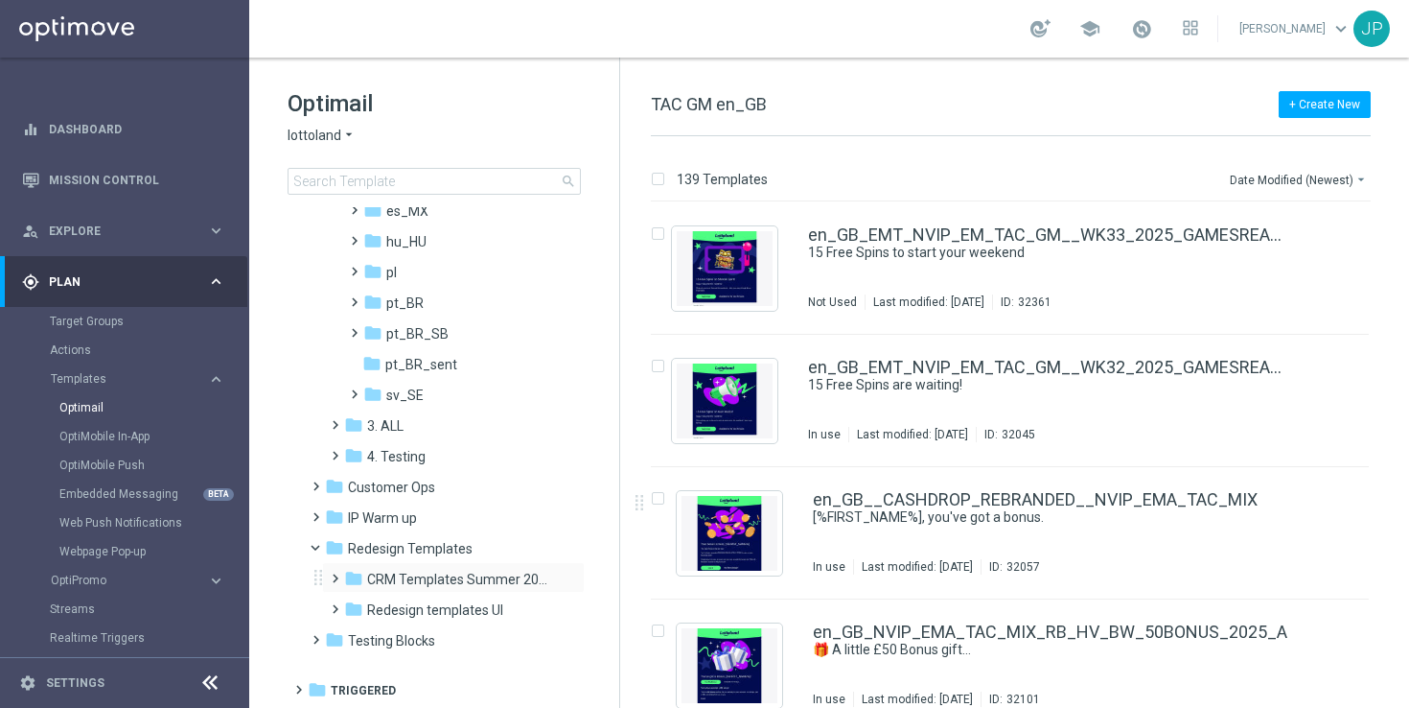
click at [336, 573] on span at bounding box center [331, 570] width 9 height 8
click at [420, 637] on span "UK Examples" at bounding box center [424, 640] width 79 height 17
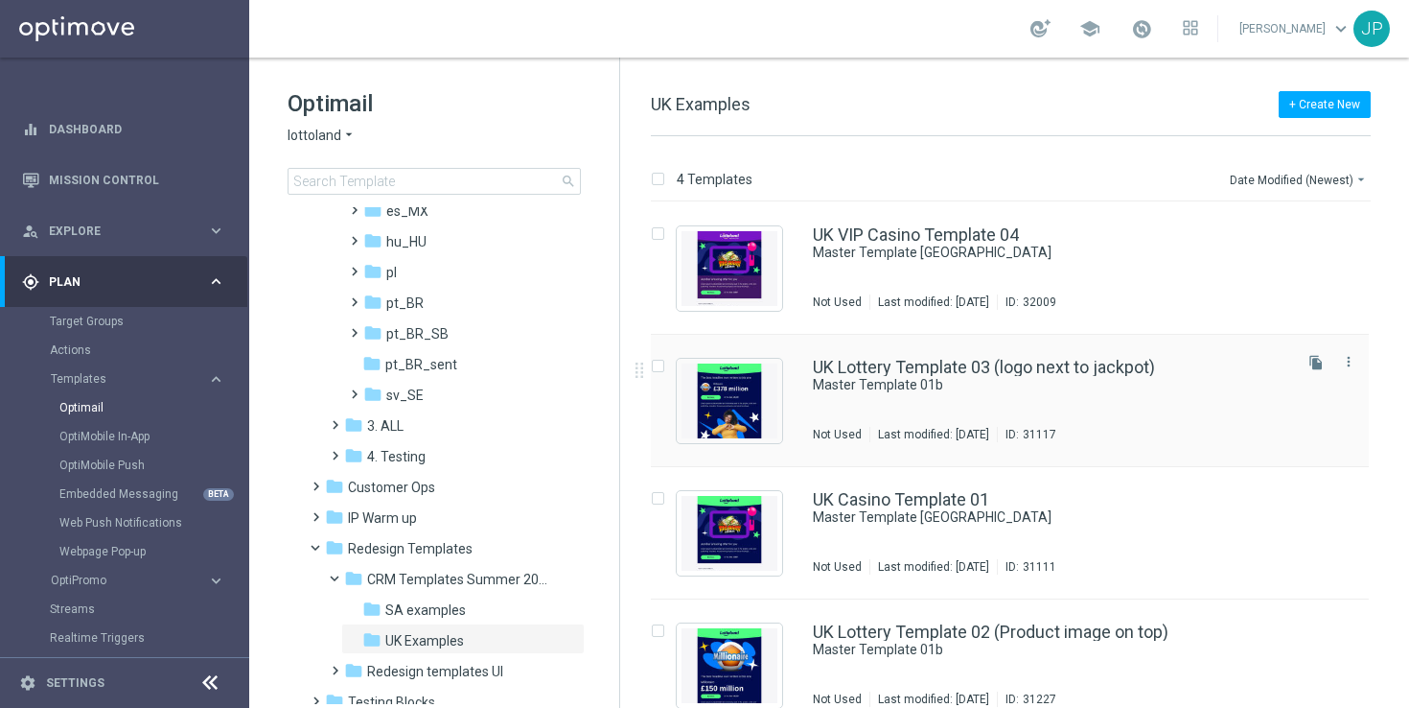
scroll to position [24, 0]
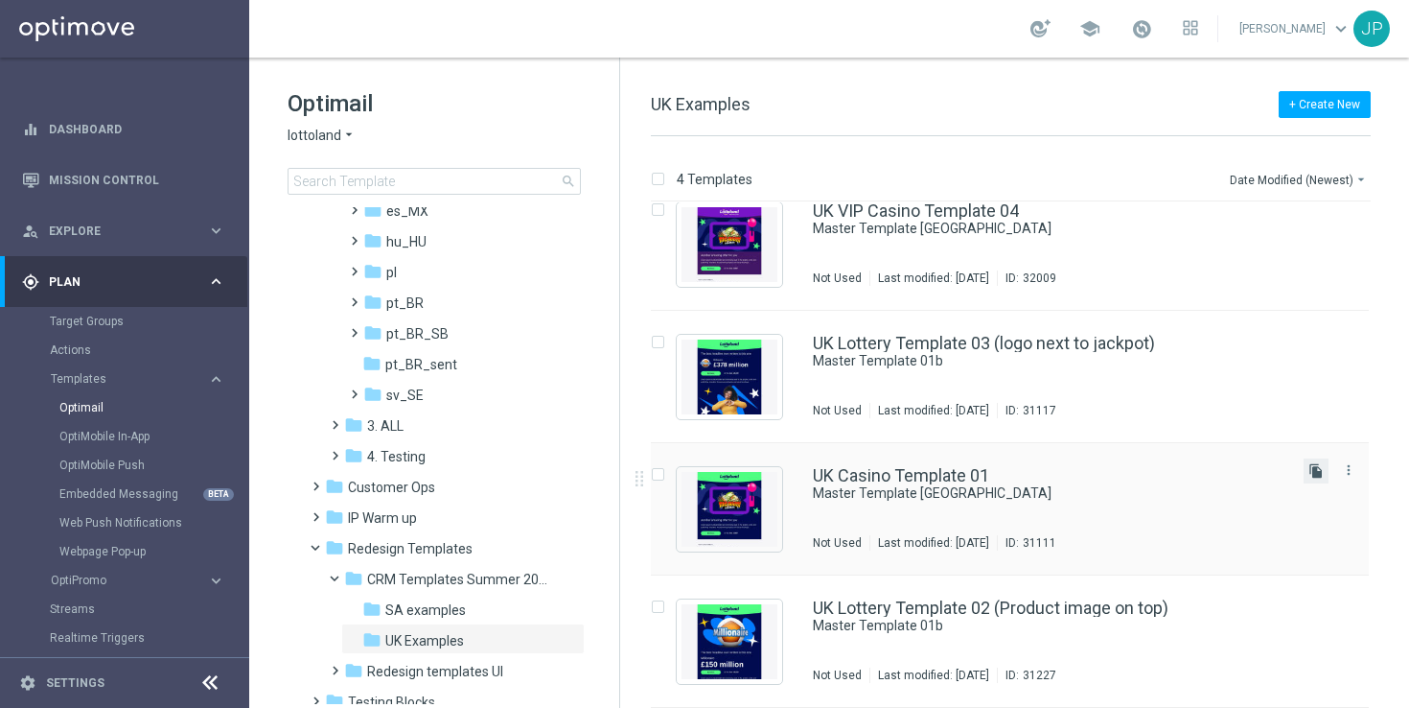
click at [1312, 468] on icon "file_copy" at bounding box center [1316, 470] width 15 height 15
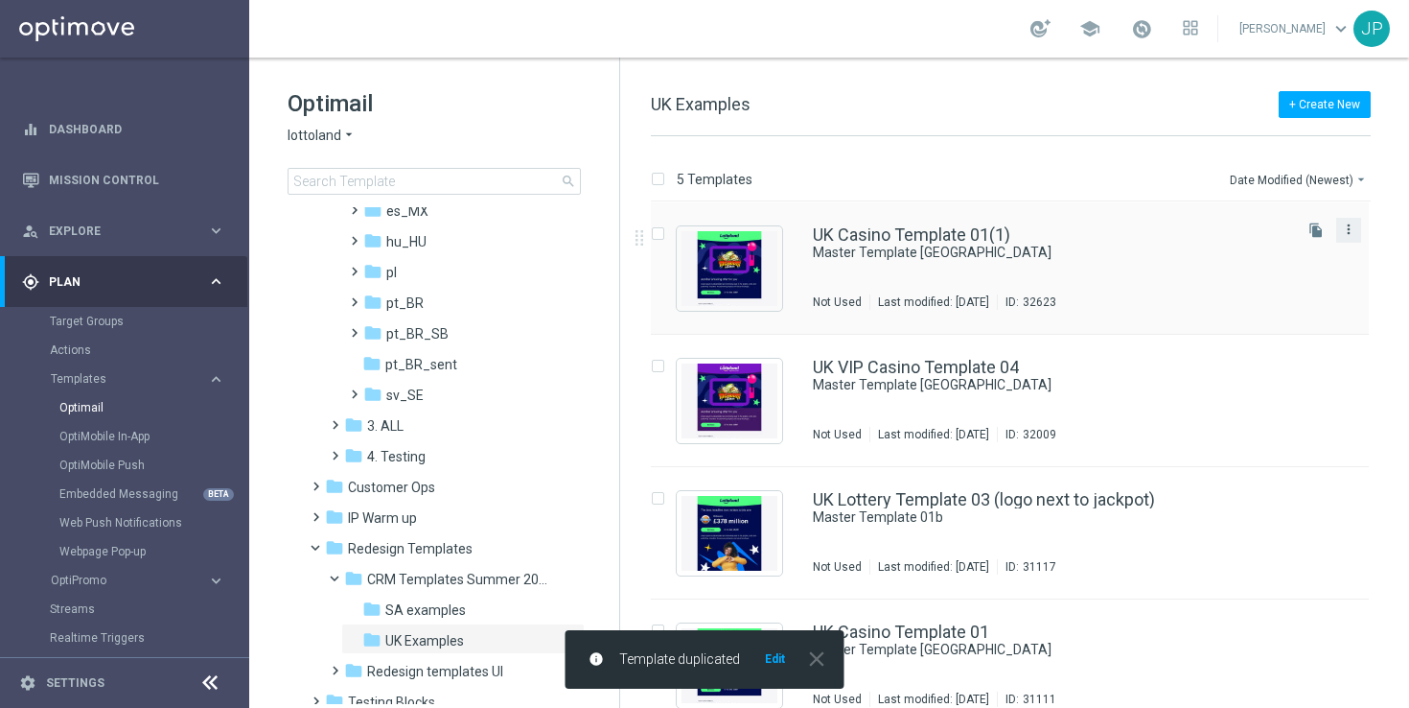
click at [1346, 229] on icon "more_vert" at bounding box center [1348, 228] width 15 height 15
click at [1298, 256] on div "Move" at bounding box center [1269, 250] width 116 height 13
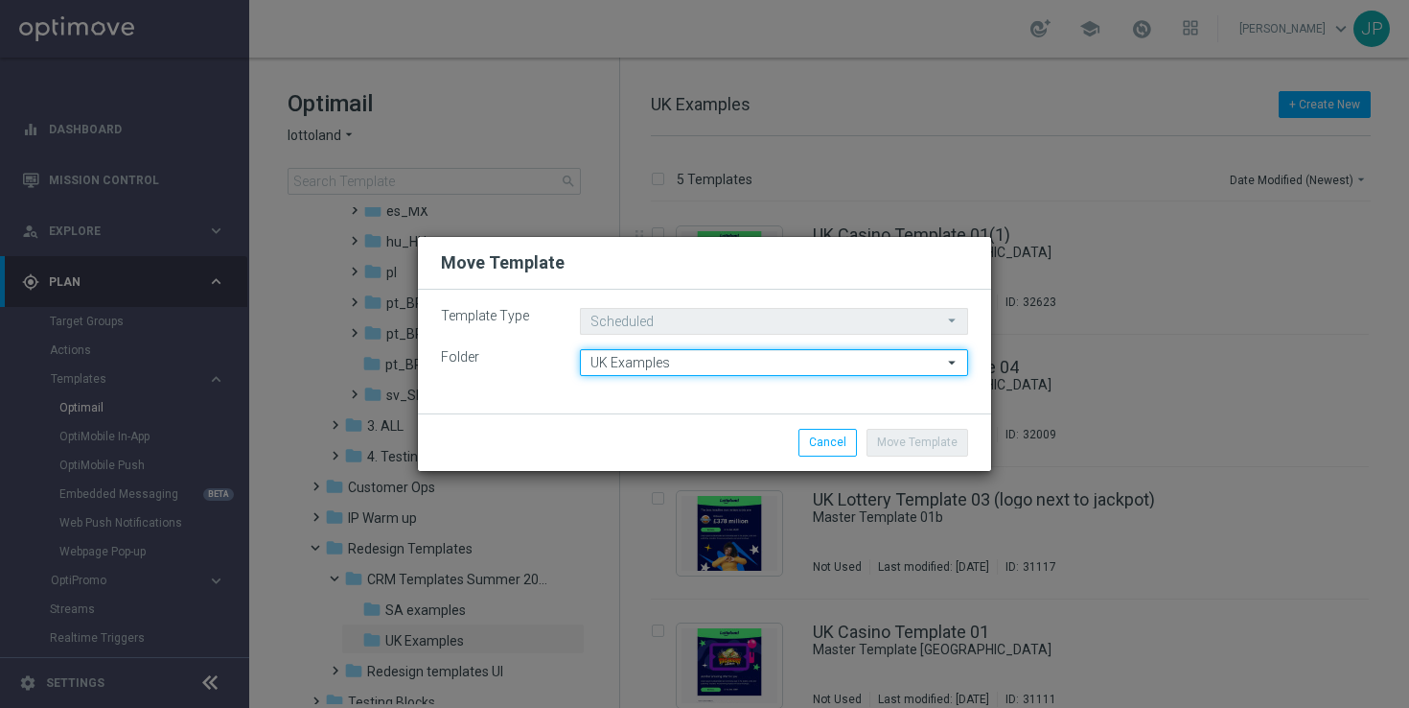
click at [715, 366] on input "UK Examples" at bounding box center [774, 362] width 388 height 27
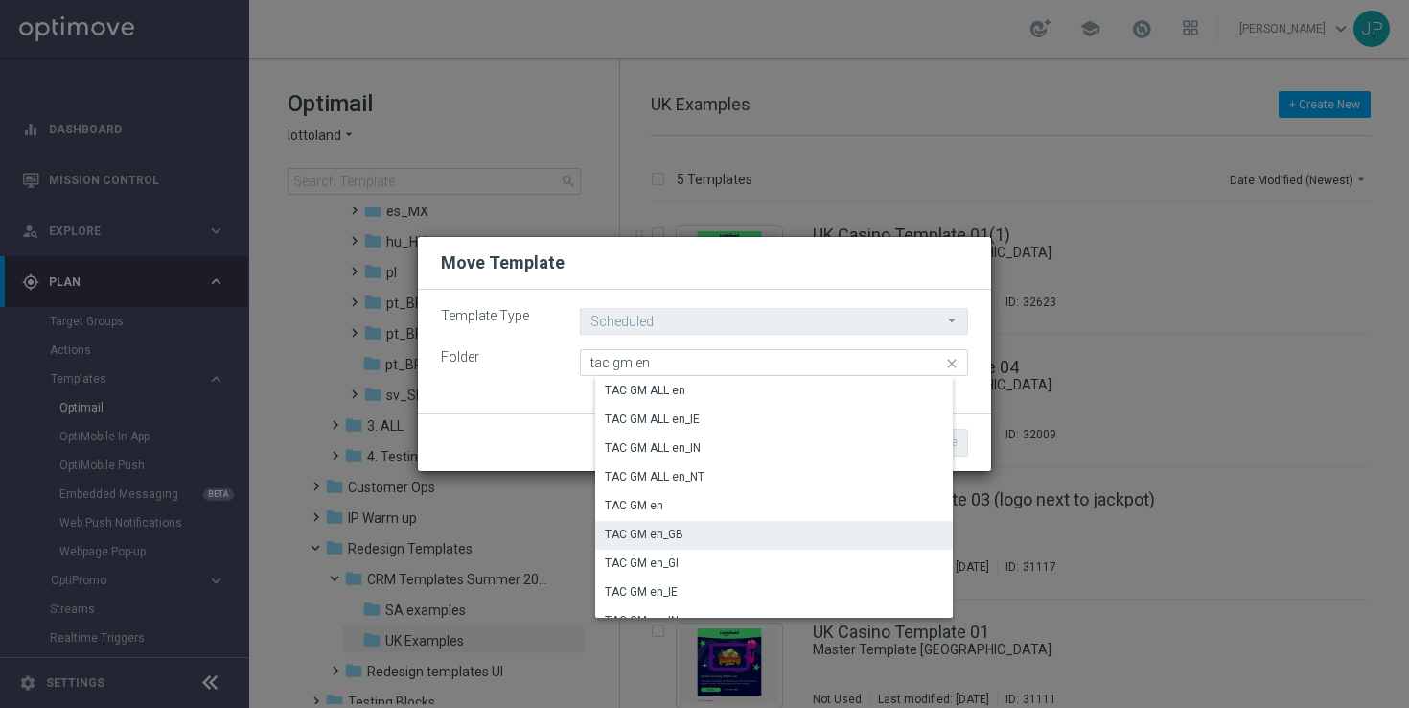
click at [727, 535] on div "TAC GM en_GB" at bounding box center [781, 534] width 372 height 27
type input "TAC GM en_GB"
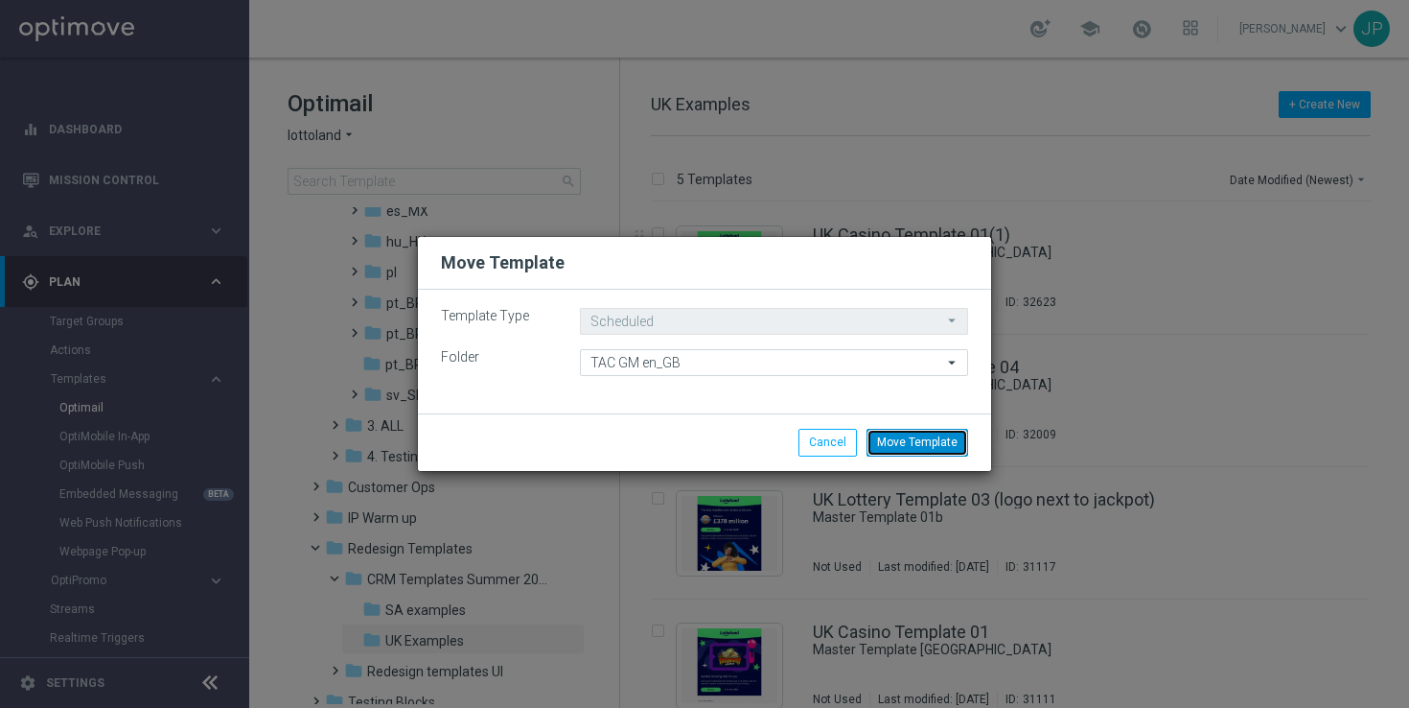
click at [910, 442] on button "Move Template" at bounding box center [918, 442] width 102 height 27
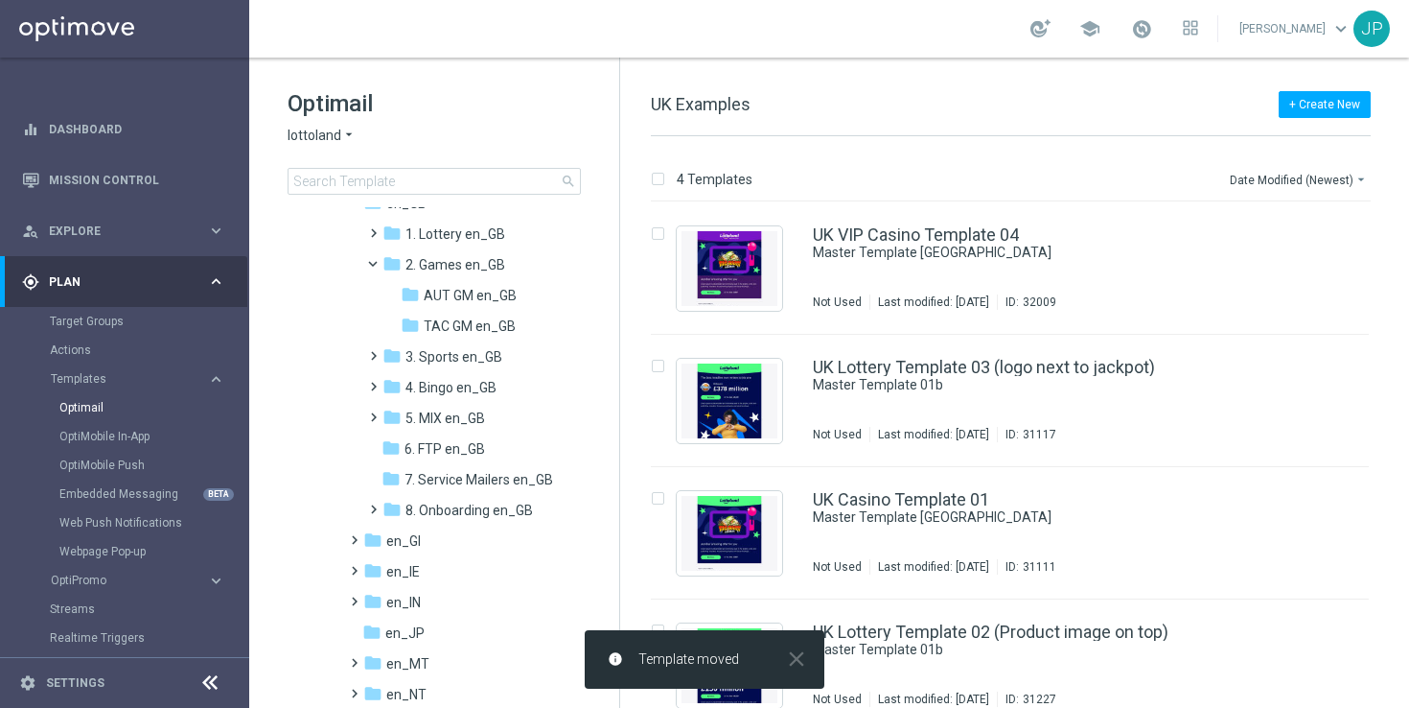
scroll to position [189, 0]
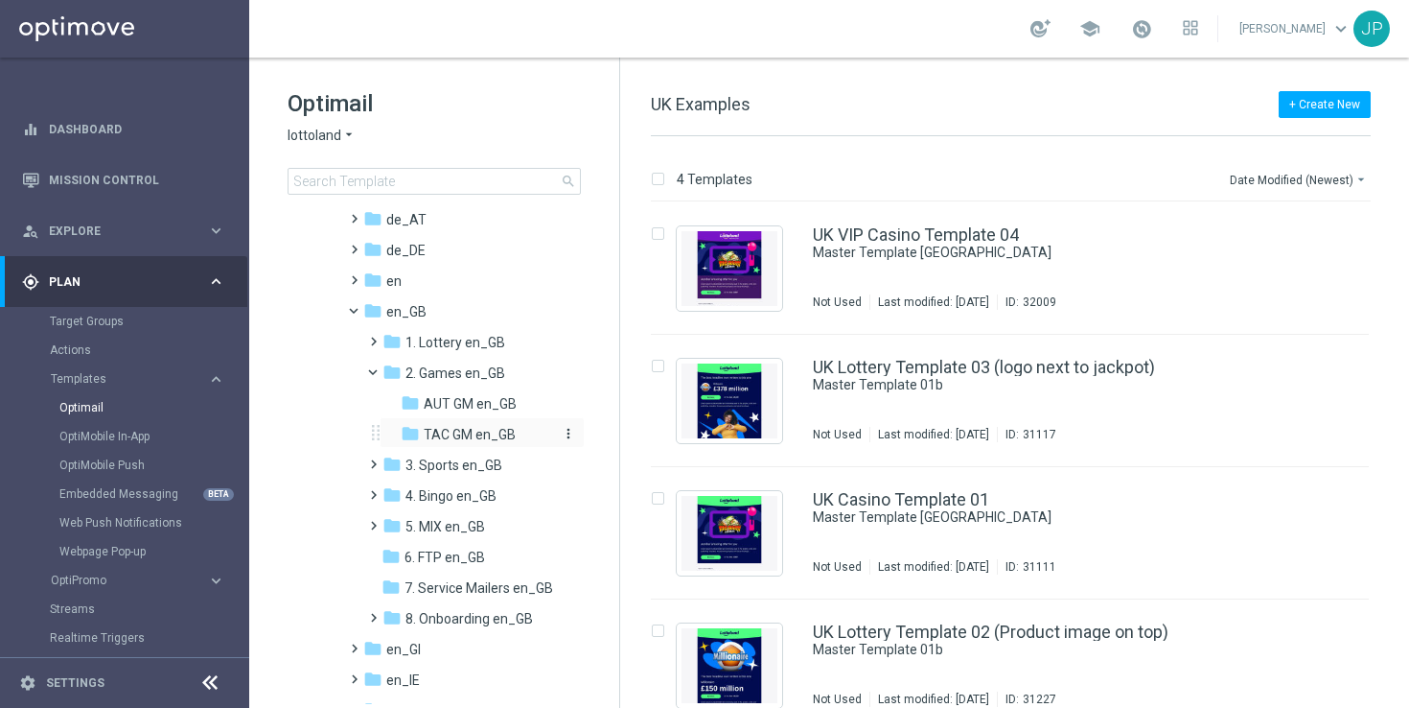
click at [465, 435] on span "TAC GM en_GB" at bounding box center [470, 434] width 92 height 17
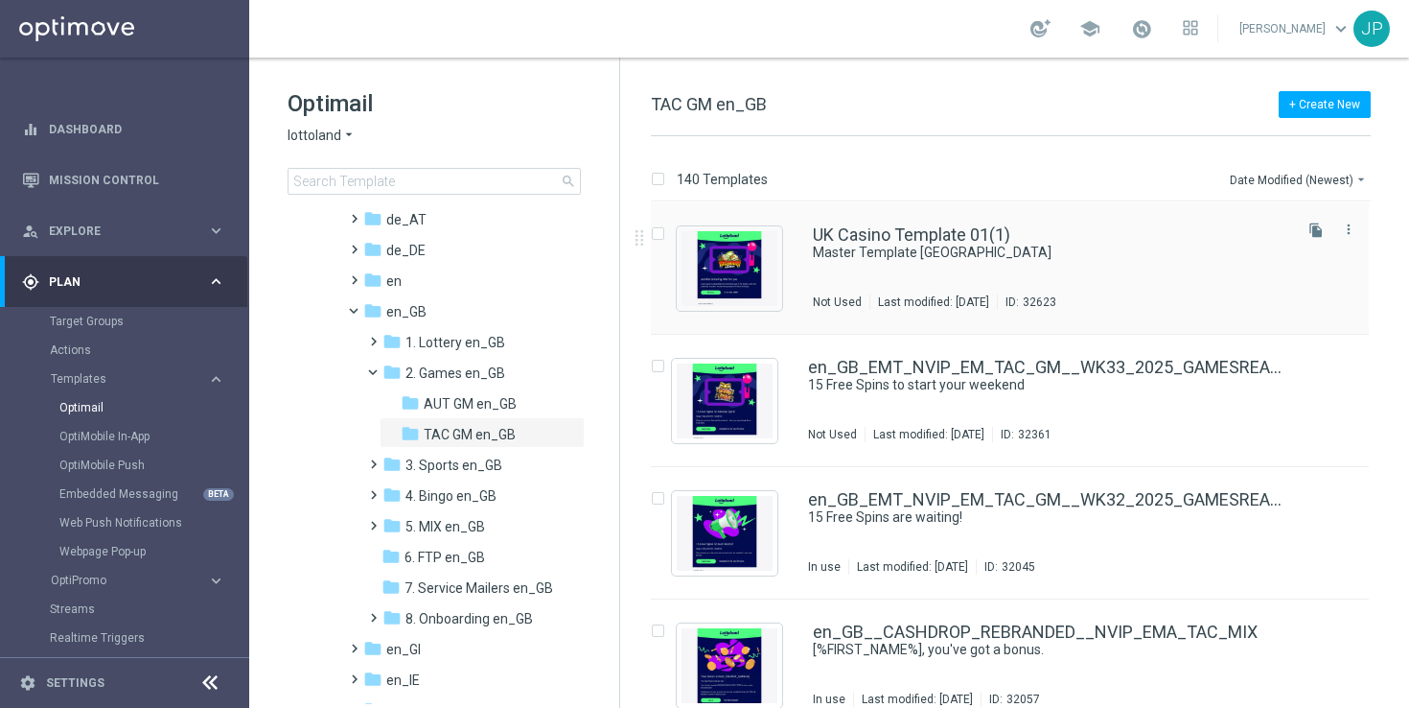
click at [1174, 273] on div "UK Casino Template 01(1) Master Template [GEOGRAPHIC_DATA] Not Used Last modifi…" at bounding box center [1051, 267] width 476 height 83
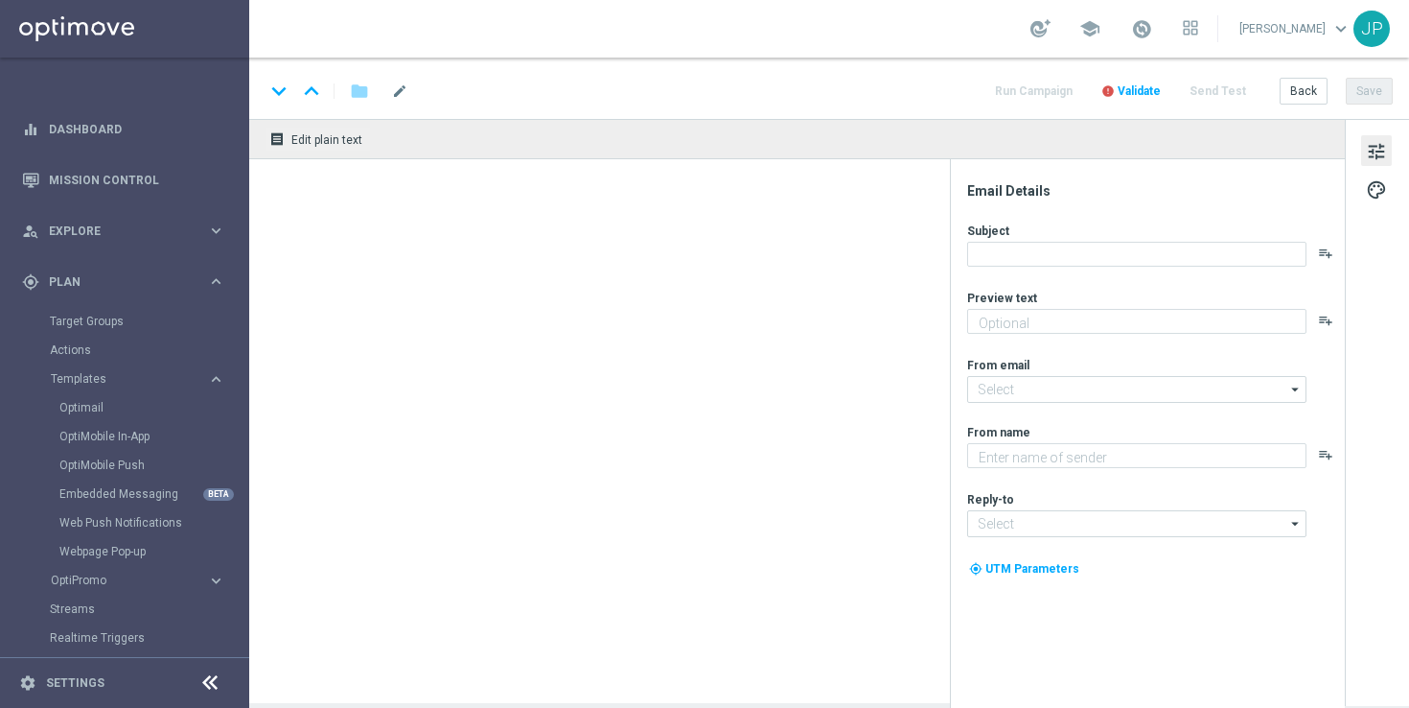
type textarea "preview text"
type textarea "Lottoland"
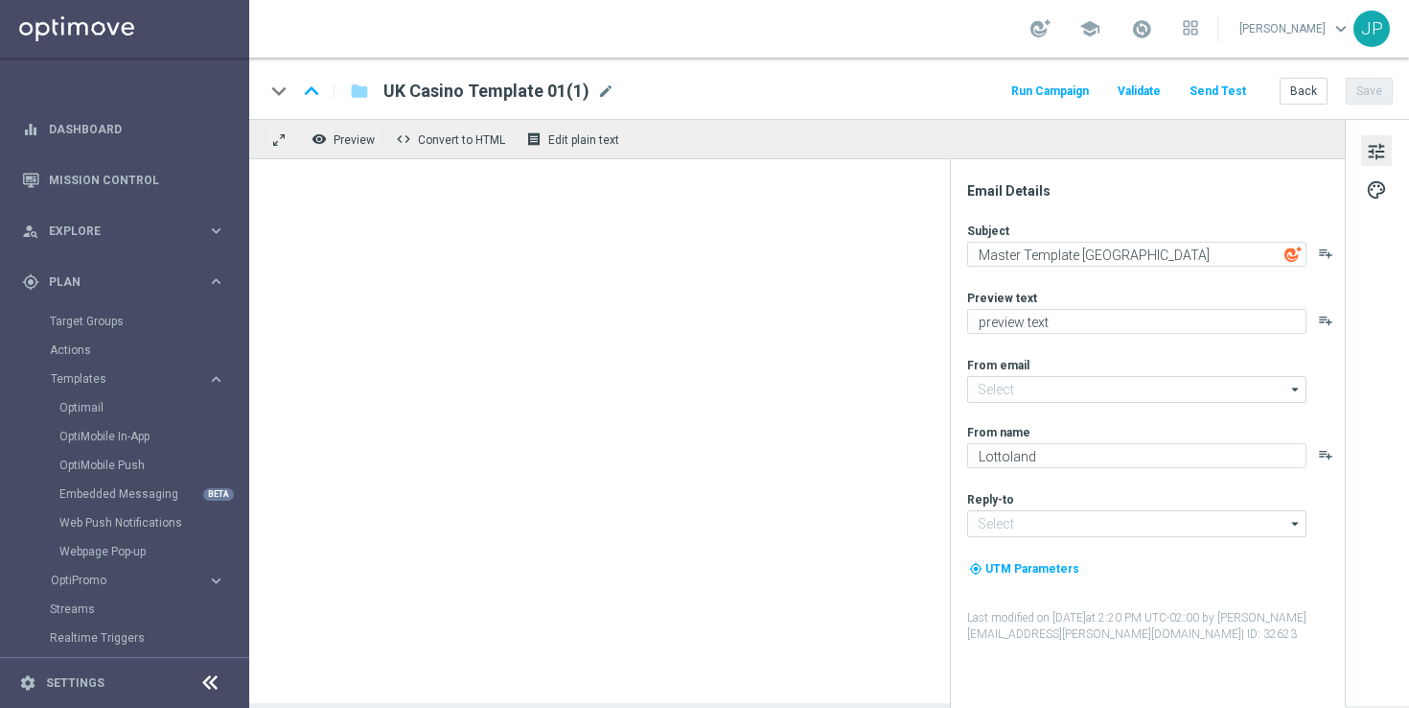
type input "[EMAIL_ADDRESS][DOMAIN_NAME]"
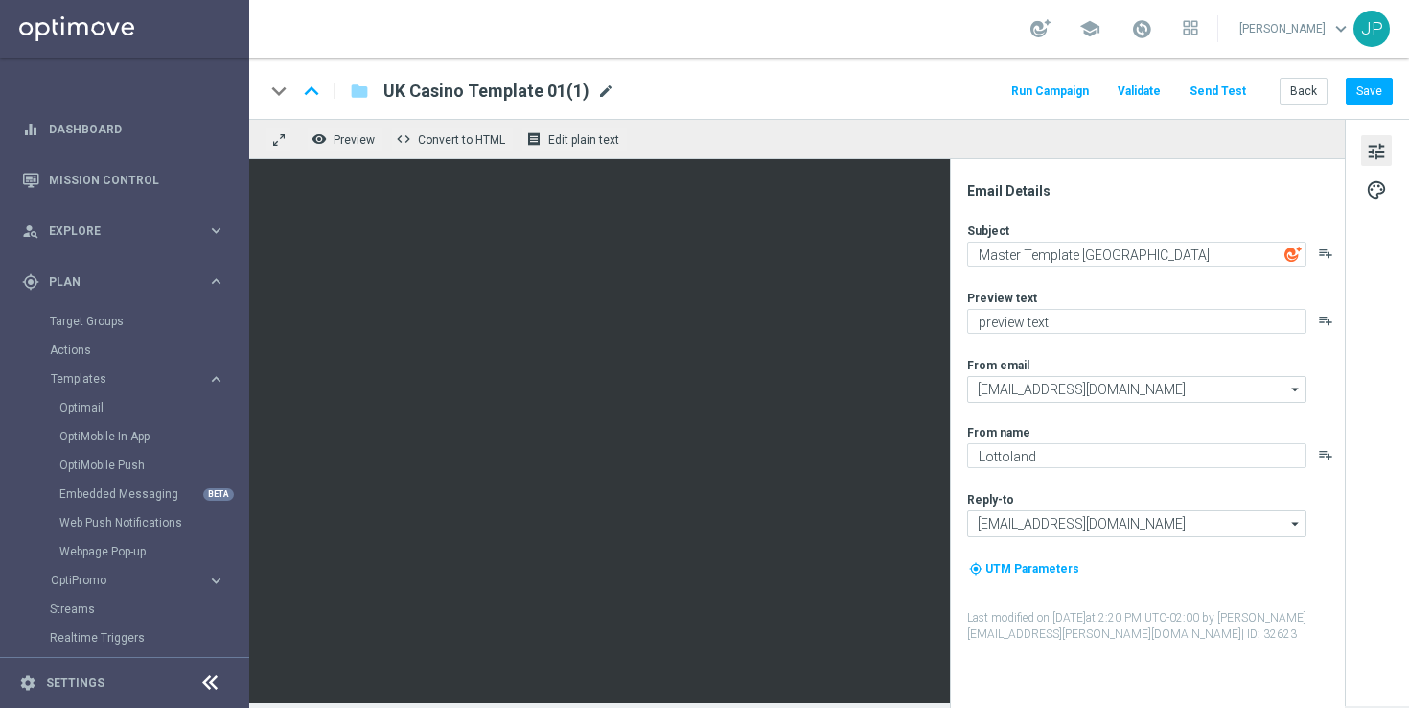
click at [604, 91] on span "mode_edit" at bounding box center [605, 90] width 17 height 17
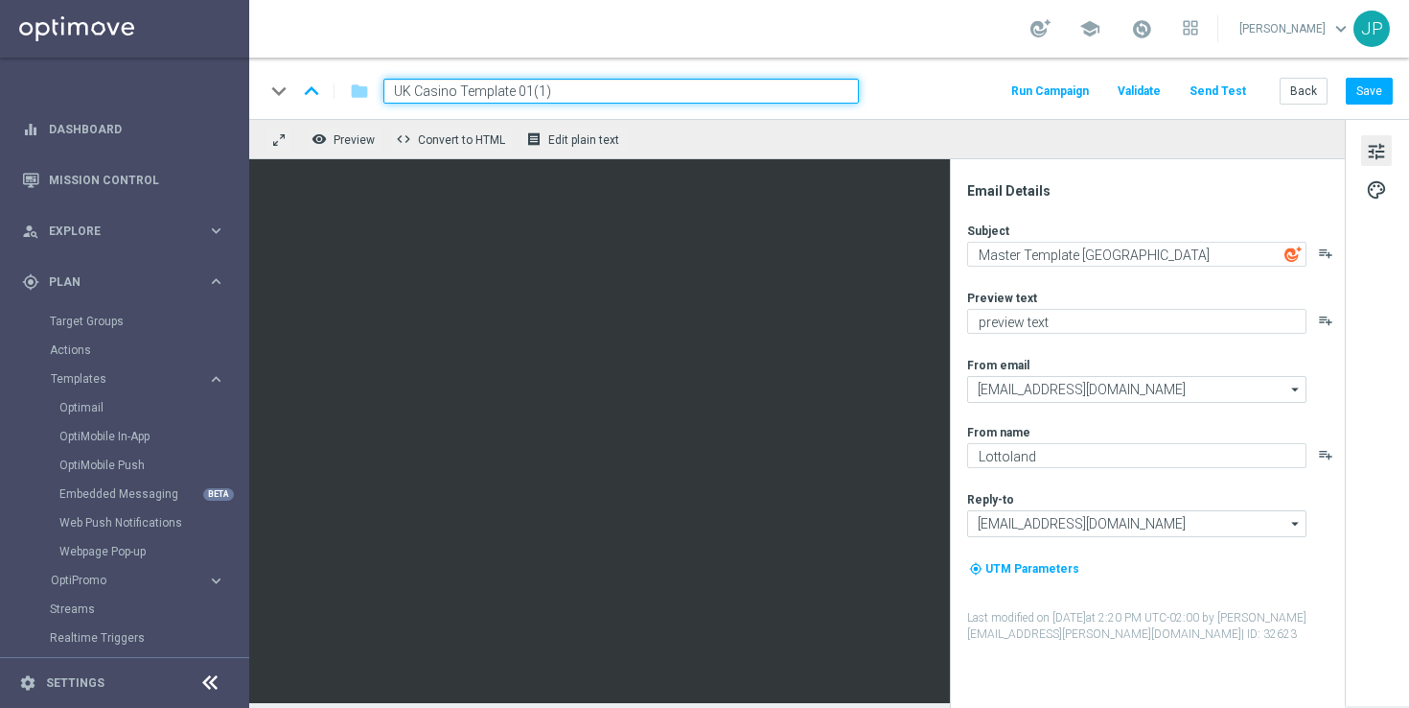
click at [580, 91] on input "UK Casino Template 01(1)" at bounding box center [622, 91] width 476 height 25
paste input "en_GB_EMT_NVIP_EM_TAC_GM__NONDEPS_STAKE20GET50_250815"
type input "en_GB_EMT_NVIP_EM_TAC_GM__NONDEPS_STAKE20GET50_250815"
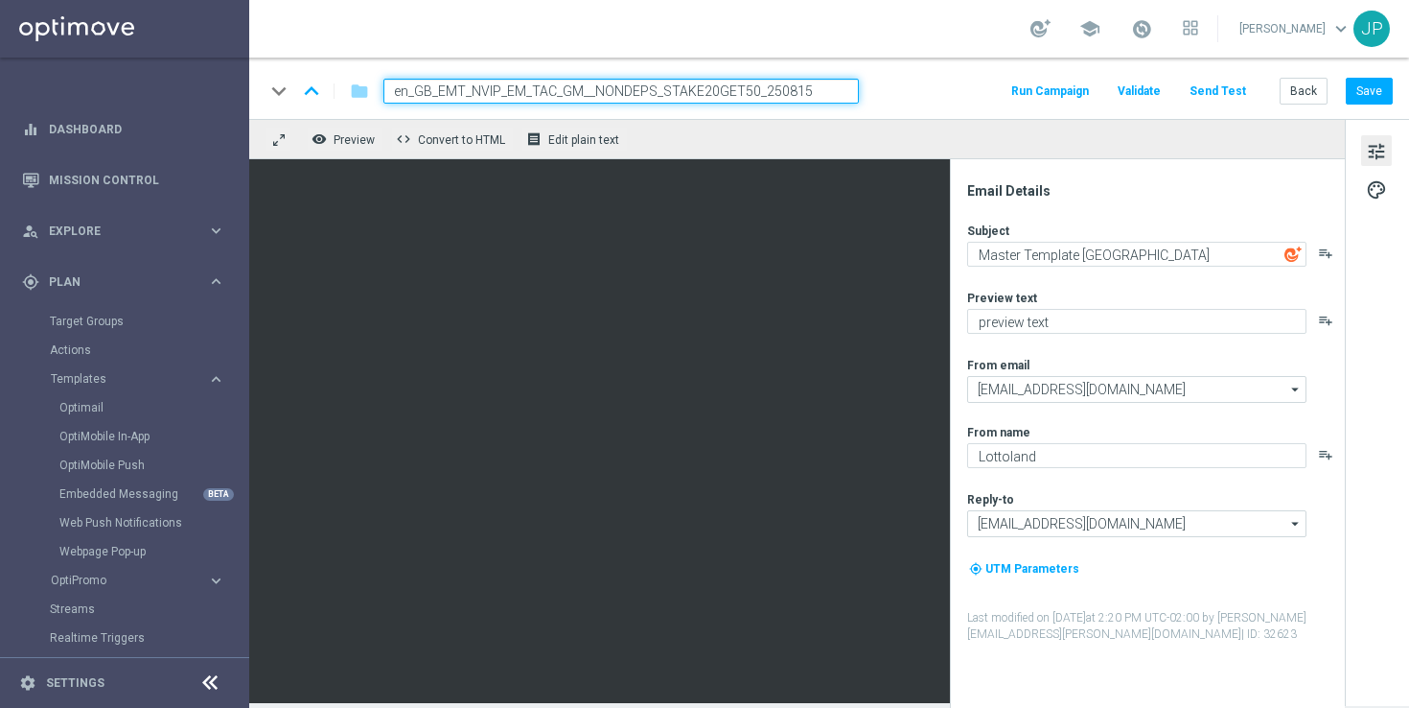
click at [954, 94] on div "keyboard_arrow_down keyboard_arrow_up folder en_GB_EMT_NVIP_EM_TAC_GM__NONDEPS_…" at bounding box center [829, 91] width 1128 height 25
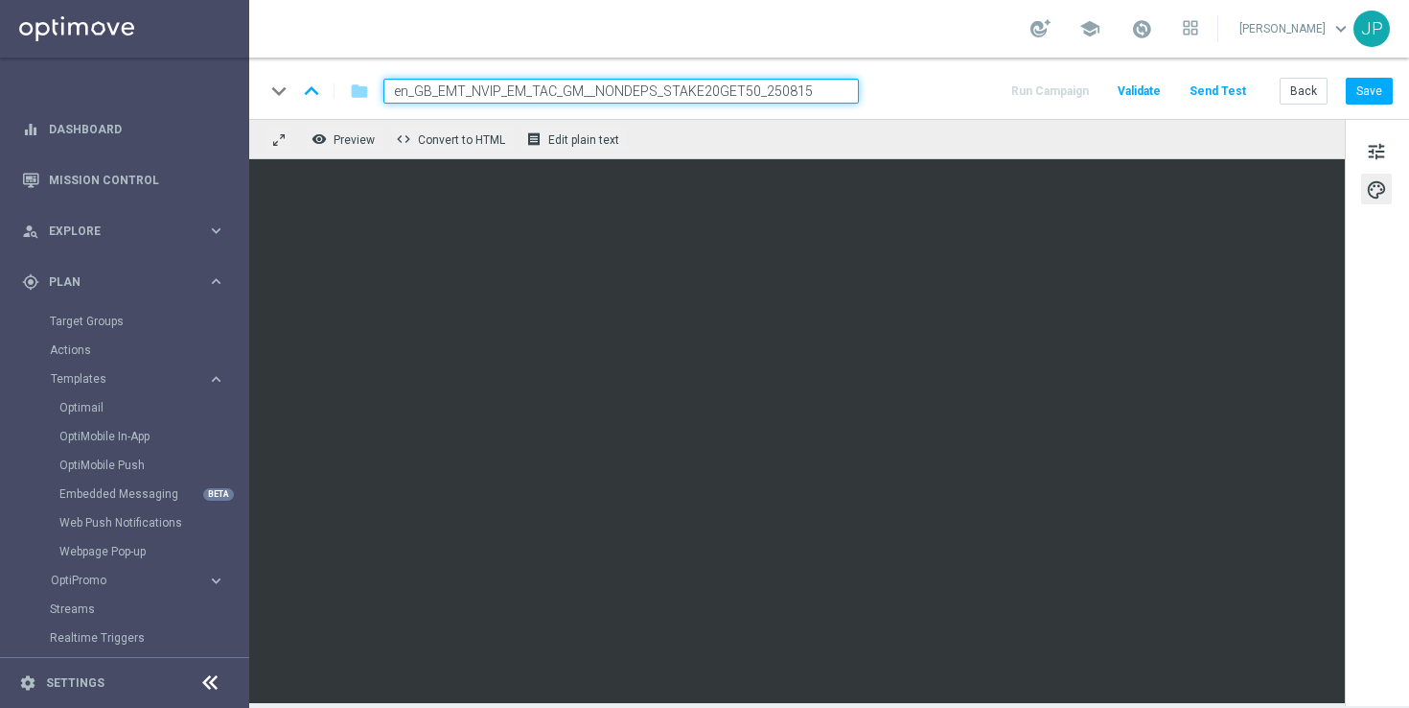
click at [1374, 328] on div "tune palette" at bounding box center [1377, 412] width 64 height 587
click at [1378, 155] on span "tune" at bounding box center [1376, 151] width 21 height 25
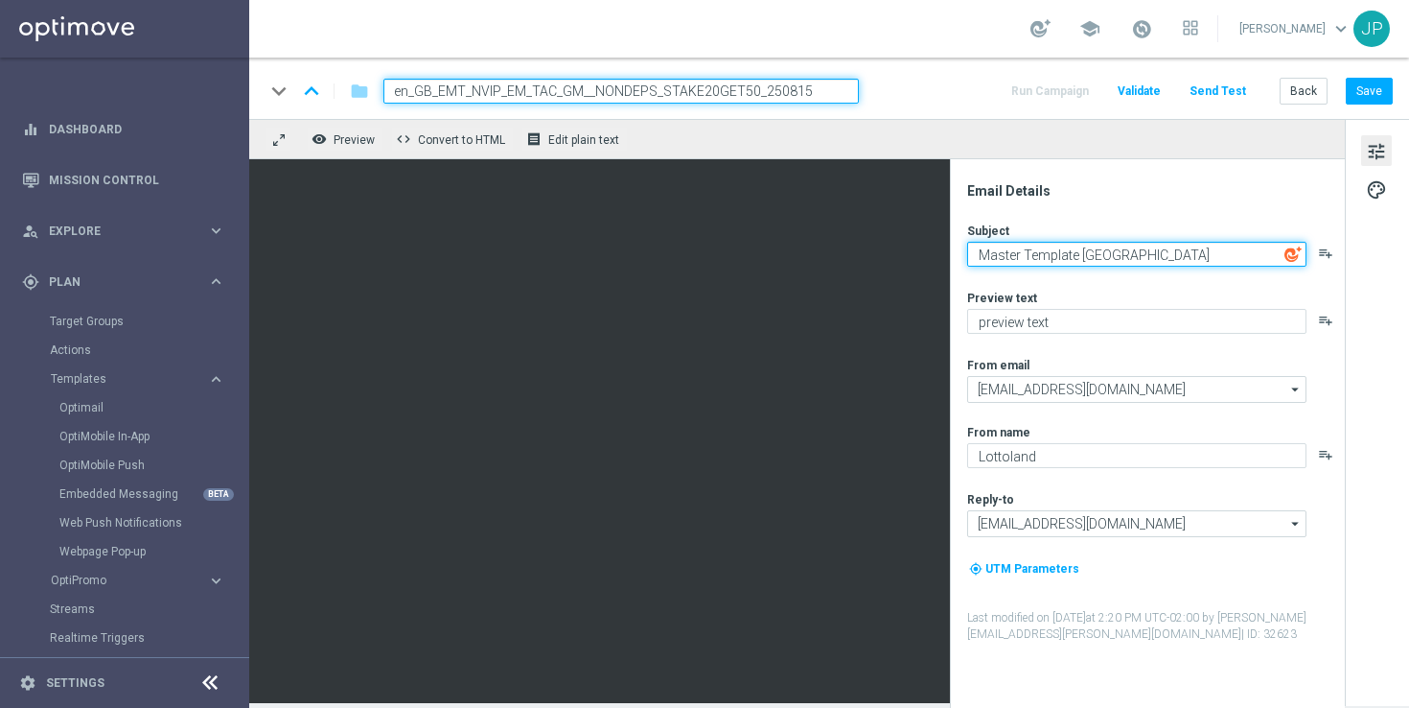
click at [1118, 247] on textarea "Master Template [GEOGRAPHIC_DATA]" at bounding box center [1136, 254] width 339 height 25
paste textarea "[%FIRST_NAME%], Fancy 20 Free Spins?"
type textarea "[%FIRST_NAME%], Fancy 20 Free Spins?"
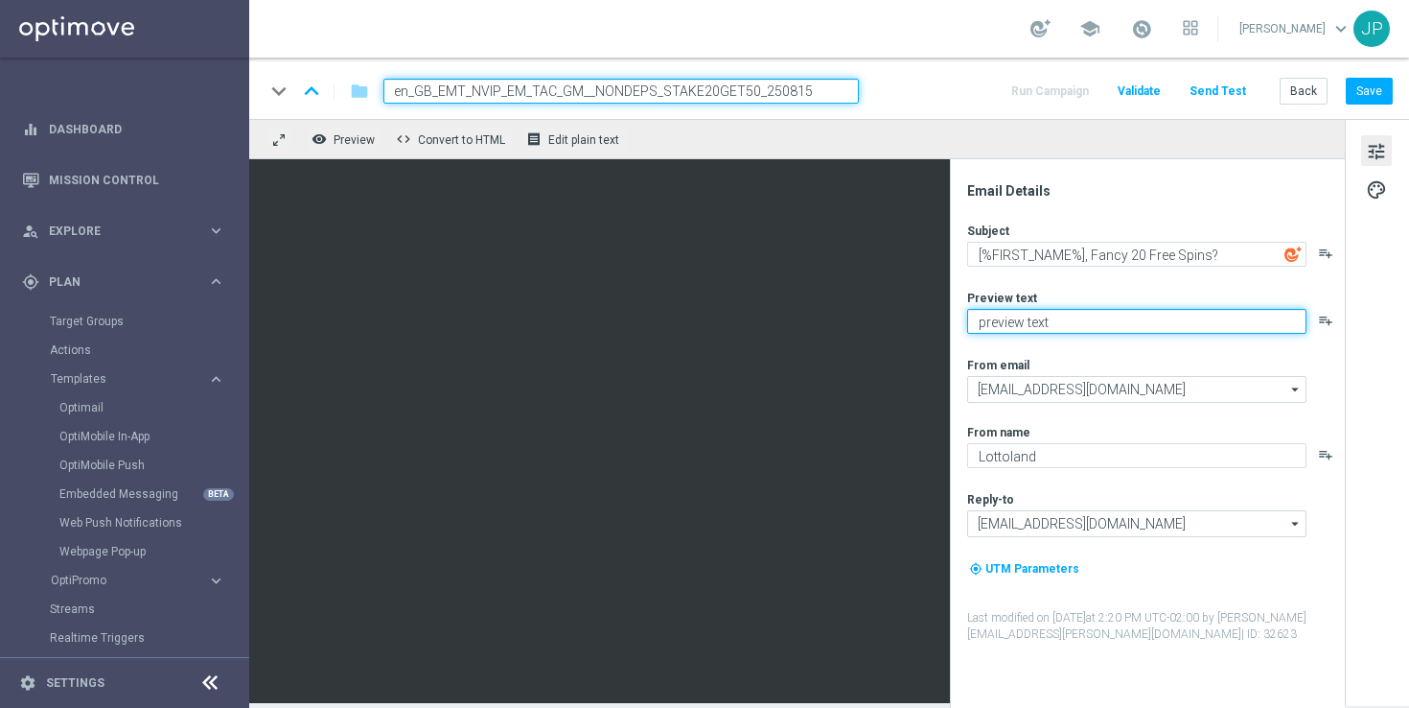
click at [1127, 323] on textarea "preview text" at bounding box center [1136, 321] width 339 height 25
click at [1005, 324] on textarea "There's no Bounty on these..." at bounding box center [1136, 321] width 339 height 25
drag, startPoint x: 1005, startPoint y: 324, endPoint x: 1131, endPoint y: 335, distance: 127.0
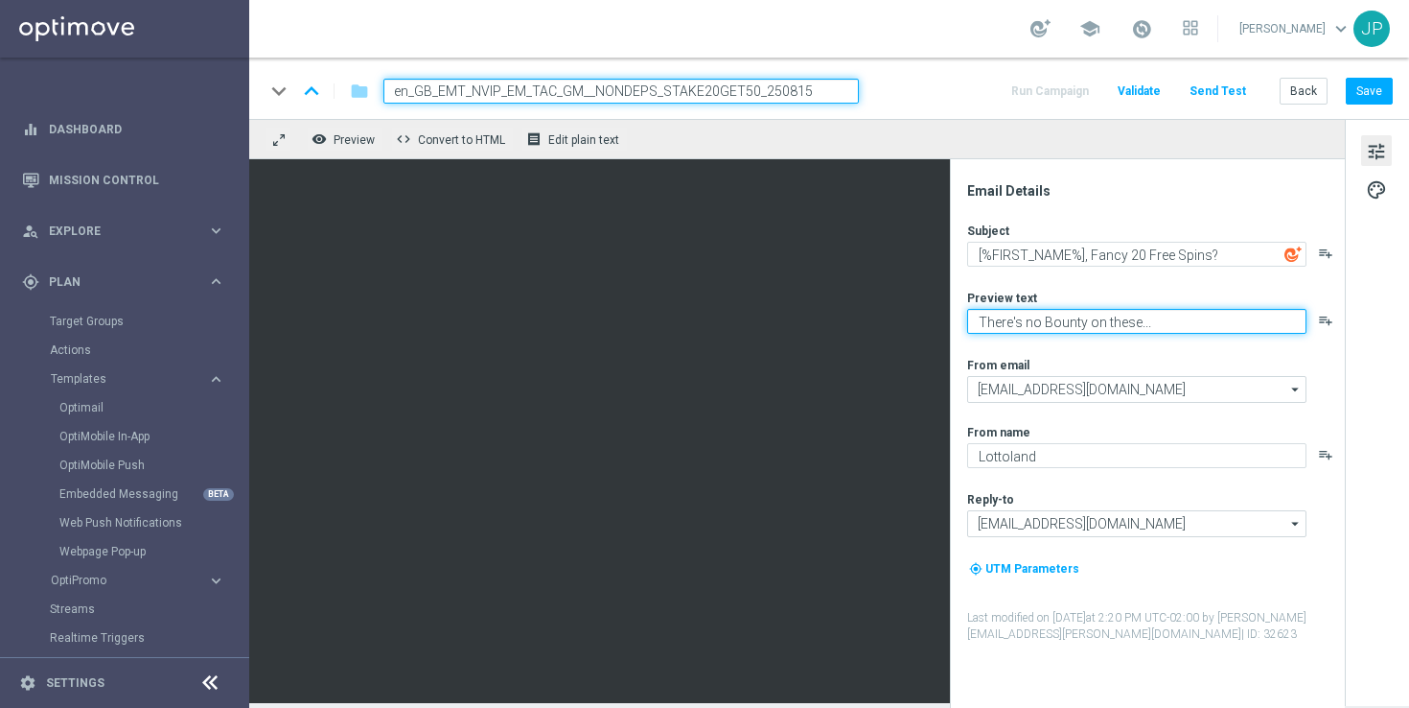
click at [1131, 335] on div "Subject [%FIRST_NAME%], Fancy 20 Free Spins? playlist_add Preview text There's …" at bounding box center [1155, 432] width 376 height 420
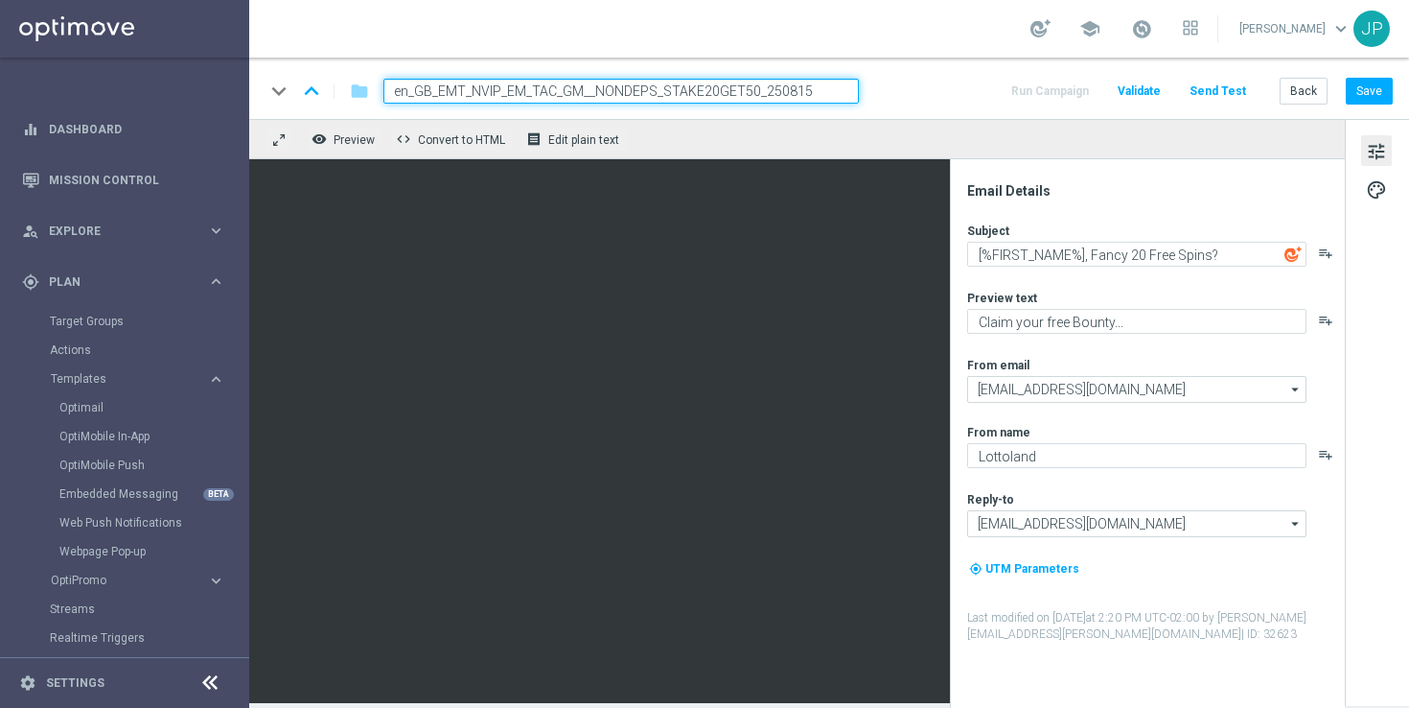
click at [1399, 337] on div "tune palette" at bounding box center [1377, 412] width 64 height 587
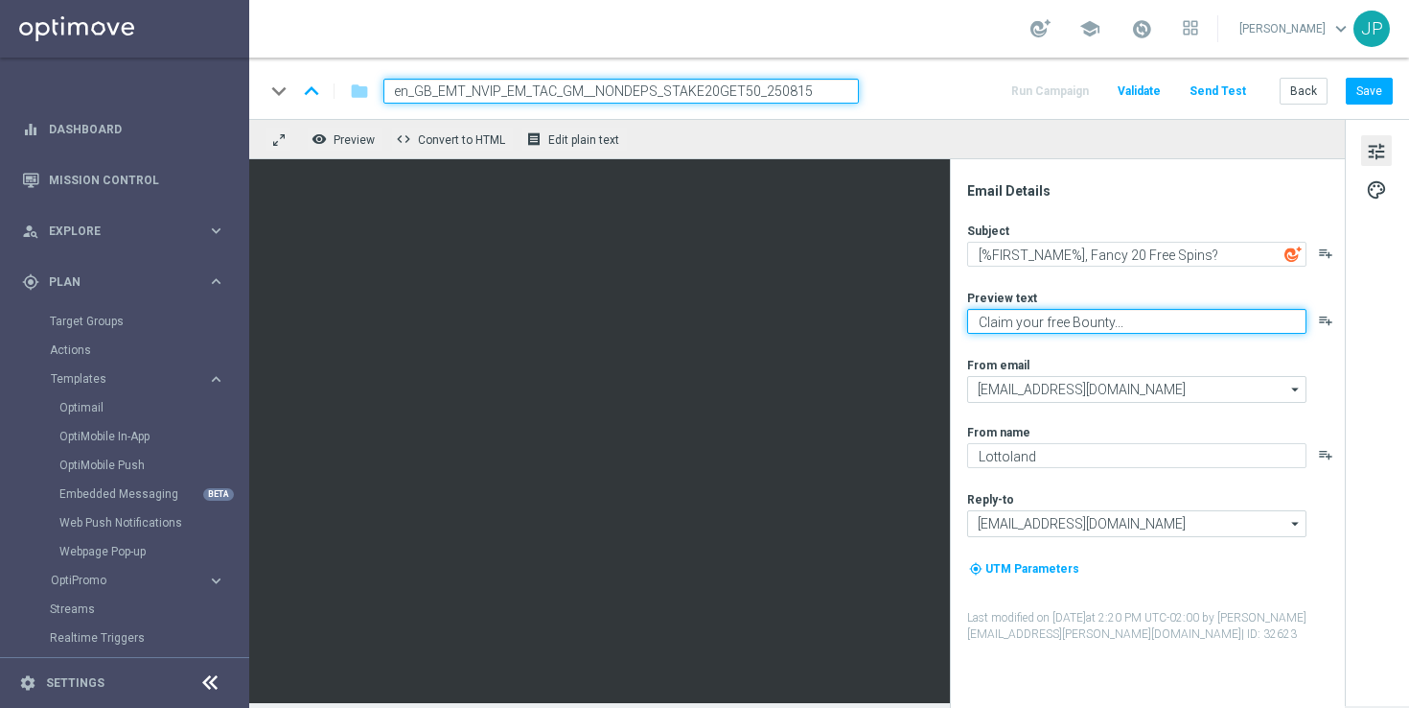
click at [1055, 324] on textarea "Claim your free Bounty..." at bounding box center [1136, 321] width 339 height 25
click at [1112, 326] on textarea "Claim your Bounty..." at bounding box center [1136, 321] width 339 height 25
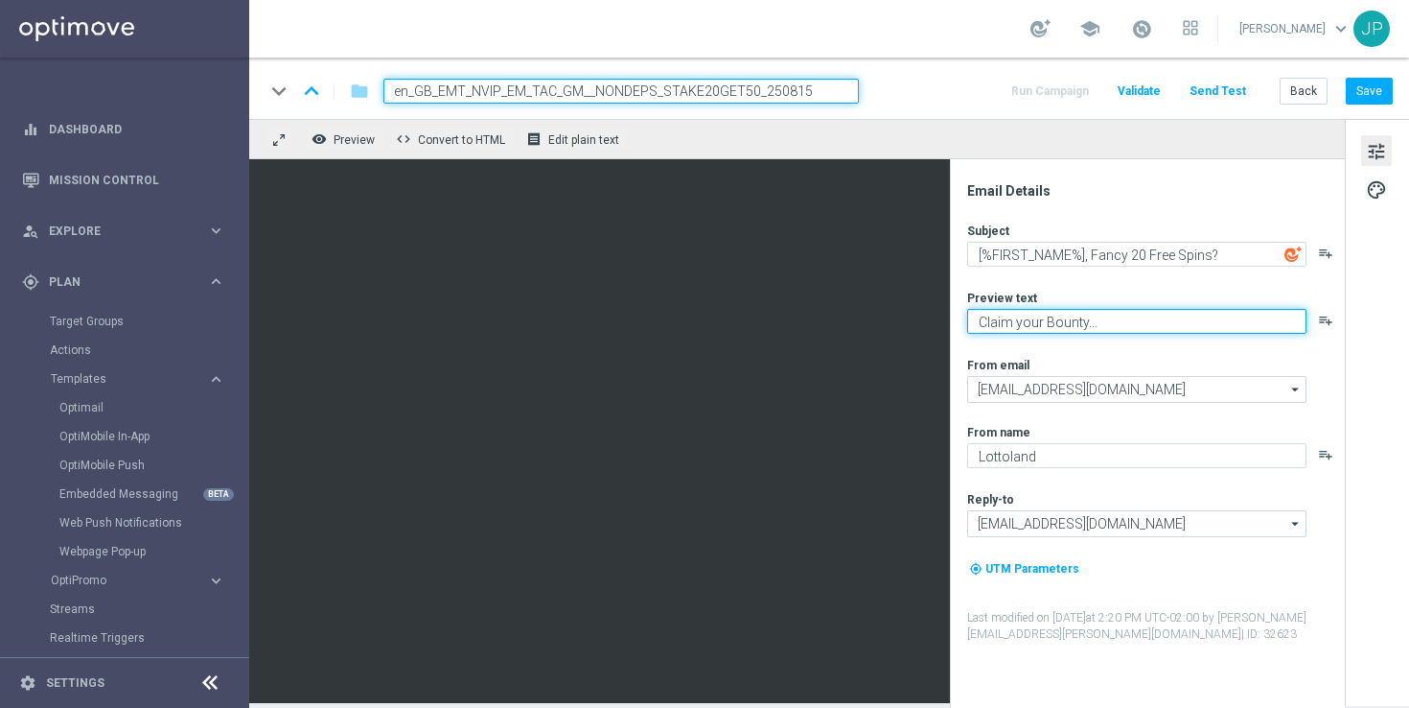
click at [1086, 328] on textarea "Claim your Bounty..." at bounding box center [1136, 321] width 339 height 25
click at [982, 325] on textarea "Claim your Bounty..." at bounding box center [1136, 321] width 339 height 25
click at [1190, 319] on textarea "72 hours to claim your Bounty..." at bounding box center [1136, 321] width 339 height 25
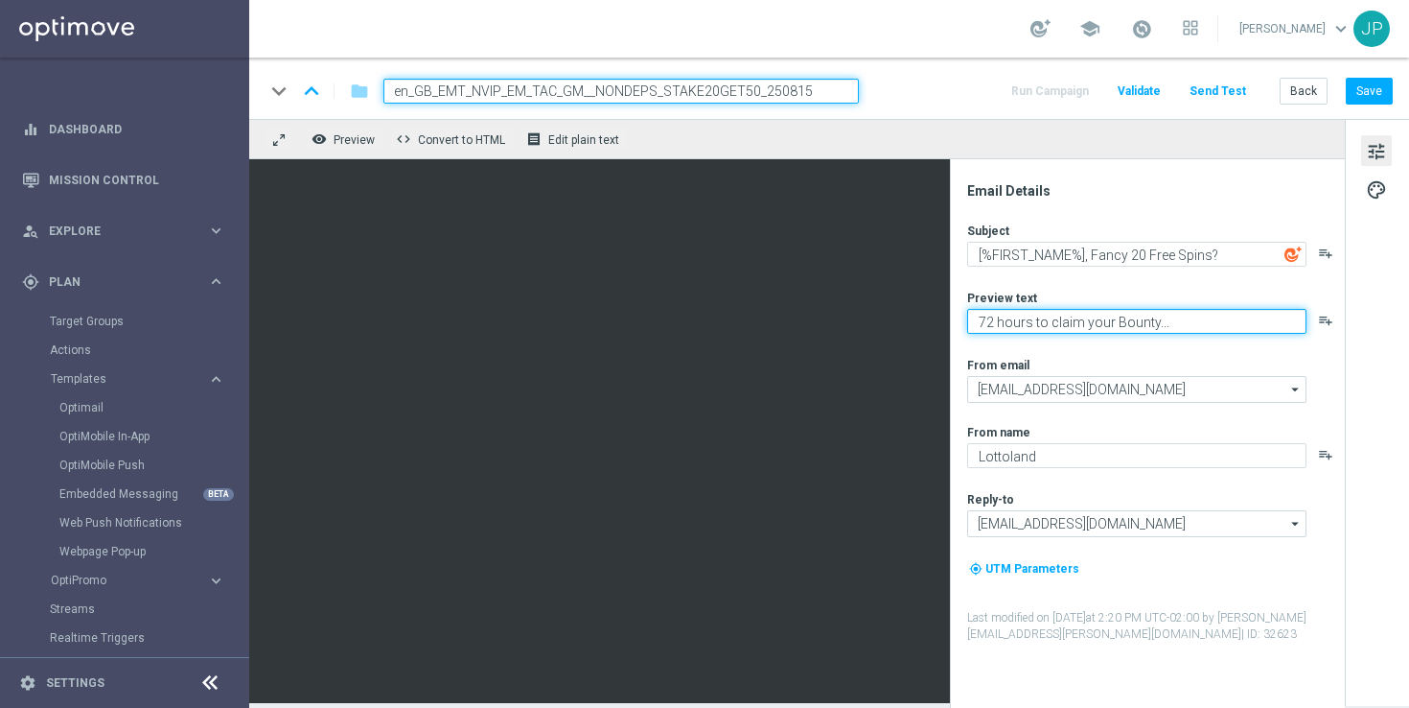
type textarea "72 hours to claim your Bounty..."
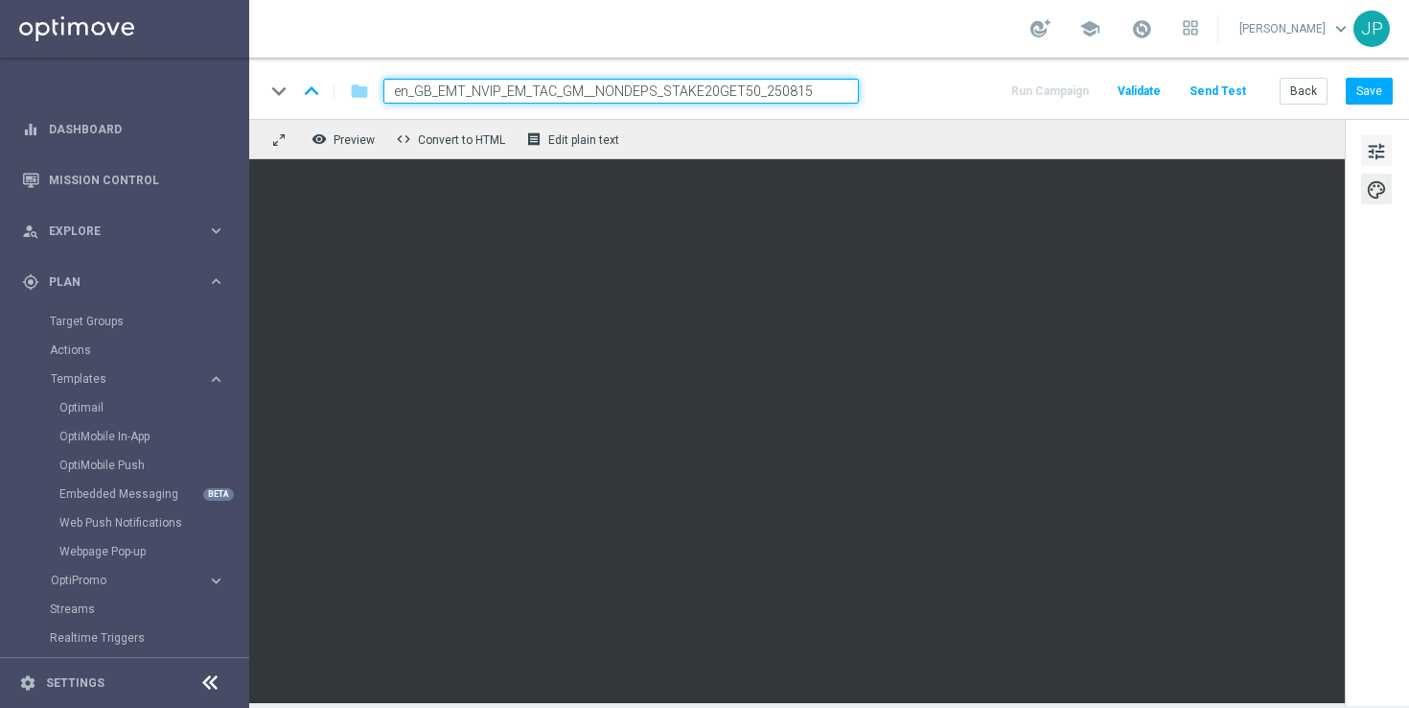
click at [1380, 153] on span "tune" at bounding box center [1376, 151] width 21 height 25
click at [1383, 398] on div "tune palette" at bounding box center [1377, 412] width 64 height 587
click at [569, 133] on span "Edit plain text" at bounding box center [583, 139] width 71 height 13
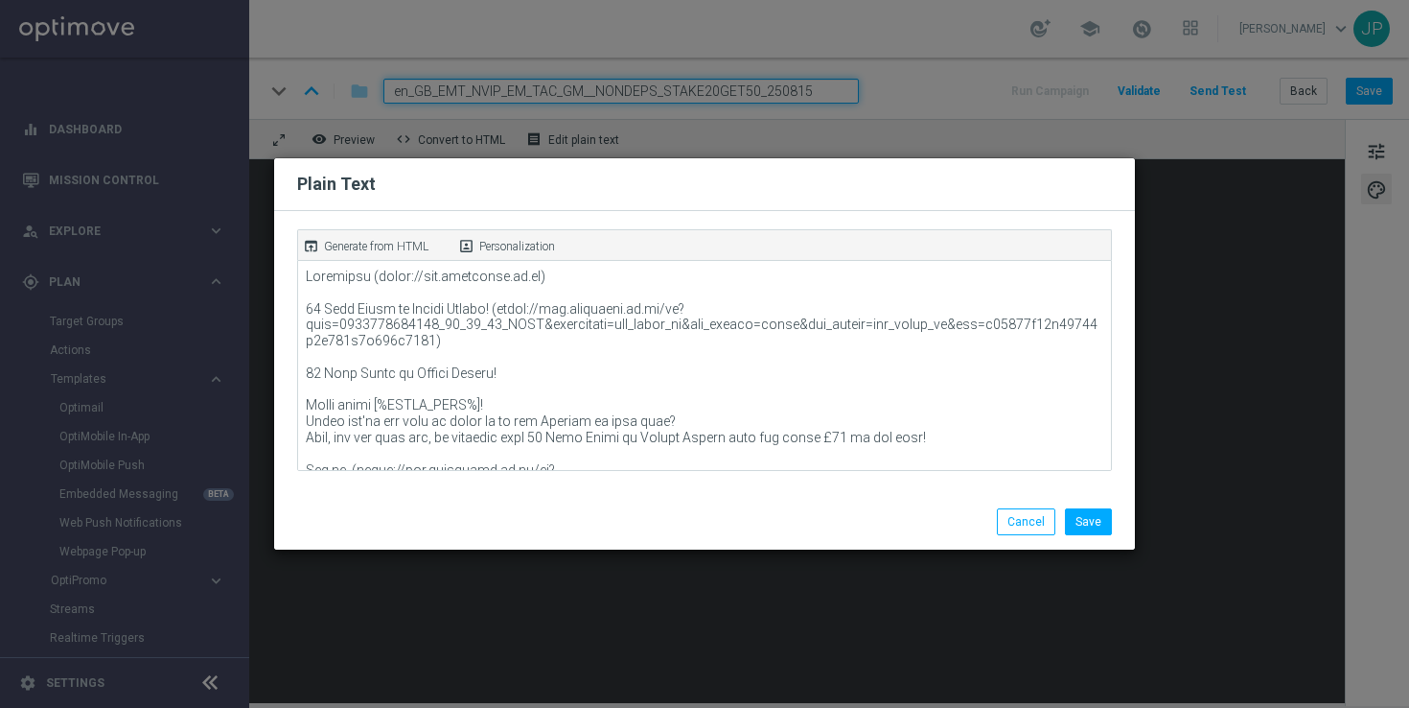
click at [380, 246] on p "Generate from HTML" at bounding box center [376, 246] width 105 height 17
click at [1096, 515] on button "Save" at bounding box center [1088, 521] width 47 height 27
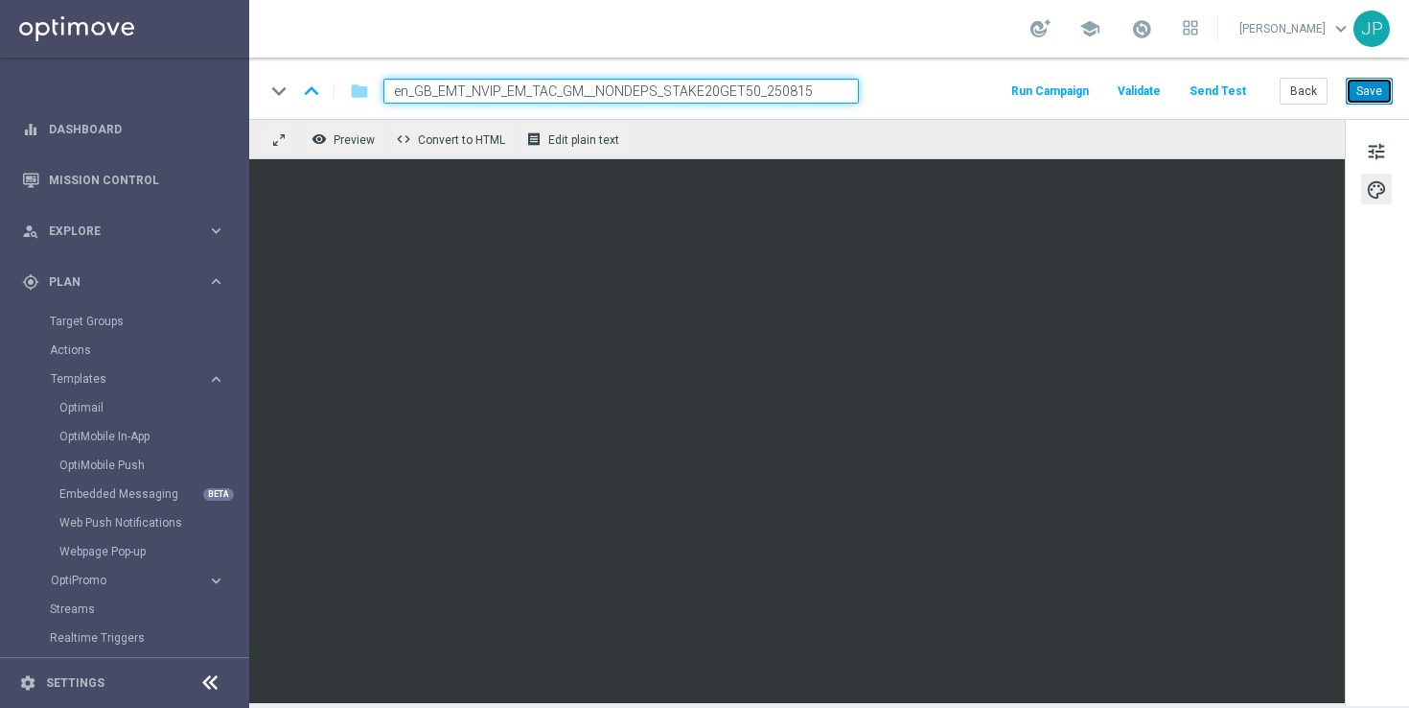
click at [1367, 93] on button "Save" at bounding box center [1369, 91] width 47 height 27
click at [1226, 88] on button "Send Test" at bounding box center [1218, 92] width 62 height 26
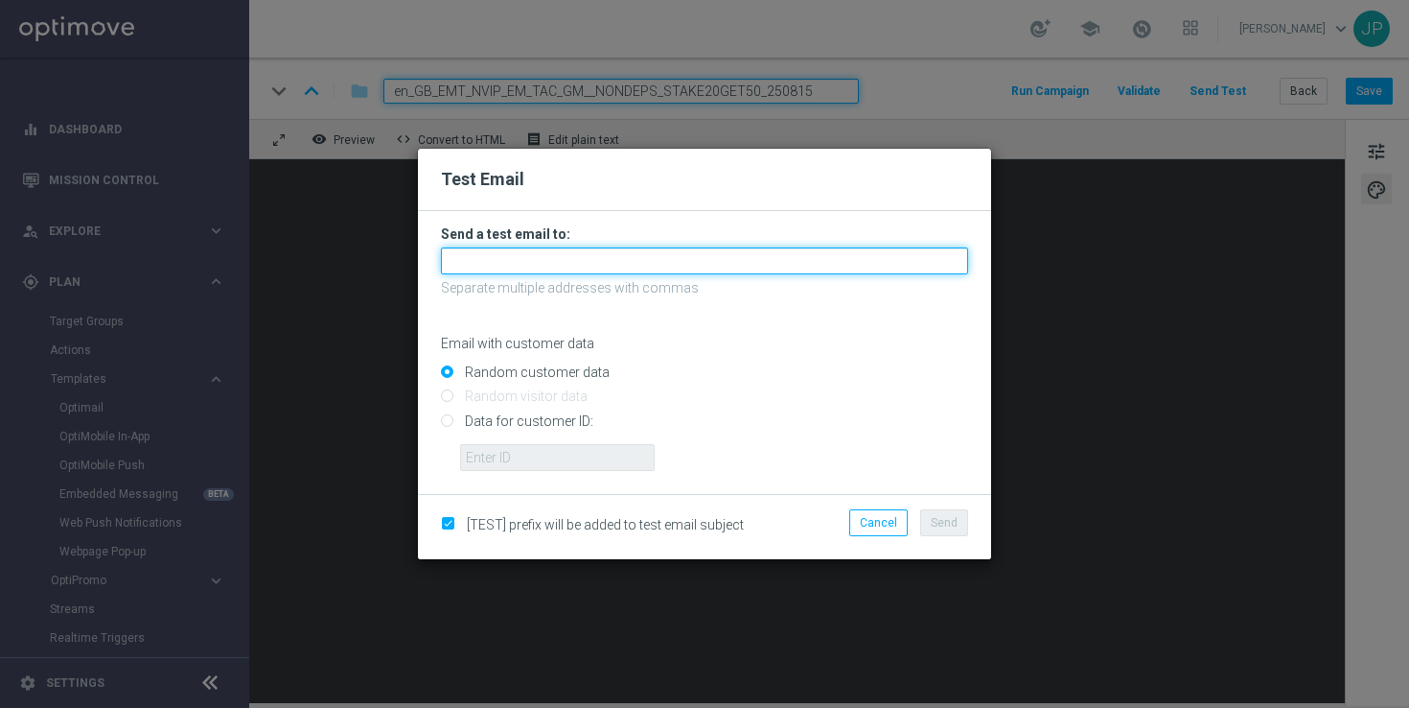
click at [661, 252] on input "text" at bounding box center [704, 260] width 527 height 27
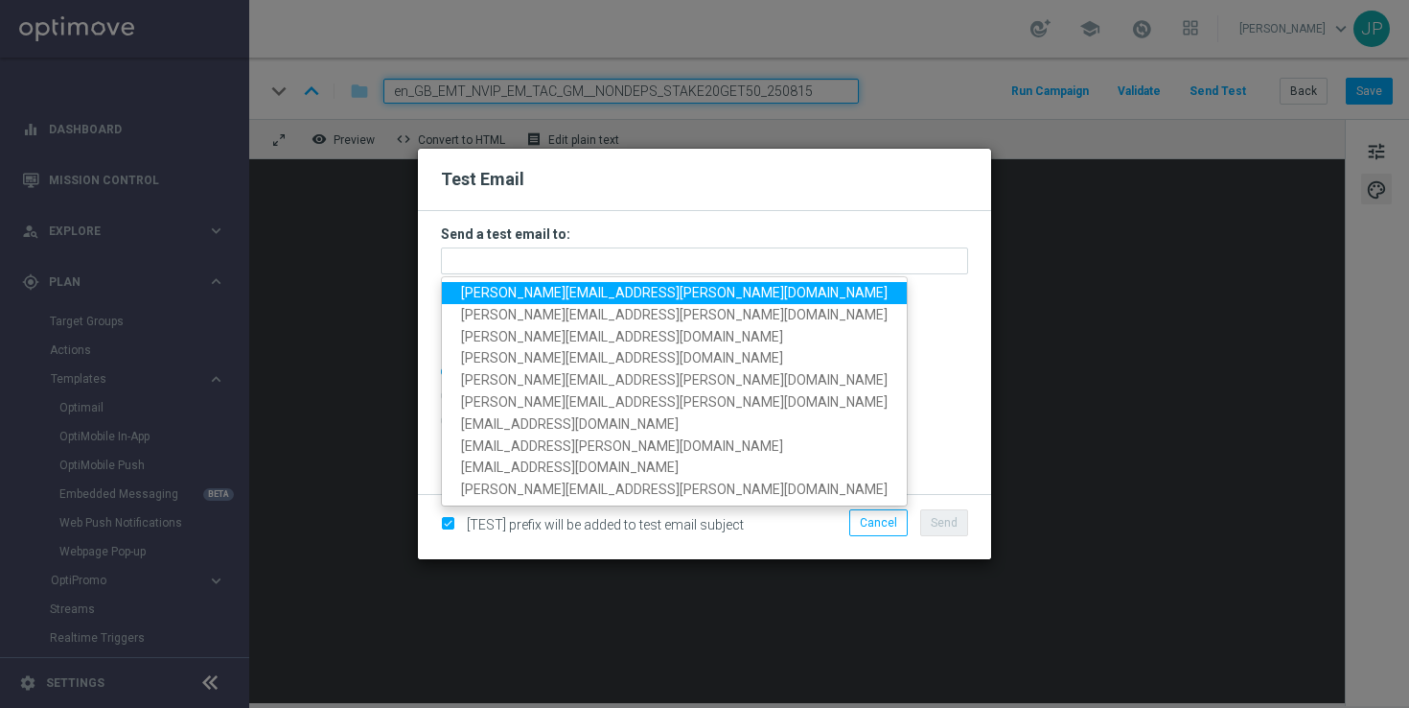
click at [523, 295] on span "[PERSON_NAME][EMAIL_ADDRESS][PERSON_NAME][DOMAIN_NAME]" at bounding box center [674, 292] width 427 height 15
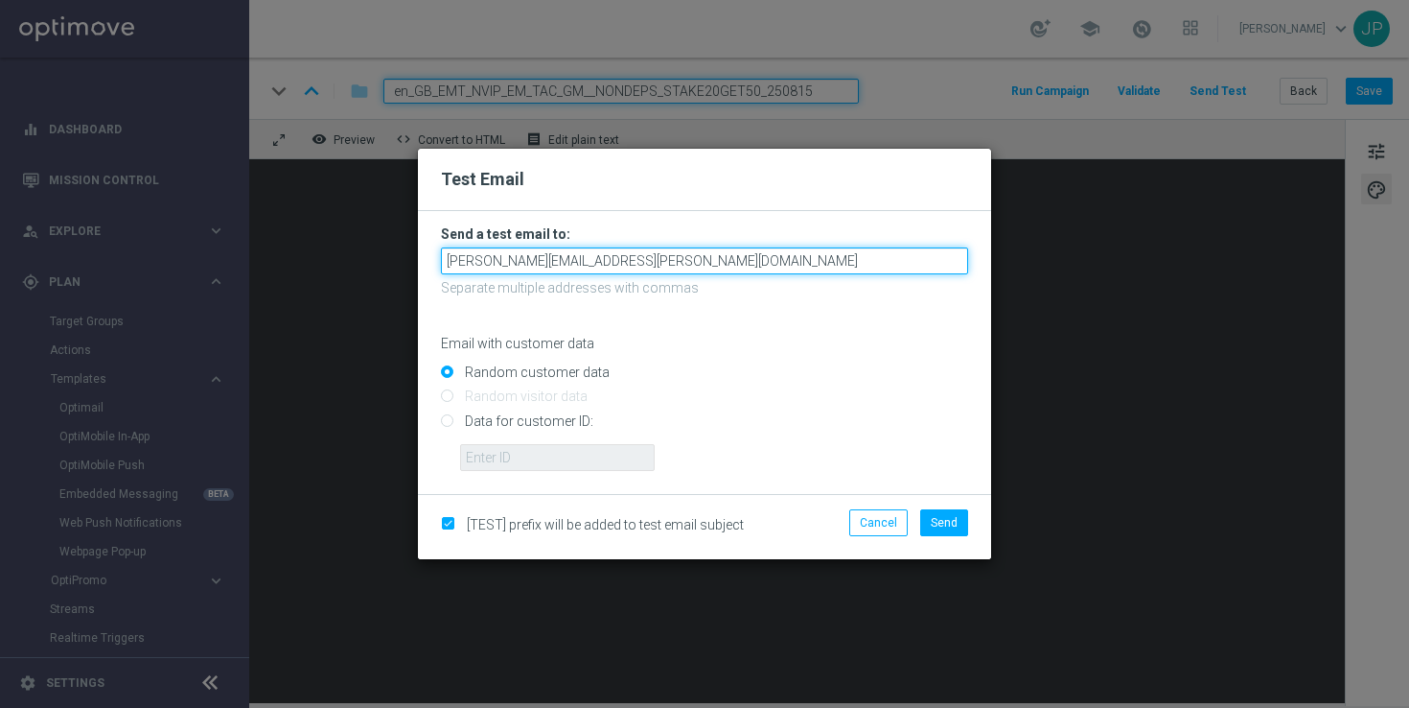
click at [684, 267] on input "[PERSON_NAME][EMAIL_ADDRESS][PERSON_NAME][DOMAIN_NAME]" at bounding box center [704, 260] width 527 height 27
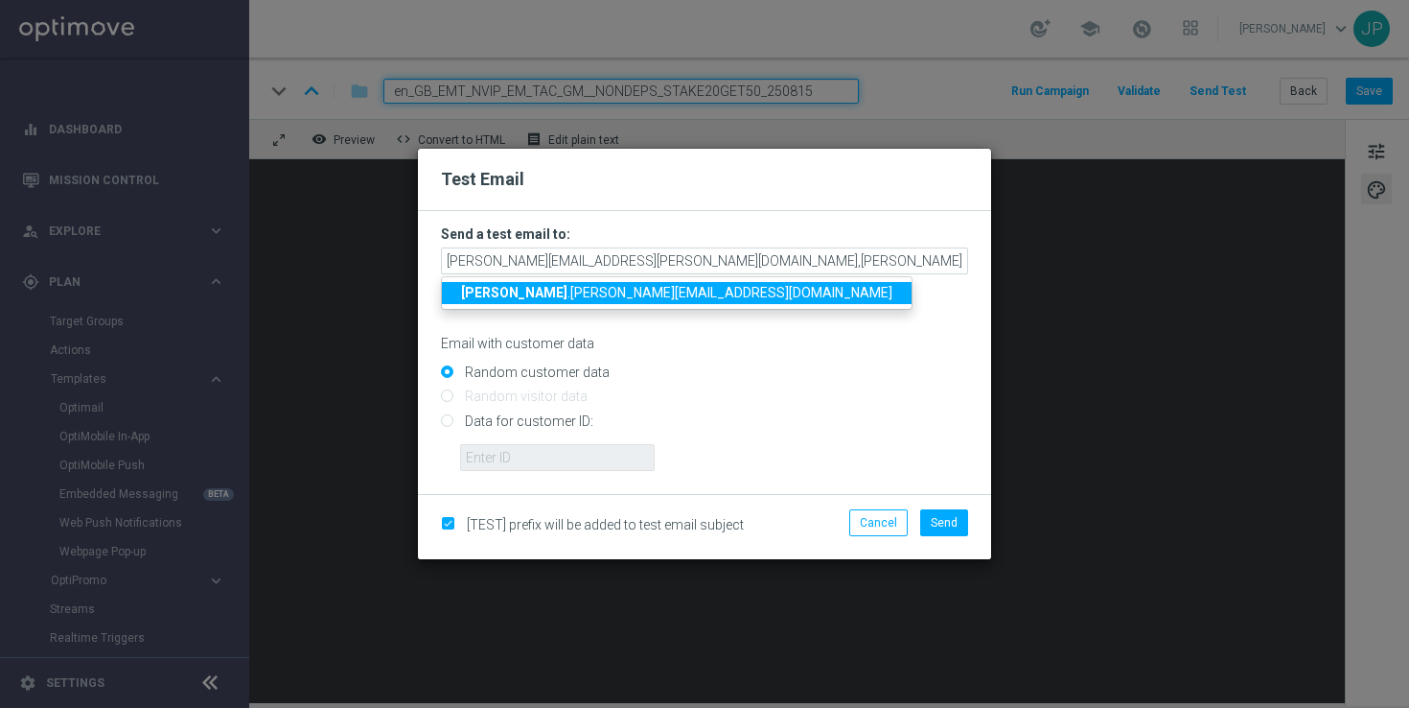
click at [584, 289] on span "[PERSON_NAME] .[PERSON_NAME][EMAIL_ADDRESS][DOMAIN_NAME]" at bounding box center [676, 292] width 431 height 15
type input "[PERSON_NAME][EMAIL_ADDRESS][PERSON_NAME][DOMAIN_NAME],[PERSON_NAME][DOMAIN_NAM…"
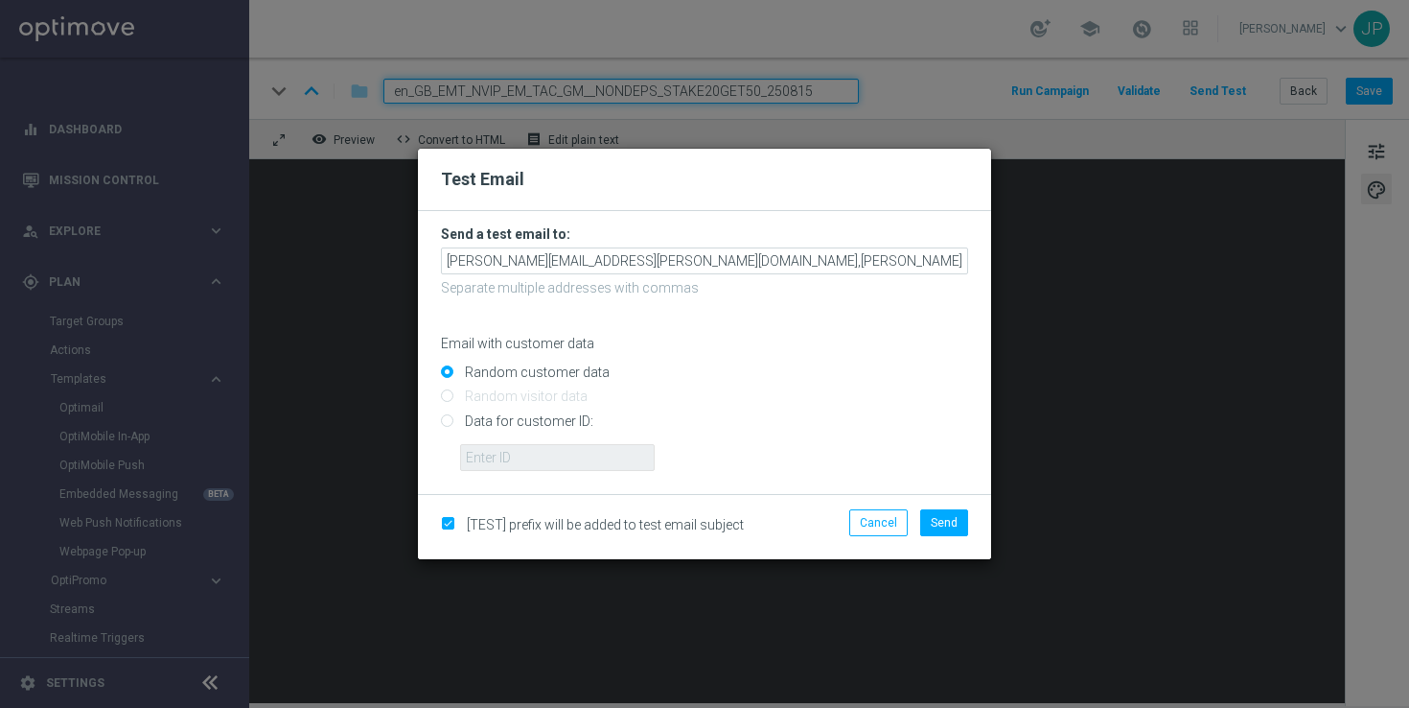
click at [548, 425] on input "Data for customer ID:" at bounding box center [704, 428] width 527 height 27
radio input "true"
click at [603, 458] on input "text" at bounding box center [557, 457] width 195 height 27
paste input "223901476"
type input "223901476"
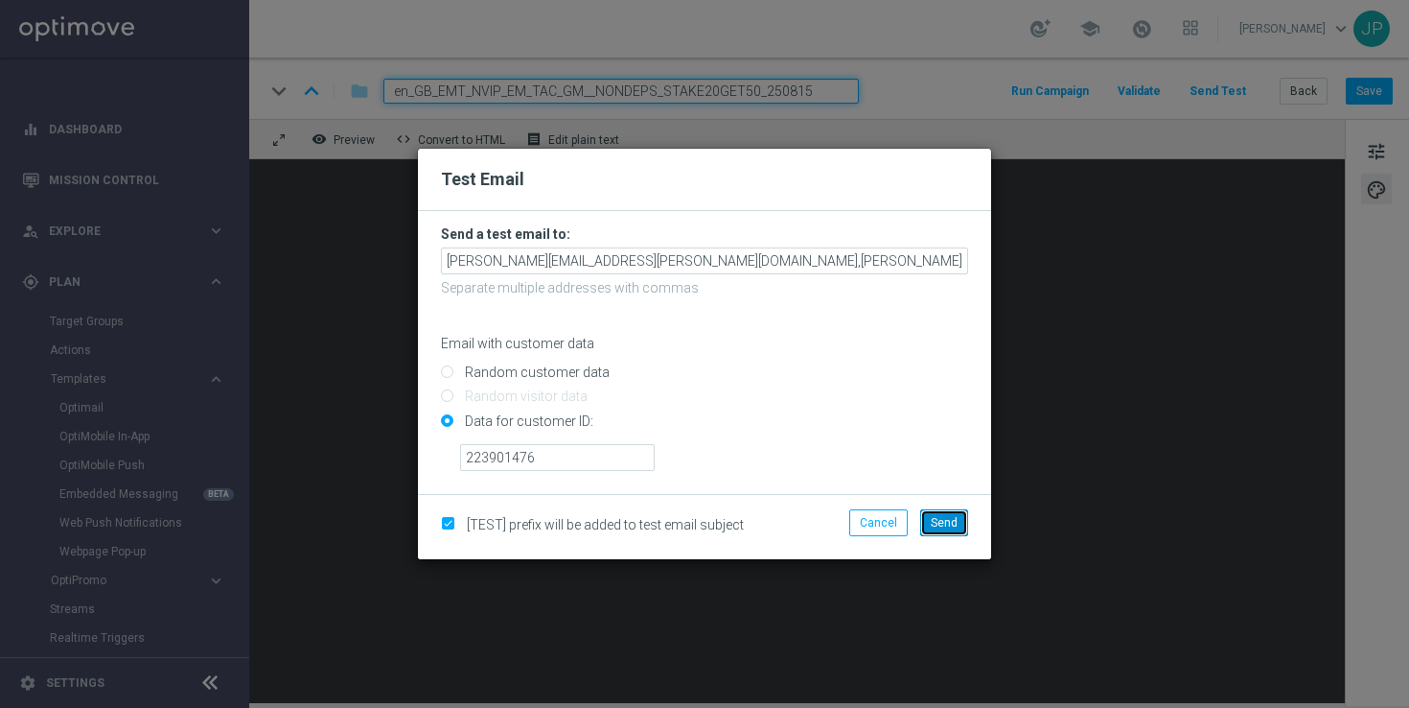
click at [943, 523] on span "Send" at bounding box center [944, 522] width 27 height 13
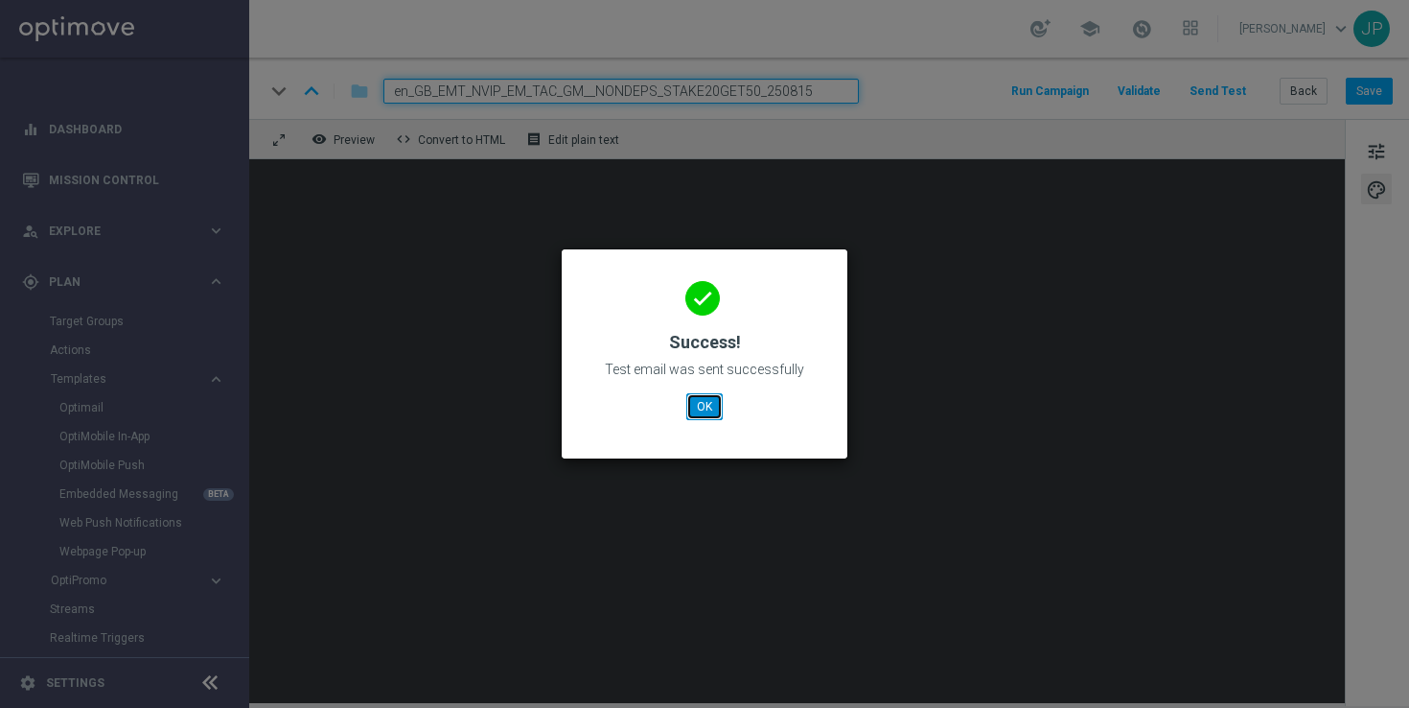
click at [716, 412] on button "OK" at bounding box center [704, 406] width 36 height 27
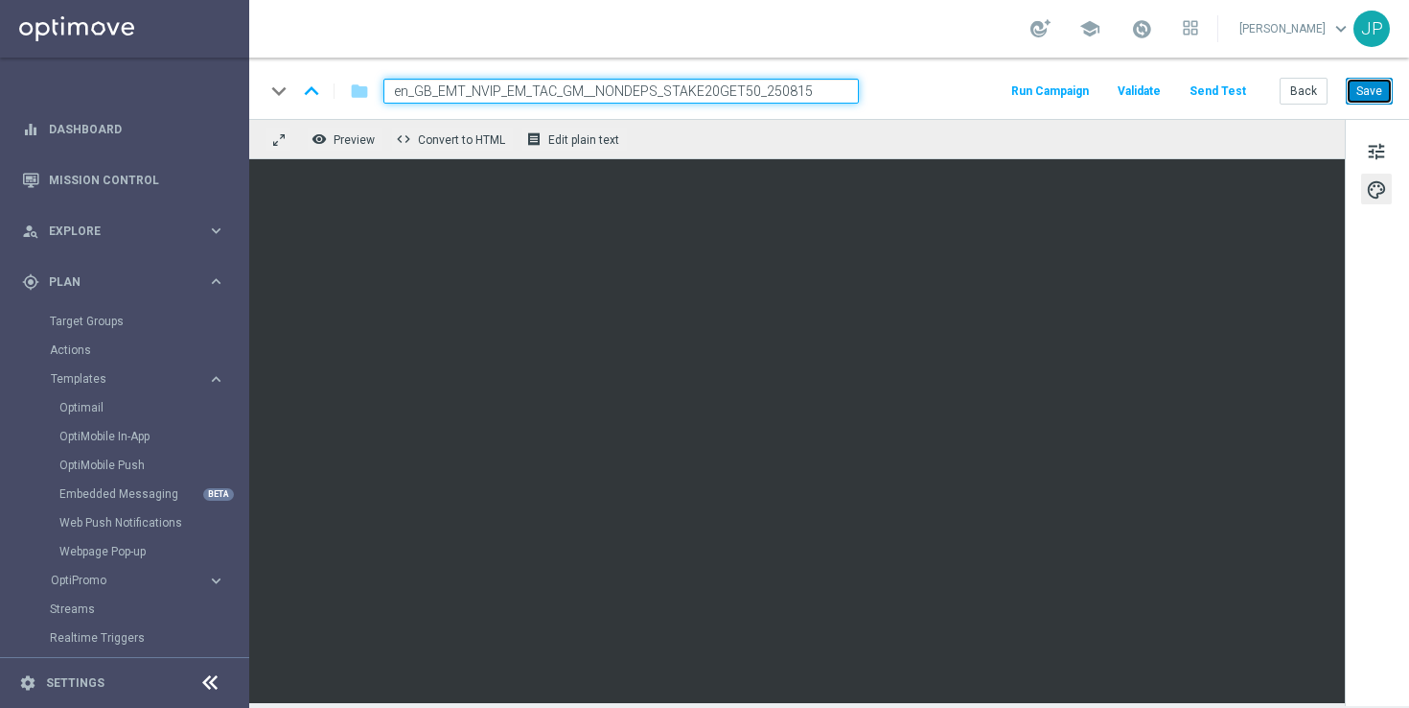
click at [1380, 100] on button "Save" at bounding box center [1369, 91] width 47 height 27
click at [1387, 87] on button "Save" at bounding box center [1369, 91] width 47 height 27
click at [1234, 93] on button "Send Test" at bounding box center [1218, 92] width 62 height 26
click at [1229, 86] on button "Send Test" at bounding box center [1218, 92] width 62 height 26
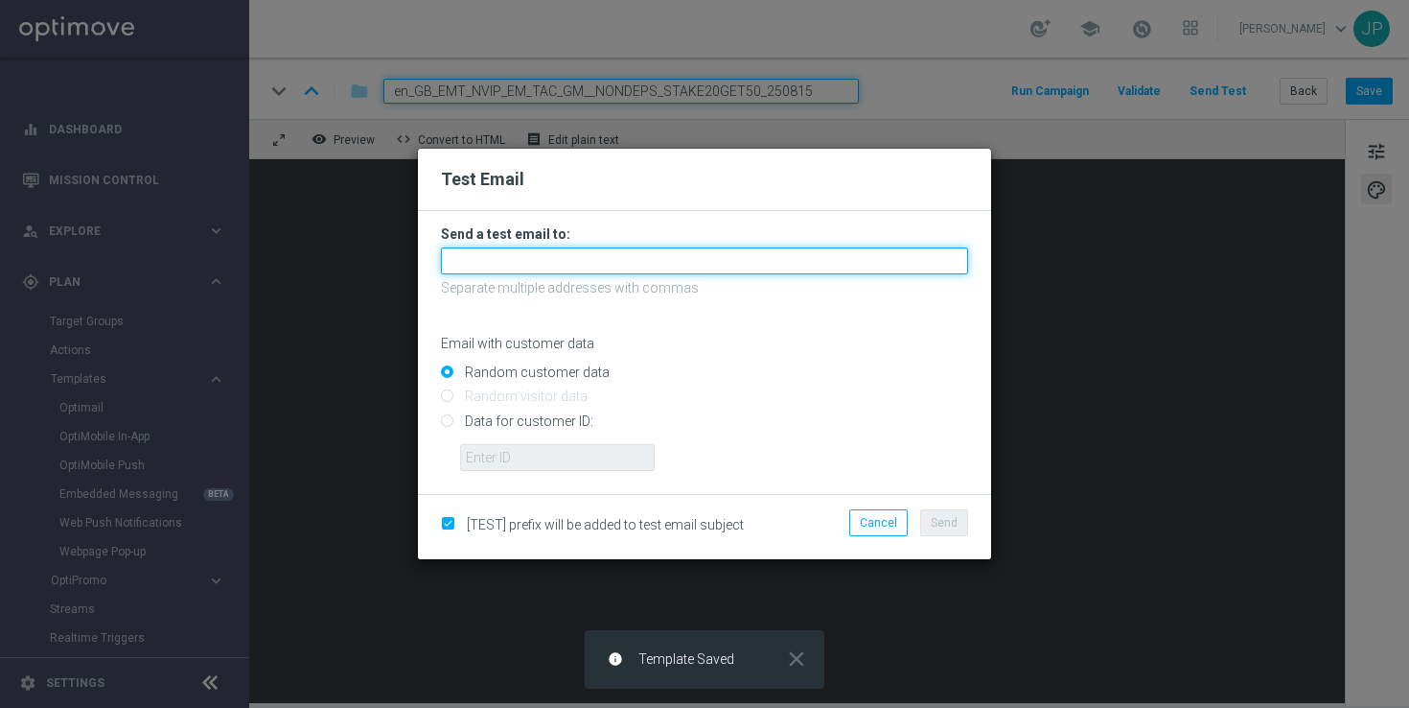
click at [583, 261] on input "text" at bounding box center [704, 260] width 527 height 27
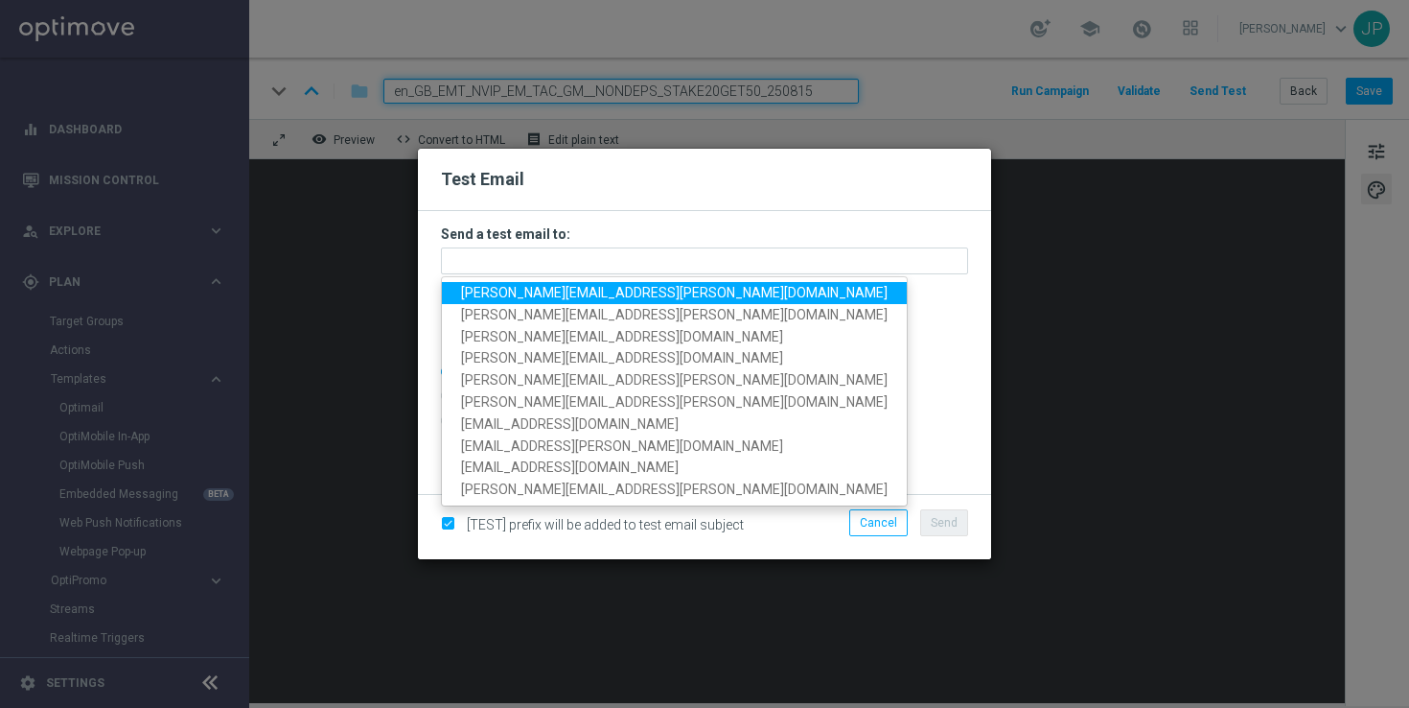
click at [512, 291] on span "[PERSON_NAME][EMAIL_ADDRESS][PERSON_NAME][DOMAIN_NAME]" at bounding box center [674, 292] width 427 height 15
type input "[PERSON_NAME][EMAIL_ADDRESS][PERSON_NAME][DOMAIN_NAME]"
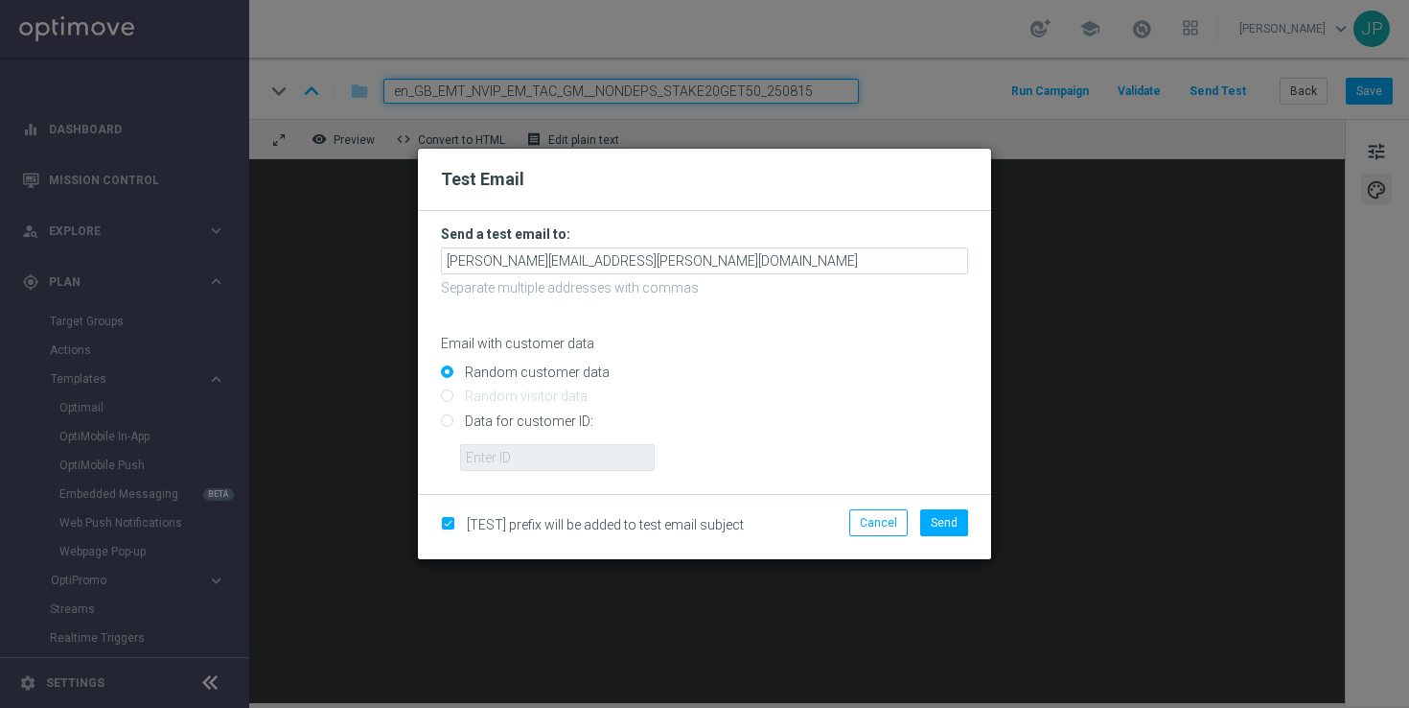
click at [521, 425] on input "Data for customer ID:" at bounding box center [704, 428] width 527 height 27
radio input "true"
click at [517, 465] on input "text" at bounding box center [557, 457] width 195 height 27
paste input "223901476"
type input "223901476"
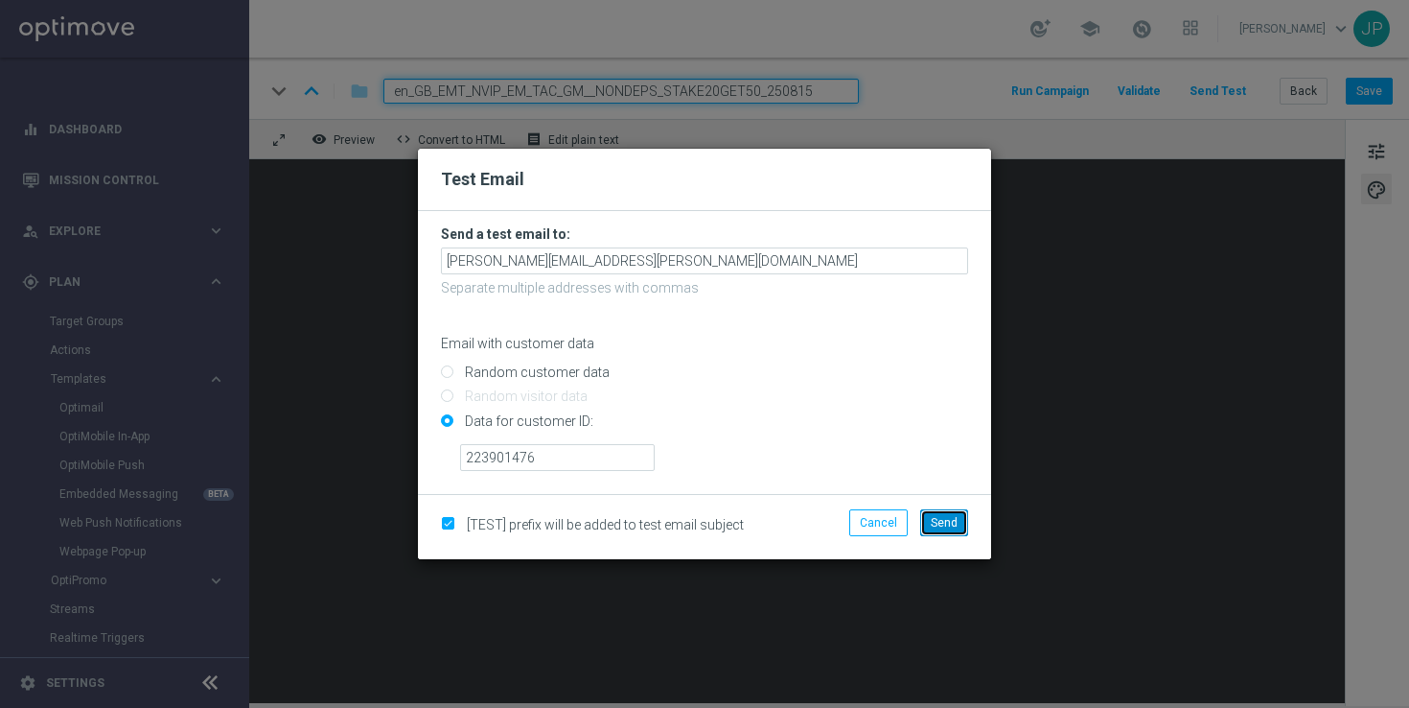
click at [957, 511] on button "Send" at bounding box center [944, 522] width 48 height 27
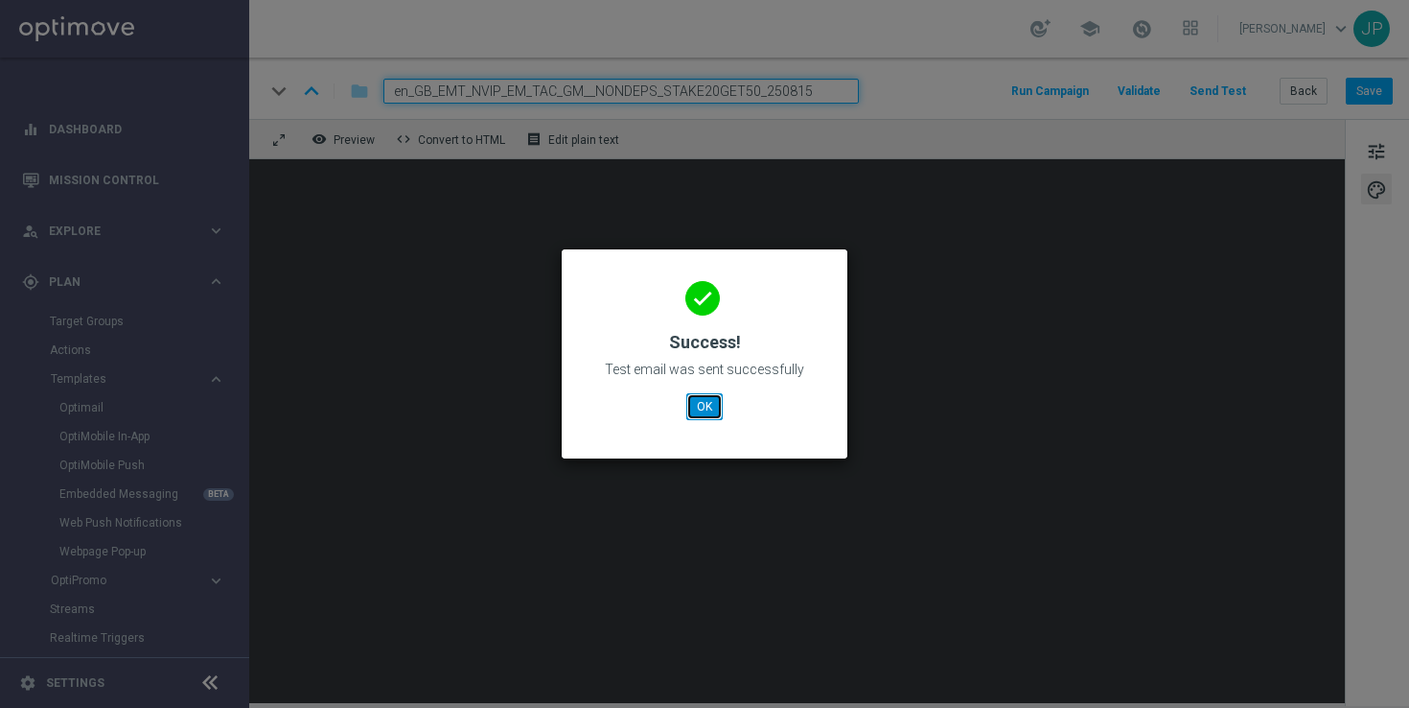
click at [704, 396] on button "OK" at bounding box center [704, 406] width 36 height 27
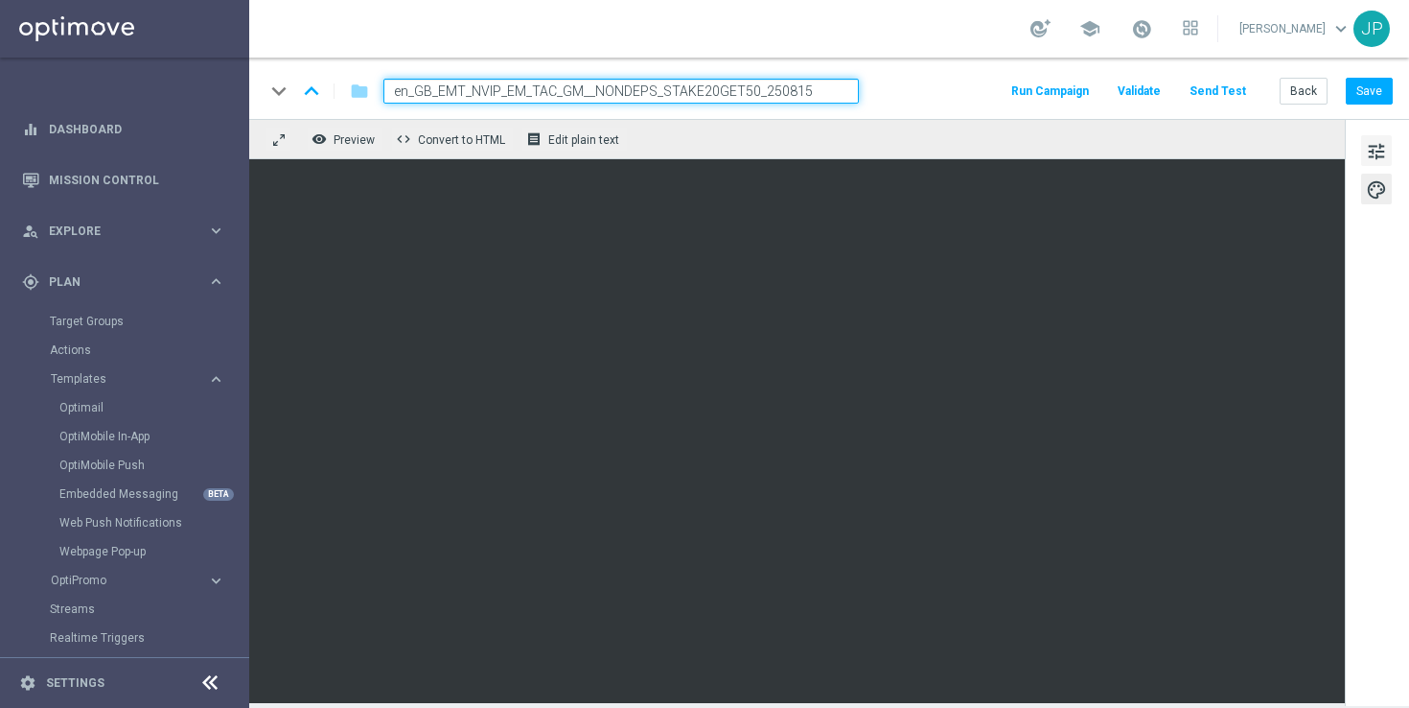
click at [1392, 156] on button "tune" at bounding box center [1376, 150] width 31 height 31
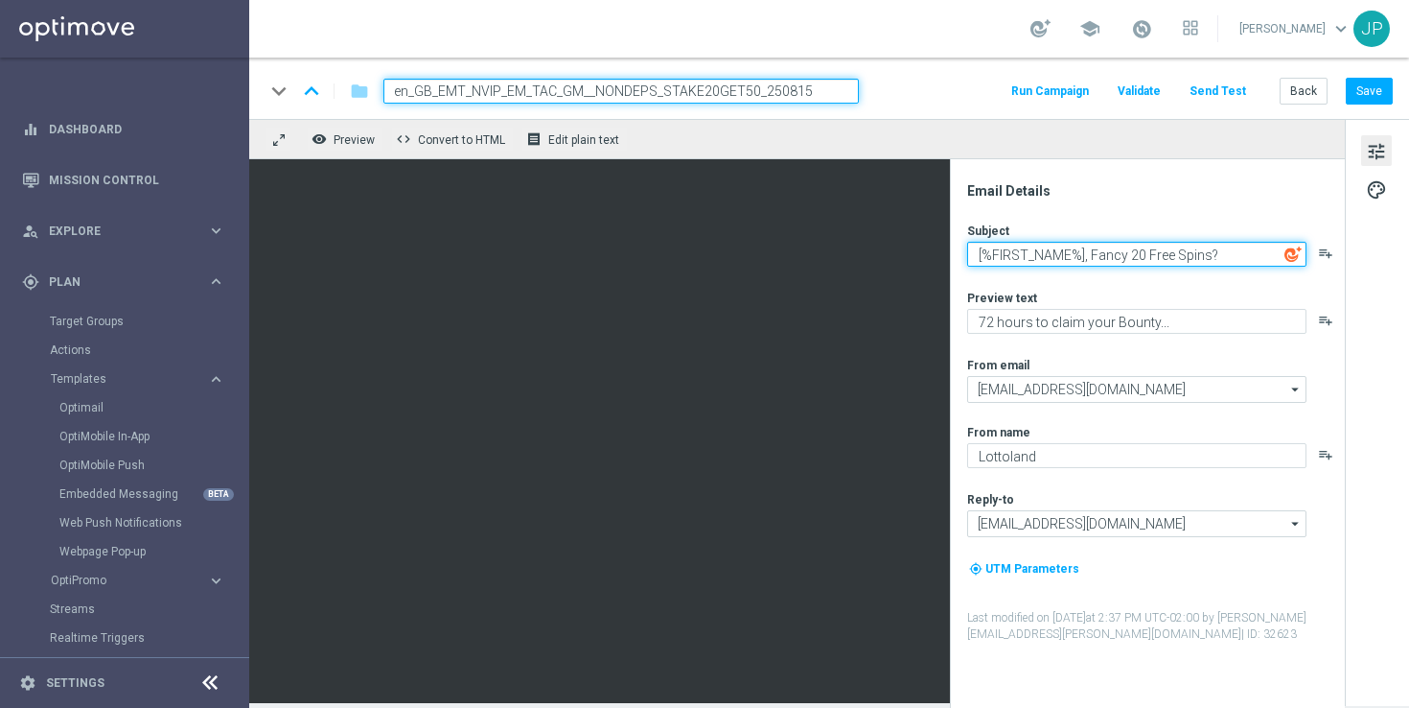
click at [1135, 253] on textarea "[%FIRST_NAME%], Fancy 20 Free Spins?" at bounding box center [1136, 254] width 339 height 25
type textarea "[%FIRST_NAME%], Fancy 50 Free Spins?"
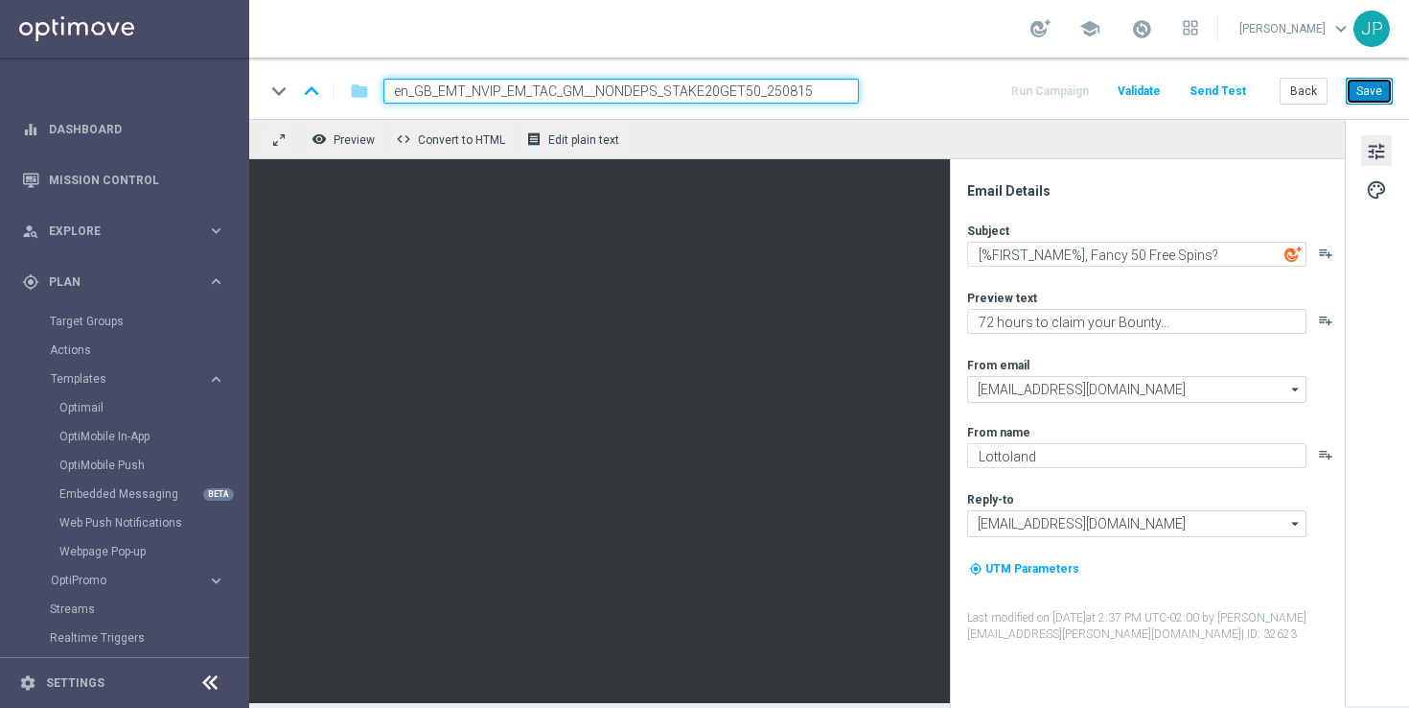
click at [1372, 92] on button "Save" at bounding box center [1369, 91] width 47 height 27
click at [1365, 81] on button "Save" at bounding box center [1369, 91] width 47 height 27
click at [1375, 96] on button "Save" at bounding box center [1369, 91] width 47 height 27
click at [1349, 105] on div "Back Save" at bounding box center [1336, 91] width 113 height 27
click at [1380, 88] on button "Save" at bounding box center [1369, 91] width 47 height 27
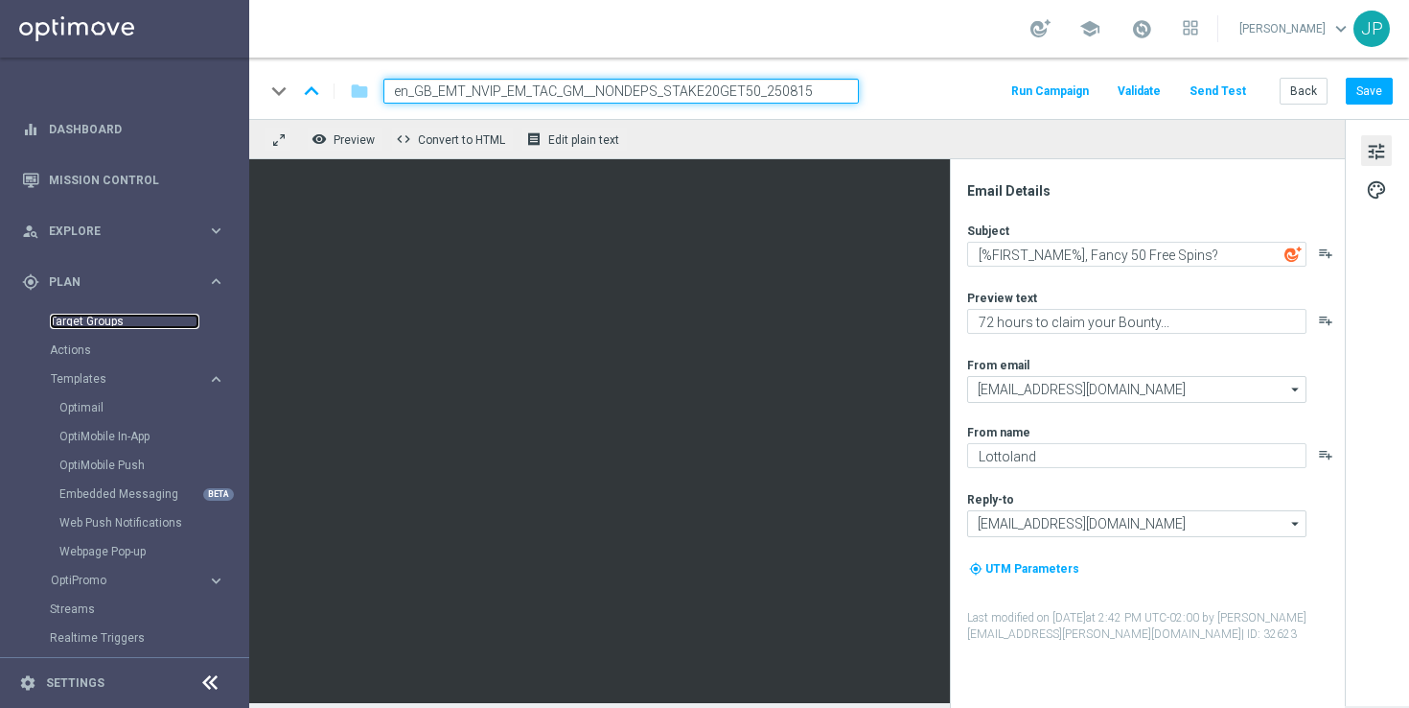
click at [103, 327] on link "Target Groups" at bounding box center [125, 321] width 150 height 15
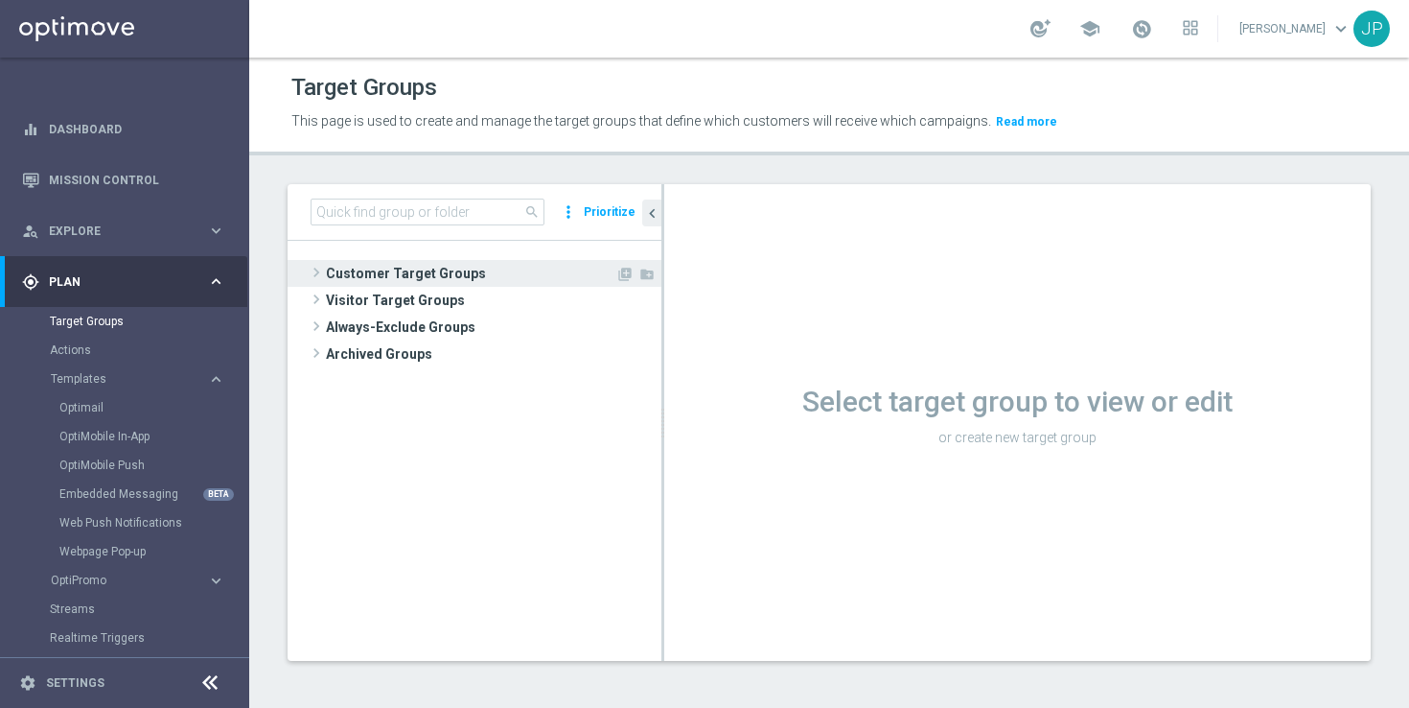
click at [344, 267] on span "Customer Target Groups" at bounding box center [471, 273] width 290 height 27
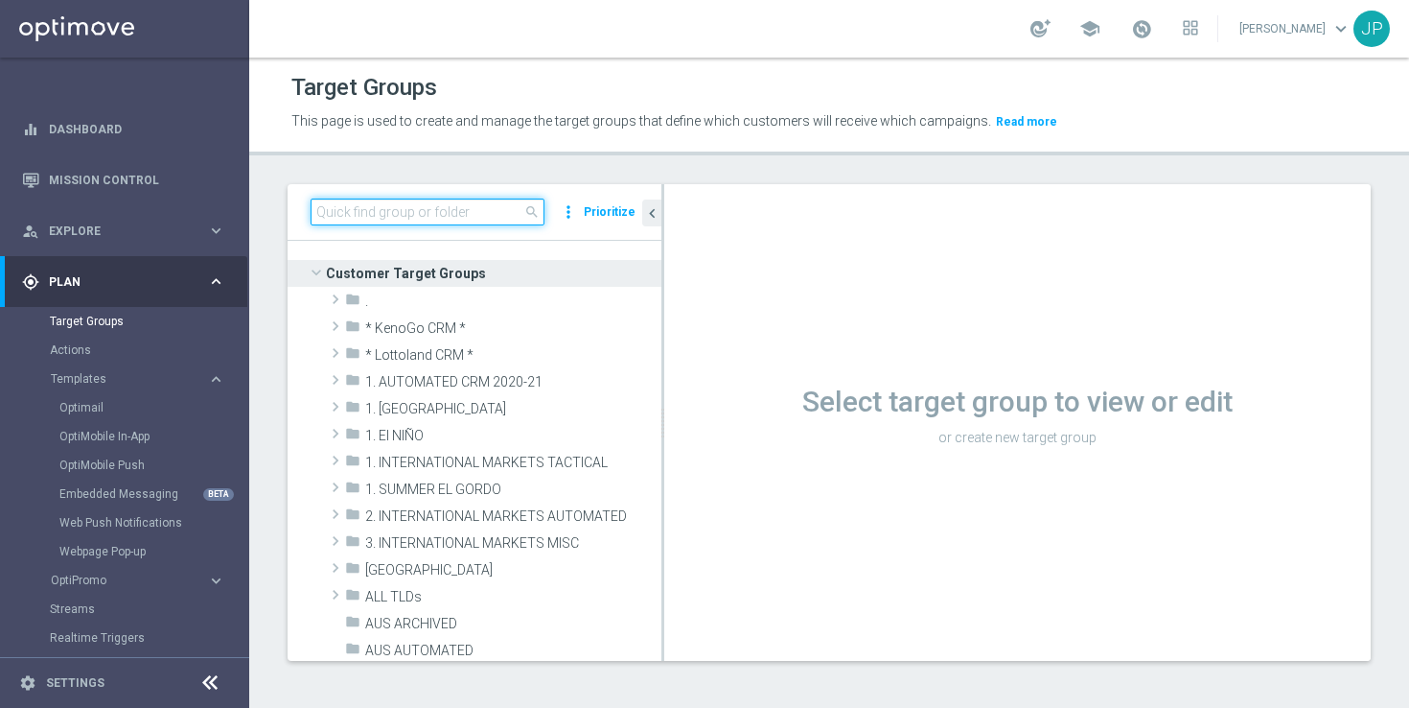
click at [415, 215] on input at bounding box center [428, 211] width 234 height 27
paste input "UK_CASINO_EMAIL | Games React Follow Up | Non Deps after 7 days"
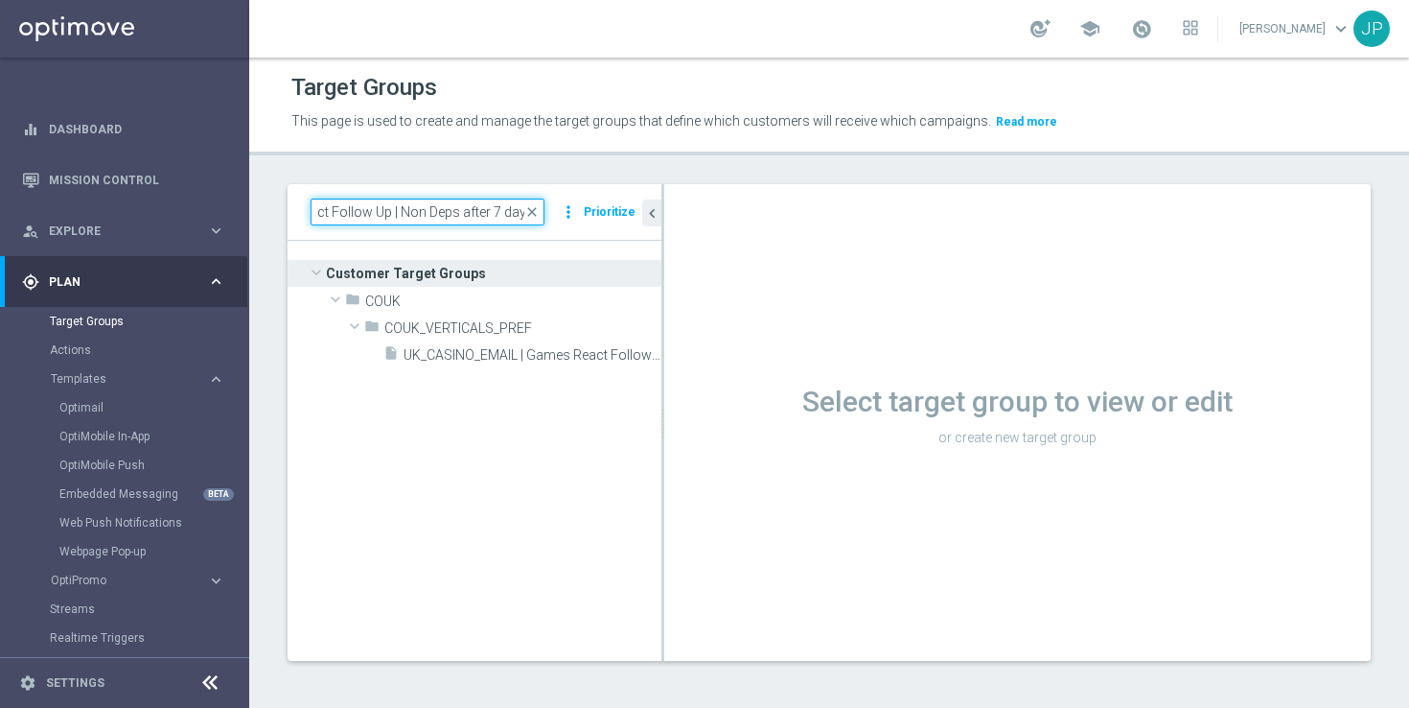
type input "UK_CASINO_EMAIL | Games React Follow Up | Non Deps after 7 days"
click at [457, 368] on tree-viewport "Customer Target Groups library_add create_new_folder folder" at bounding box center [475, 450] width 374 height 419
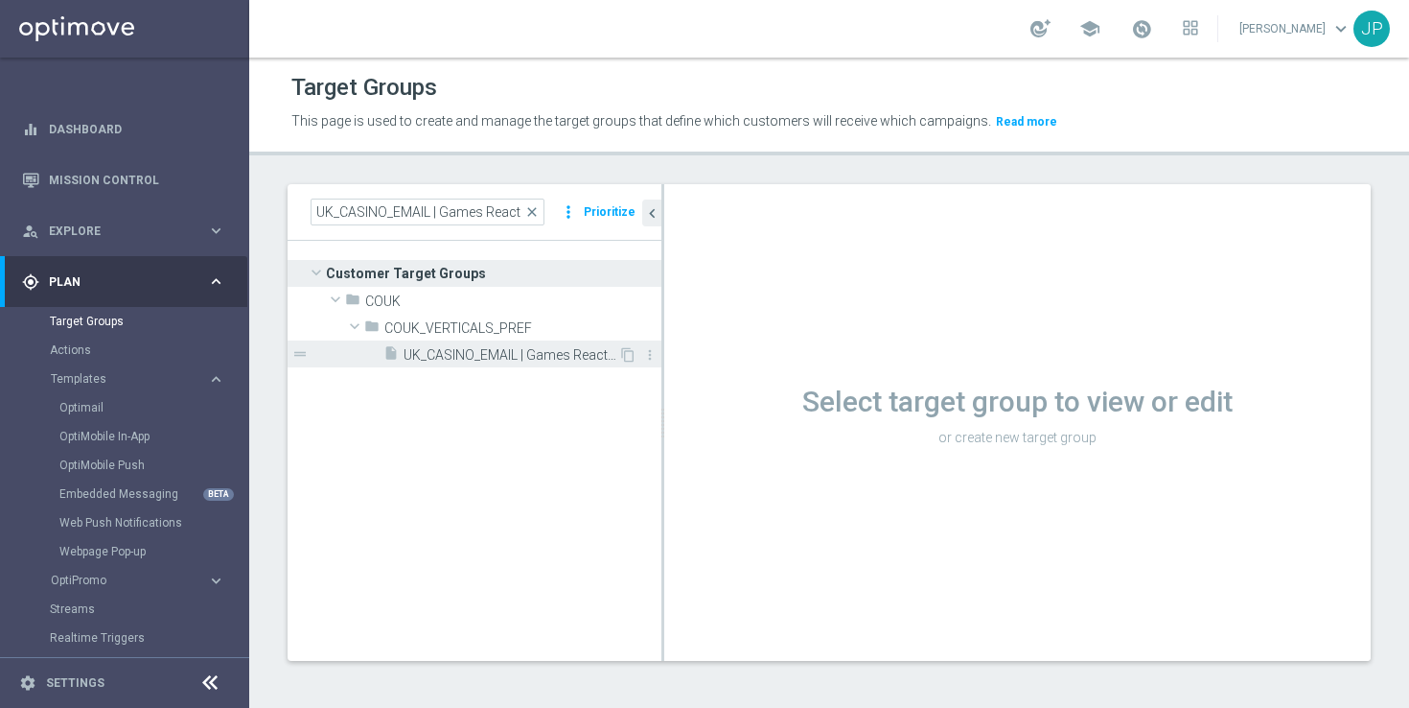
click at [524, 357] on span "UK_CASINO_EMAIL | Games React Follow Up | Non Deps after 7 days" at bounding box center [511, 355] width 215 height 16
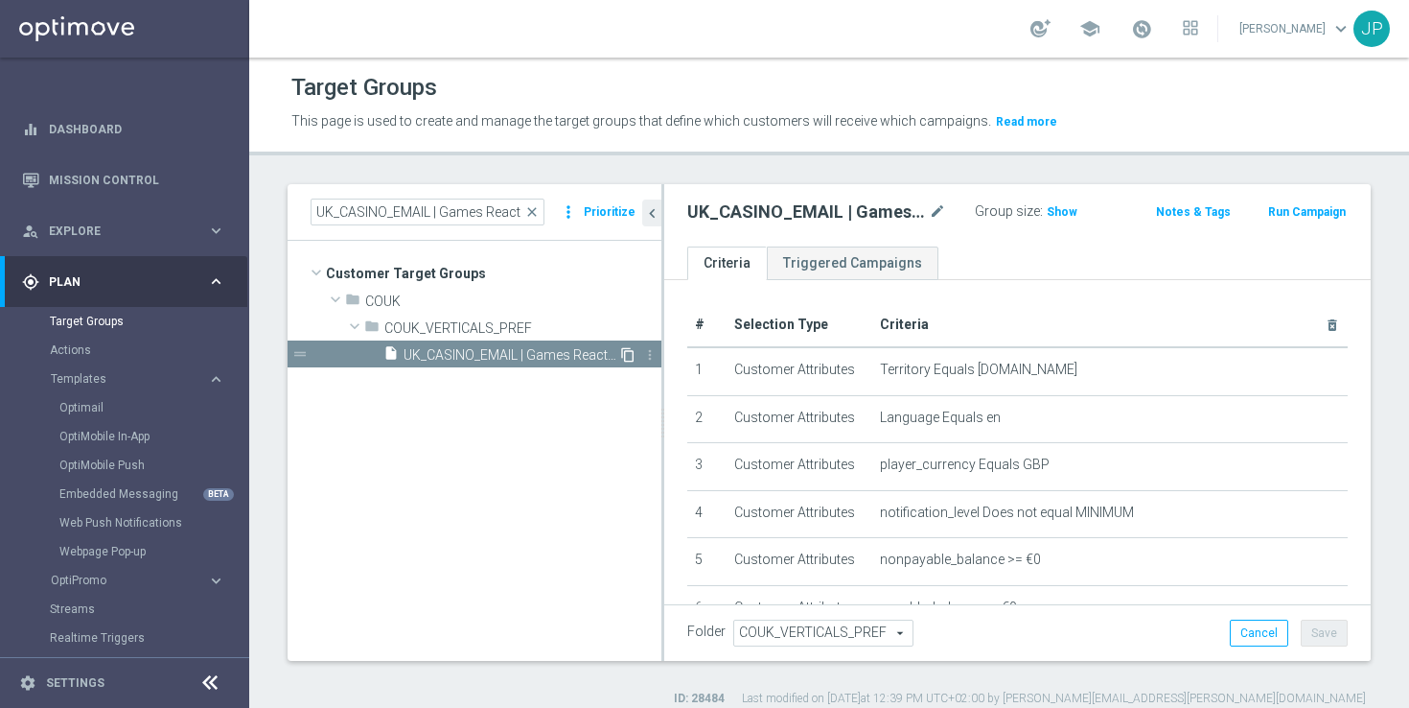
click at [626, 359] on icon "content_copy" at bounding box center [627, 354] width 15 height 15
click at [519, 353] on span "Copy of UK_CASINO_EMAIL | Games React Follow Up | Non Deps after 7 days" at bounding box center [511, 355] width 215 height 16
click at [754, 210] on h2 "Copy of UK_CASINO_EMAIL | Games React Follow Up | Non Deps after 7 days" at bounding box center [806, 211] width 238 height 23
click at [935, 211] on icon "mode_edit" at bounding box center [937, 211] width 17 height 23
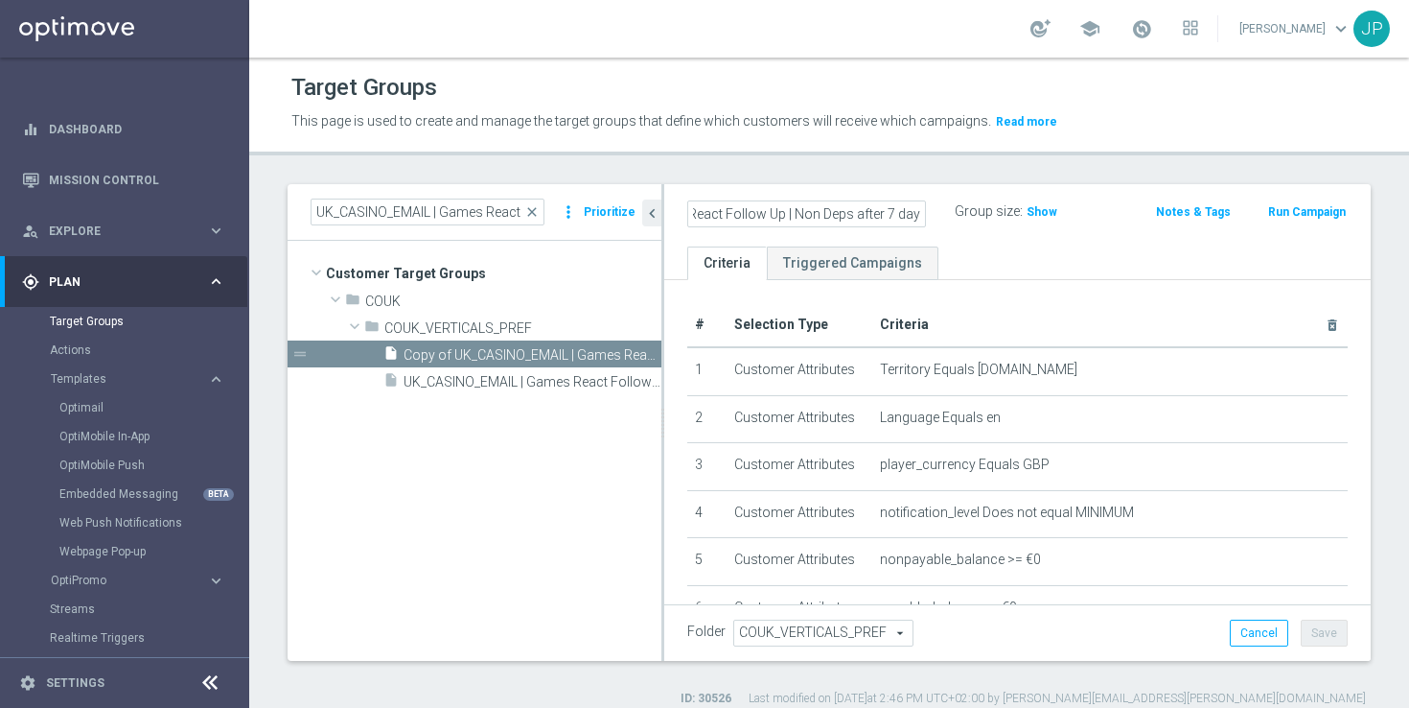
click at [891, 215] on input "Copy of UK_CASINO_EMAIL | Games React Follow Up | Non Deps after 7 days" at bounding box center [806, 213] width 239 height 27
click at [711, 215] on input "Copy of UK_CASINO_EMAIL | Games React Follow Up | Non Deps after 14 days" at bounding box center [806, 213] width 239 height 27
click at [732, 214] on input "UK_CASINO_EMAIL | Games React Follow Up | Non Deps after 14 days" at bounding box center [806, 213] width 239 height 27
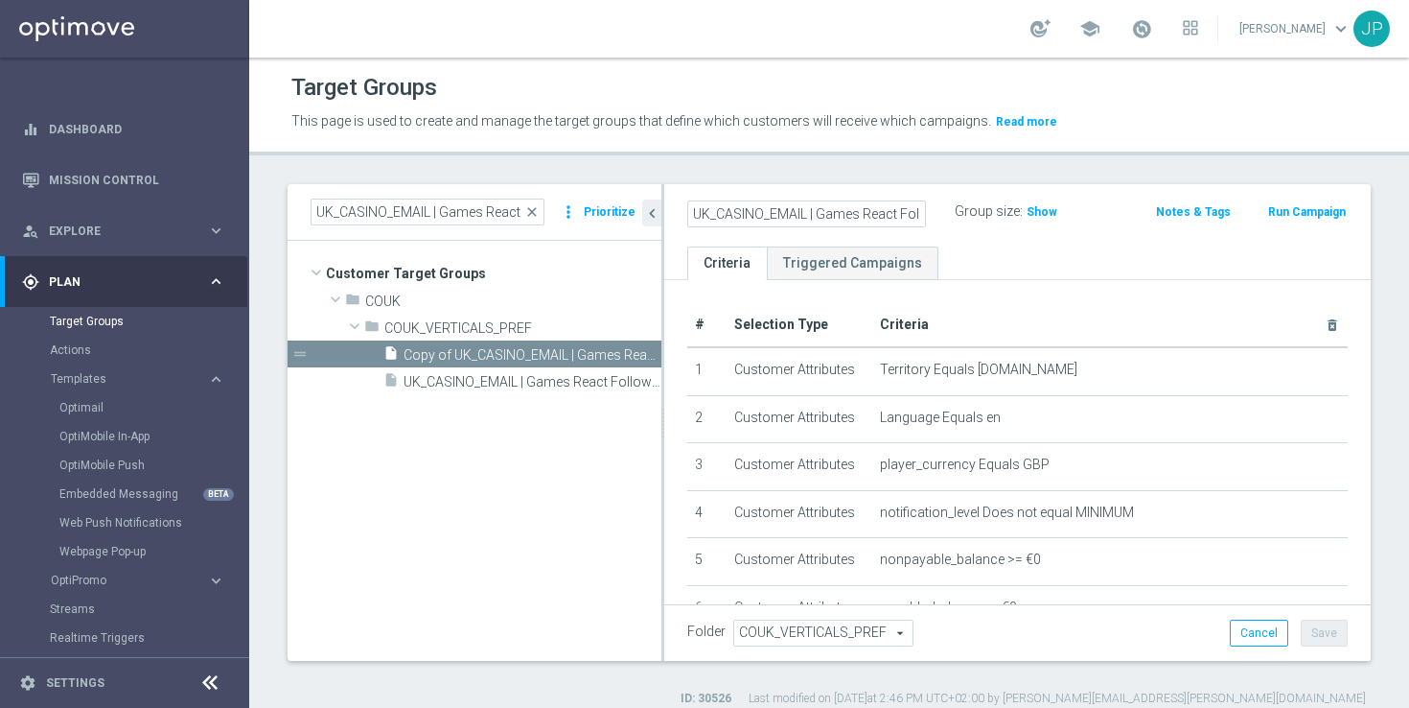
click at [732, 214] on input "UK_CASINO_EMAIL | Games React Follow Up | Non Deps after 14 days" at bounding box center [806, 213] width 239 height 27
type input "UK_CASINO_EMAIL | Games React Follow Up | Non Deps after 14 days"
click at [795, 211] on h2 "UK_CASINO_EMAIL | Games React Follow Up | Non Deps after 14 days" at bounding box center [806, 211] width 238 height 23
click at [939, 213] on icon "mode_edit" at bounding box center [937, 211] width 17 height 23
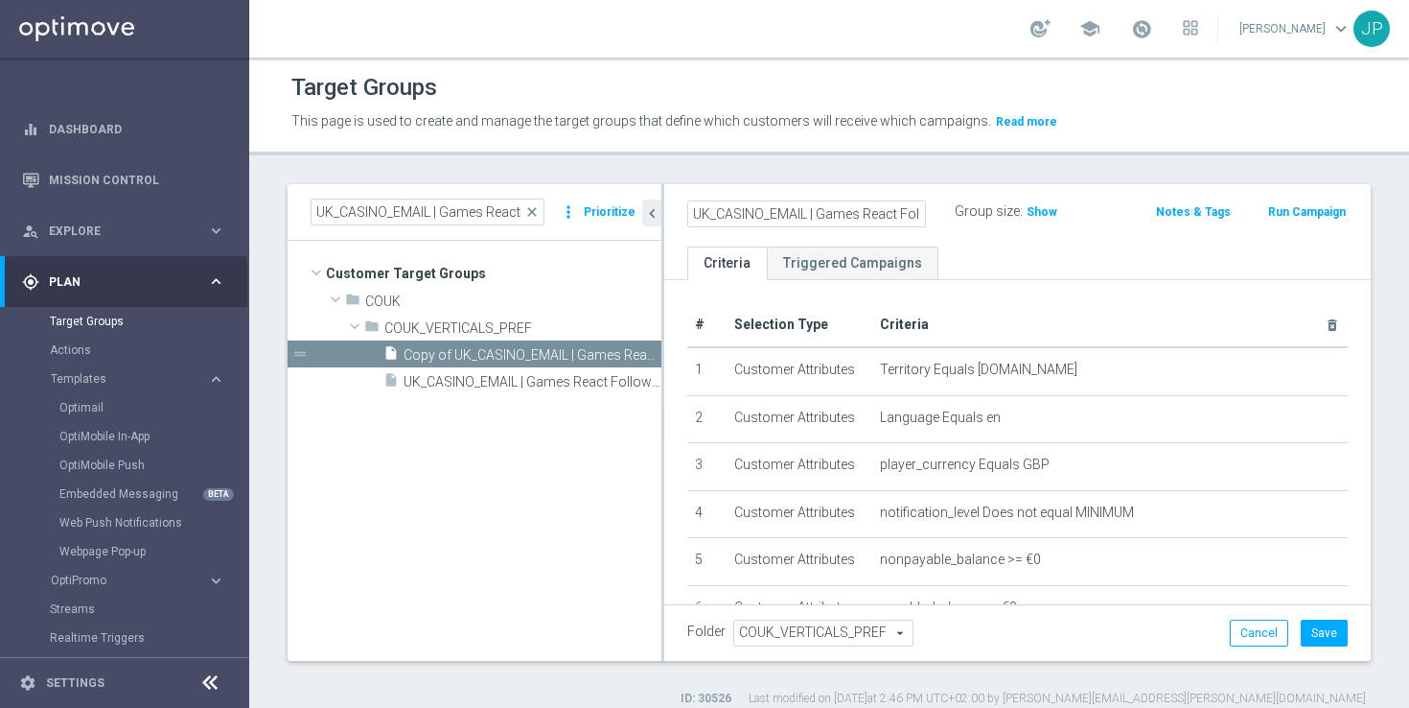
scroll to position [0, 184]
click at [869, 216] on input "UK_CASINO_EMAIL | Games React Follow Up | Non Deps after 14 days" at bounding box center [806, 213] width 239 height 27
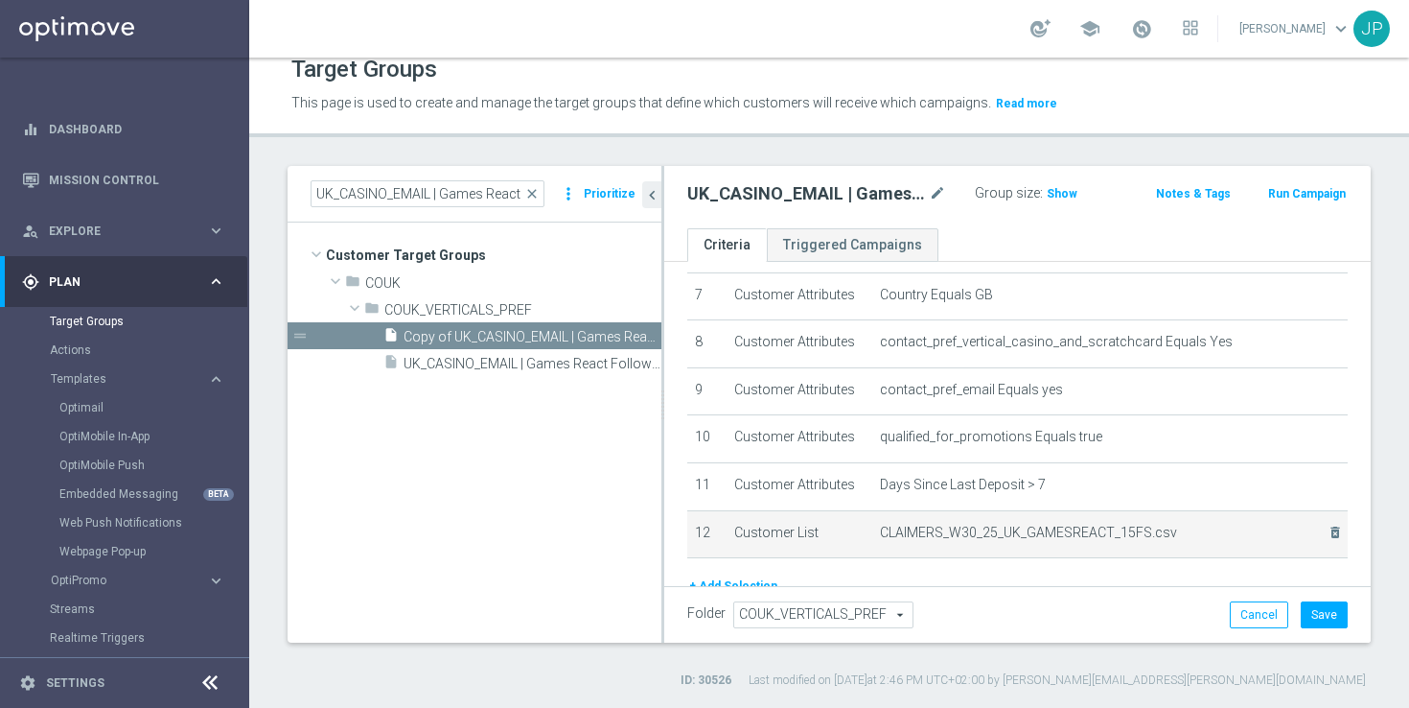
scroll to position [325, 0]
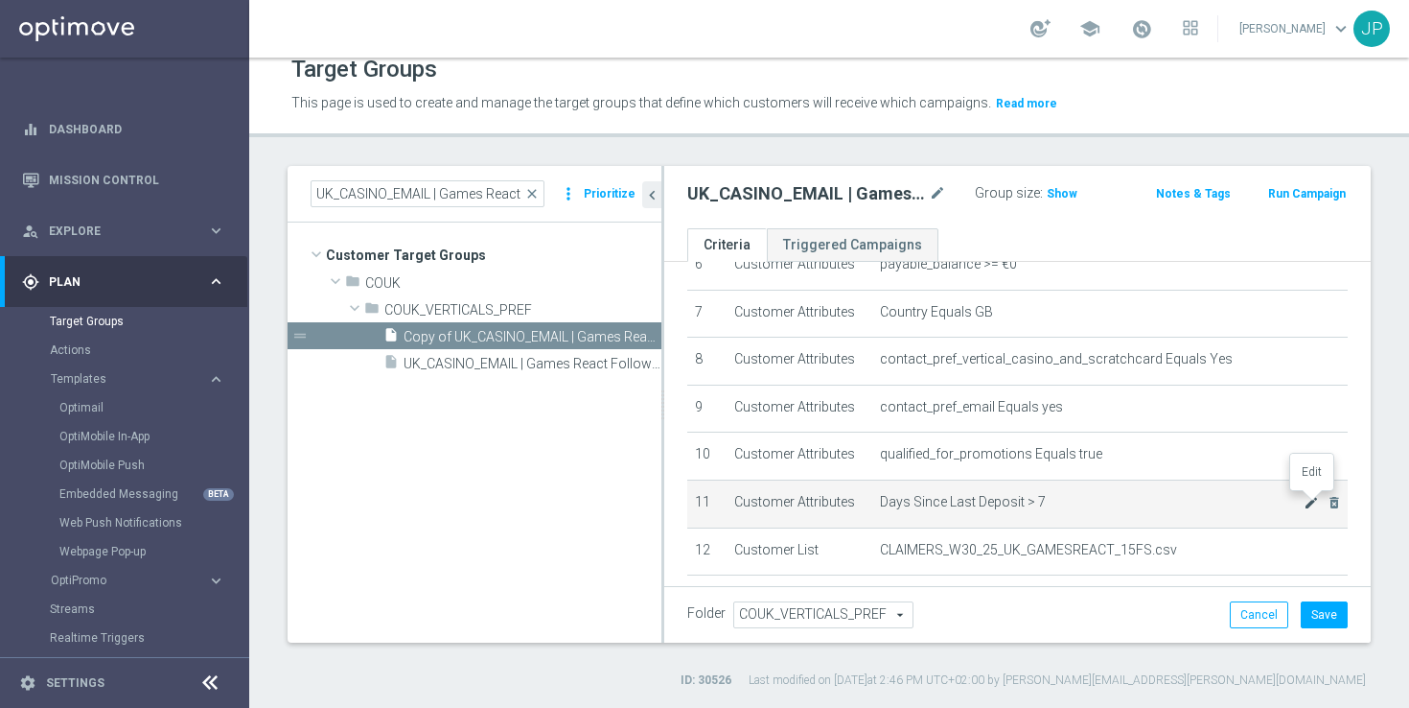
click at [1306, 504] on icon "mode_edit" at bounding box center [1311, 502] width 15 height 15
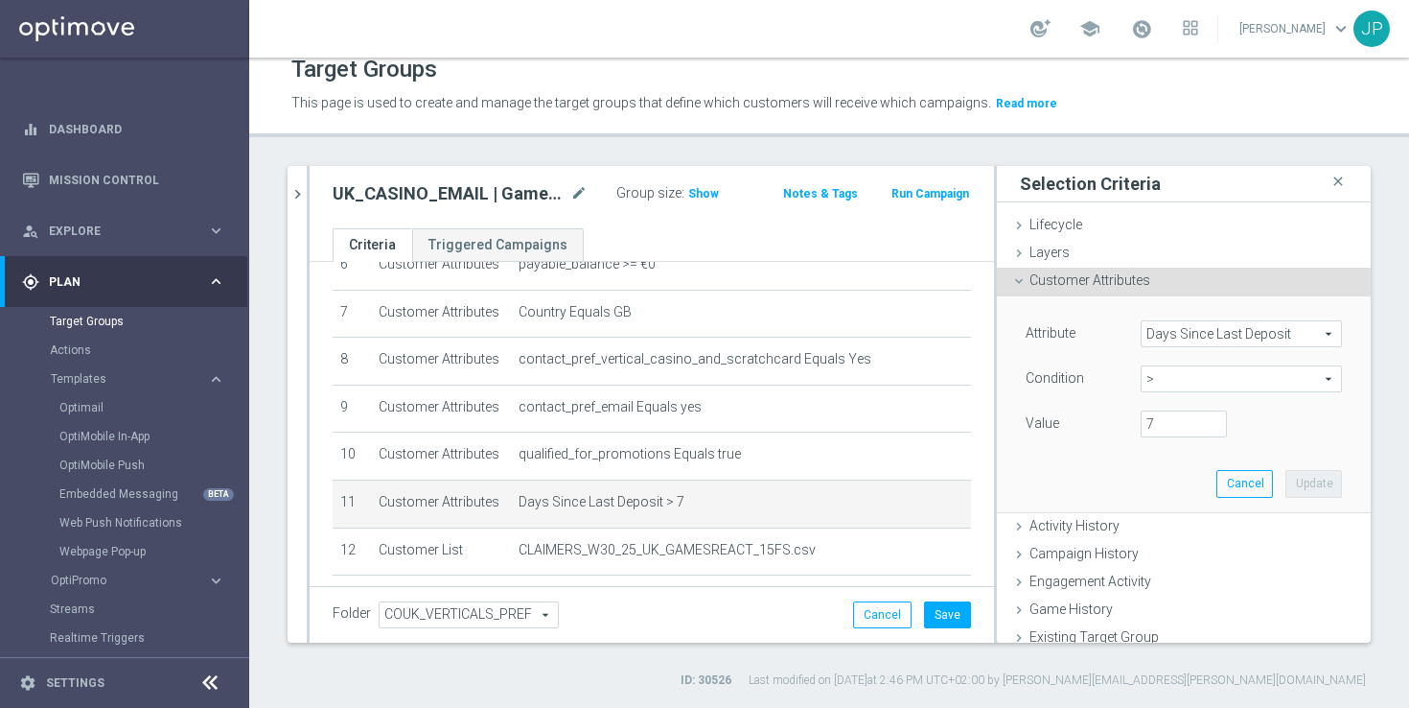
click at [1329, 378] on span ">" at bounding box center [1241, 378] width 199 height 25
click at [1088, 436] on div "Value" at bounding box center [1068, 425] width 115 height 31
click at [1163, 426] on input "7" at bounding box center [1184, 423] width 86 height 27
type input "14"
click at [1311, 488] on button "Update" at bounding box center [1314, 483] width 57 height 27
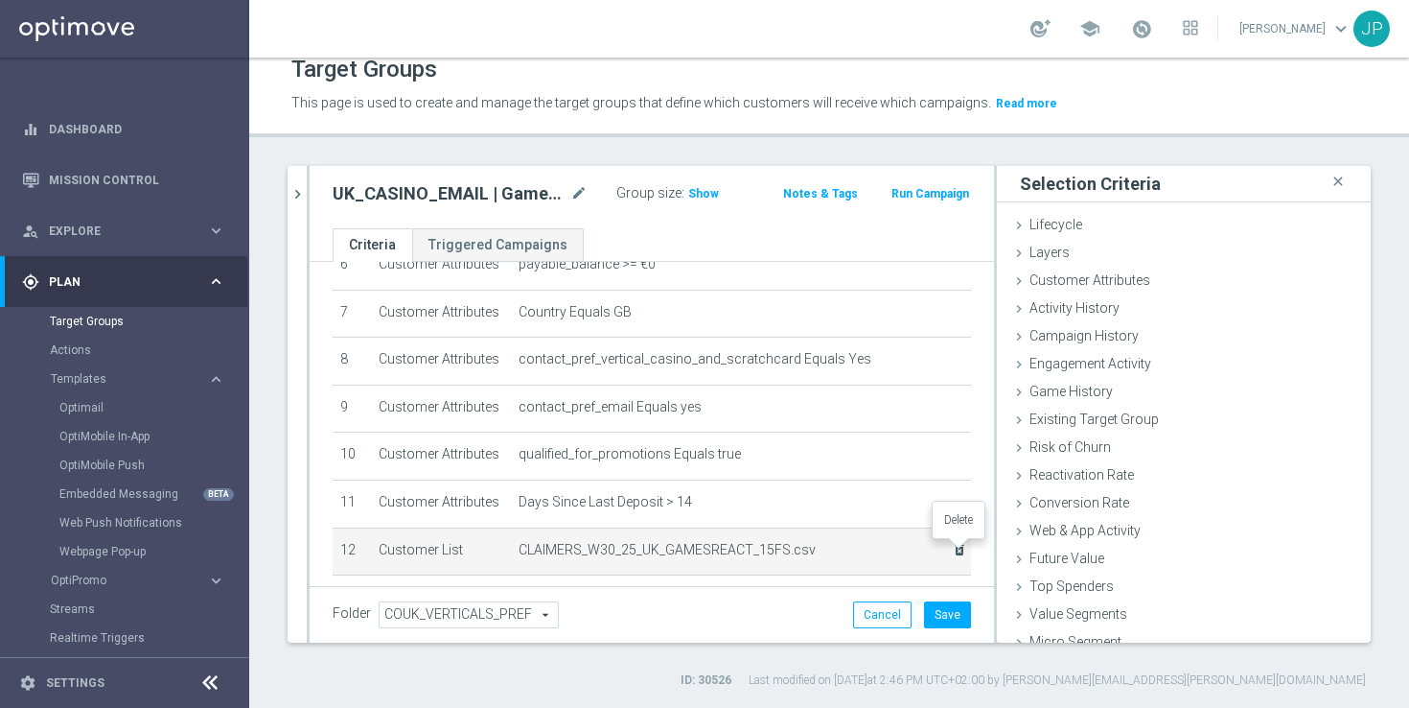
click at [956, 548] on icon "delete_forever" at bounding box center [959, 549] width 15 height 15
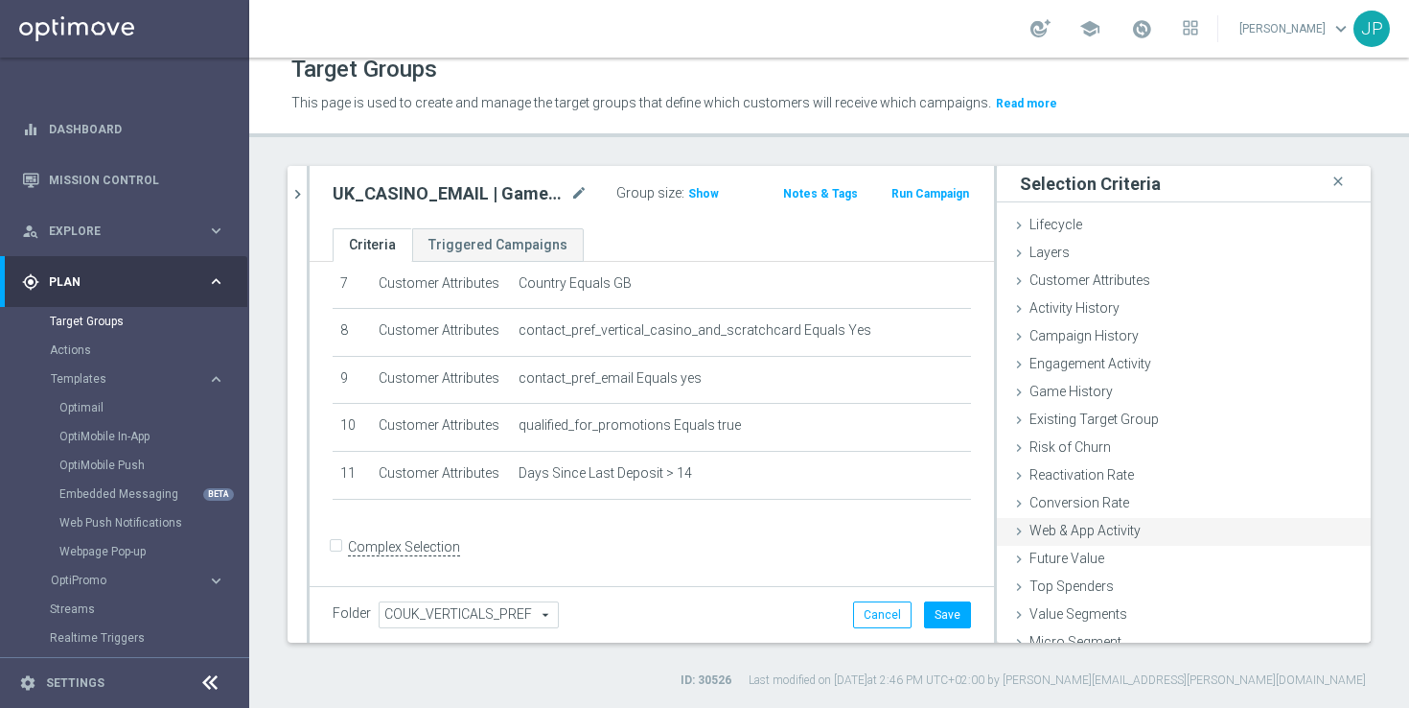
scroll to position [43, 0]
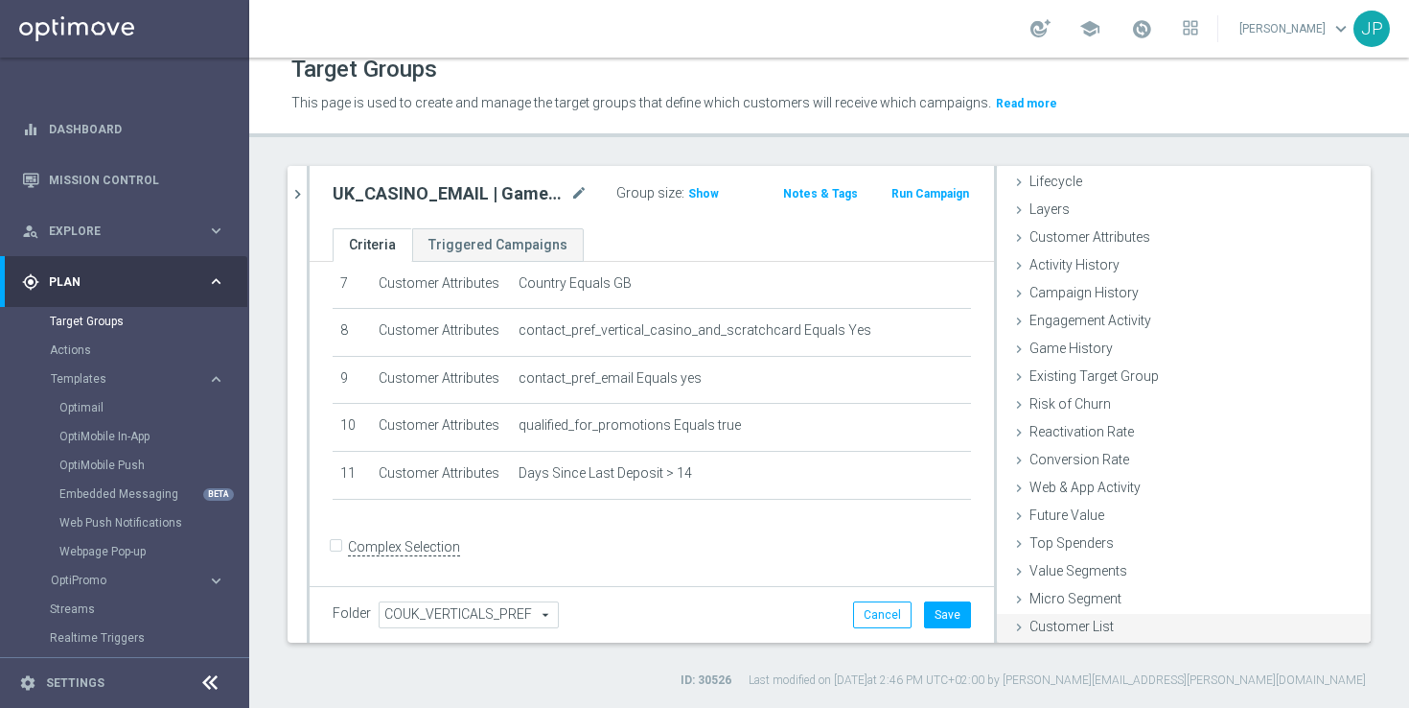
click at [1022, 627] on icon at bounding box center [1018, 626] width 15 height 15
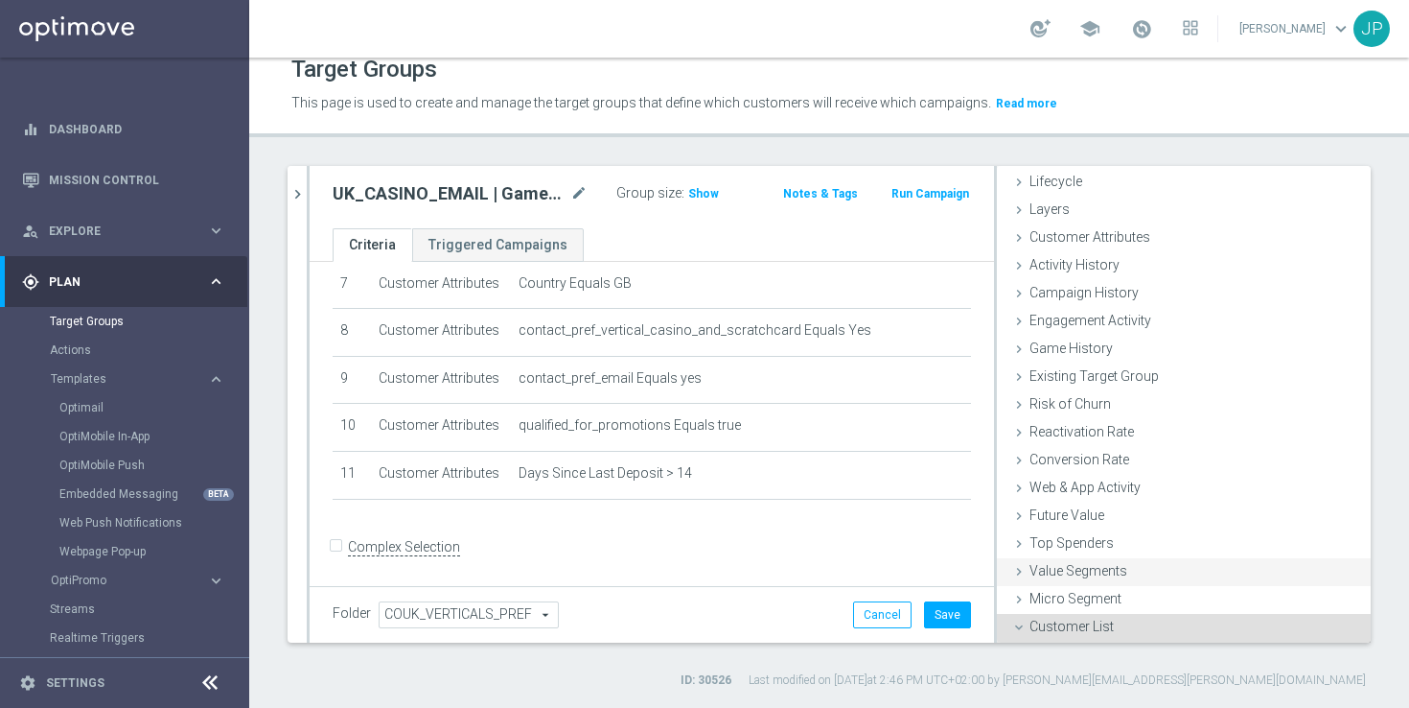
scroll to position [216, 0]
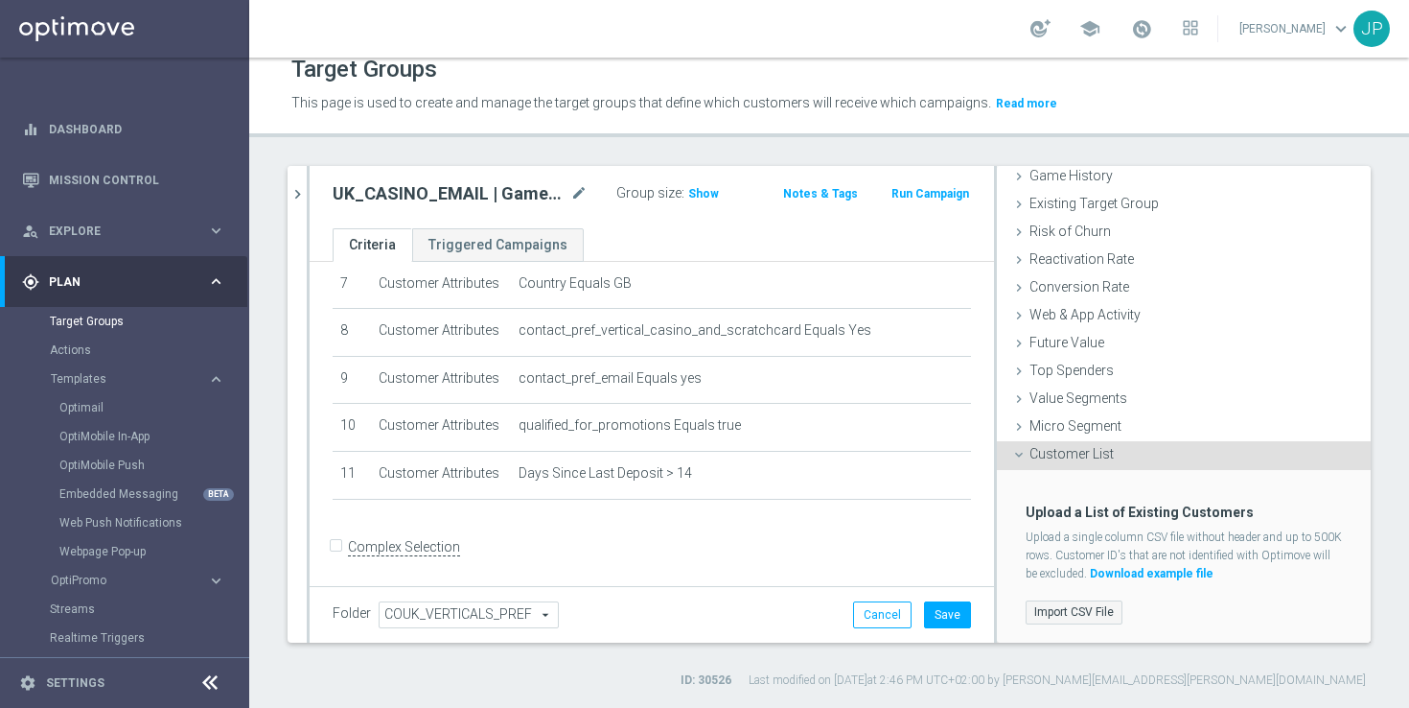
click at [1084, 610] on label "Import CSV File" at bounding box center [1074, 612] width 97 height 24
click at [0, 0] on input "Import CSV File" at bounding box center [0, 0] width 0 height 0
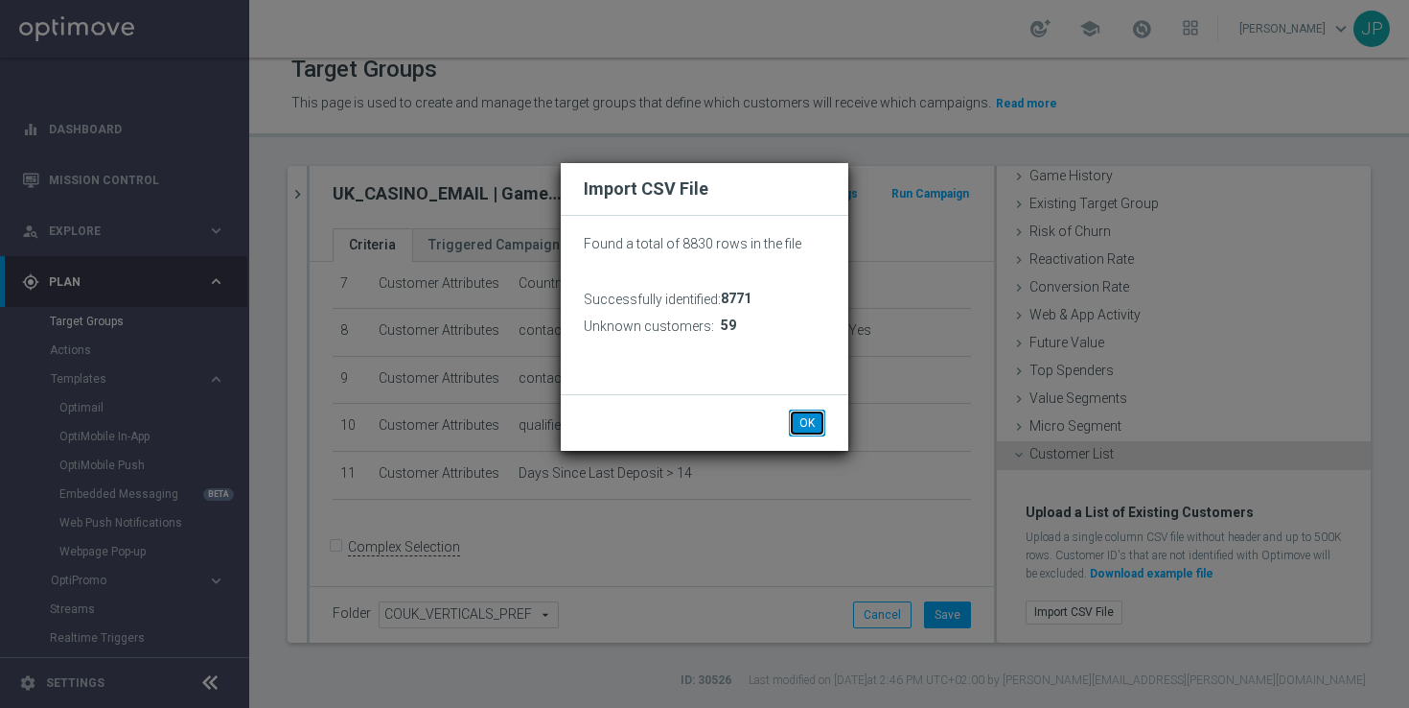
click at [809, 418] on button "OK" at bounding box center [807, 422] width 36 height 27
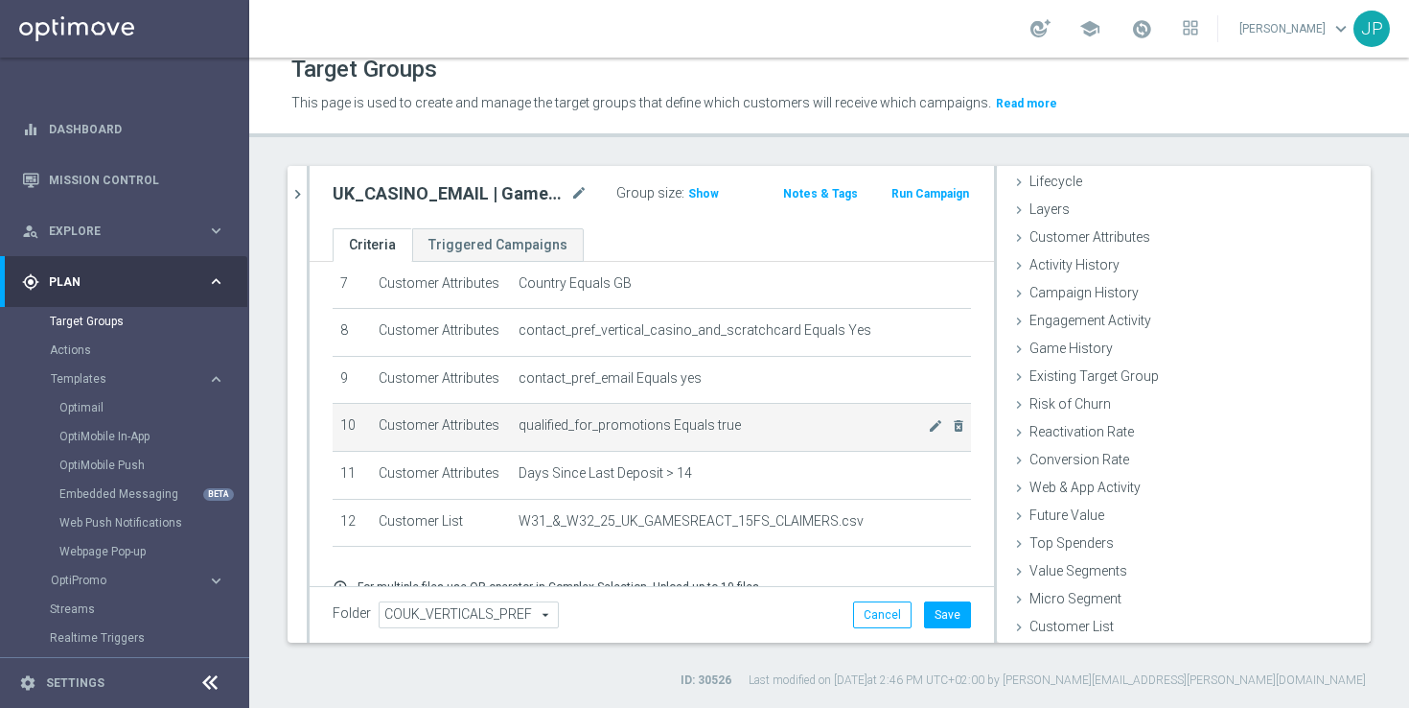
scroll to position [431, 0]
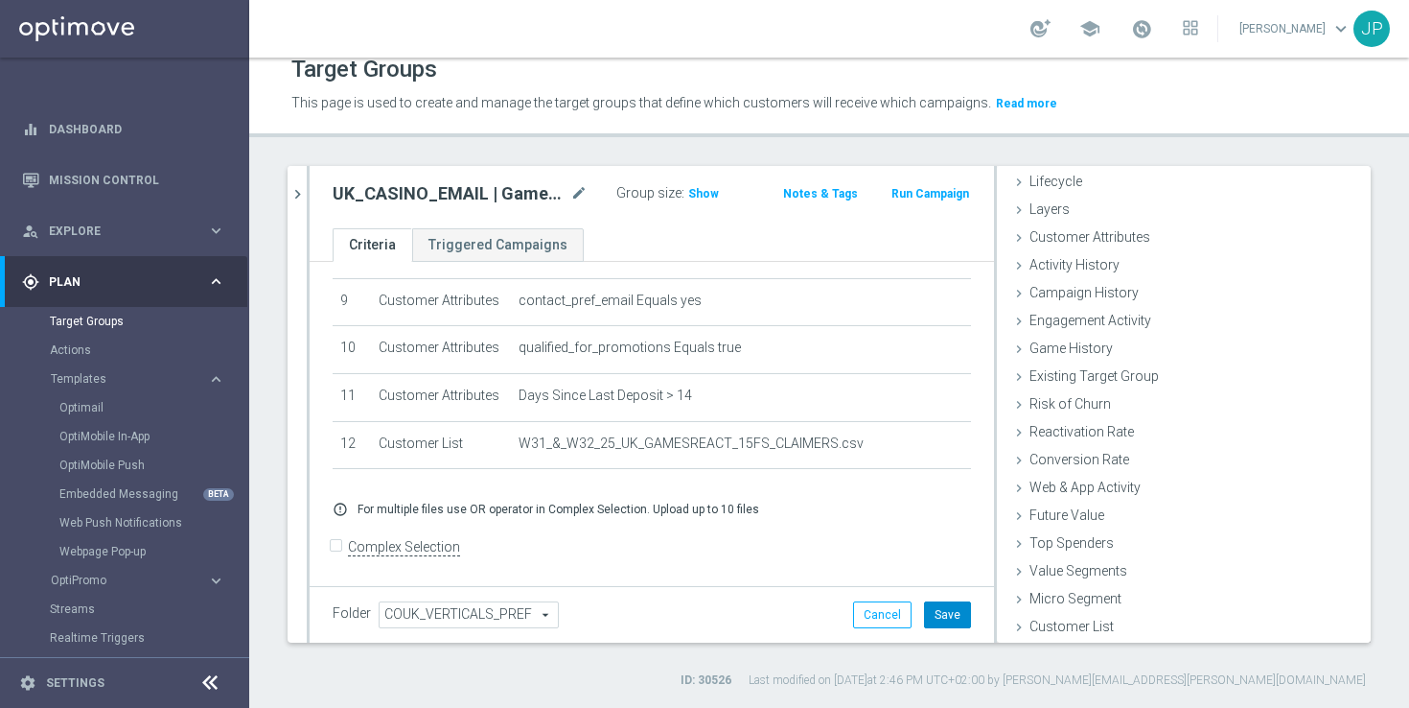
click at [953, 617] on button "Save" at bounding box center [947, 614] width 47 height 27
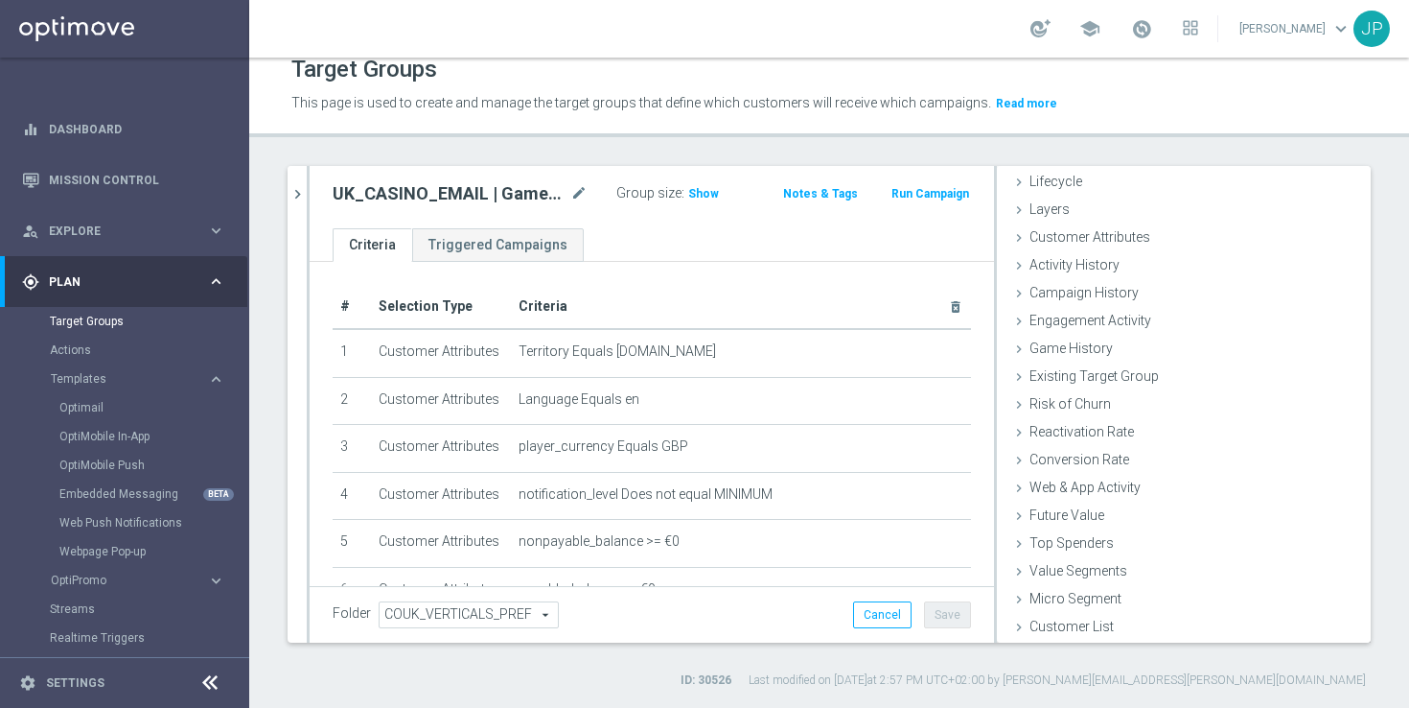
scroll to position [0, 0]
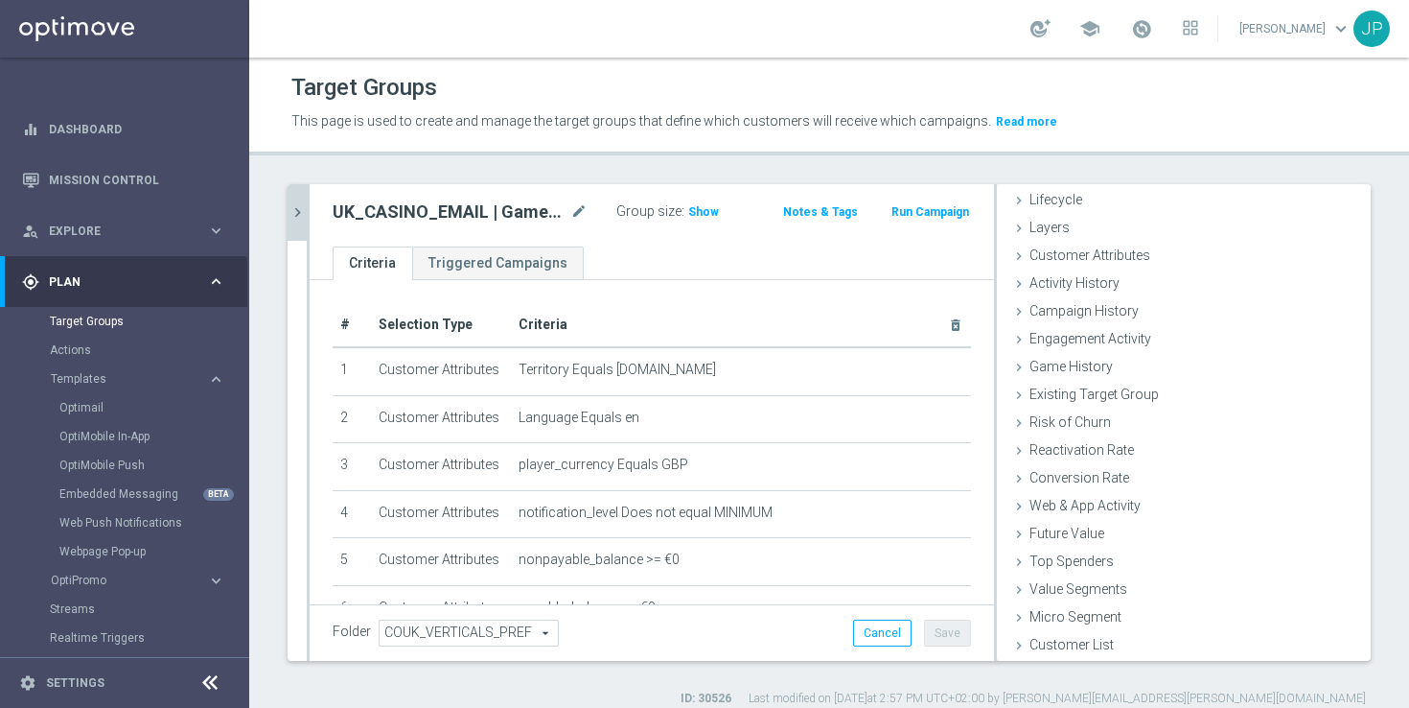
click at [297, 226] on button "chevron_right" at bounding box center [297, 212] width 19 height 57
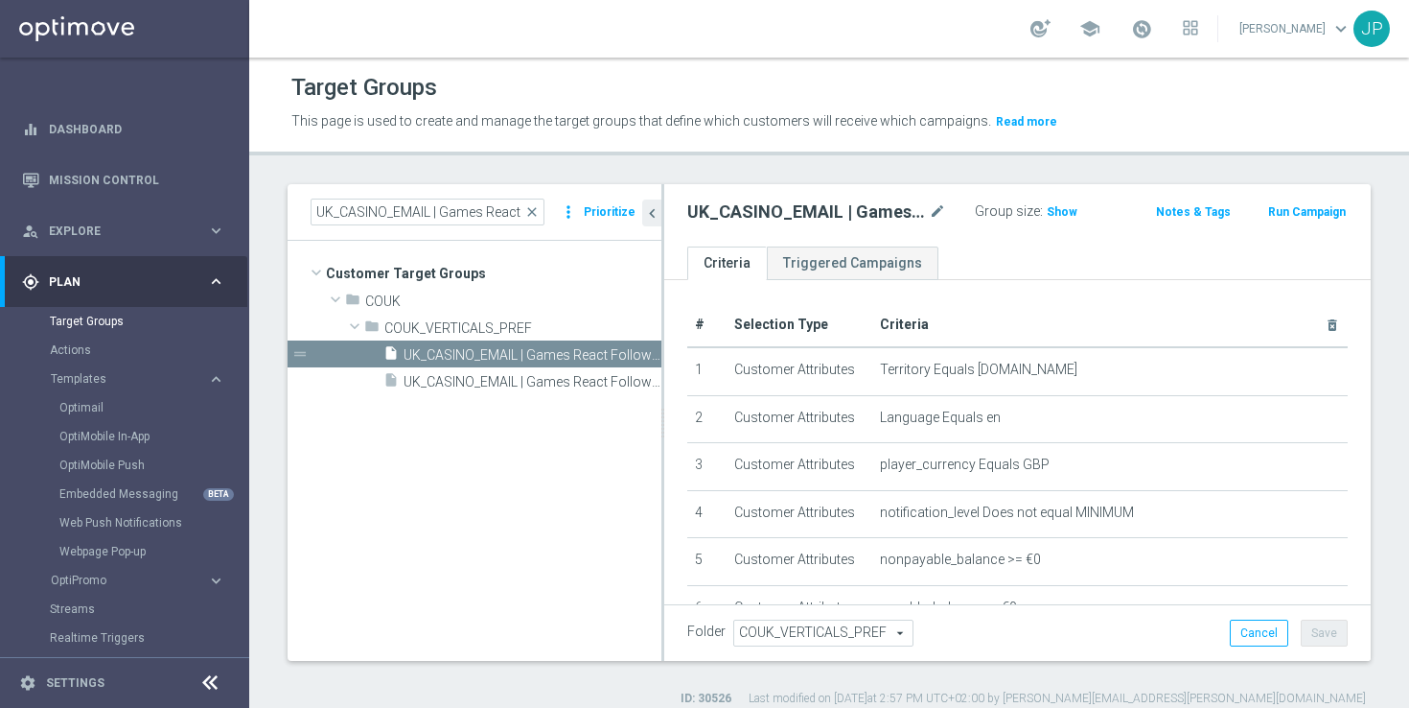
click at [828, 210] on h2 "UK_CASINO_EMAIL | Games React Follow Up | Non Deps after 14 days" at bounding box center [806, 211] width 238 height 23
click at [943, 209] on icon "mode_edit" at bounding box center [937, 211] width 17 height 23
click at [855, 204] on input "UK_CASINO_EMAIL | Games React Follow Up | Non Deps after 14 days" at bounding box center [806, 213] width 239 height 27
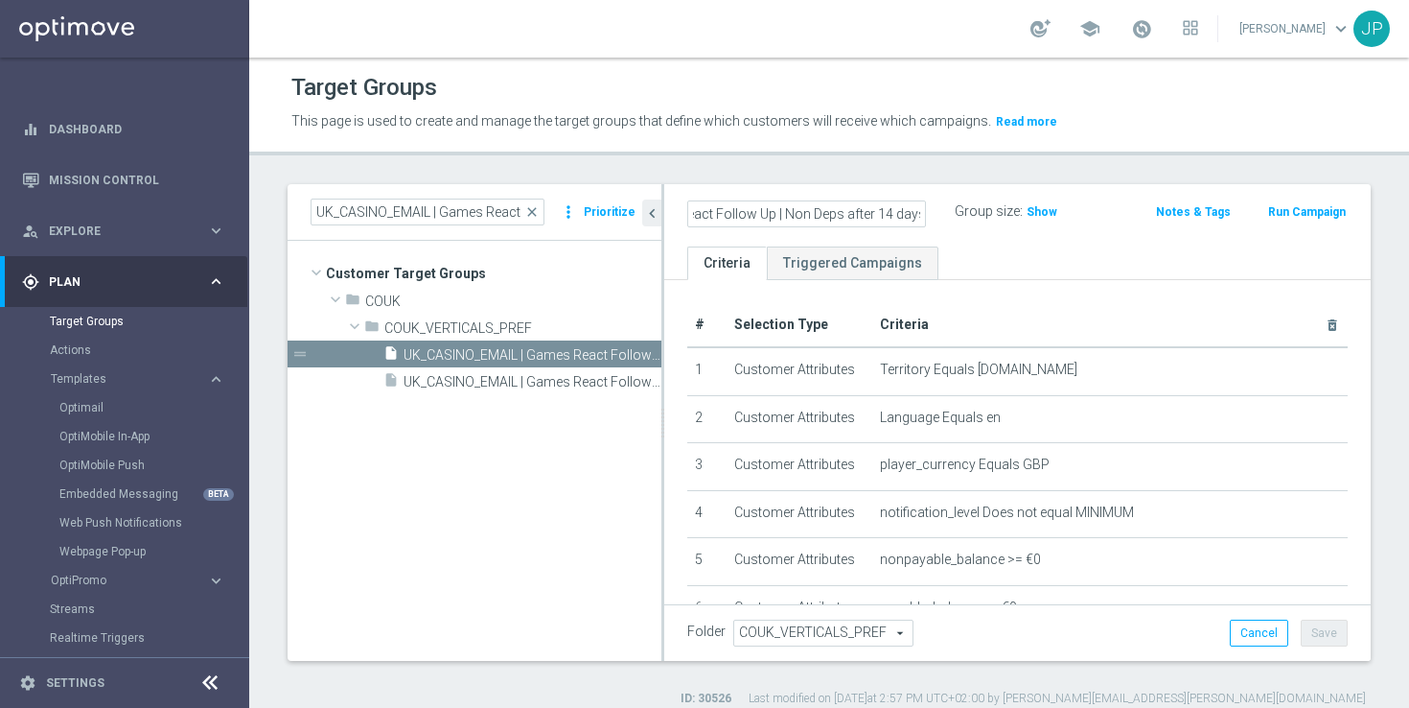
click at [855, 204] on input "UK_CASINO_EMAIL | Games React Follow Up | Non Deps after 14 days" at bounding box center [806, 213] width 239 height 27
click at [1134, 119] on div "This page is used to create and manage the target groups that define which cust…" at bounding box center [829, 121] width 1104 height 31
